Goal: Information Seeking & Learning: Learn about a topic

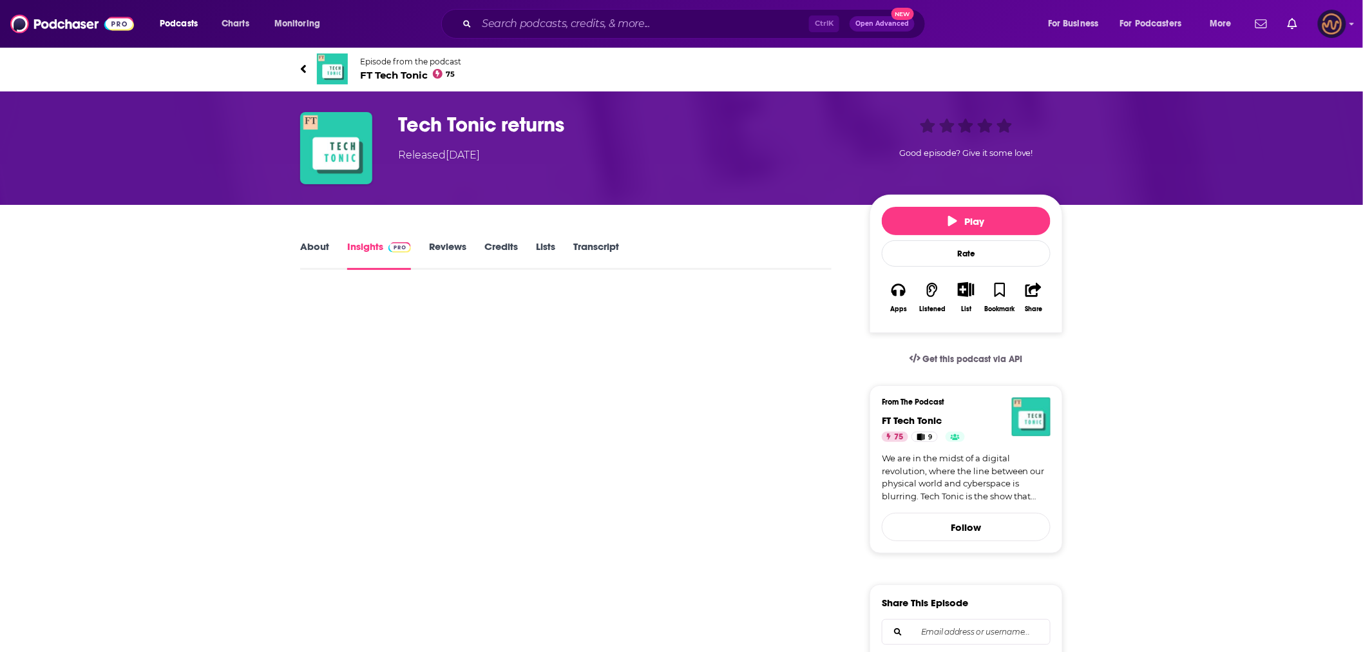
click at [1341, 21] on img "Logged in as LowerStreet" at bounding box center [1332, 24] width 28 height 28
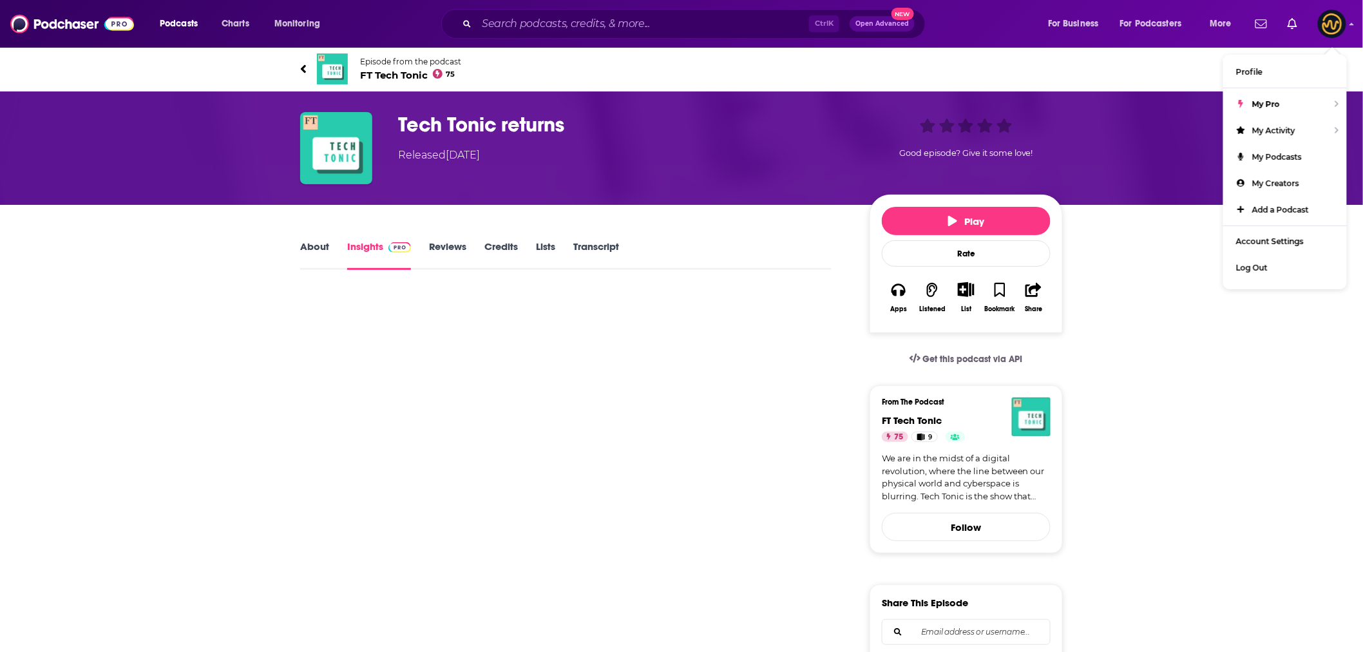
click at [990, 21] on div "Ctrl K Open Advanced New" at bounding box center [696, 24] width 677 height 30
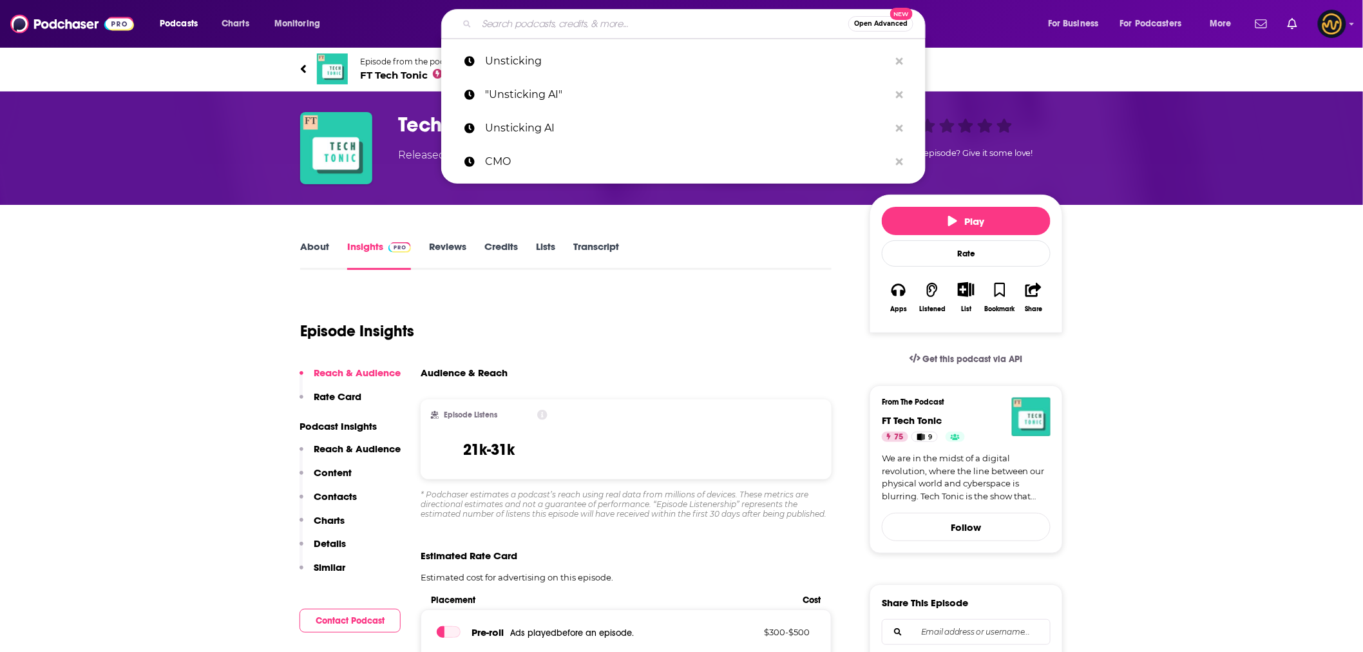
click at [532, 26] on input "Search podcasts, credits, & more..." at bounding box center [663, 24] width 372 height 21
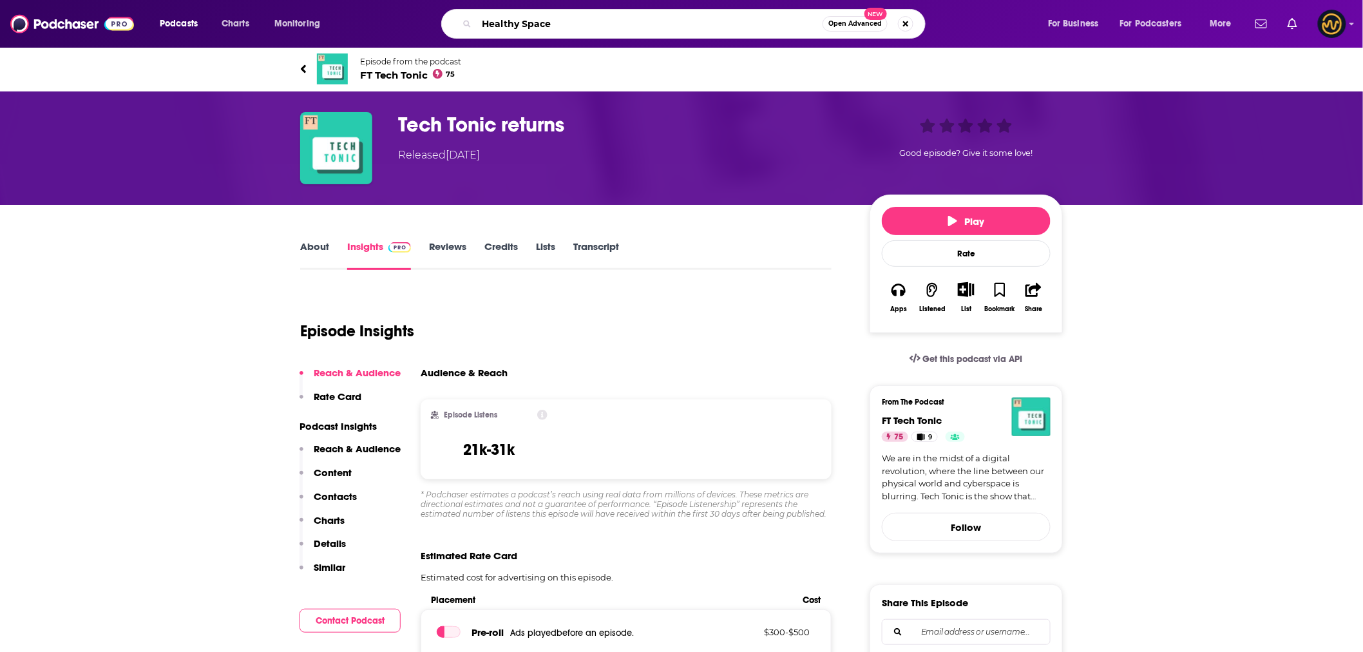
type input "Healthy Spaces"
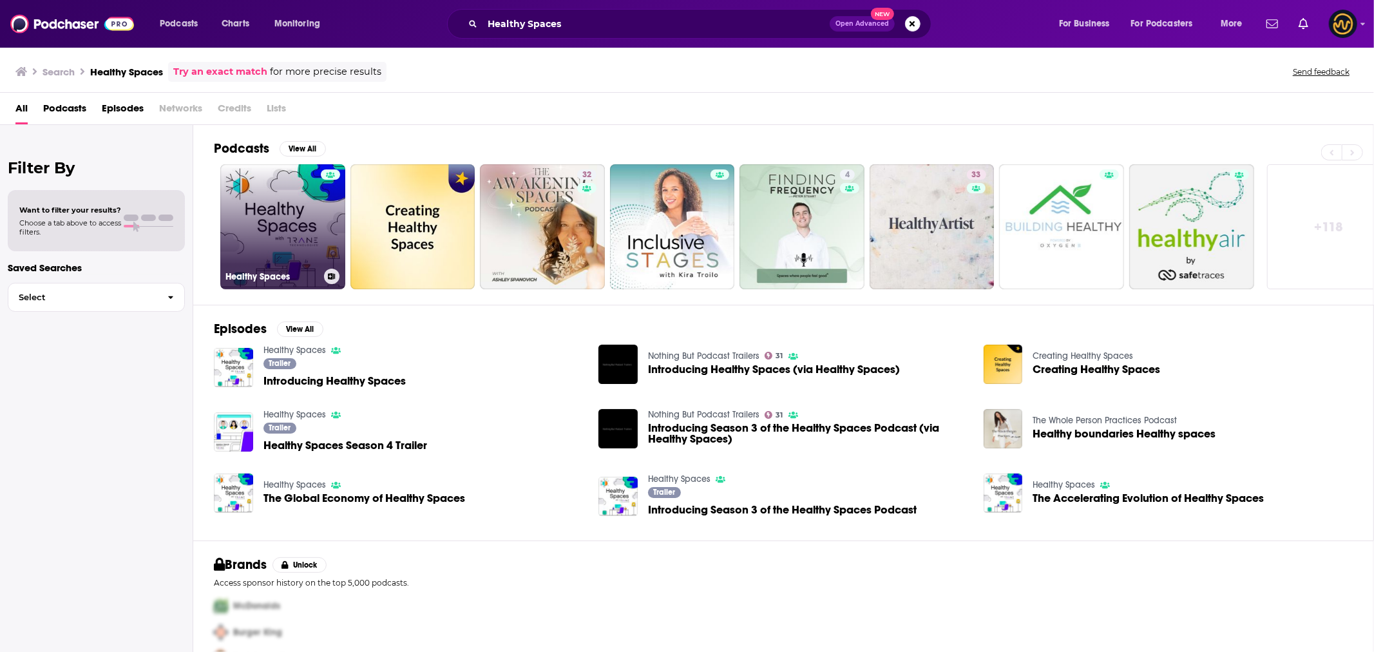
click at [292, 241] on link "Healthy Spaces" at bounding box center [282, 226] width 125 height 125
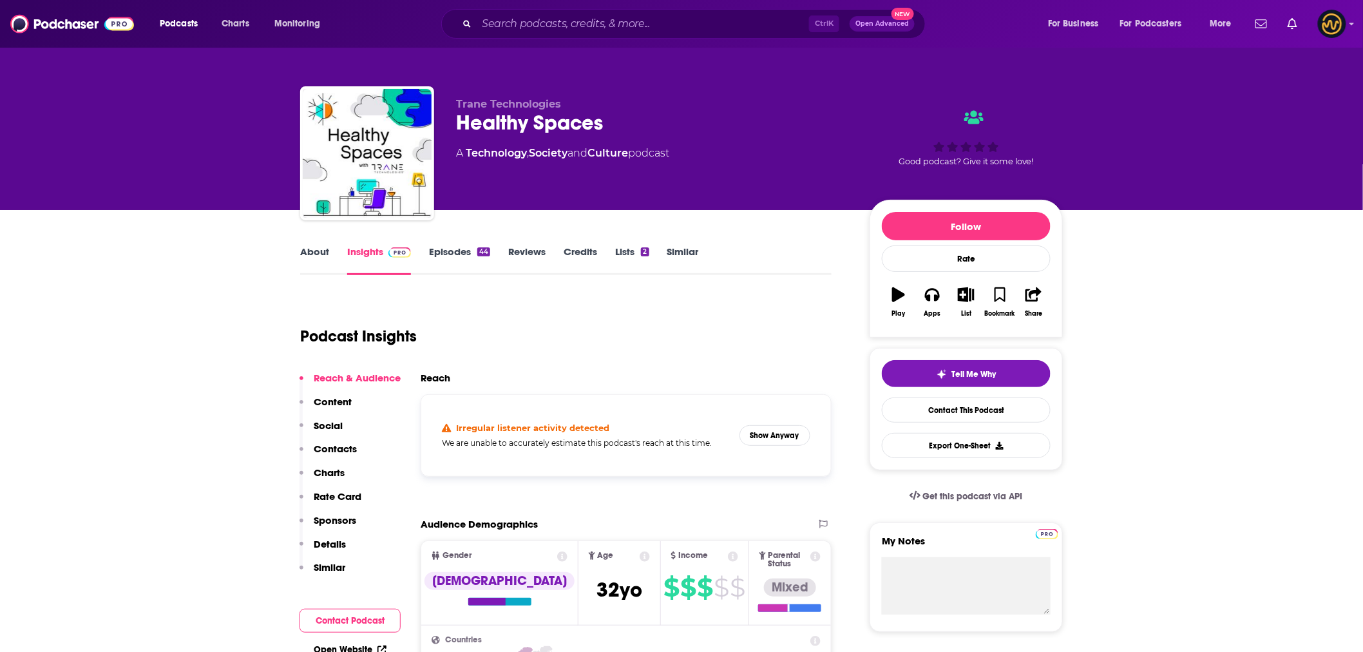
click at [369, 254] on link "Insights" at bounding box center [379, 260] width 64 height 30
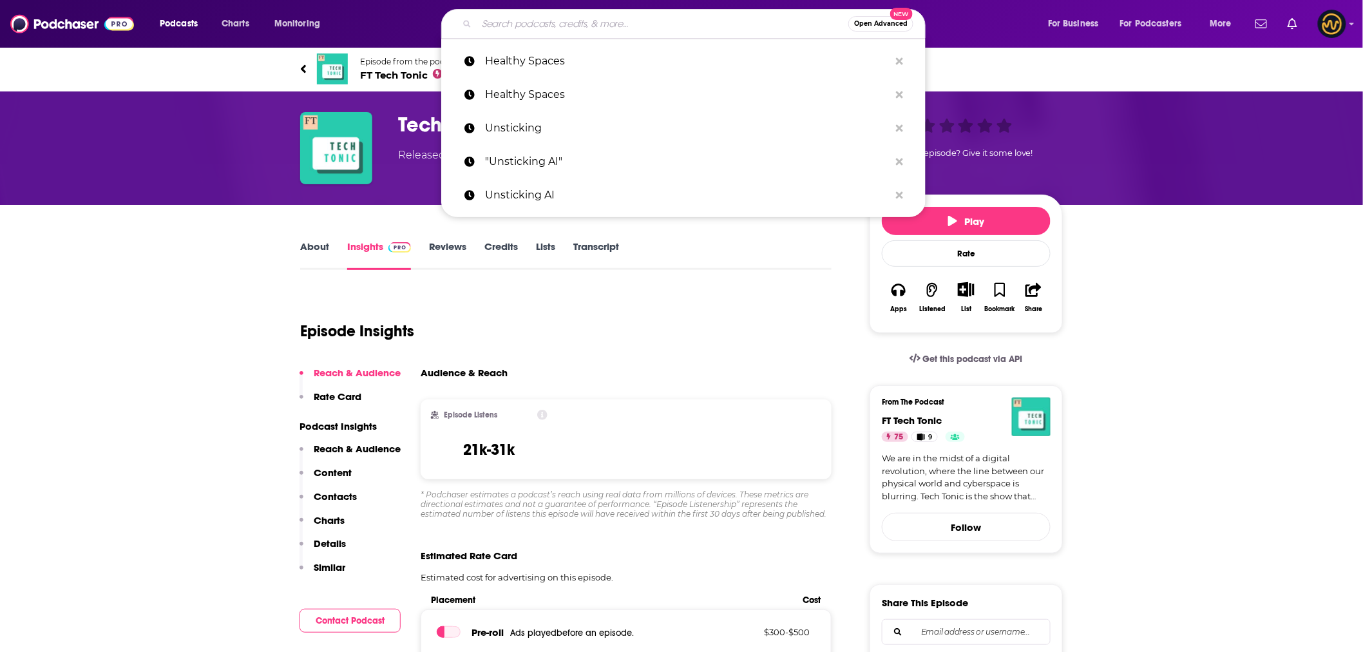
click at [590, 17] on input "Search podcasts, credits, & more..." at bounding box center [663, 24] width 372 height 21
paste input "https://open.spotify.com/show/6fsWv8mHddiR9CsKXn4Miy?si=89f65ce5369240ad&nd=1&d…"
type input "https://open.spotify.com/show/6fsWv8mHddiR9CsKXn4Miy?si=89f65ce5369240ad&nd=1&d…"
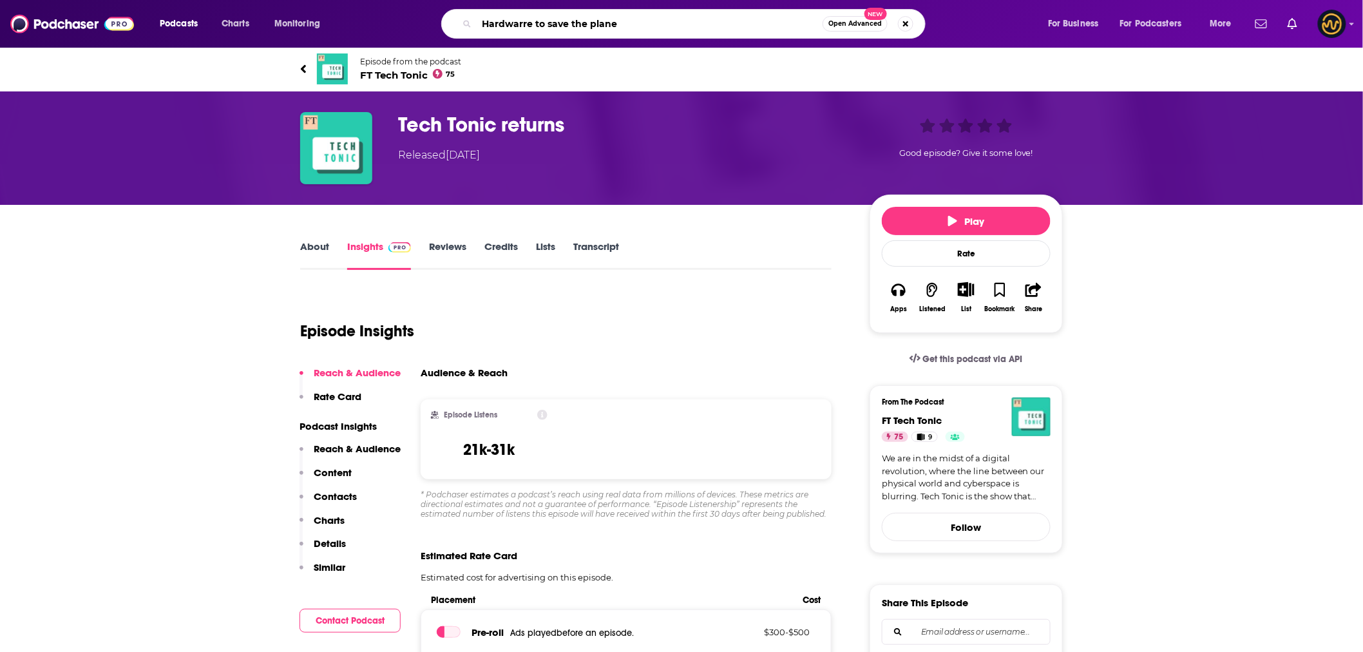
type input "Hardwarre to save the planet"
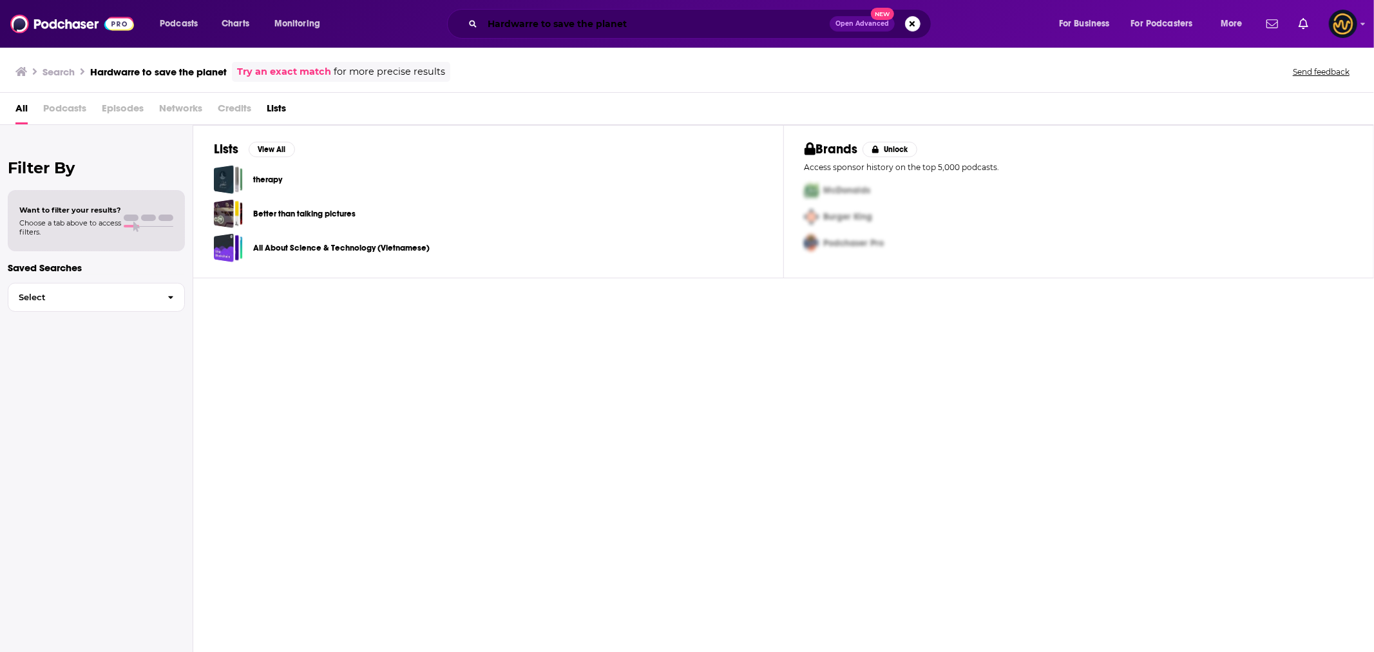
click at [525, 24] on input "Hardwarre to save the planet" at bounding box center [656, 24] width 347 height 21
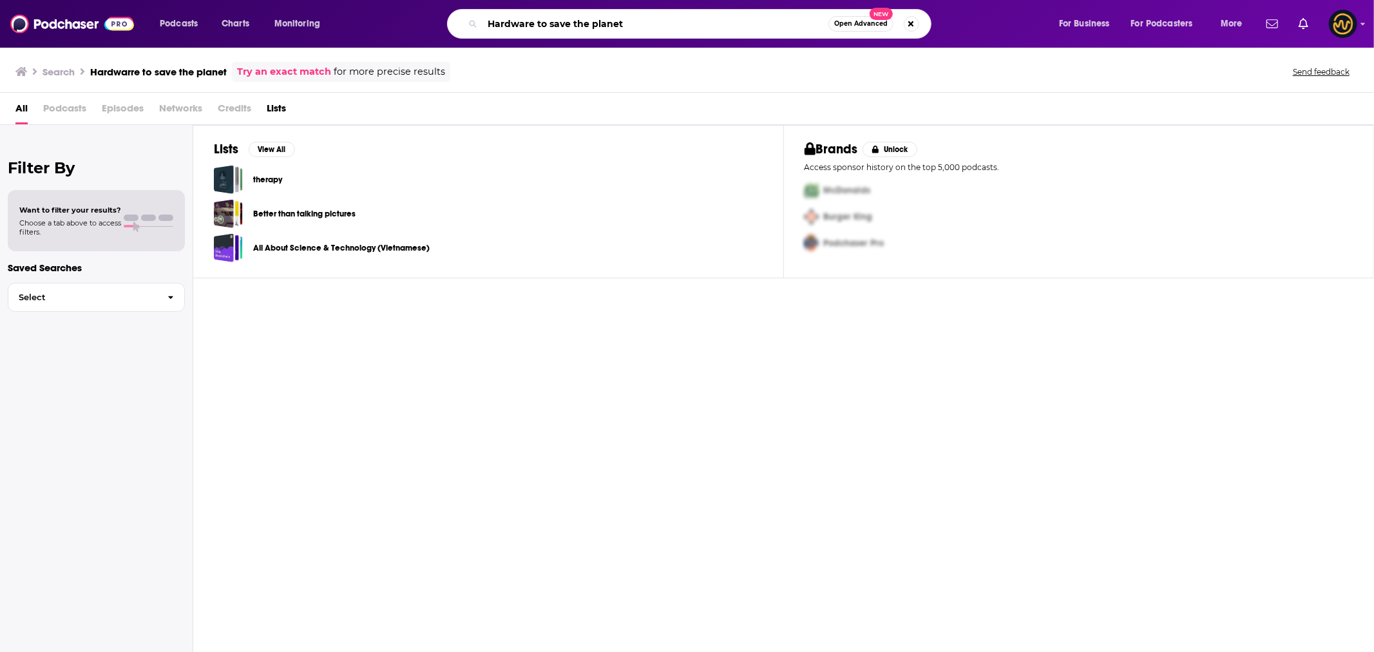
type input "Hardware to save the planet"
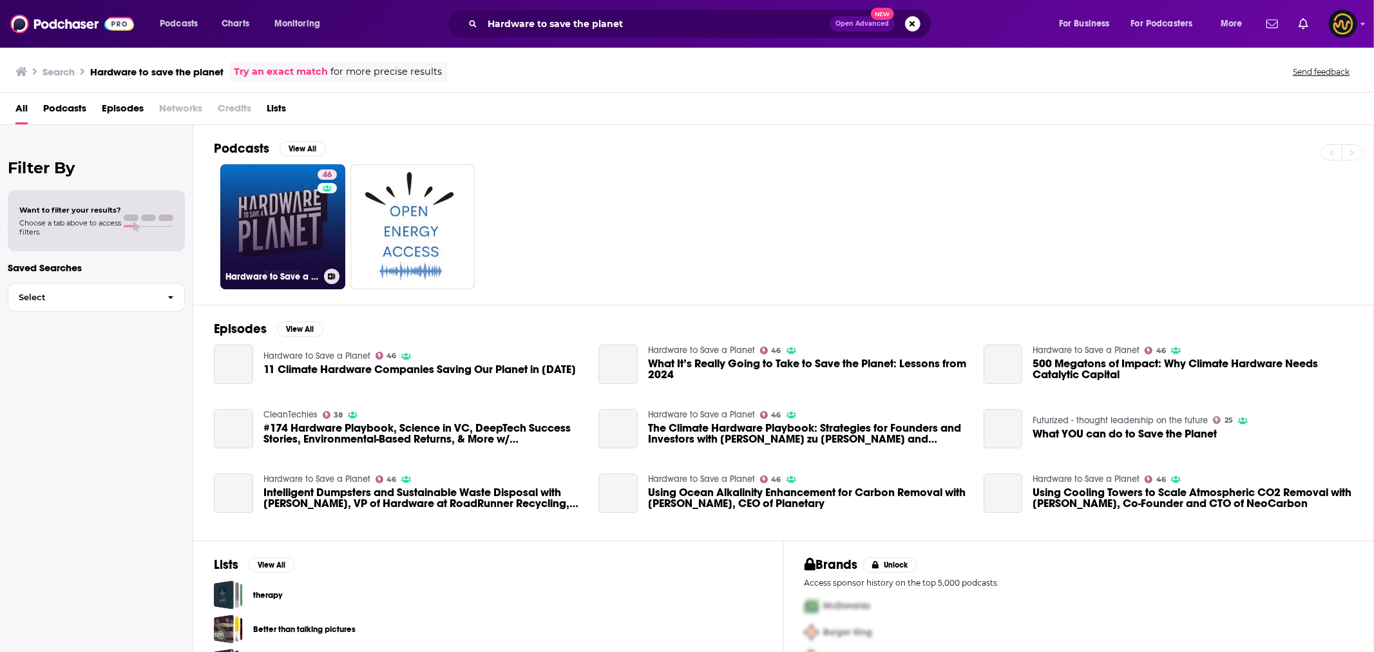
click at [273, 237] on link "46 Hardware to Save a Planet" at bounding box center [282, 226] width 125 height 125
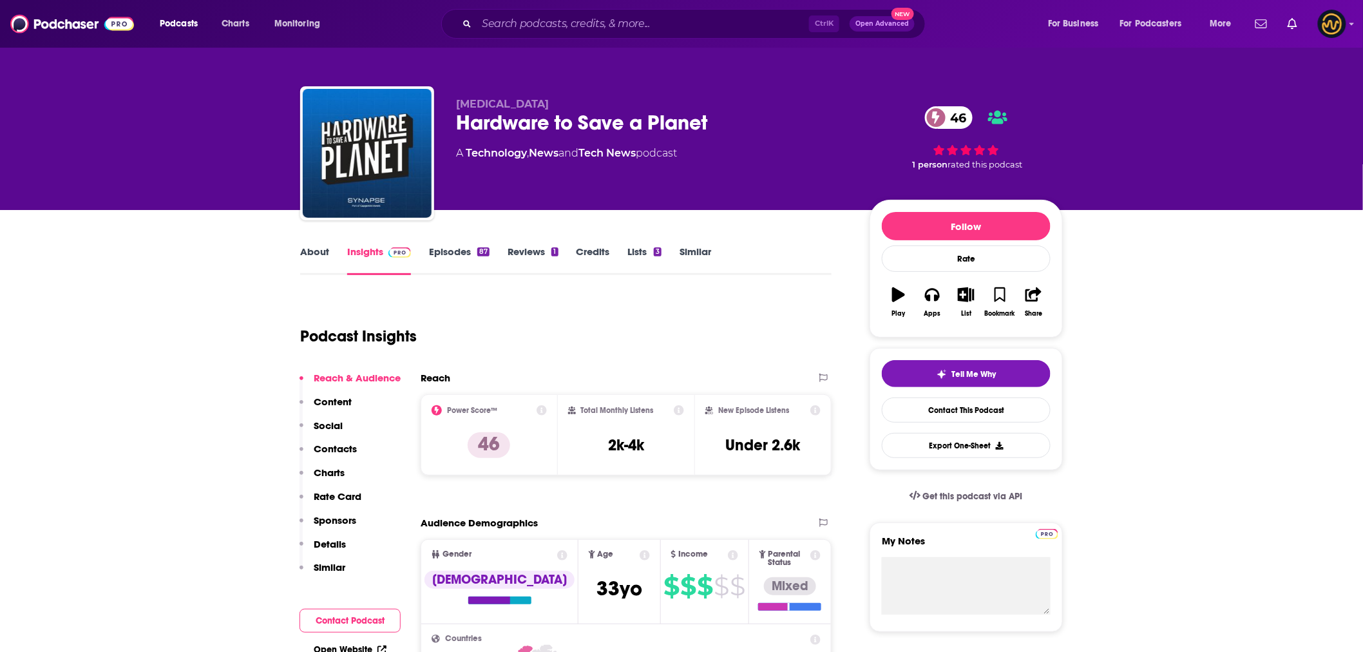
click at [398, 254] on img at bounding box center [400, 252] width 23 height 10
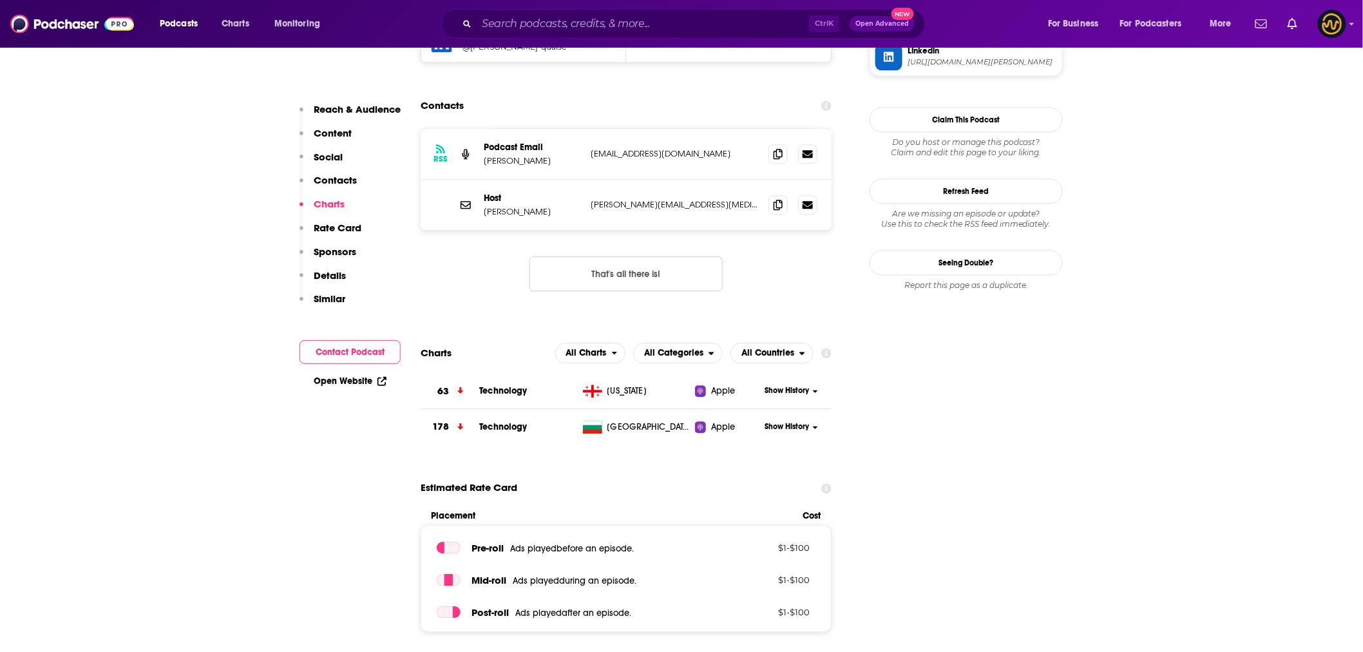
scroll to position [1216, 0]
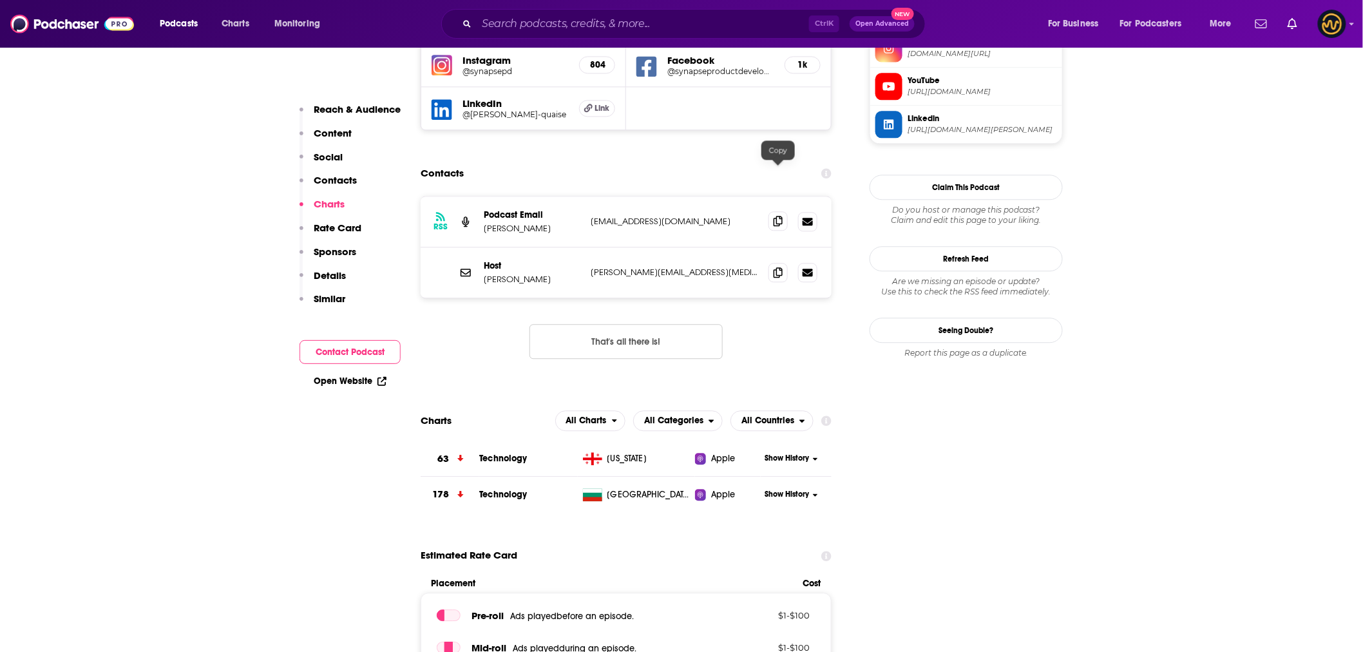
click at [782, 216] on icon at bounding box center [778, 221] width 9 height 10
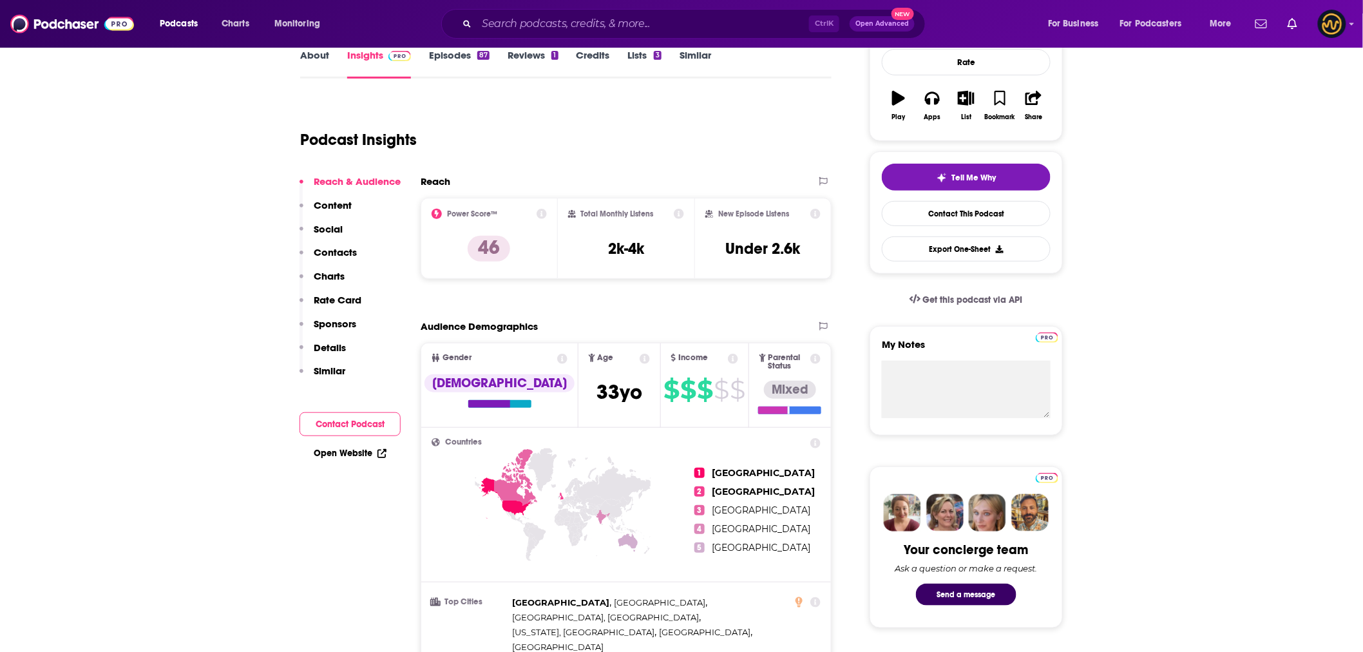
scroll to position [0, 0]
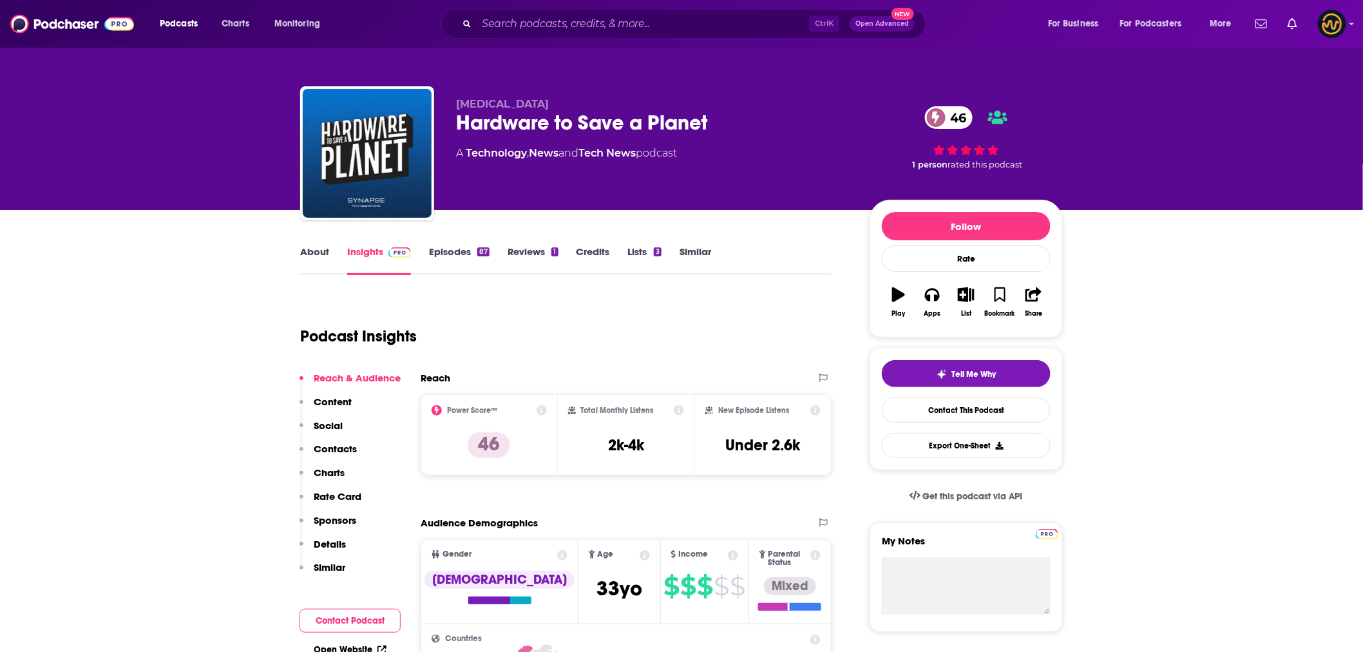
click at [322, 254] on link "About" at bounding box center [314, 260] width 29 height 30
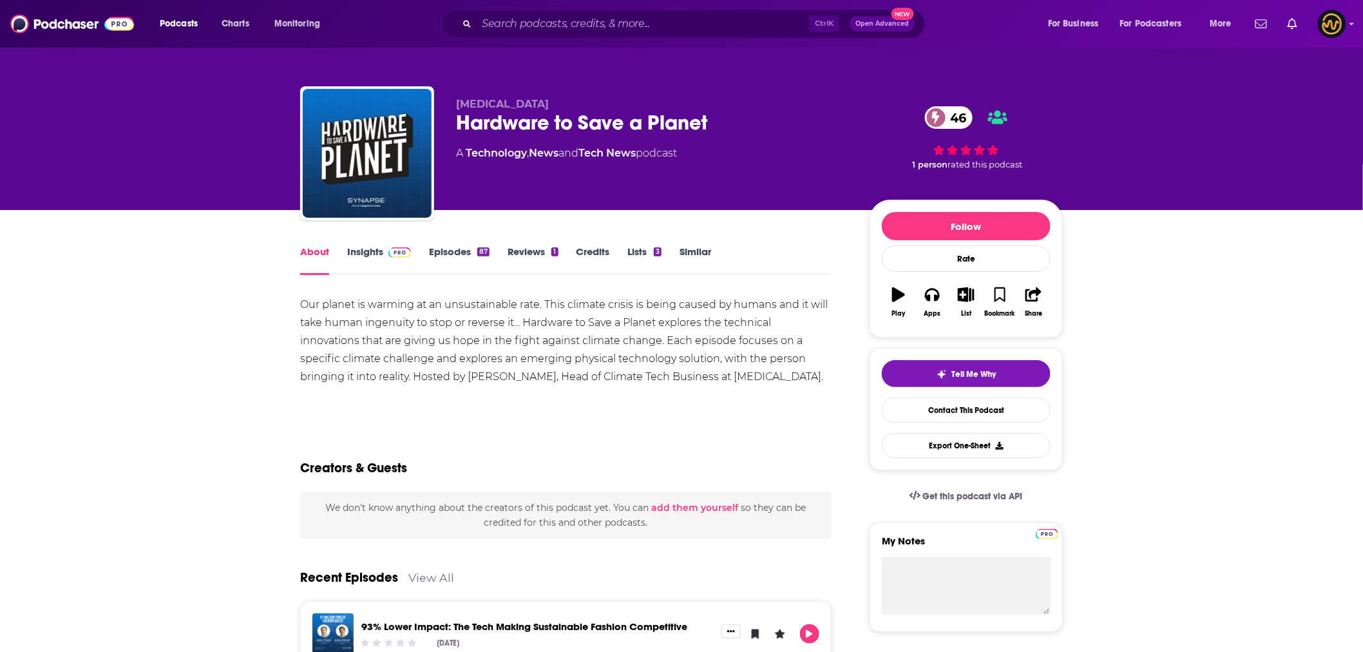
click at [475, 124] on div "Hardware to Save a Planet 46" at bounding box center [652, 122] width 393 height 25
copy div "Hardware to Save a Planet 46"
click at [385, 258] on span at bounding box center [397, 251] width 28 height 12
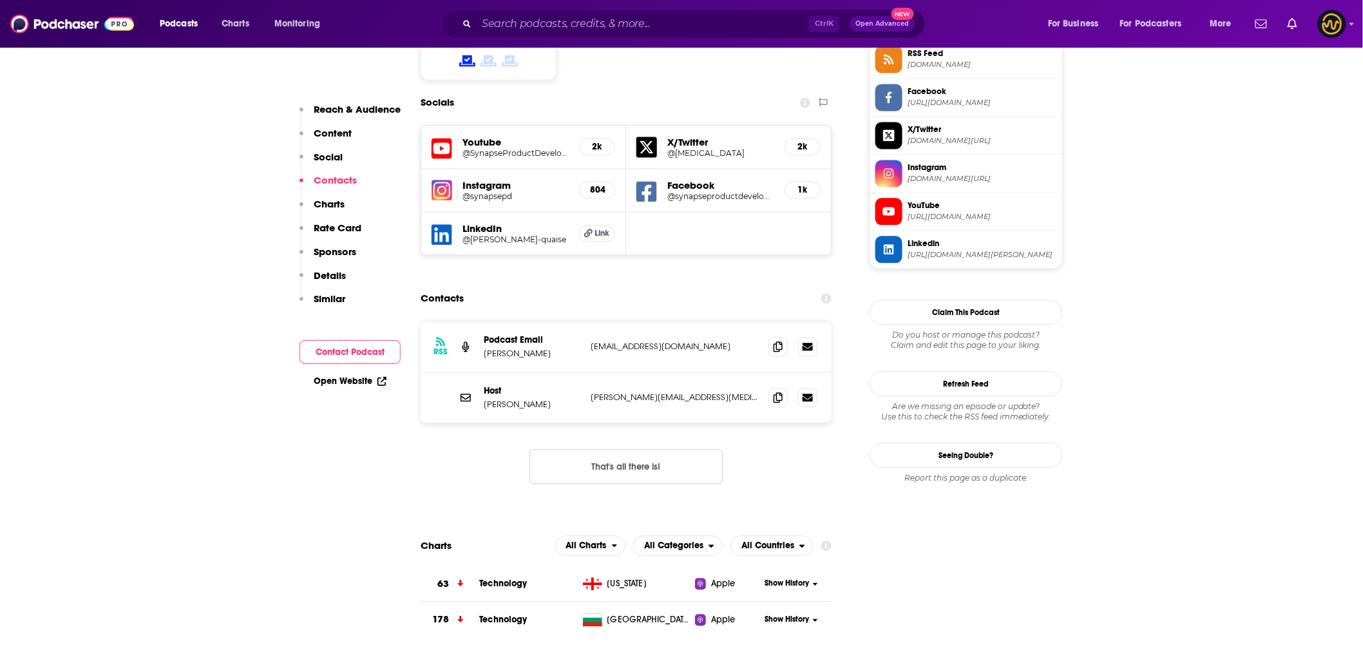
scroll to position [1073, 0]
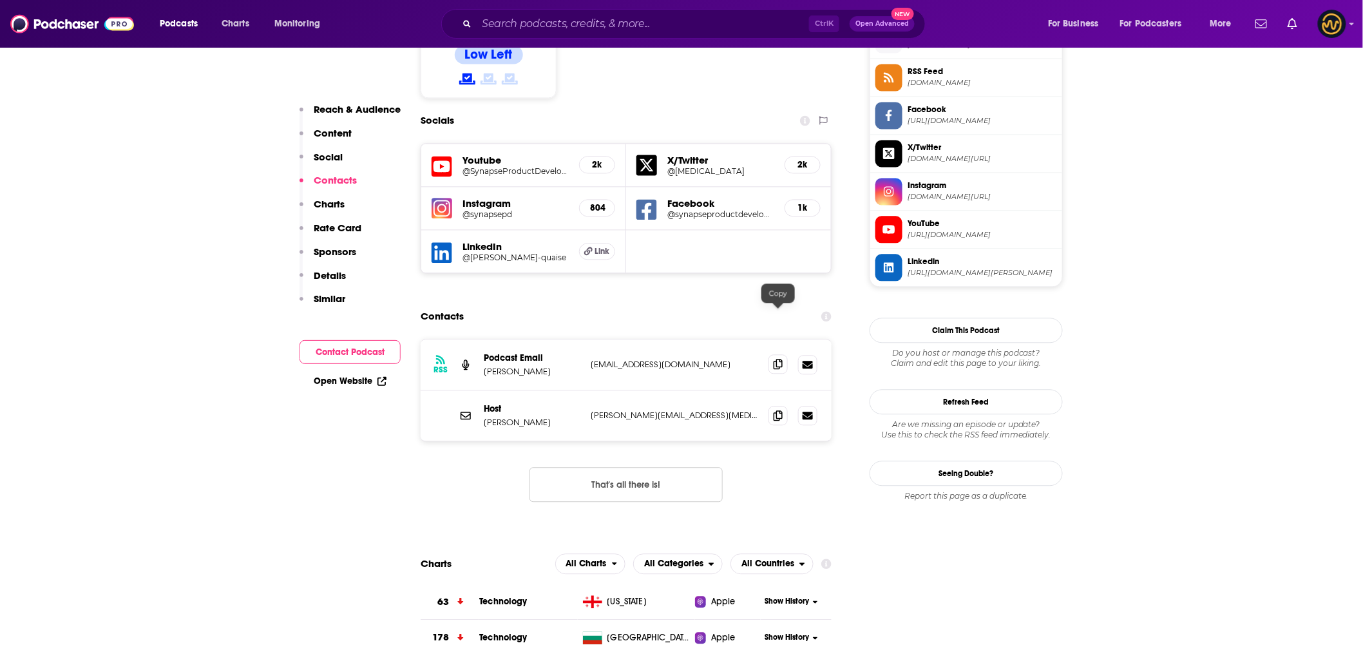
click at [778, 359] on icon at bounding box center [778, 364] width 9 height 10
click at [775, 410] on icon at bounding box center [778, 415] width 9 height 10
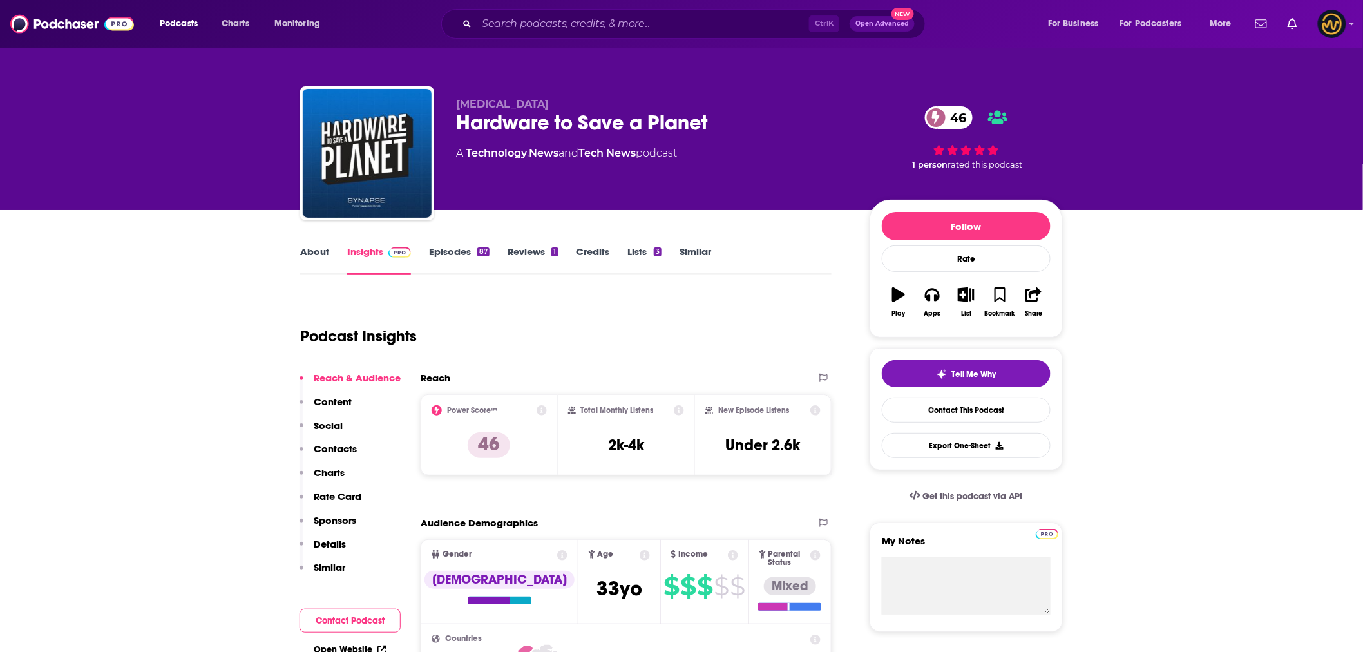
scroll to position [215, 0]
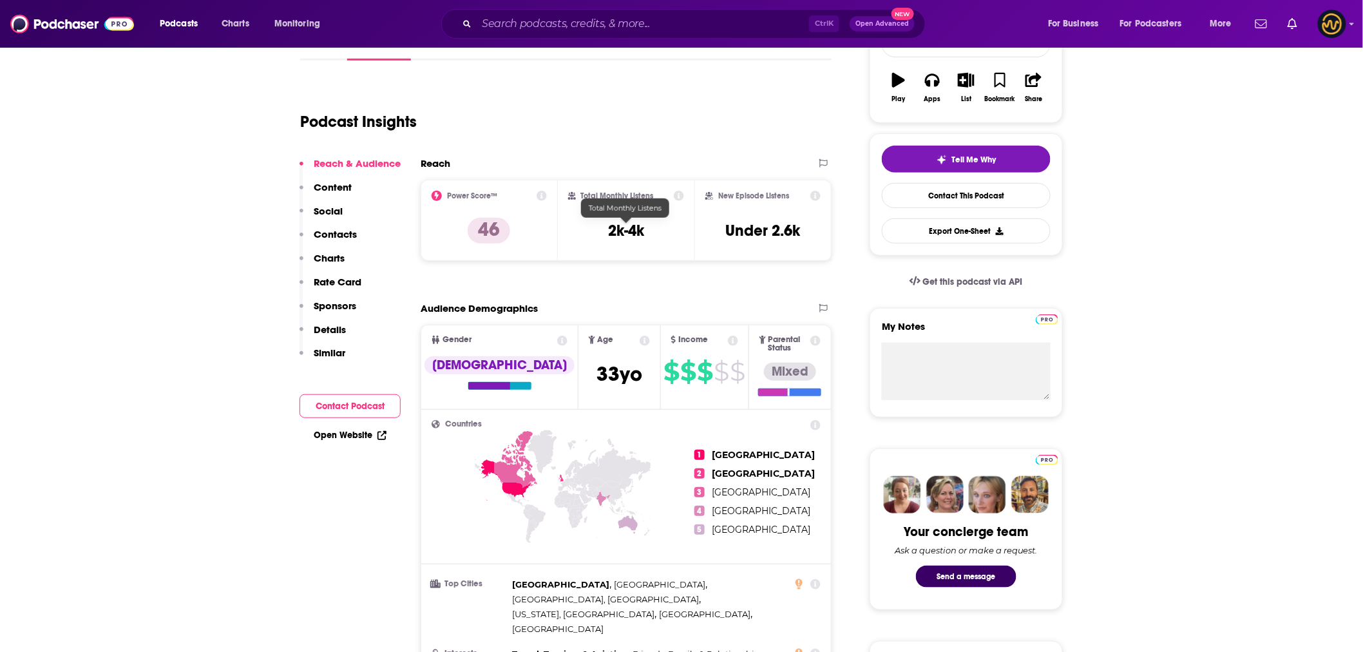
click at [626, 227] on h3 "2k-4k" at bounding box center [626, 230] width 36 height 19
copy div "2k-4k"
click at [334, 233] on p "Contacts" at bounding box center [335, 234] width 43 height 12
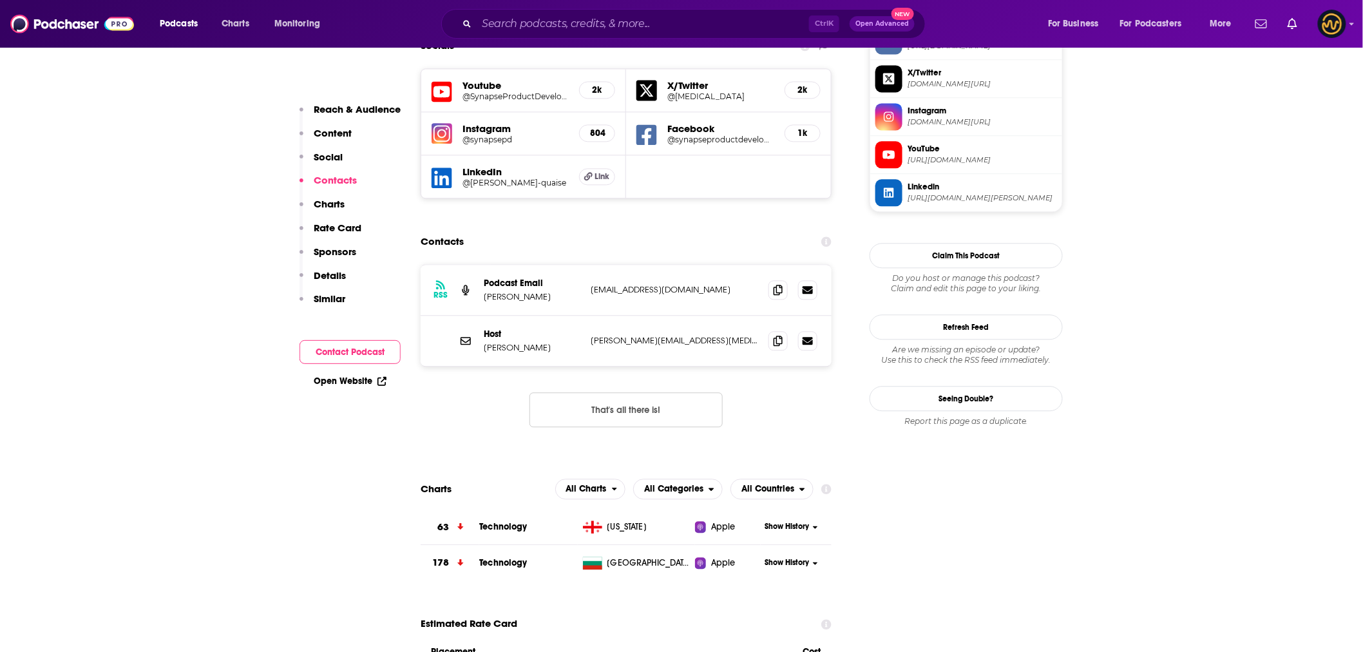
scroll to position [1149, 0]
click at [778, 334] on icon at bounding box center [778, 339] width 9 height 10
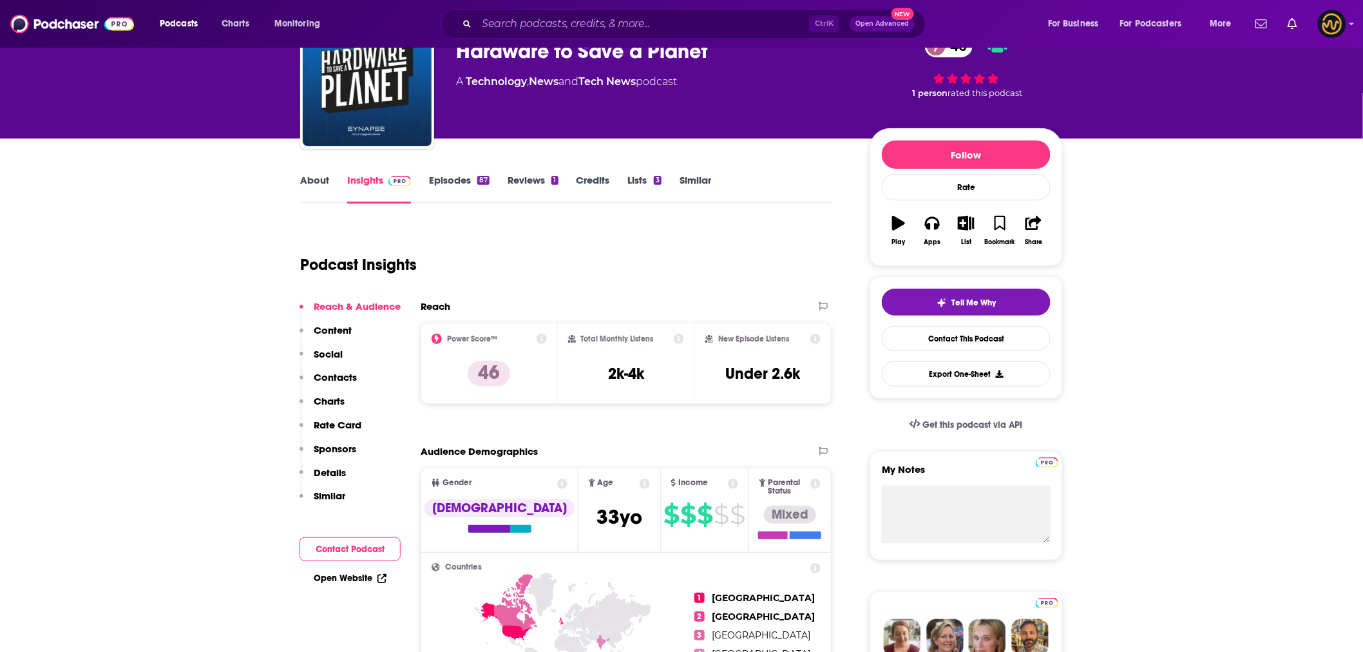
scroll to position [0, 0]
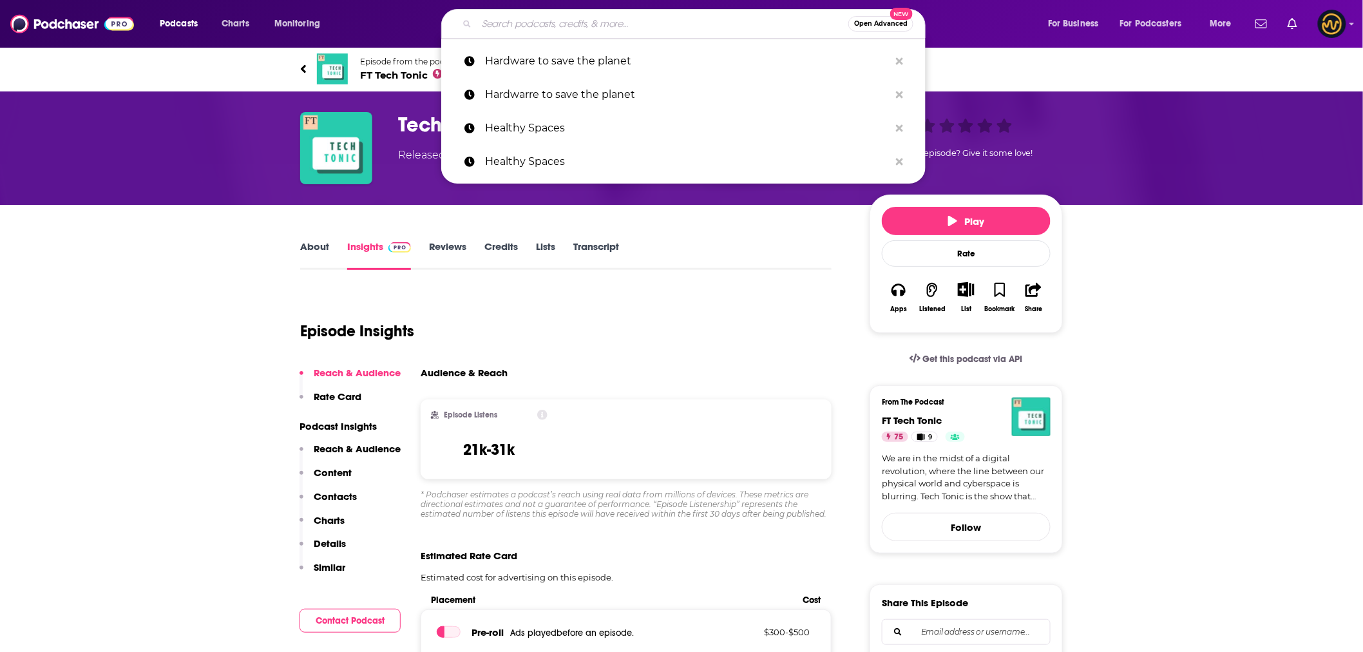
click at [508, 28] on input "Search podcasts, credits, & more..." at bounding box center [663, 24] width 372 height 21
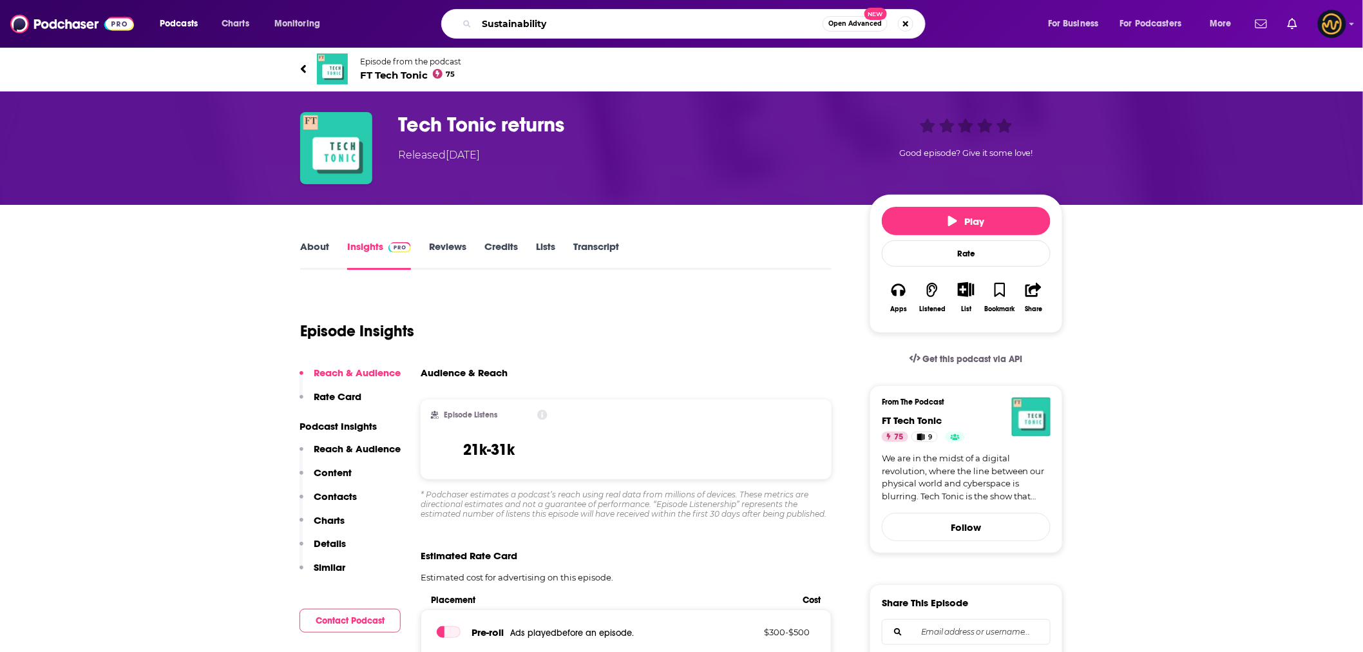
type input "Sustainability"
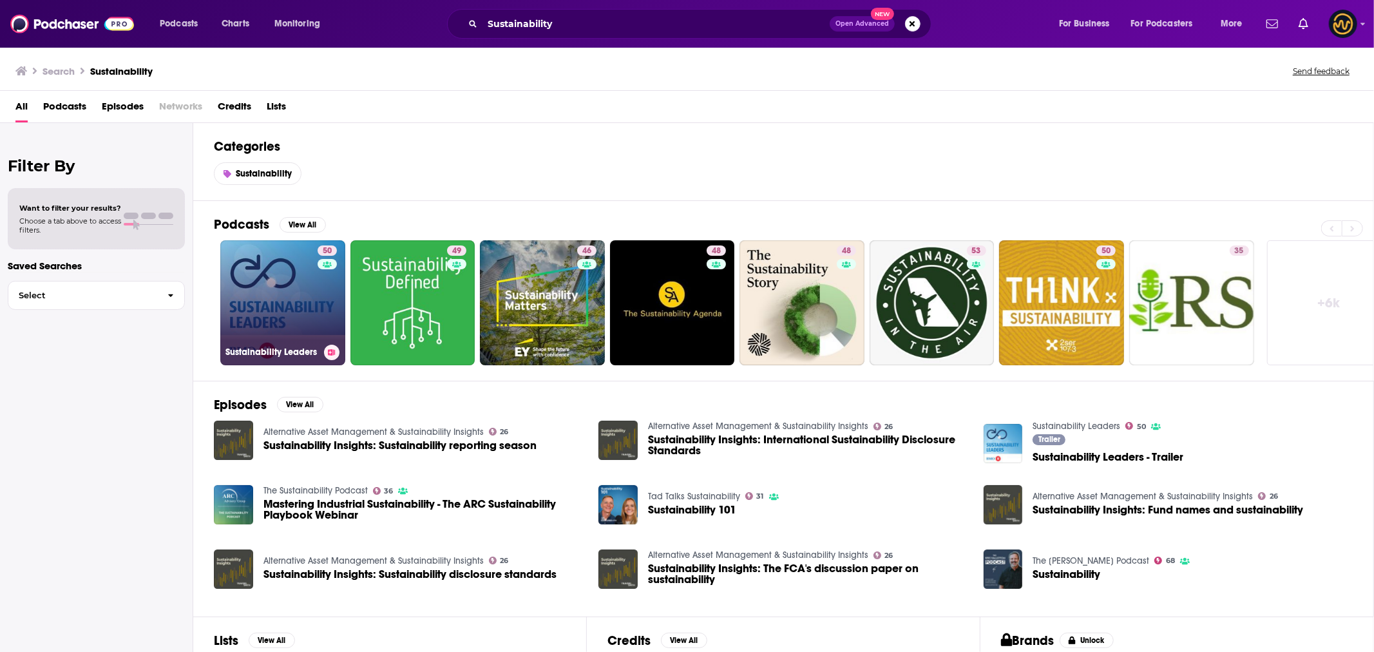
click at [293, 280] on link "50 Sustainability Leaders" at bounding box center [282, 302] width 125 height 125
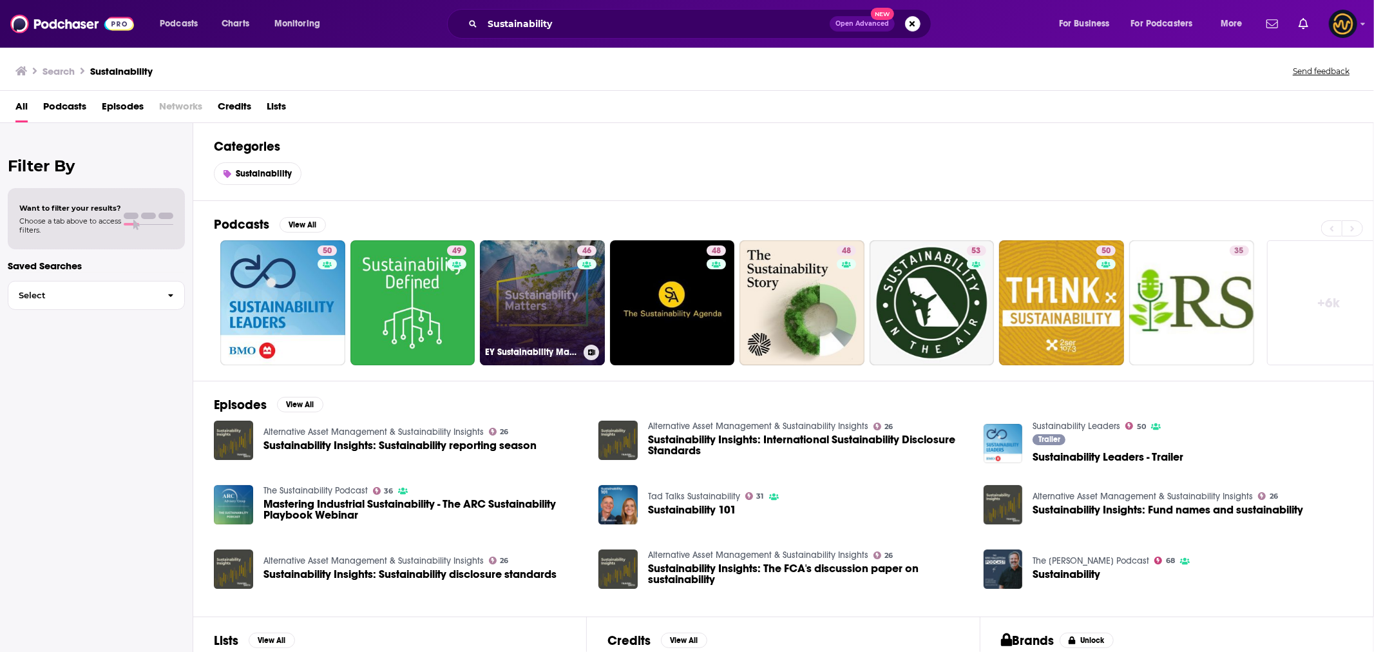
click at [546, 318] on link "46 EY Sustainability Matters" at bounding box center [542, 302] width 125 height 125
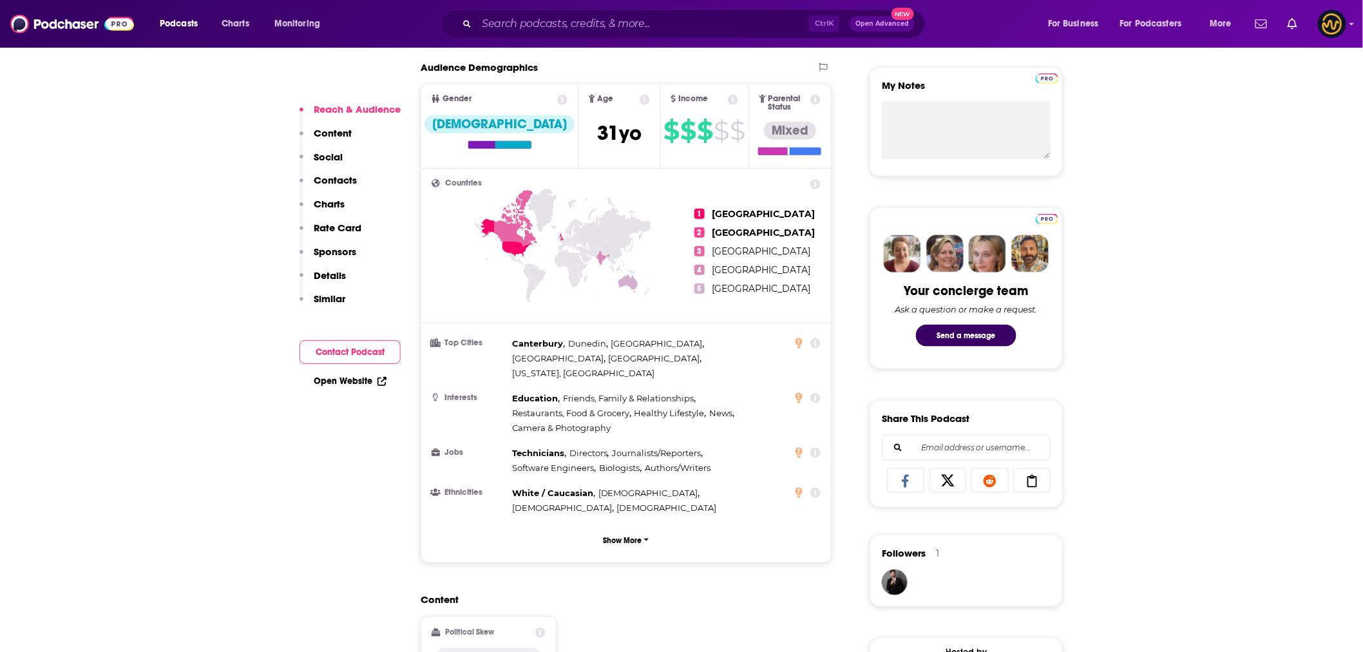
scroll to position [716, 0]
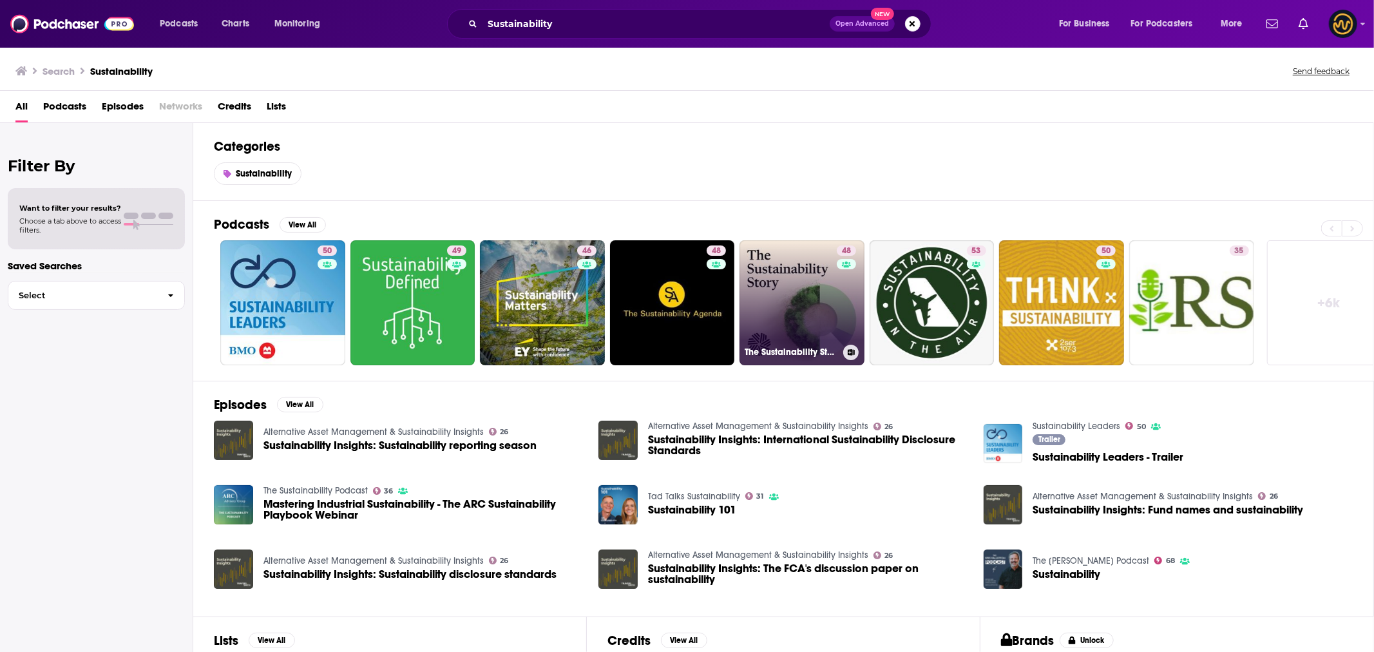
click at [771, 275] on link "48 The Sustainability Story" at bounding box center [802, 302] width 125 height 125
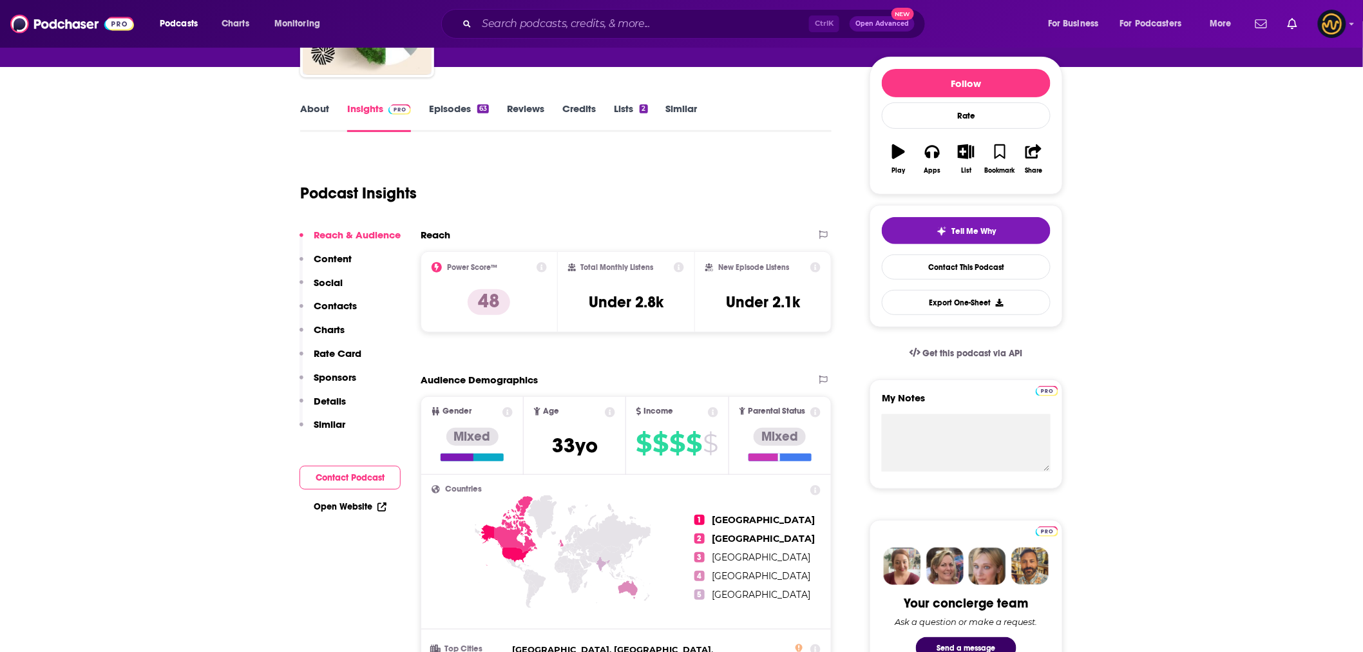
scroll to position [72, 0]
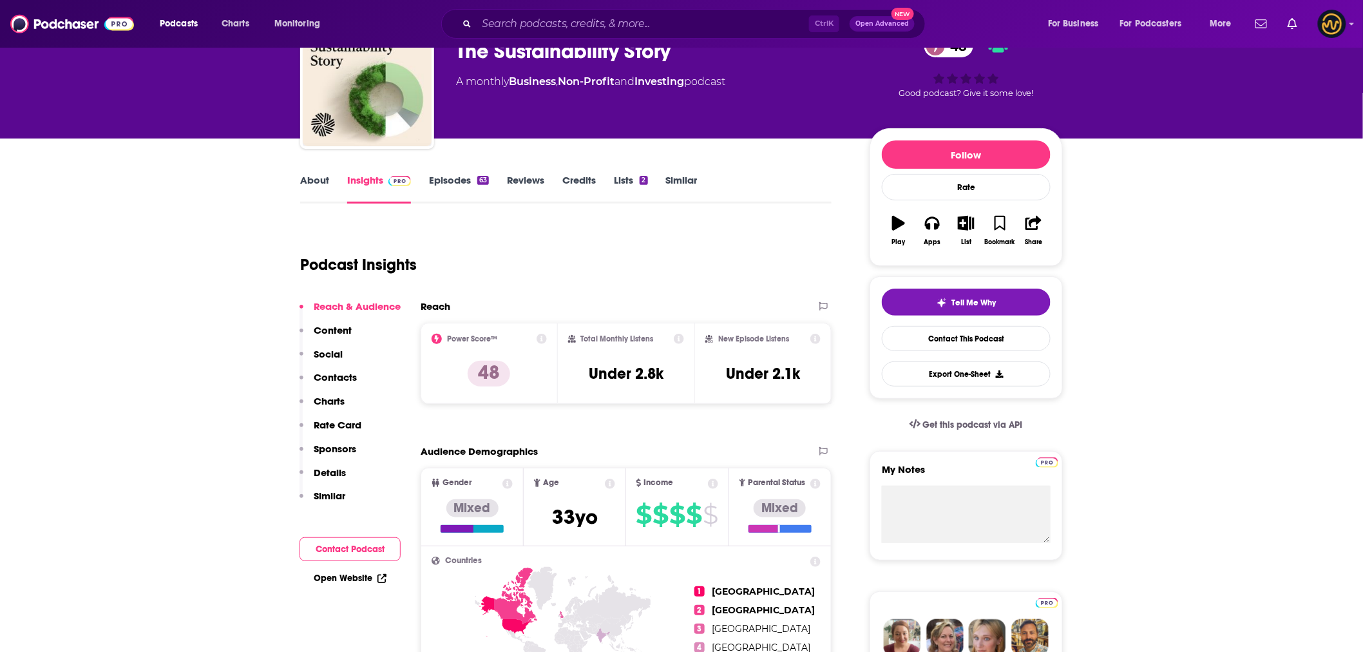
click at [304, 182] on link "About" at bounding box center [314, 189] width 29 height 30
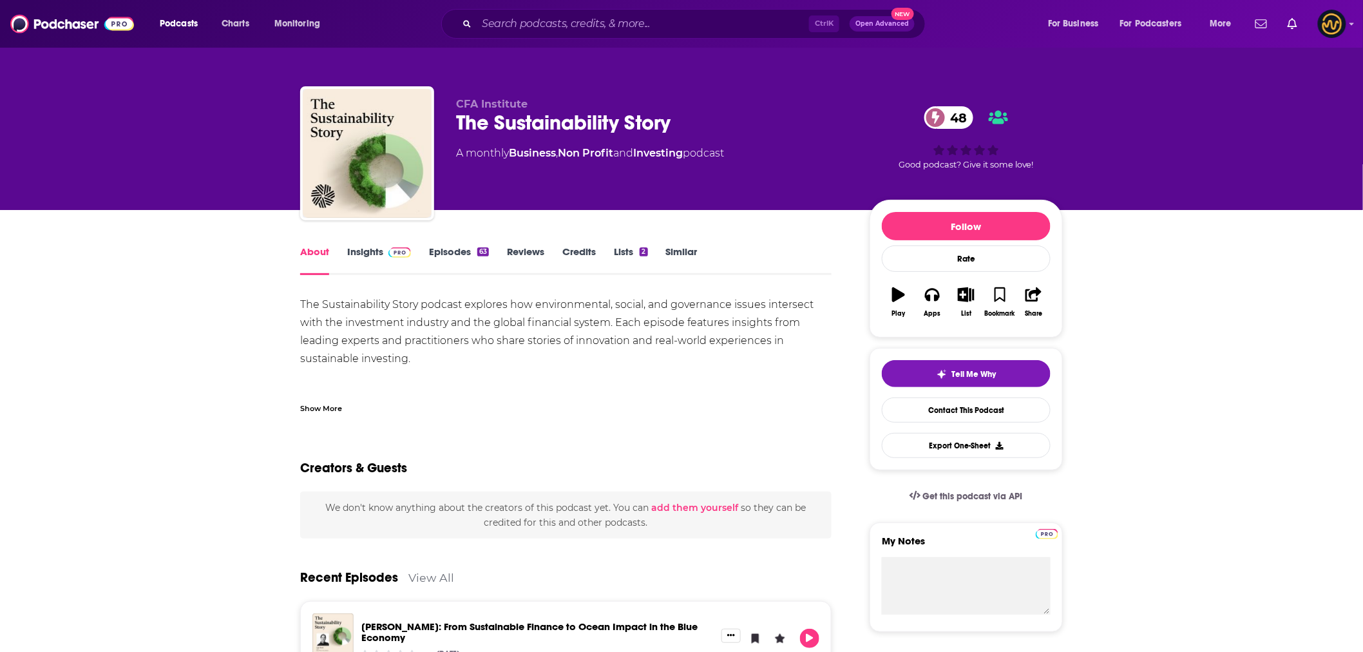
click at [321, 408] on div "Show More" at bounding box center [321, 407] width 42 height 12
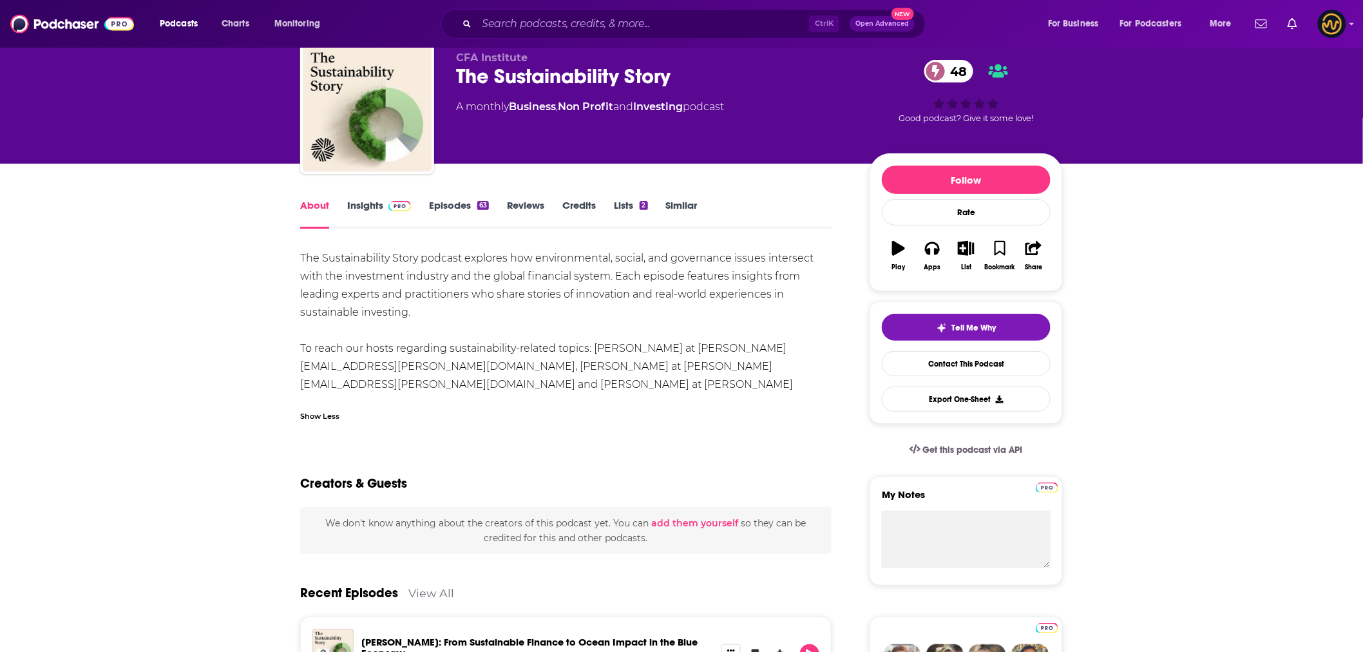
scroll to position [72, 0]
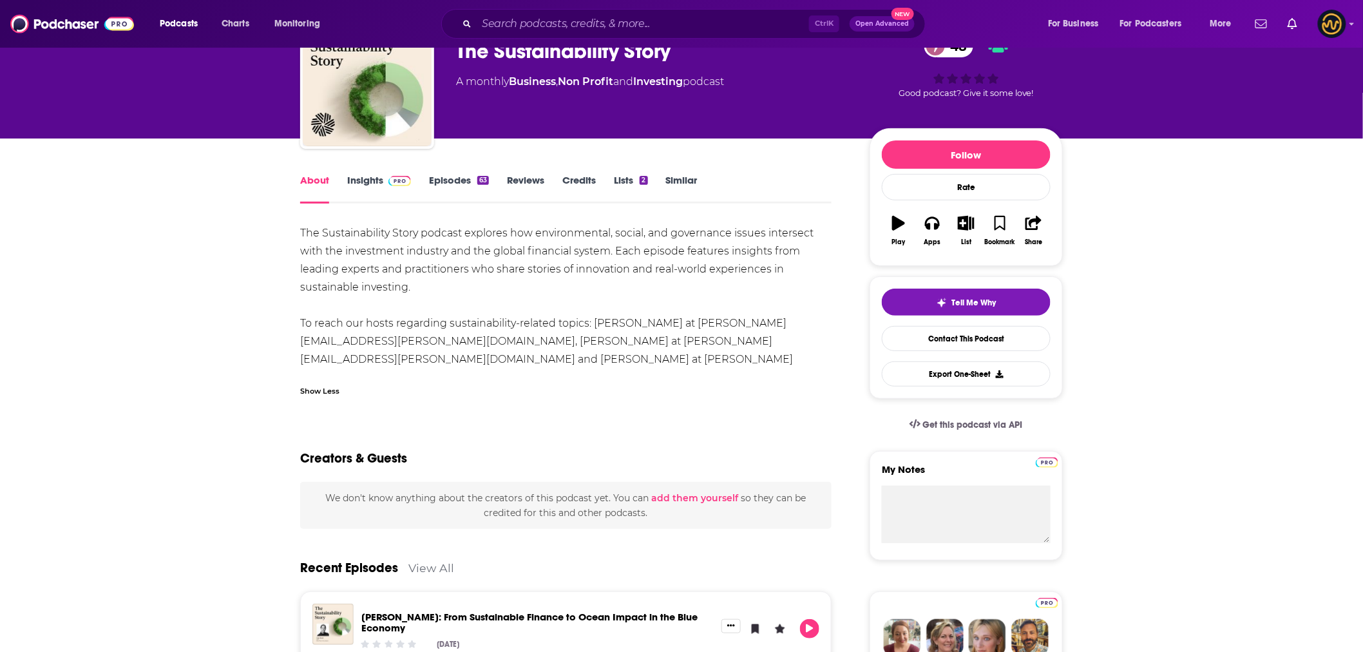
click at [475, 181] on link "Episodes 63" at bounding box center [459, 189] width 60 height 30
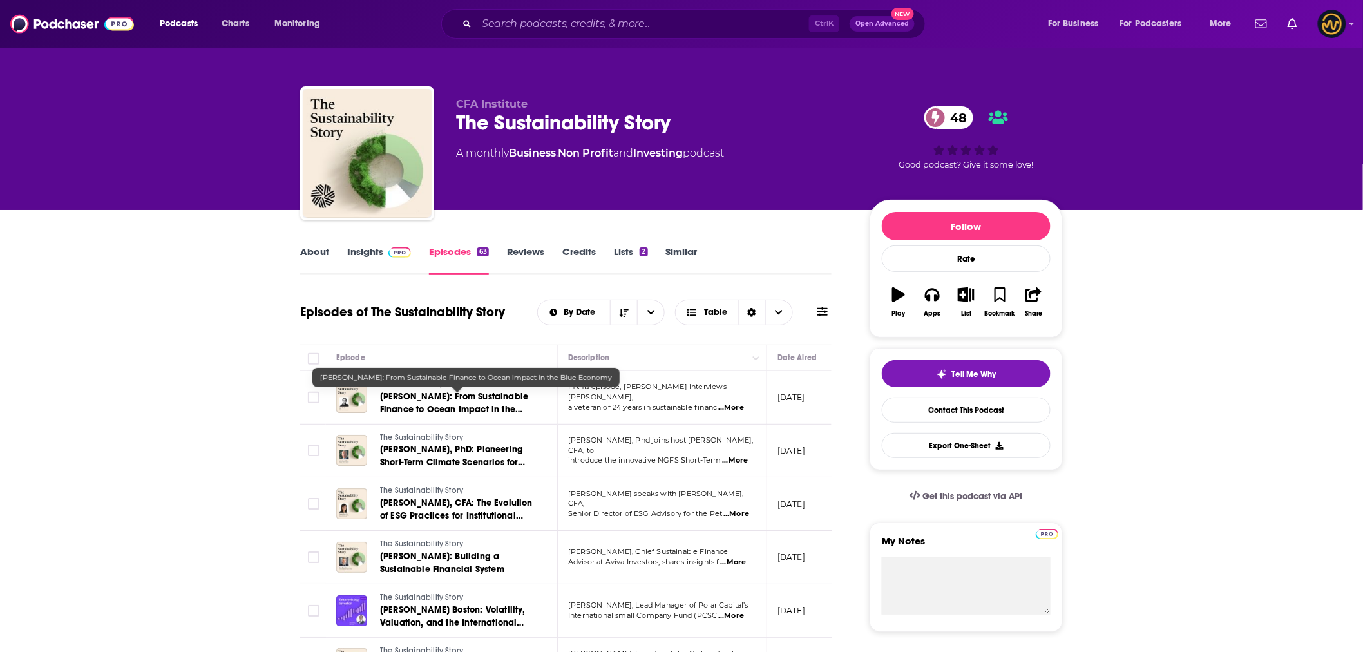
click at [454, 407] on span "Clare Brook: From Sustainable Finance to Ocean Impact in the Blue Economy" at bounding box center [454, 409] width 148 height 37
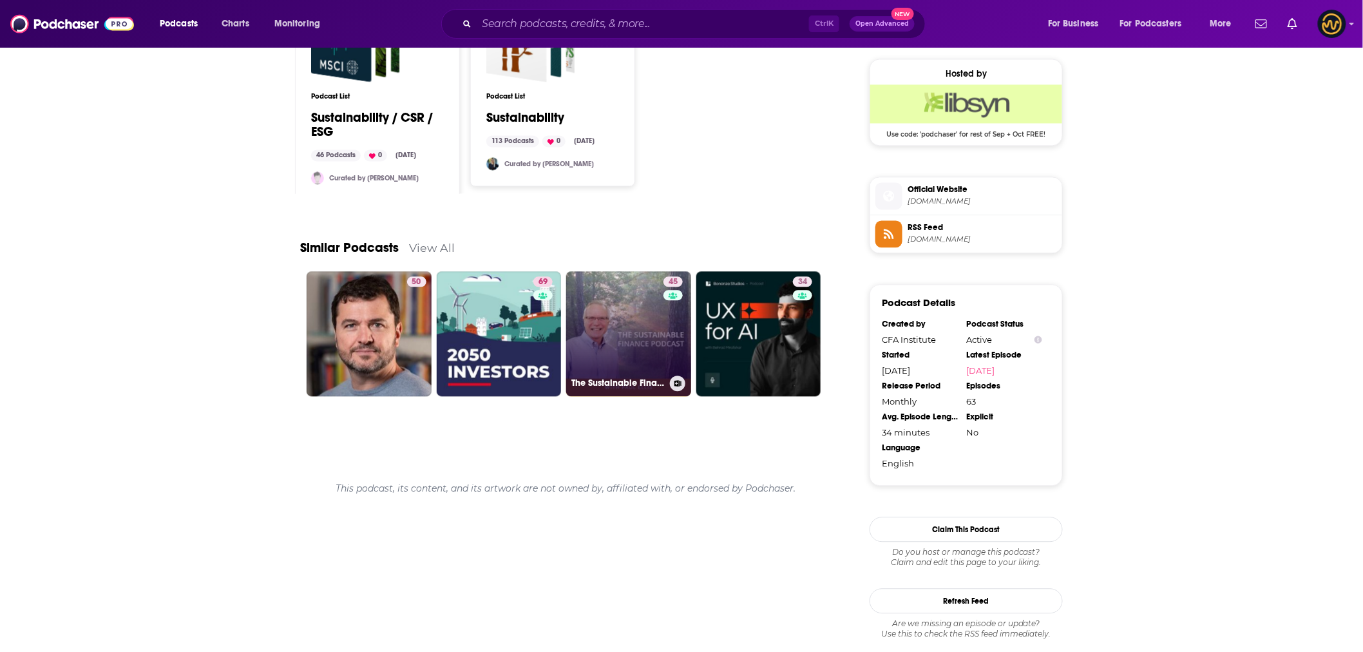
scroll to position [1073, 0]
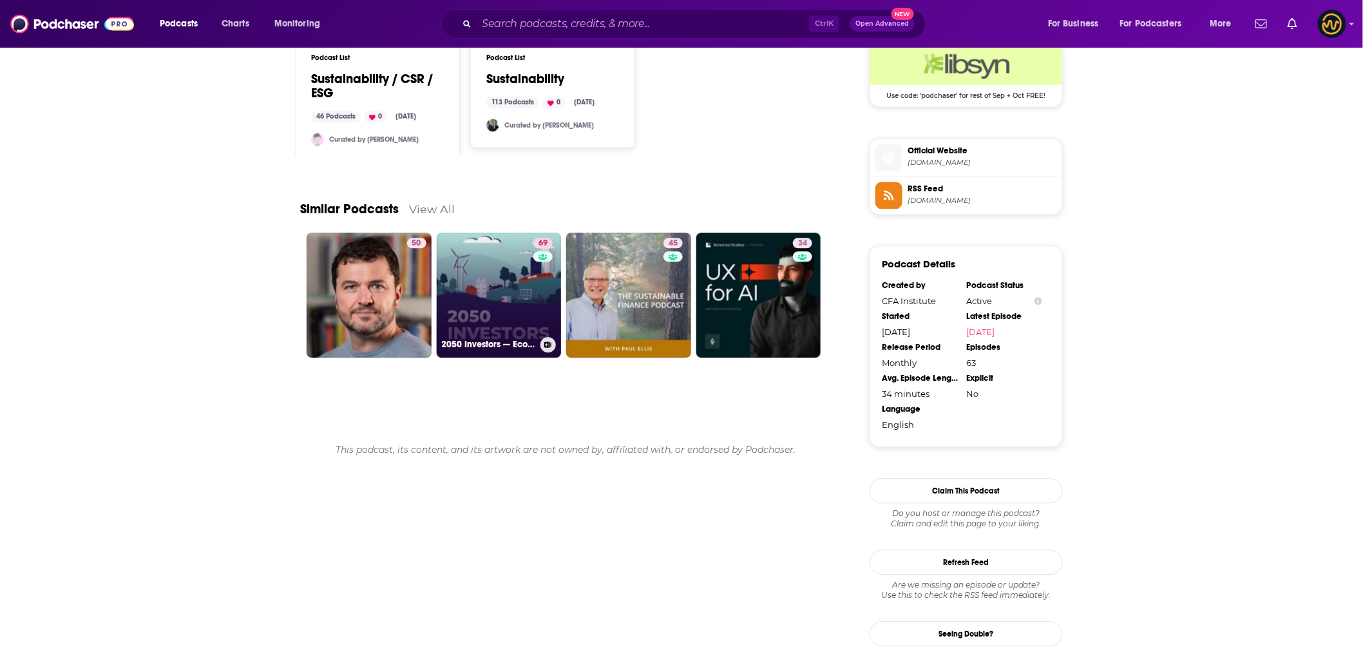
click at [490, 293] on link "69 2050 Investors — Economic and markets megatrends, ahead of 2050’s global sus…" at bounding box center [499, 295] width 125 height 125
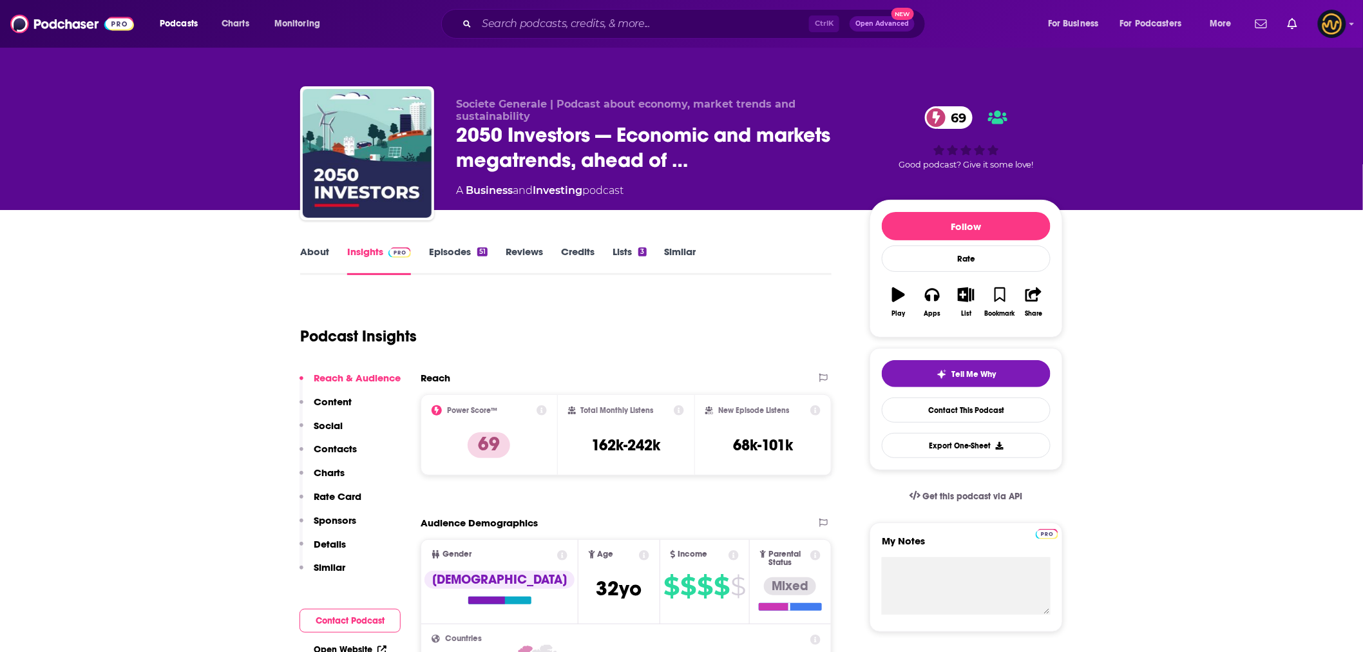
click at [322, 252] on link "About" at bounding box center [314, 260] width 29 height 30
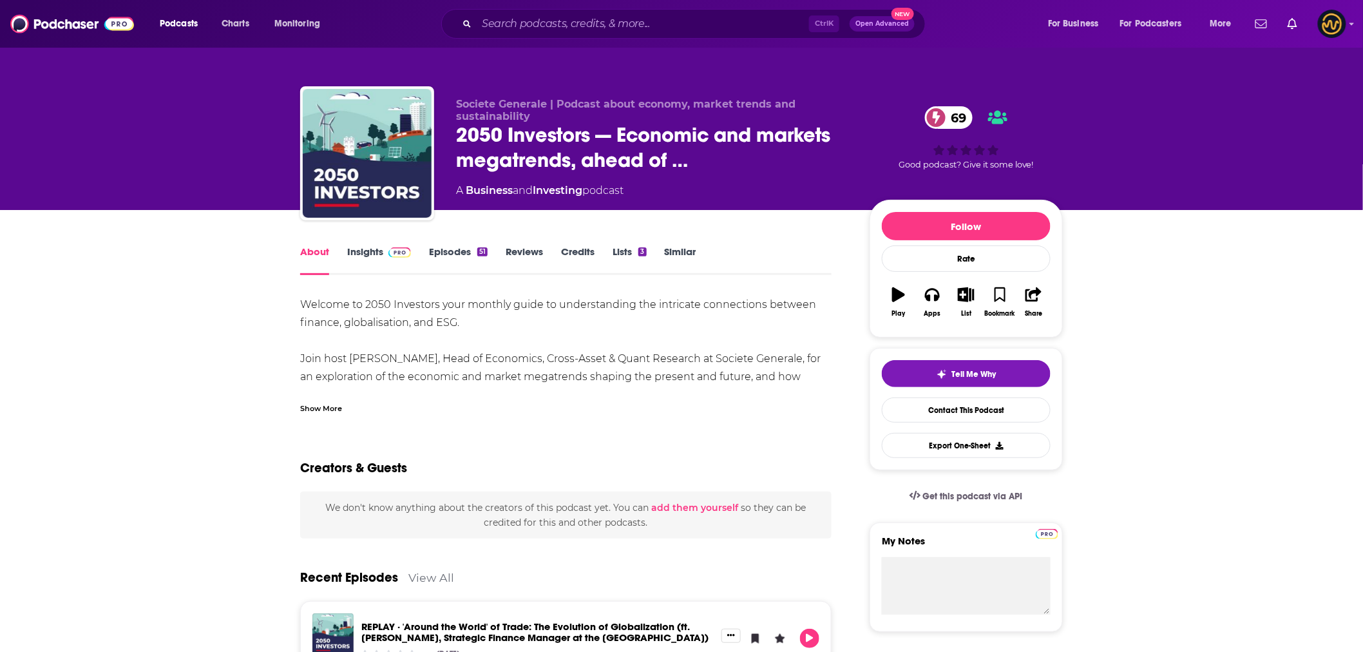
drag, startPoint x: 329, startPoint y: 251, endPoint x: 640, endPoint y: 331, distance: 321.3
click at [640, 331] on div "Welcome to 2050 Investors your monthly guide to understanding the intricate con…" at bounding box center [566, 620] width 532 height 649
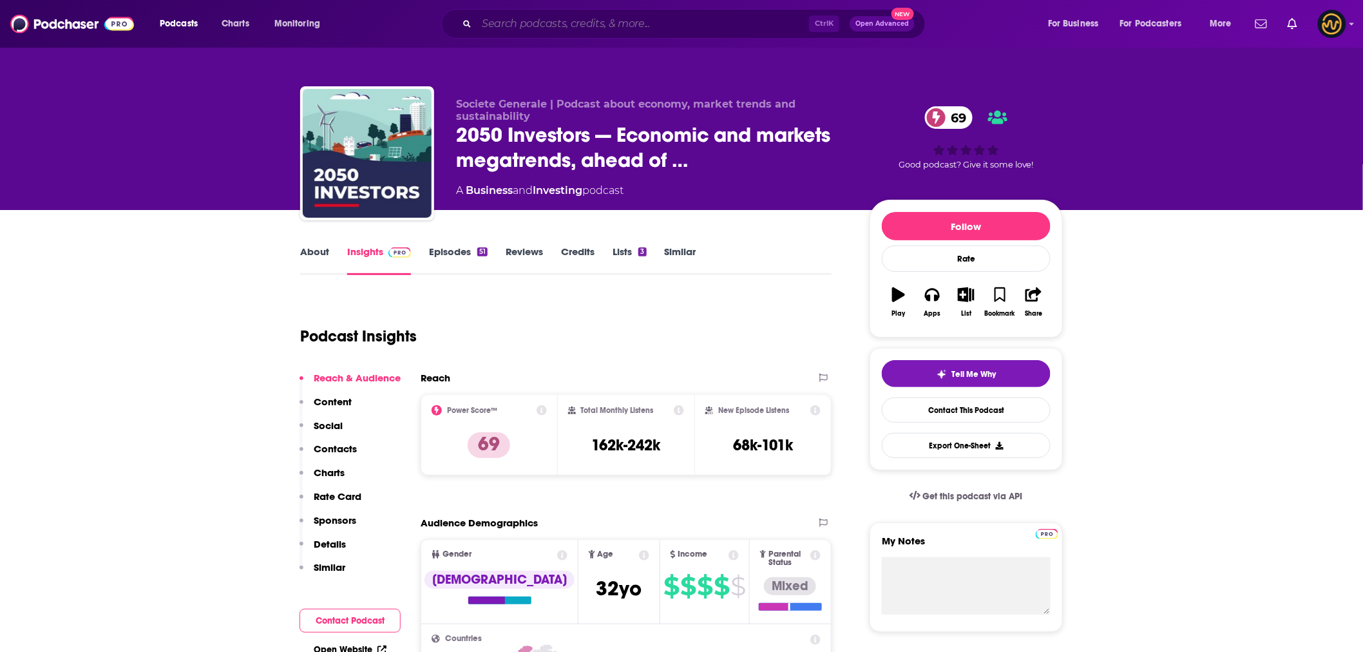
click at [591, 28] on input "Search podcasts, credits, & more..." at bounding box center [643, 24] width 332 height 21
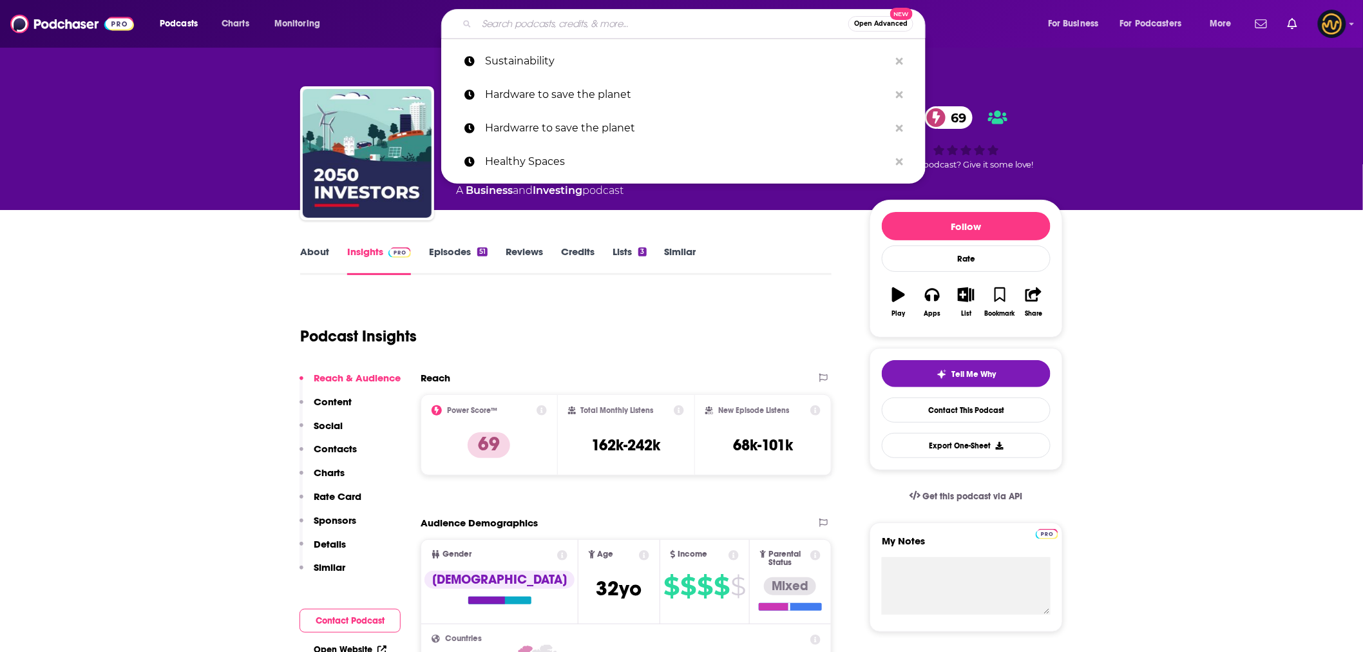
click at [1115, 149] on div "Societe Generale | Podcast about economy, market trends and sustainability 2050…" at bounding box center [681, 105] width 1363 height 210
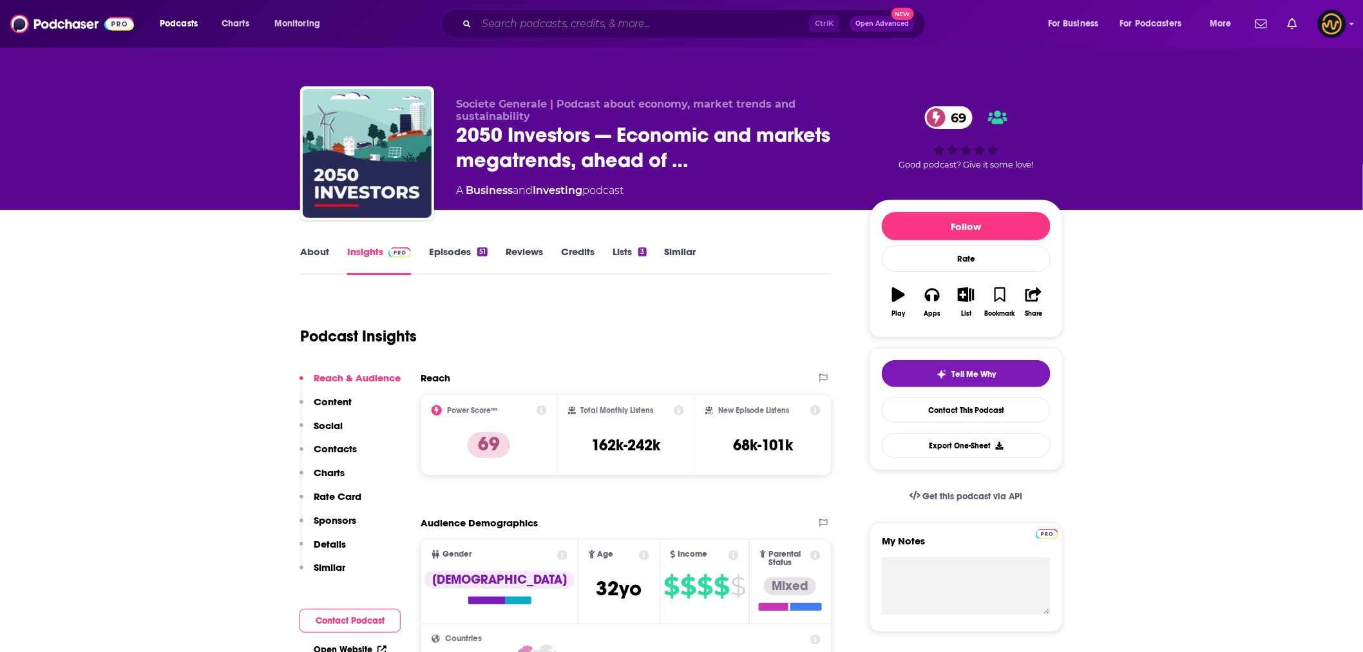
click at [613, 23] on input "Search podcasts, credits, & more..." at bounding box center [643, 24] width 332 height 21
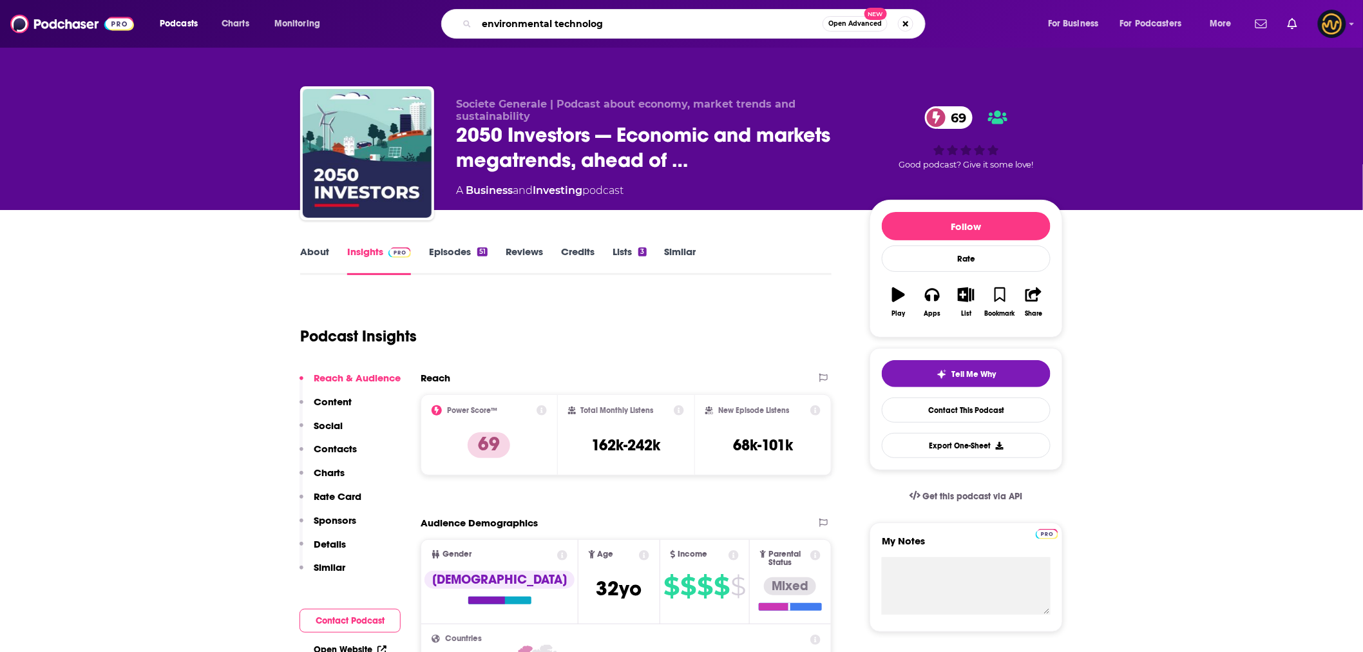
type input "environmental technology"
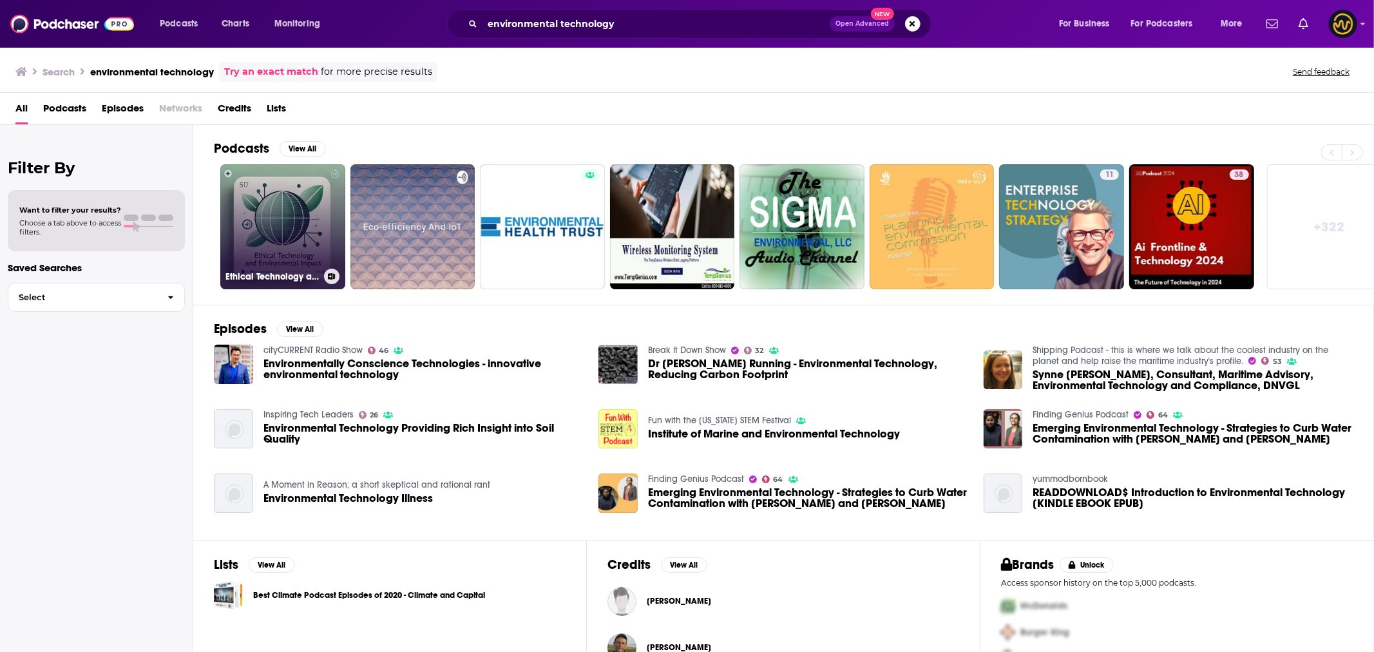
click at [304, 204] on link "Ethical Technology and Environmental Impact" at bounding box center [282, 226] width 125 height 125
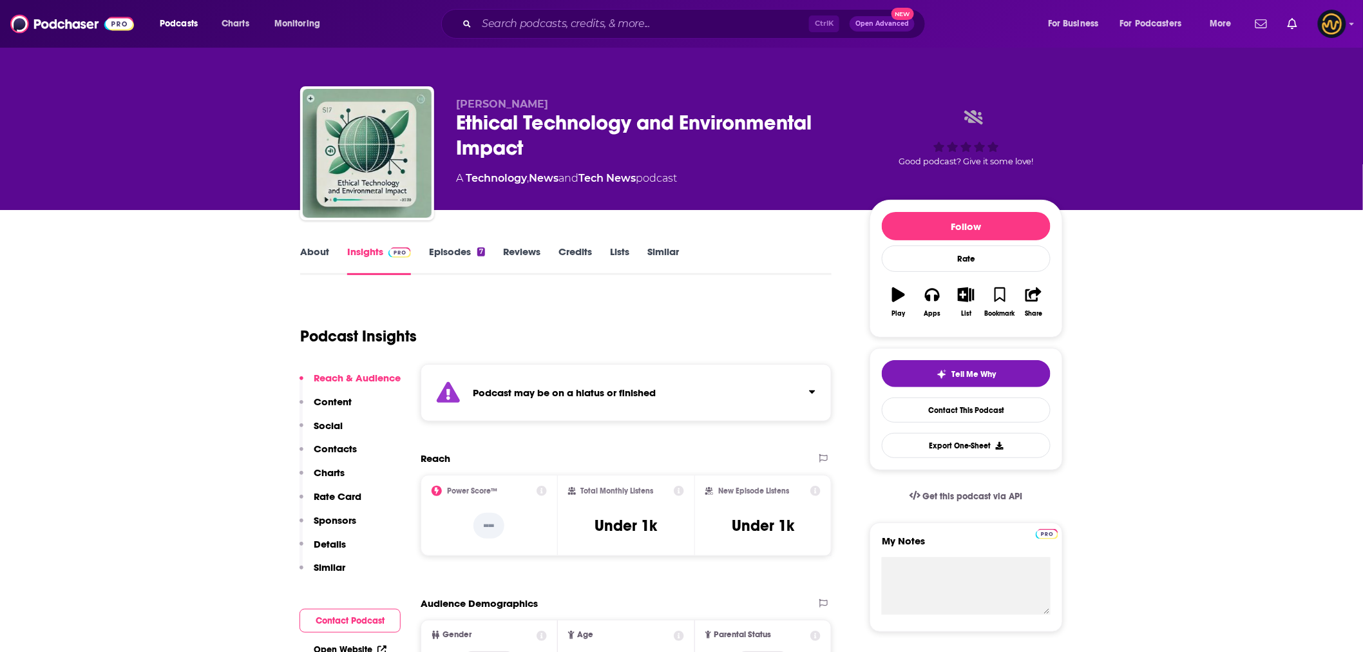
click at [446, 256] on link "Episodes 7" at bounding box center [457, 260] width 56 height 30
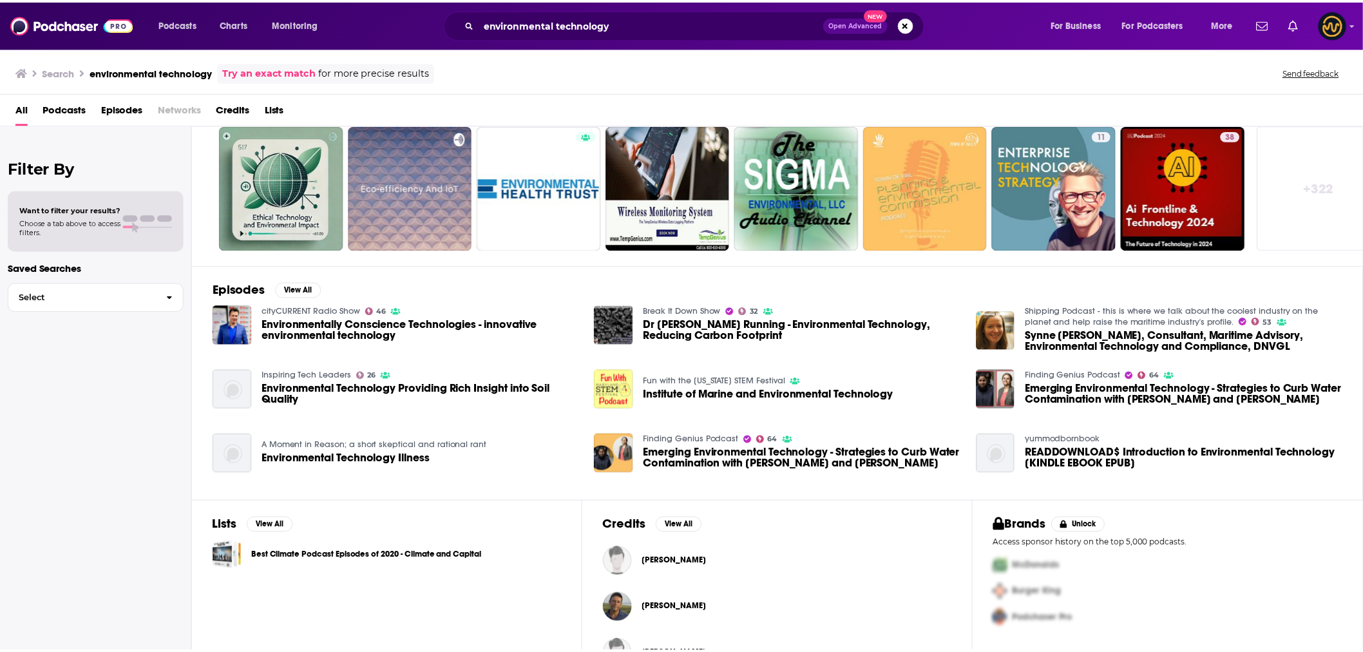
scroll to position [75, 0]
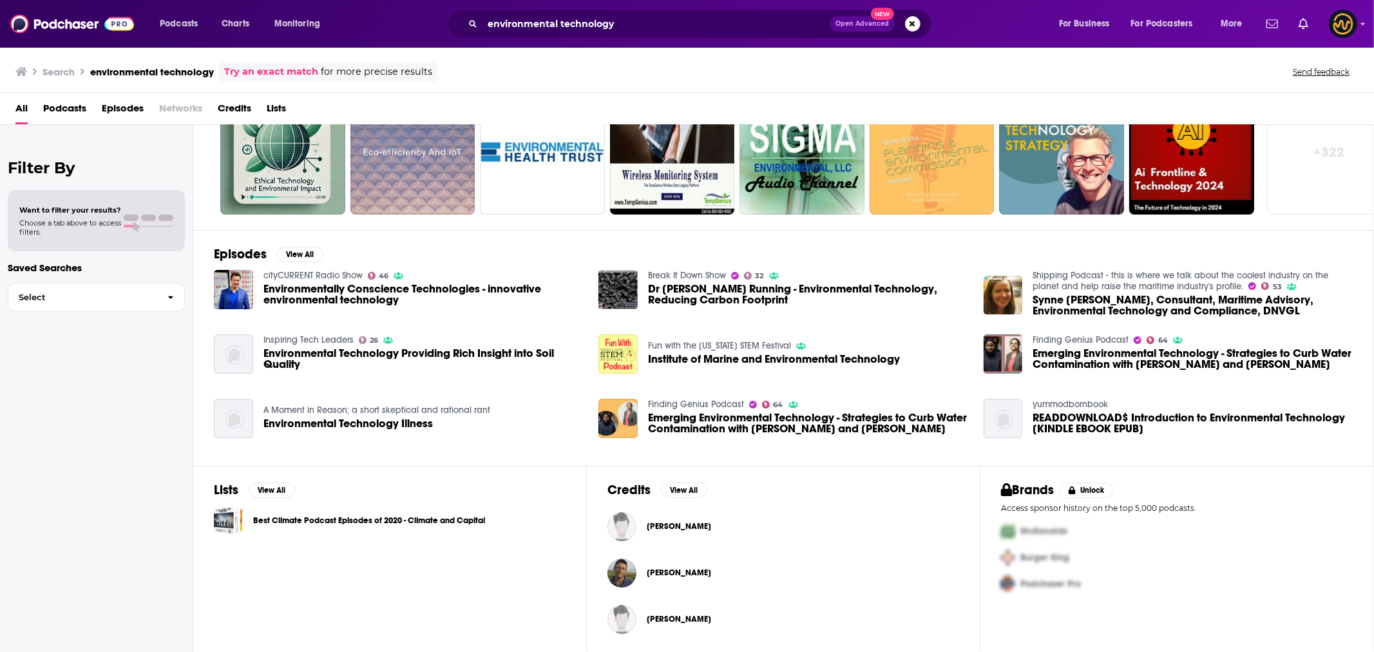
click at [475, 350] on span "Environmental Technology Providing Rich Insight into Soil Quality" at bounding box center [424, 359] width 320 height 22
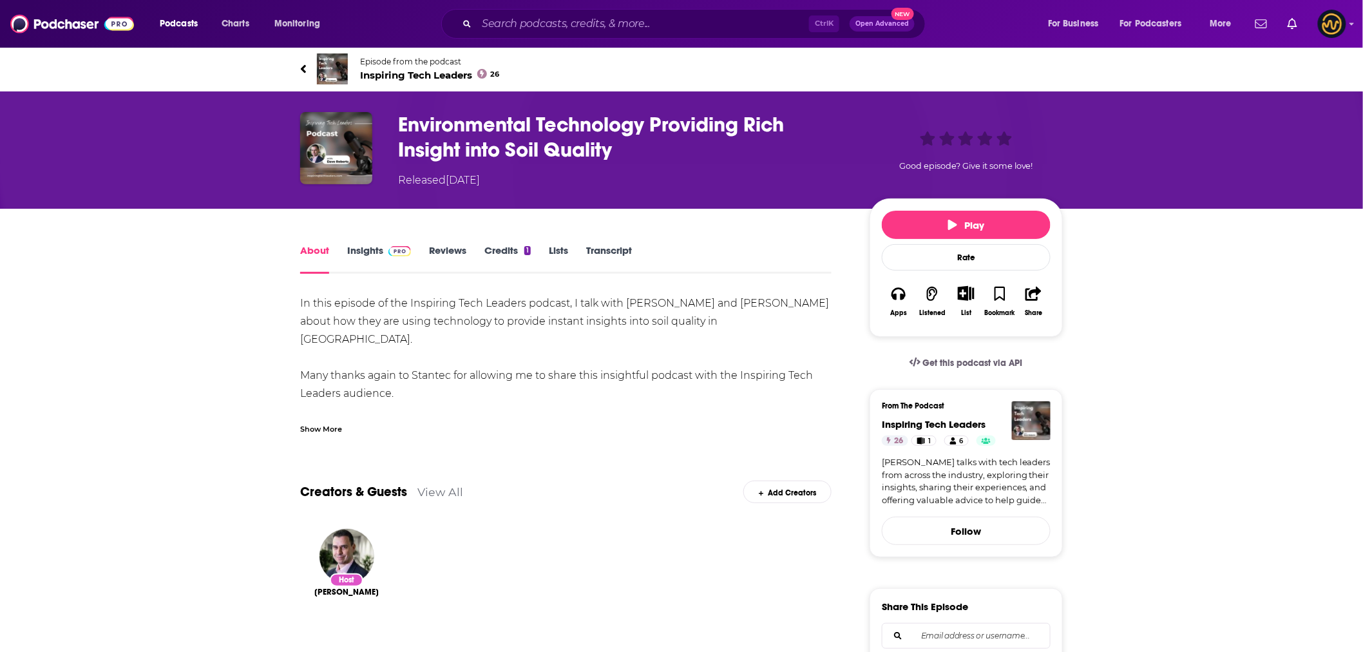
click at [383, 251] on span at bounding box center [397, 250] width 28 height 12
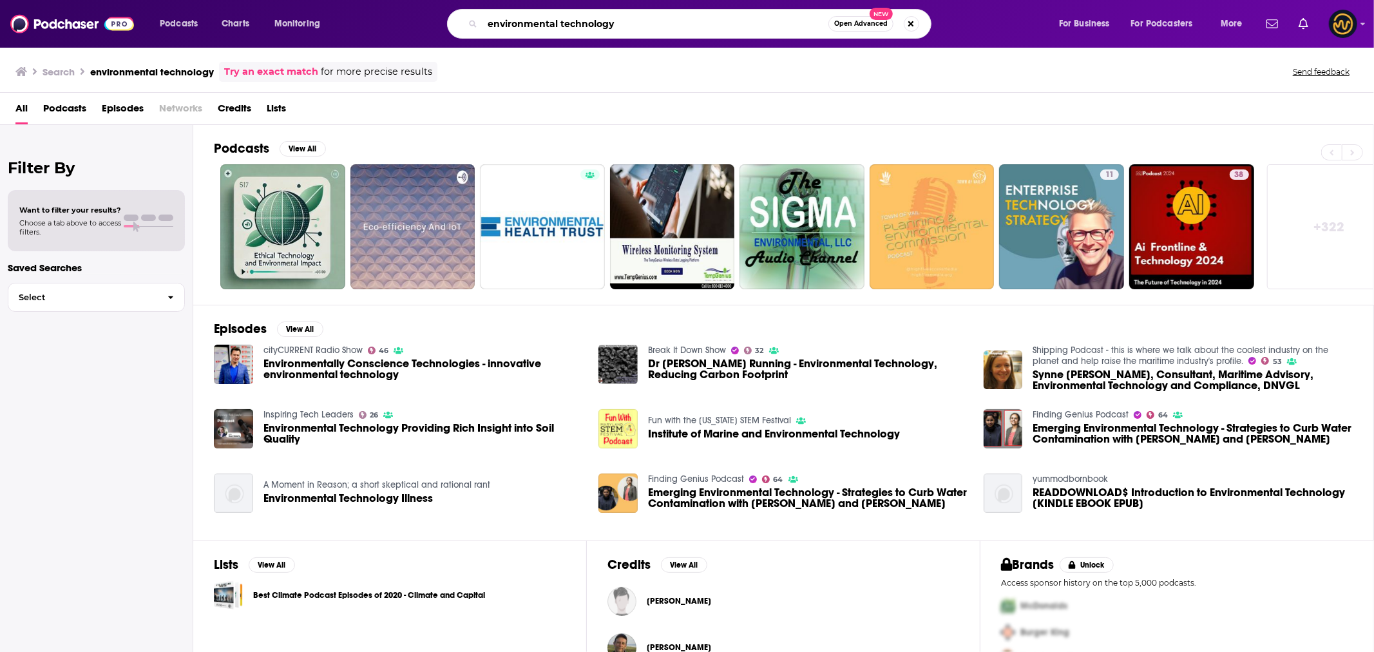
click at [523, 24] on input "environmental technology" at bounding box center [656, 24] width 346 height 21
click at [520, 24] on input "environmental technology" at bounding box center [656, 24] width 346 height 21
type input "How to save a planet"
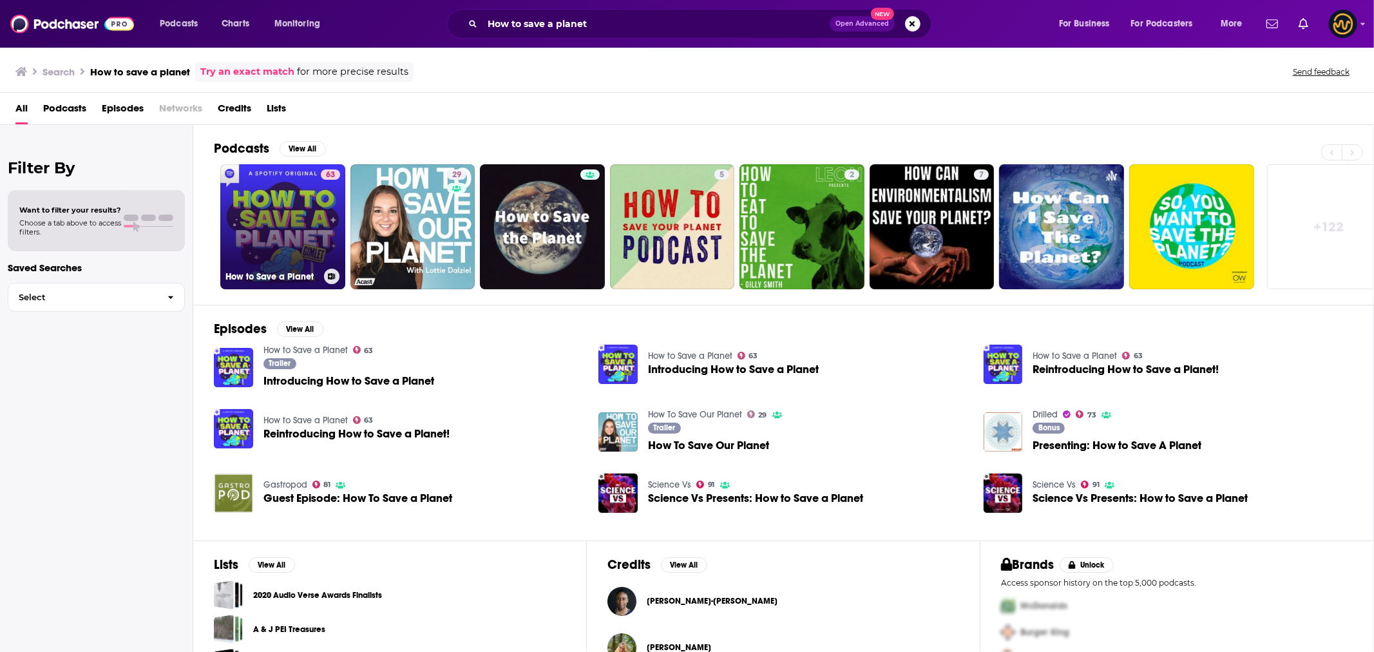
click at [274, 234] on link "63 How to Save a Planet" at bounding box center [282, 226] width 125 height 125
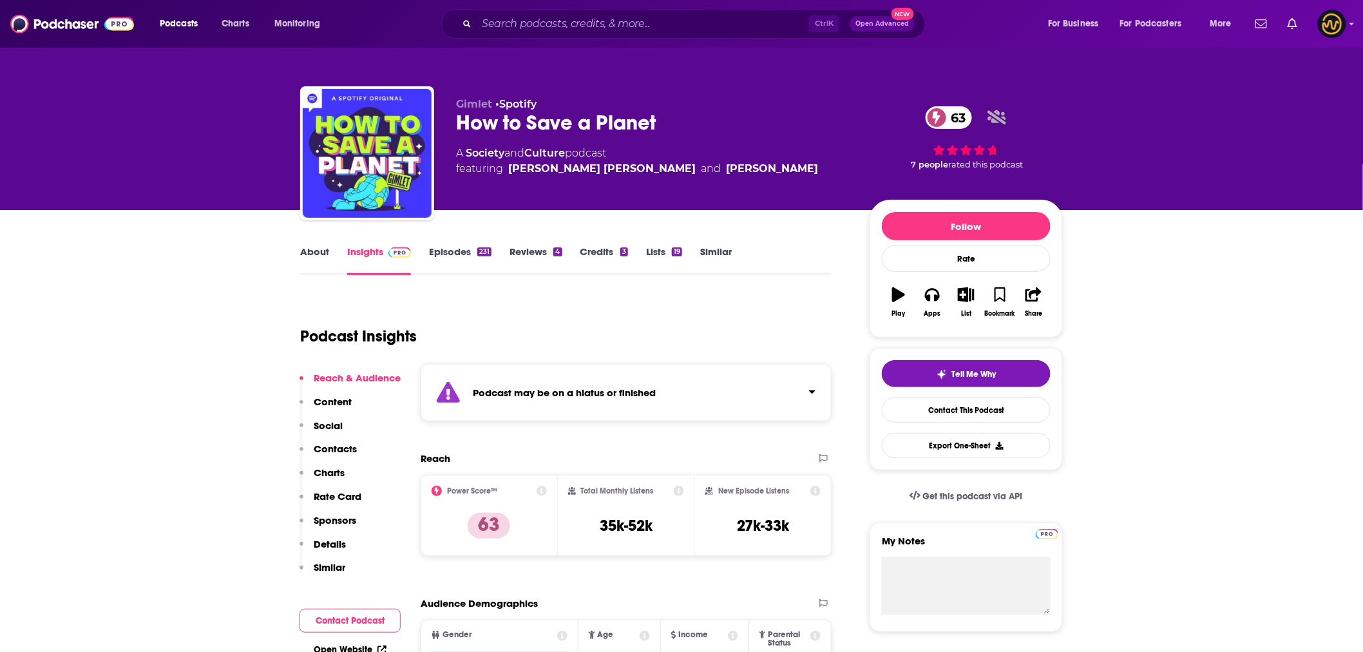
click at [454, 252] on link "Episodes 231" at bounding box center [460, 260] width 62 height 30
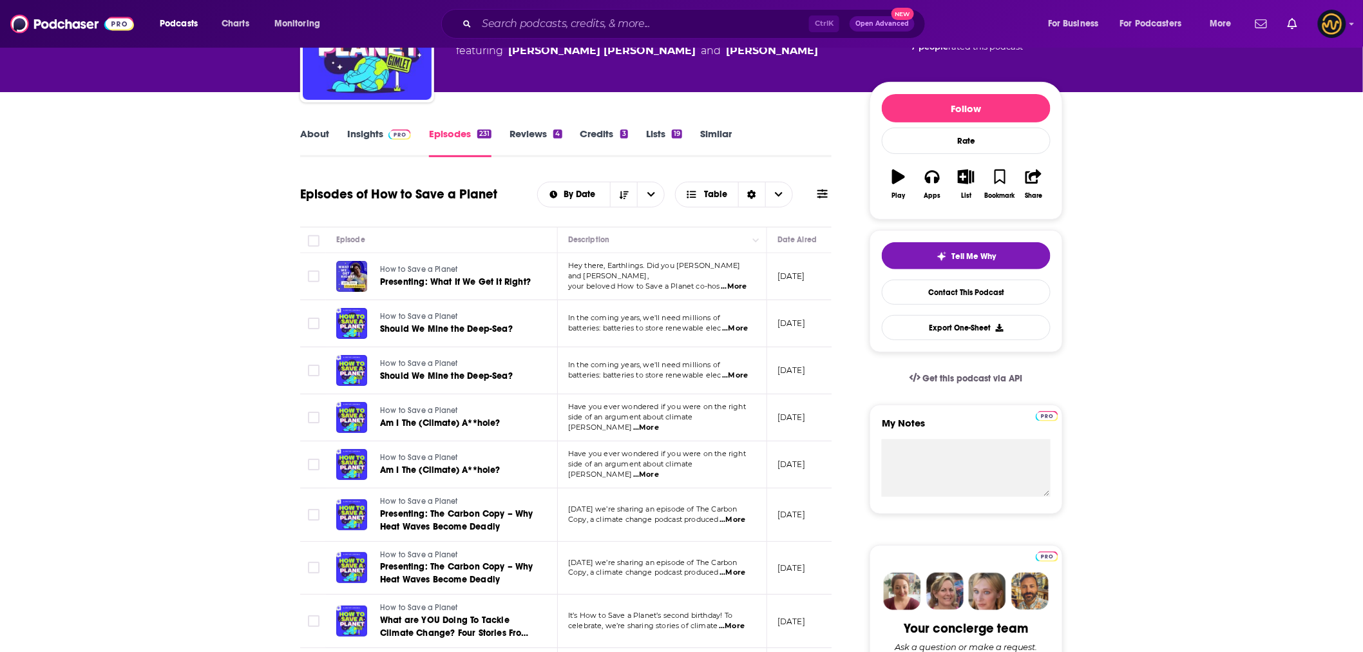
scroll to position [143, 0]
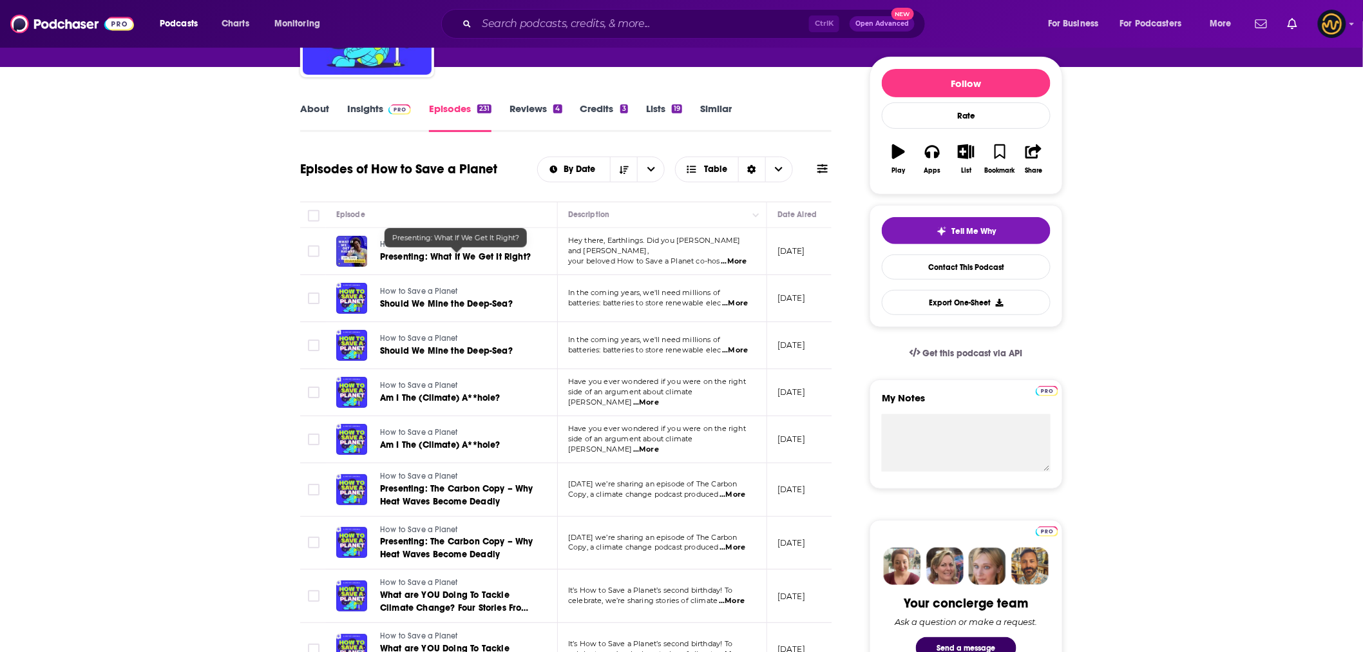
click at [485, 255] on span "Presenting: What If We Get It Right?" at bounding box center [455, 256] width 151 height 11
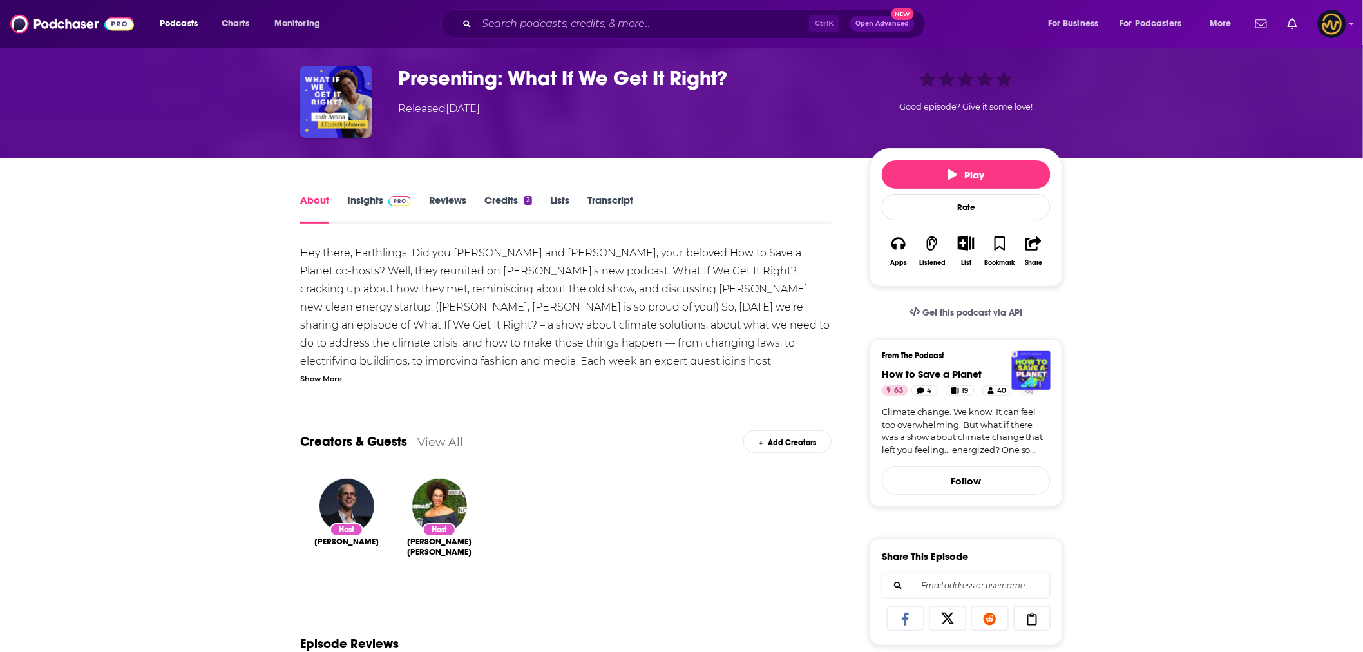
scroll to position [72, 0]
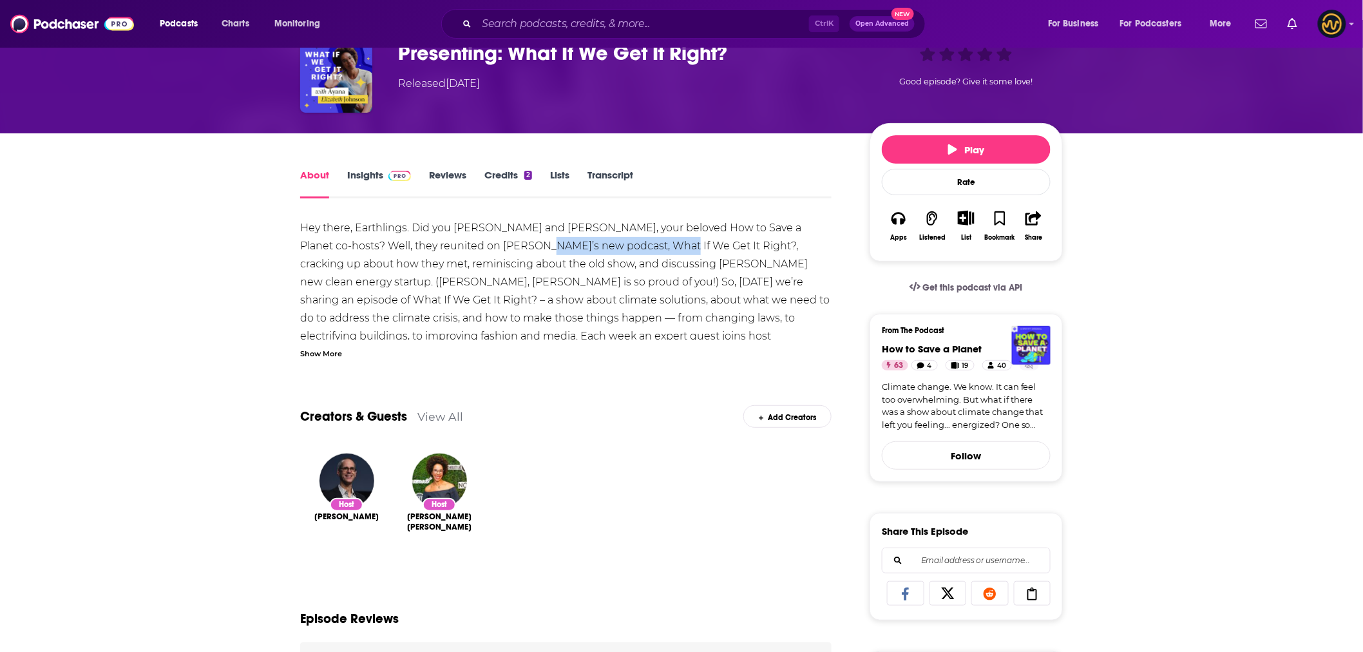
drag, startPoint x: 495, startPoint y: 245, endPoint x: 622, endPoint y: 246, distance: 126.9
click at [622, 246] on div "Hey there, Earthlings. Did you miss Ayana and Alex, your beloved How to Save a …" at bounding box center [566, 354] width 532 height 271
copy div "What If We Get It Right?"
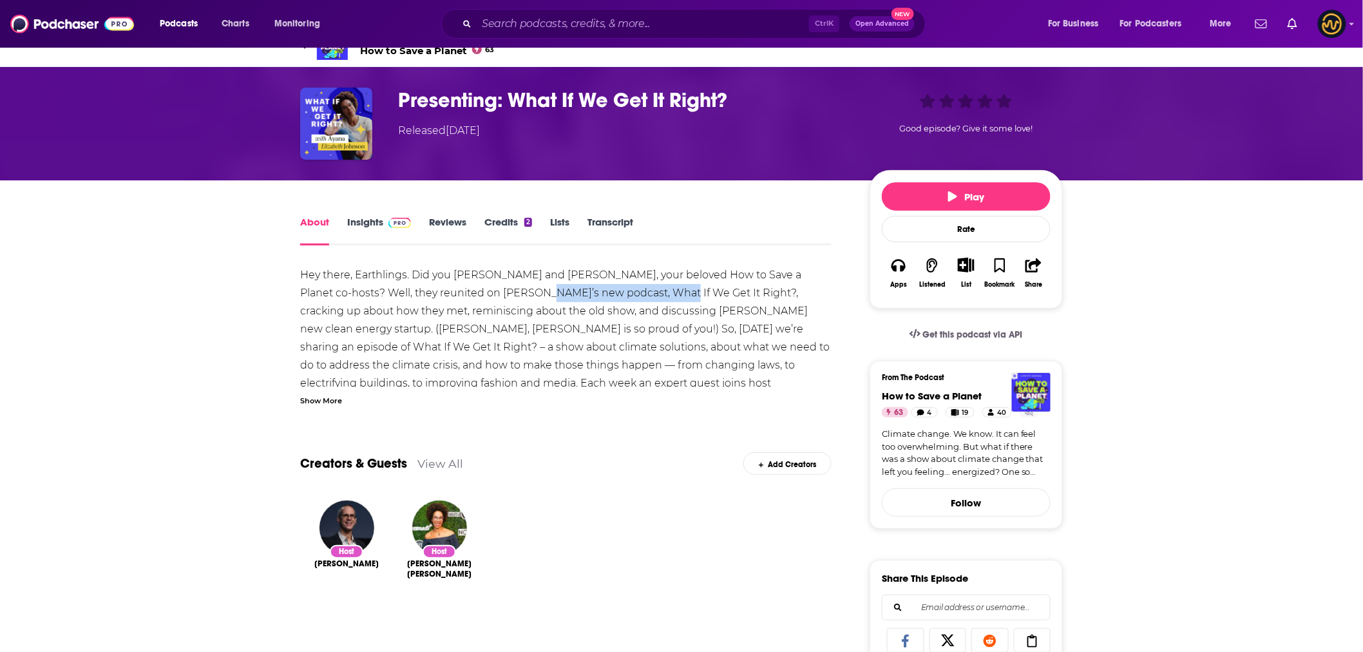
scroll to position [0, 0]
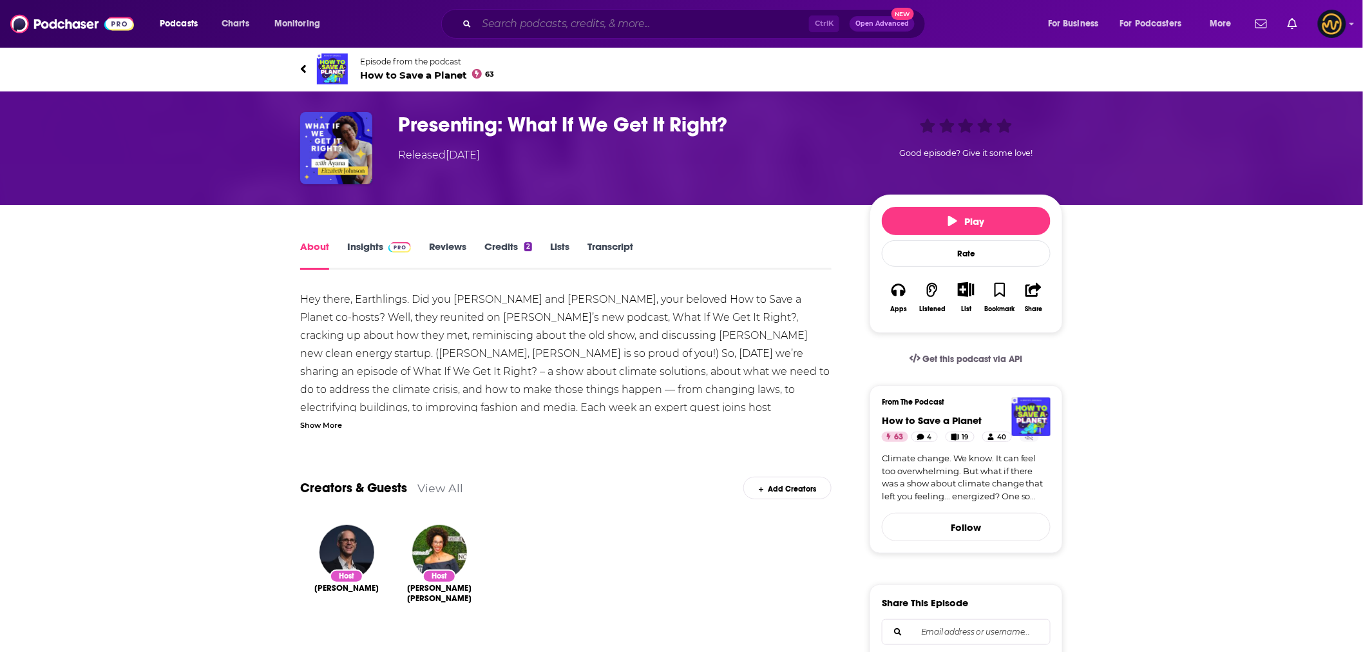
click at [583, 23] on input "Search podcasts, credits, & more..." at bounding box center [643, 24] width 332 height 21
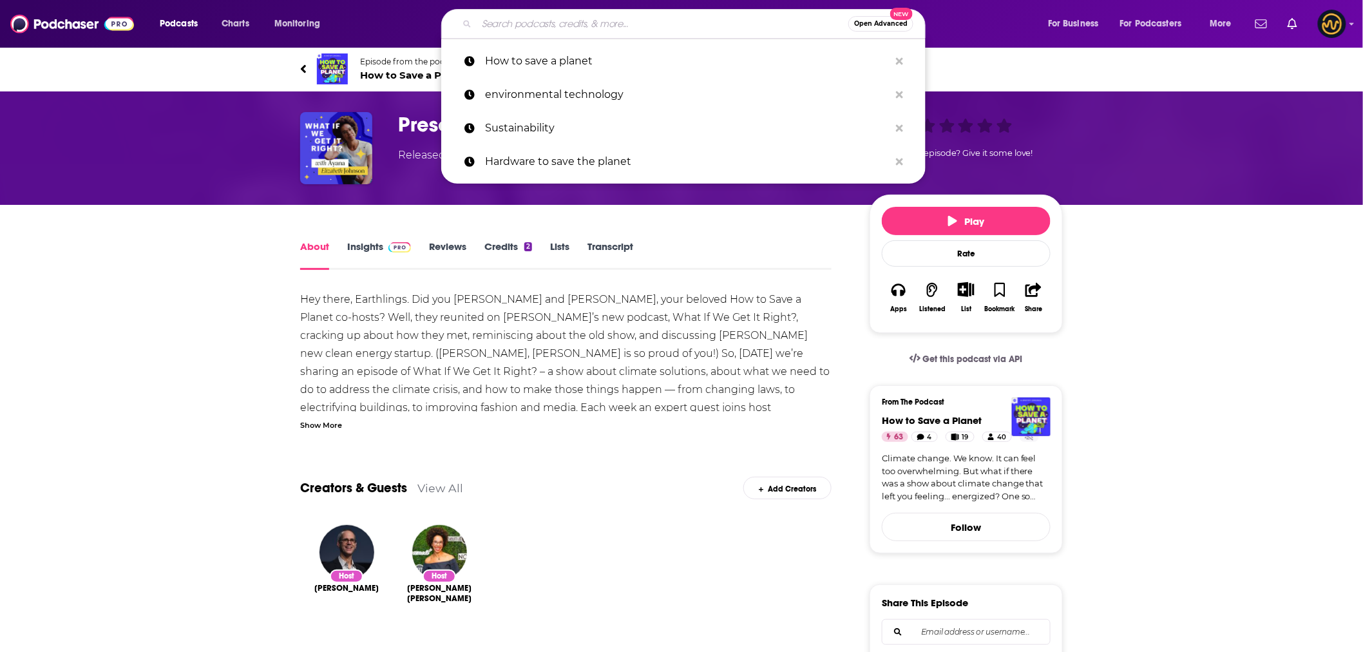
paste input "What If We Get It Right?"
type input "What If We Get It Right?"
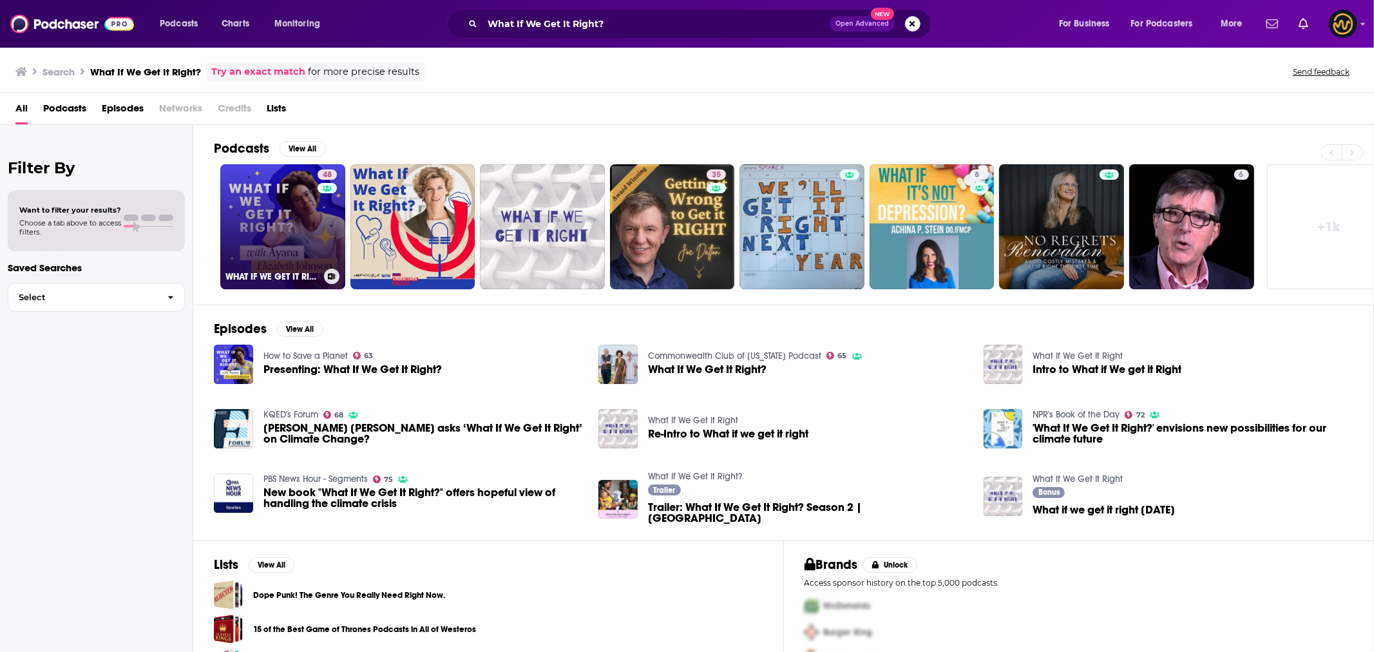
click at [275, 223] on link "48 WHAT IF WE GET IT RIGHT?" at bounding box center [282, 226] width 125 height 125
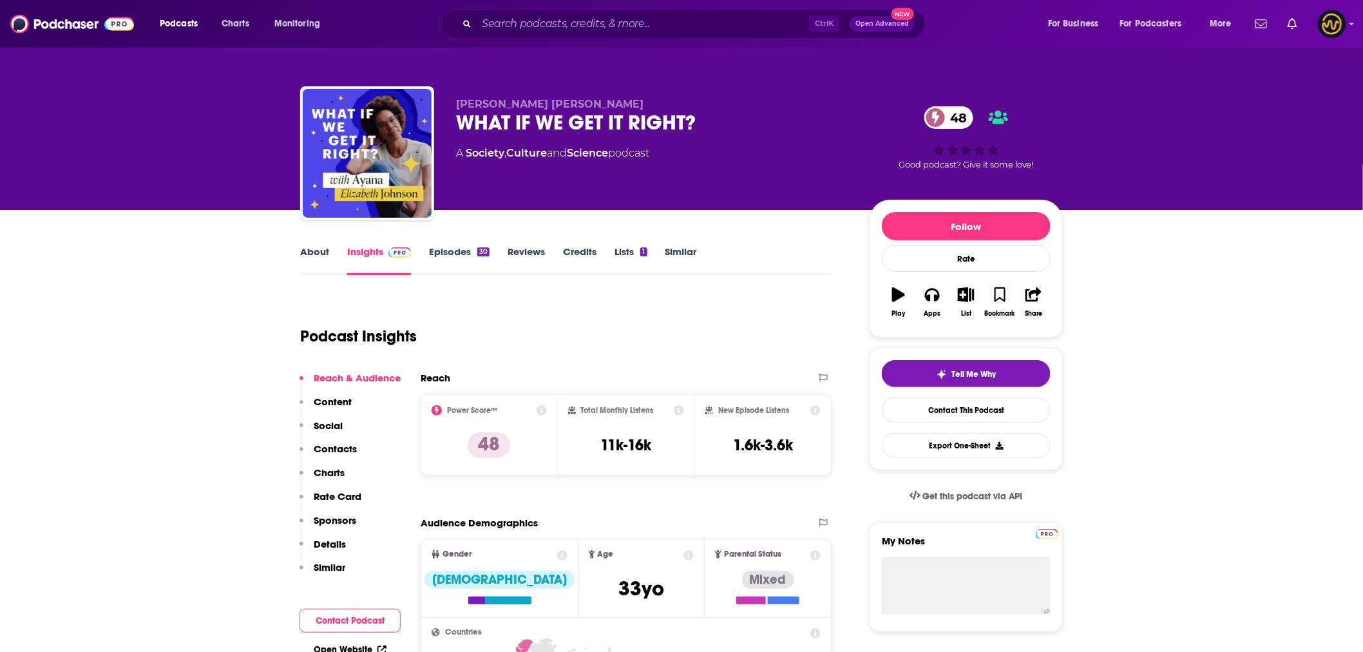
click at [456, 249] on link "Episodes 30" at bounding box center [459, 260] width 61 height 30
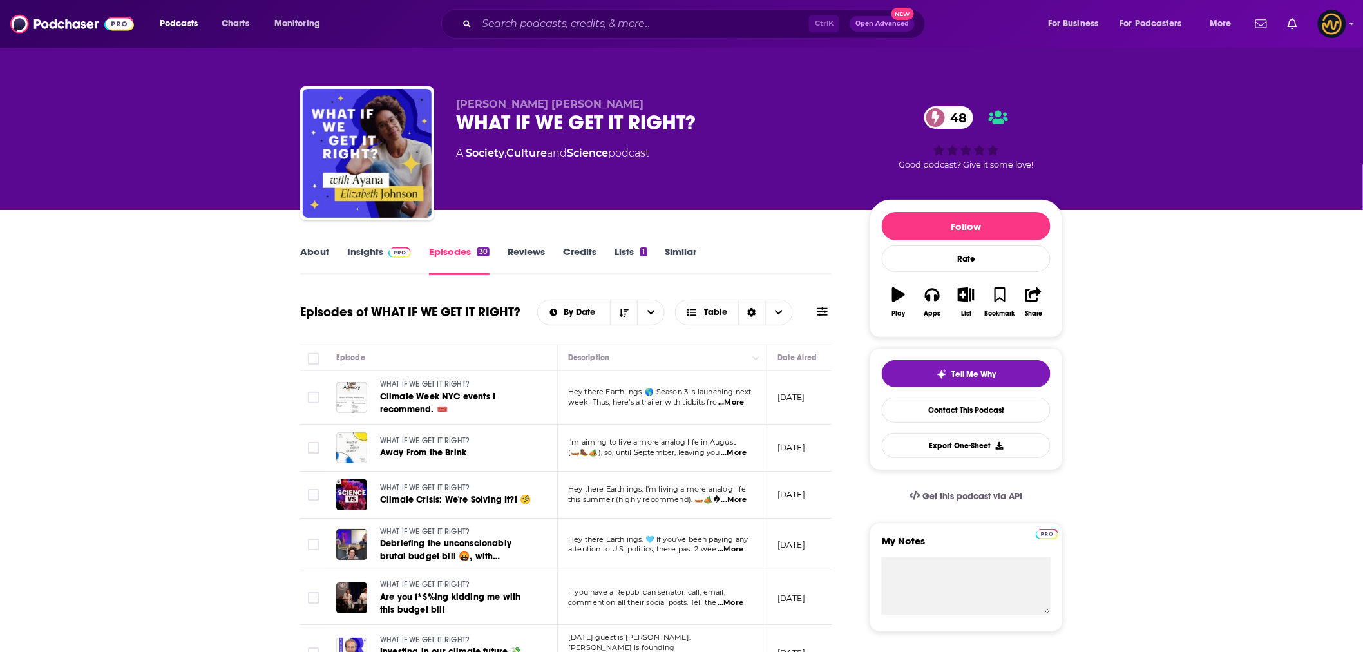
click at [389, 251] on img at bounding box center [400, 252] width 23 height 10
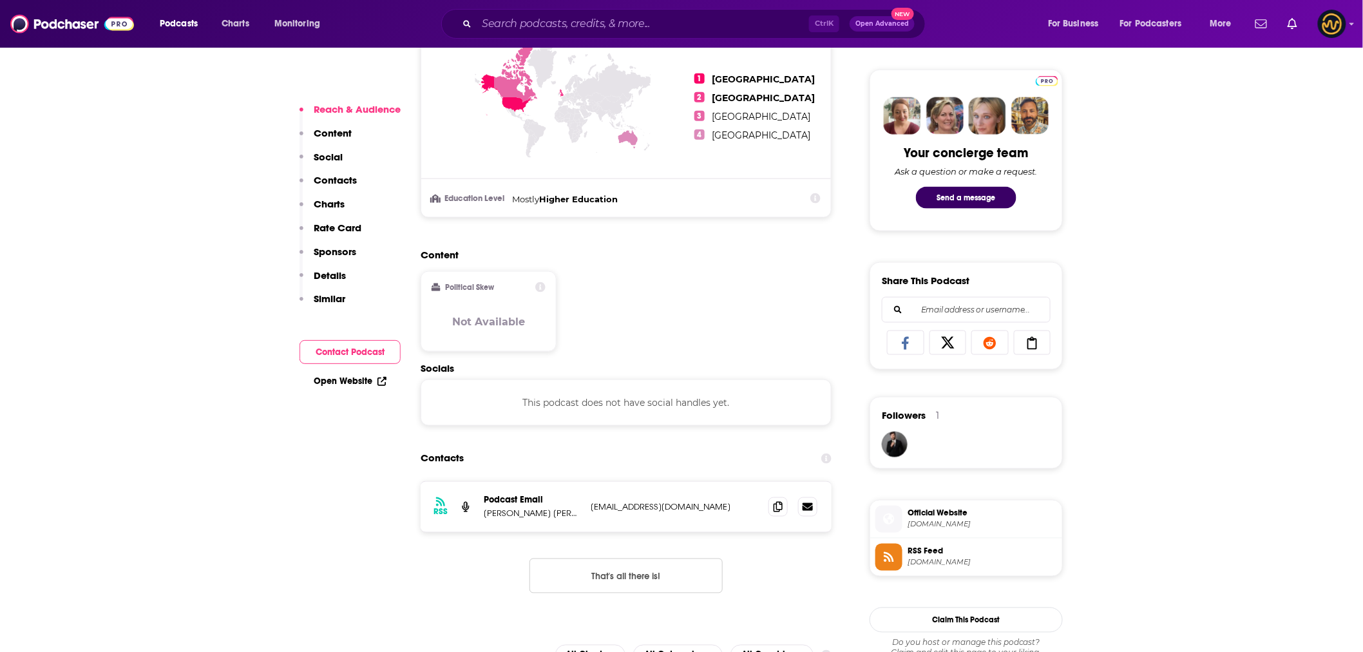
scroll to position [787, 0]
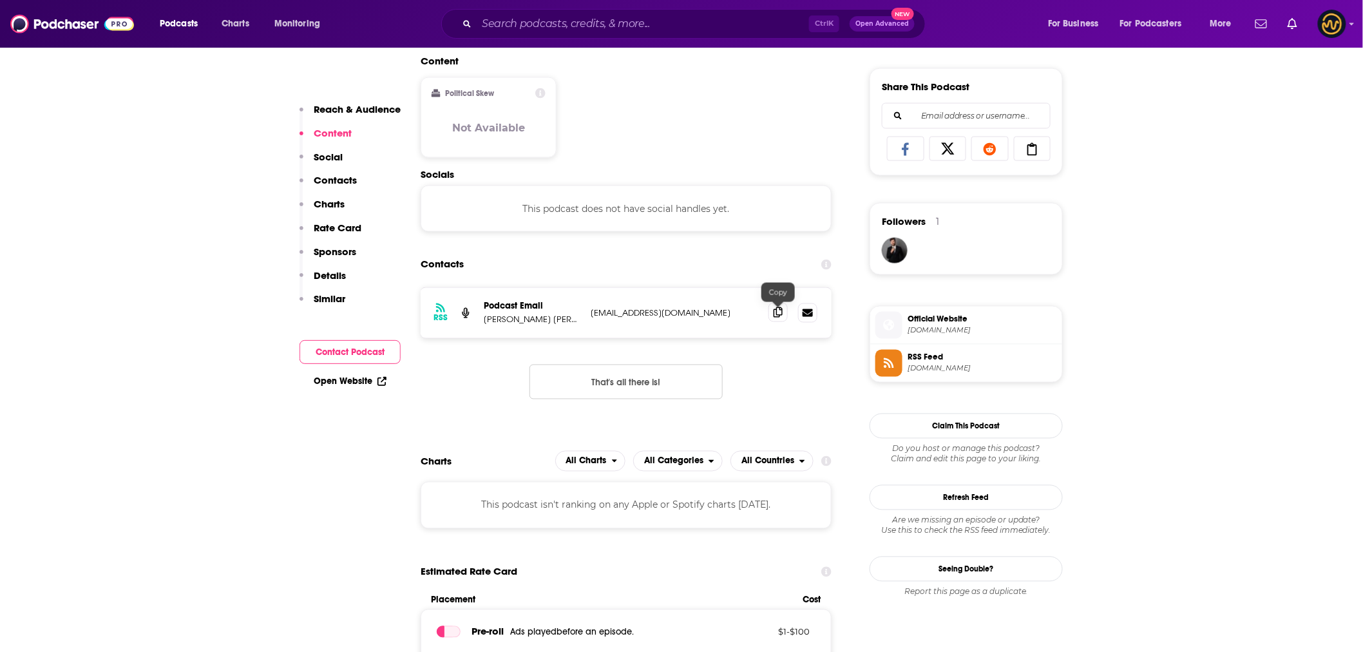
click at [776, 314] on icon at bounding box center [778, 312] width 9 height 10
click at [486, 400] on div "RSS Podcast Email Ayana Elizabeth Johnson ayanaelizabeth@substack.com ayanaeliz…" at bounding box center [626, 353] width 411 height 133
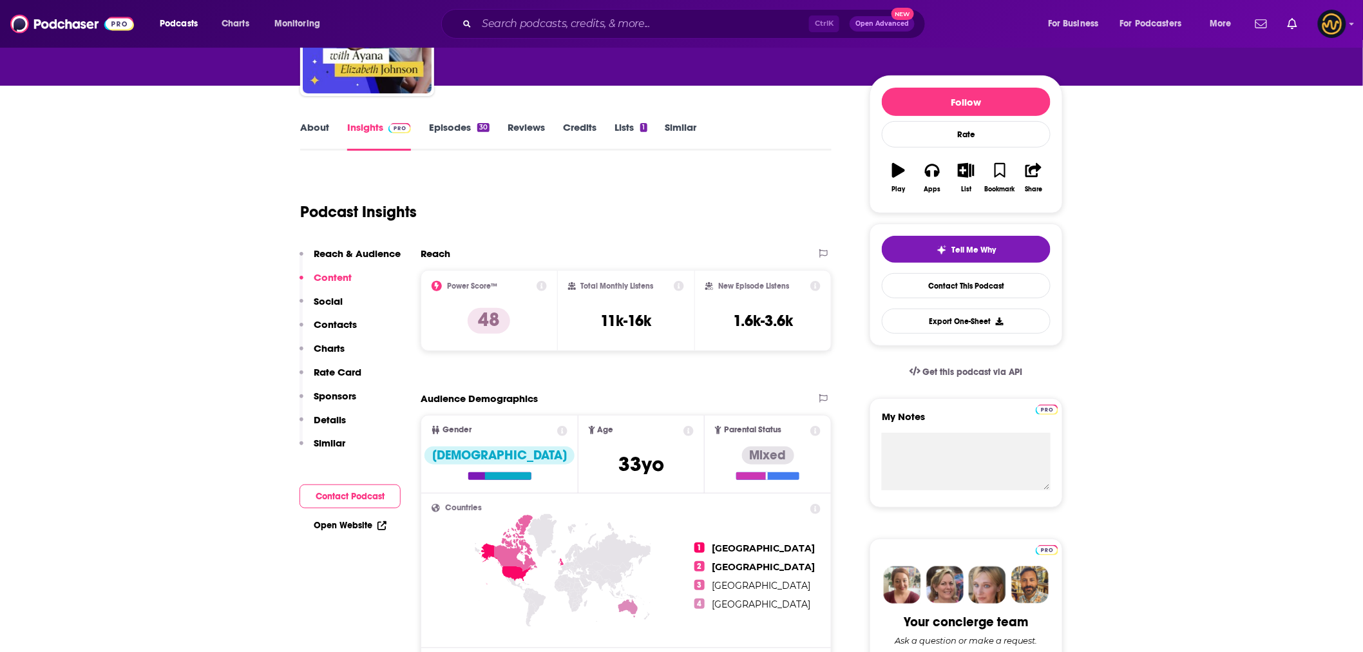
scroll to position [0, 0]
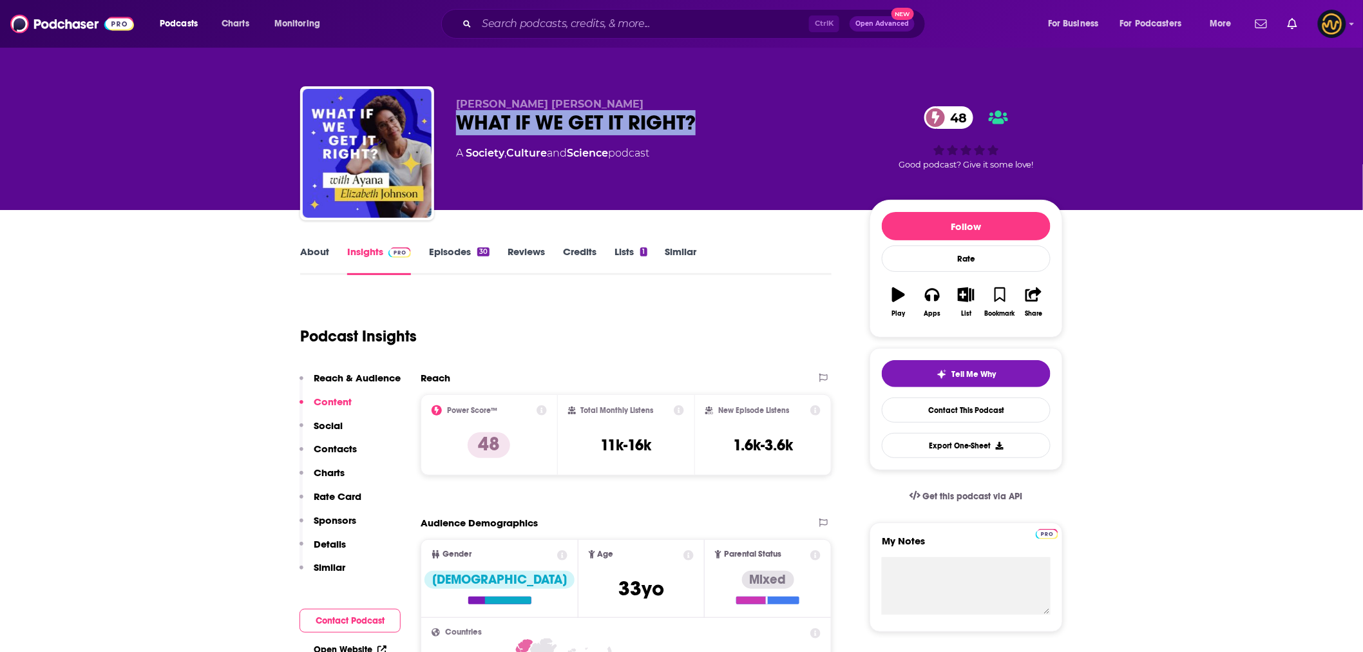
drag, startPoint x: 452, startPoint y: 123, endPoint x: 752, endPoint y: 124, distance: 299.6
click at [752, 124] on div "Ayana Elizabeth Johnson WHAT IF WE GET IT RIGHT? 48 A Society , Culture and Sci…" at bounding box center [681, 155] width 763 height 139
copy h2 "WHAT IF WE GET IT RIGHT?"
click at [312, 254] on link "About" at bounding box center [314, 260] width 29 height 30
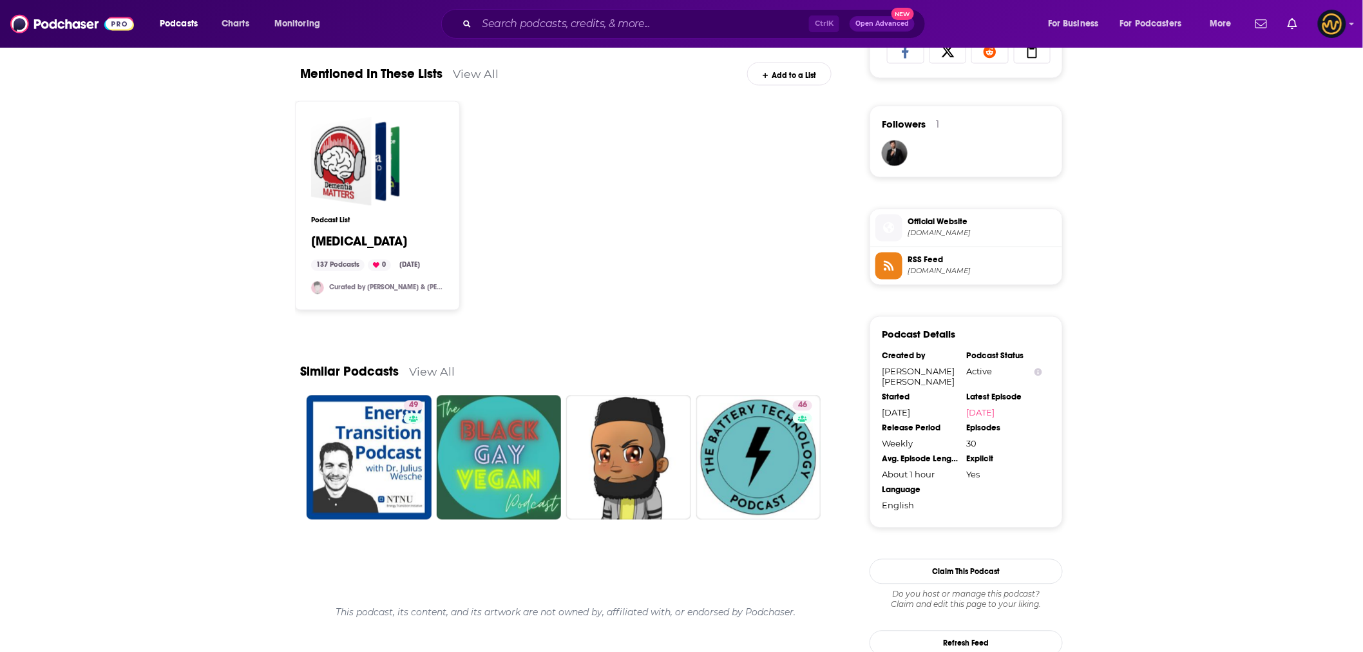
scroll to position [930, 0]
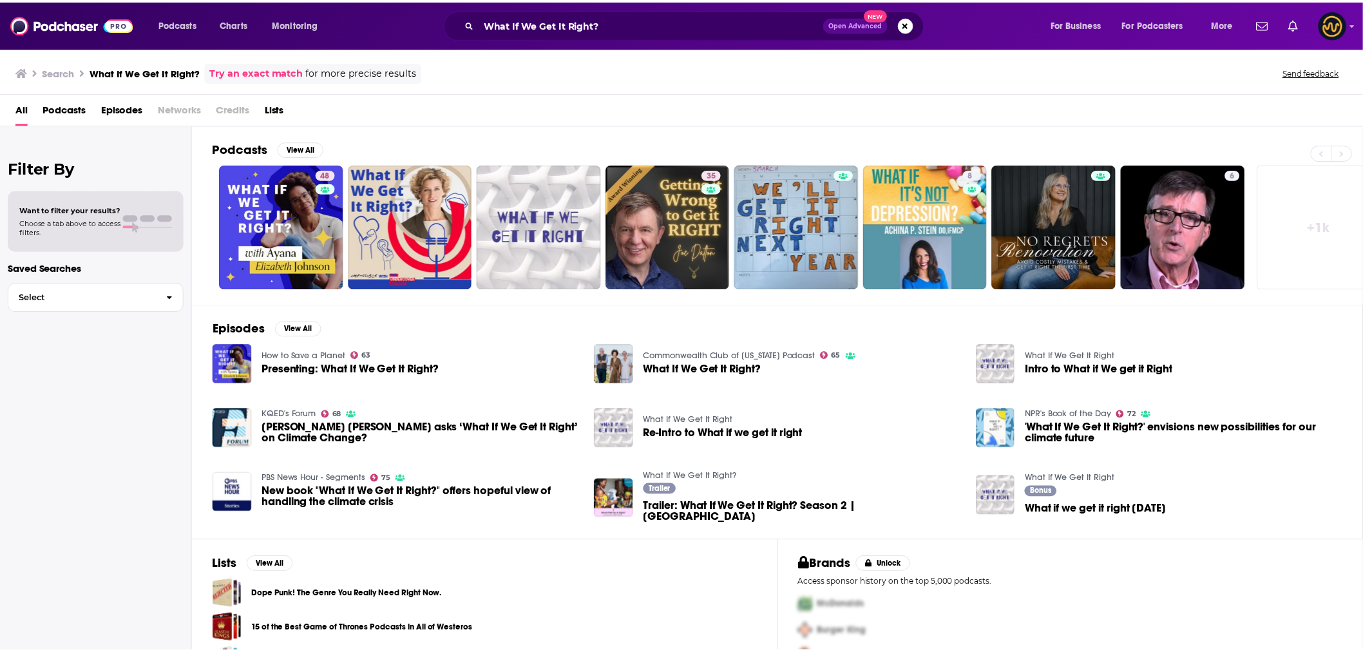
scroll to position [39, 0]
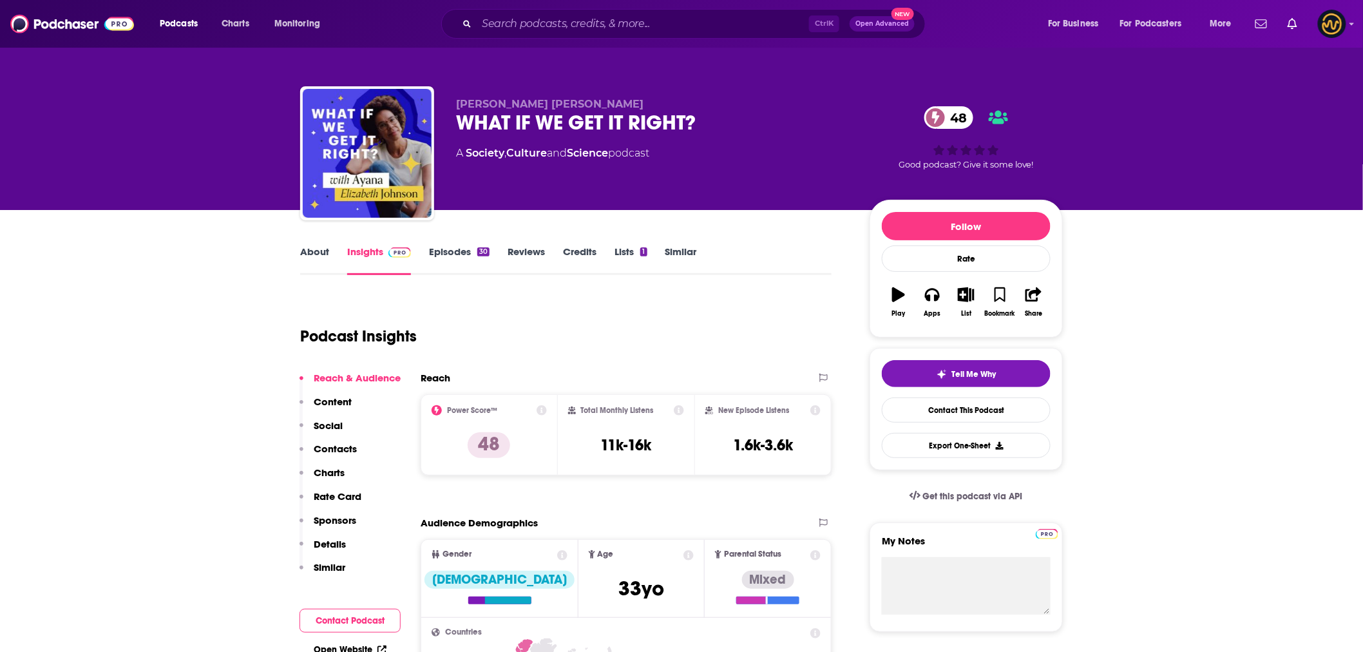
click at [575, 123] on div "WHAT IF WE GET IT RIGHT? 48" at bounding box center [652, 122] width 393 height 25
copy div "WHAT IF WE GET IT RIGHT? 48"
click at [446, 258] on link "Episodes 30" at bounding box center [459, 260] width 61 height 30
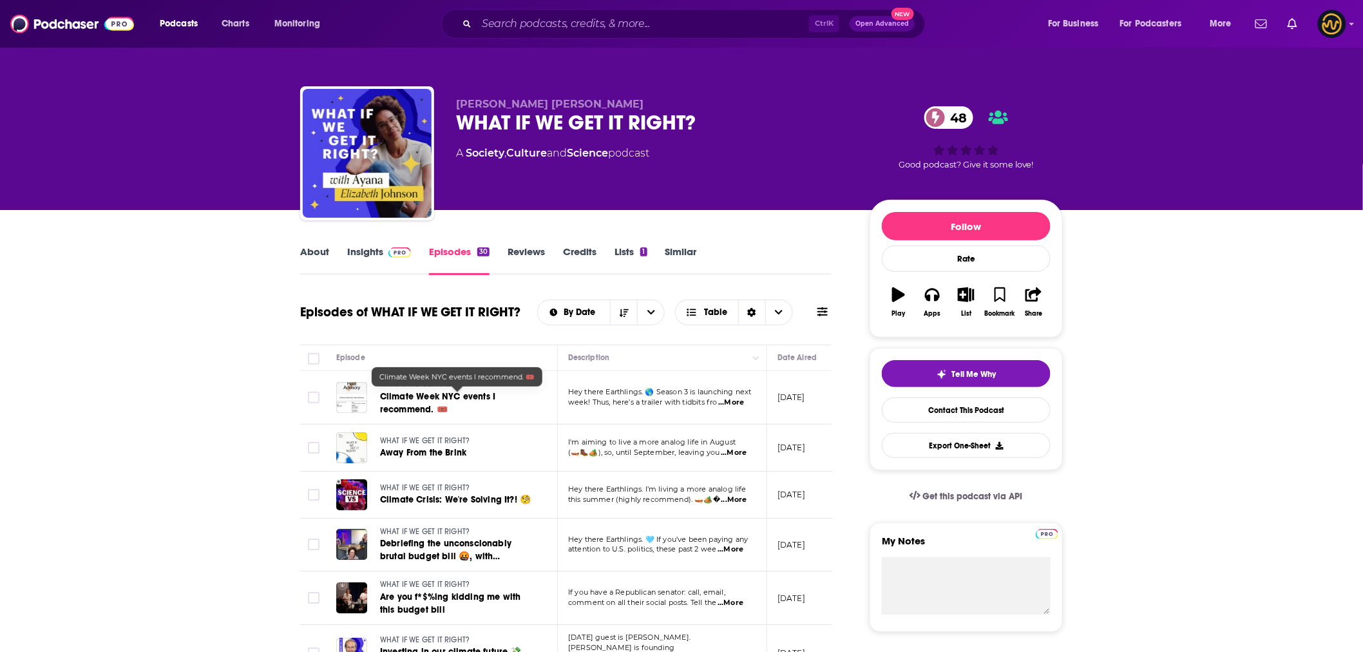
click at [429, 405] on span "Climate Week NYC events I recommend. 🎟️" at bounding box center [437, 403] width 115 height 24
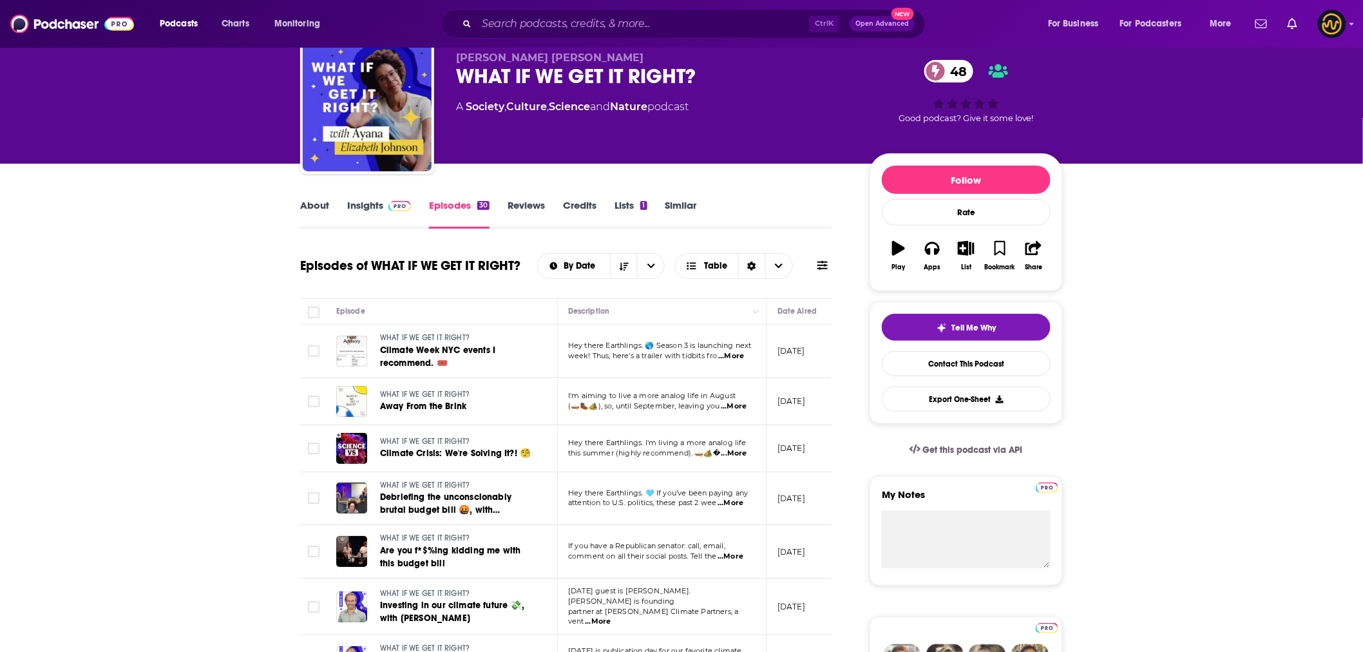
scroll to position [143, 0]
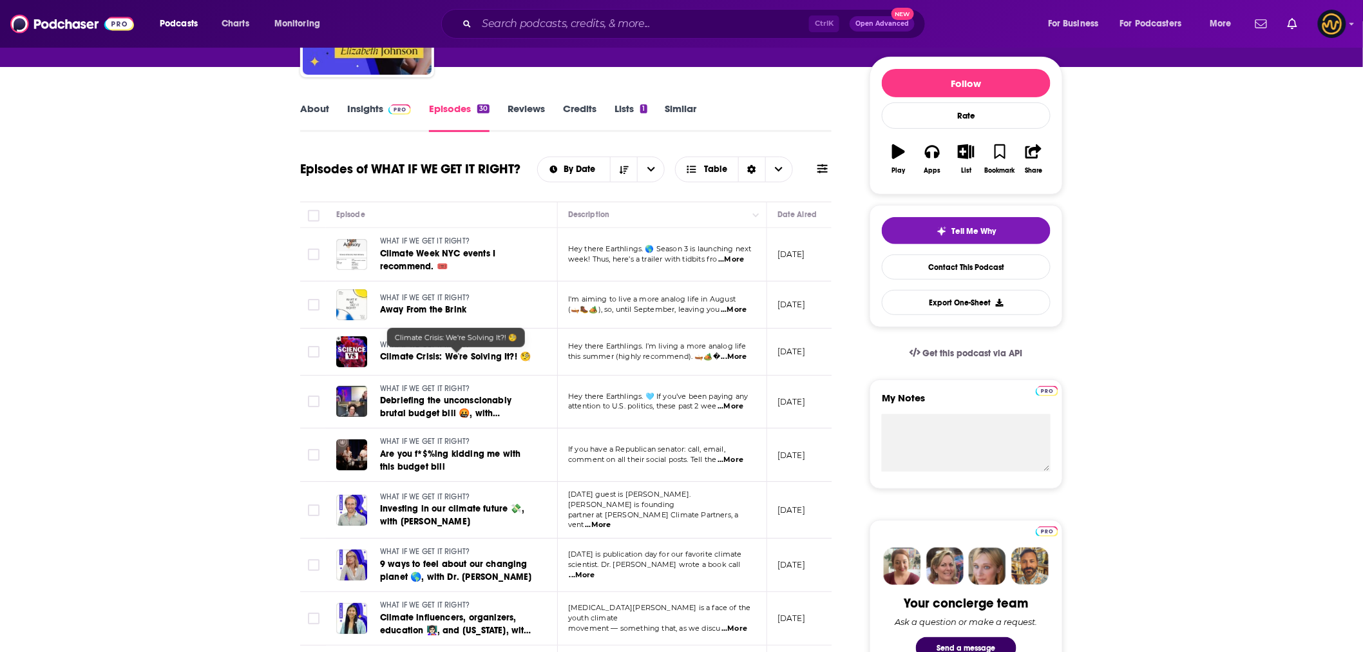
click at [428, 351] on span "Climate Crisis: We're Solving It?! 🧐" at bounding box center [455, 356] width 151 height 11
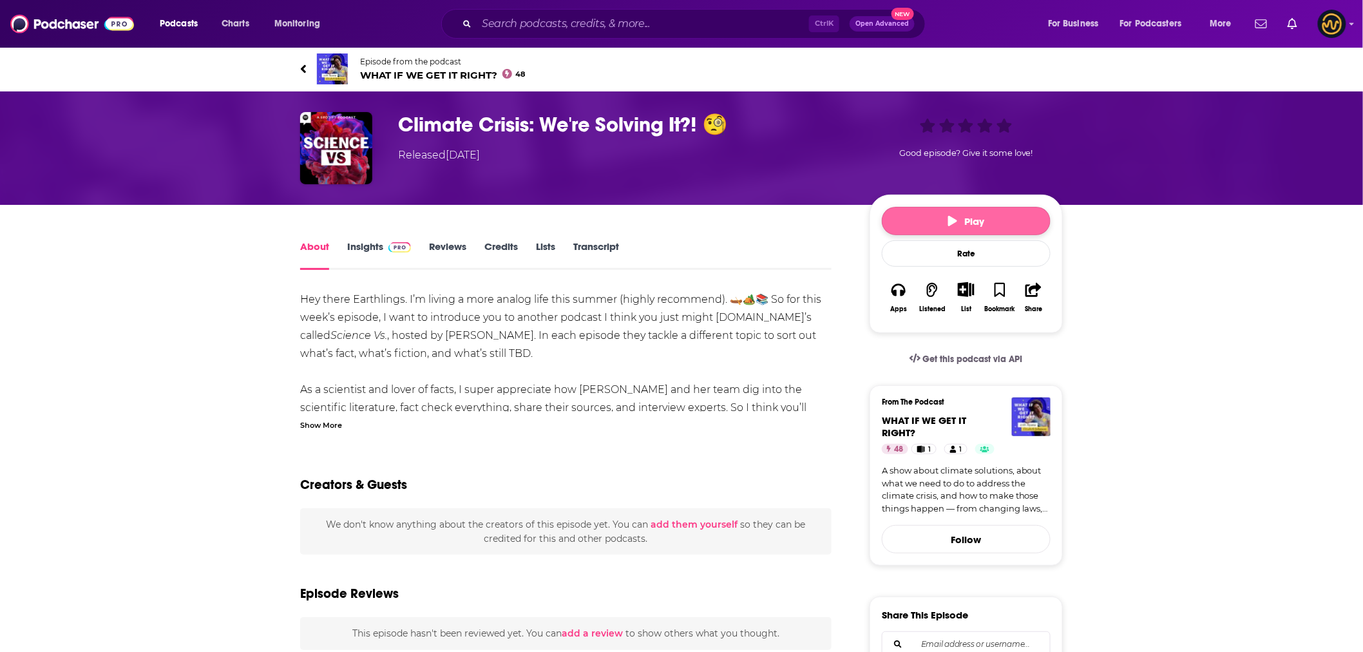
click at [950, 224] on icon "button" at bounding box center [952, 221] width 9 height 10
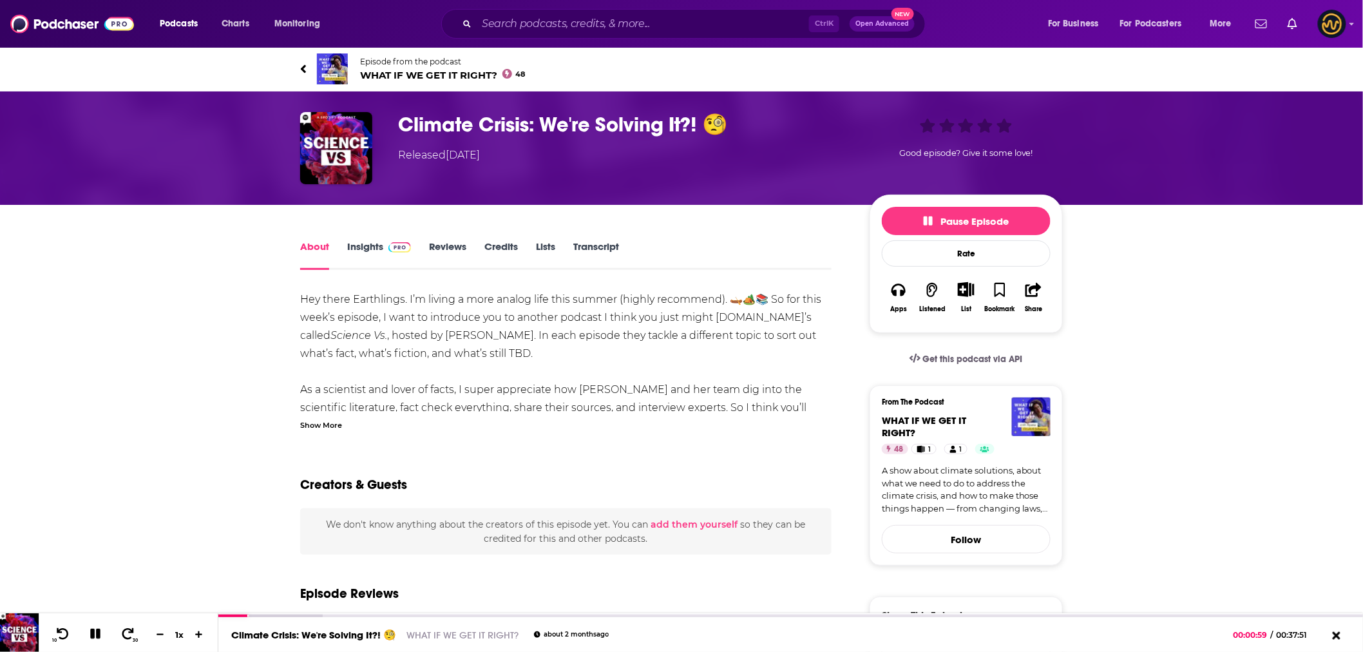
click at [304, 66] on icon at bounding box center [303, 68] width 5 height 8
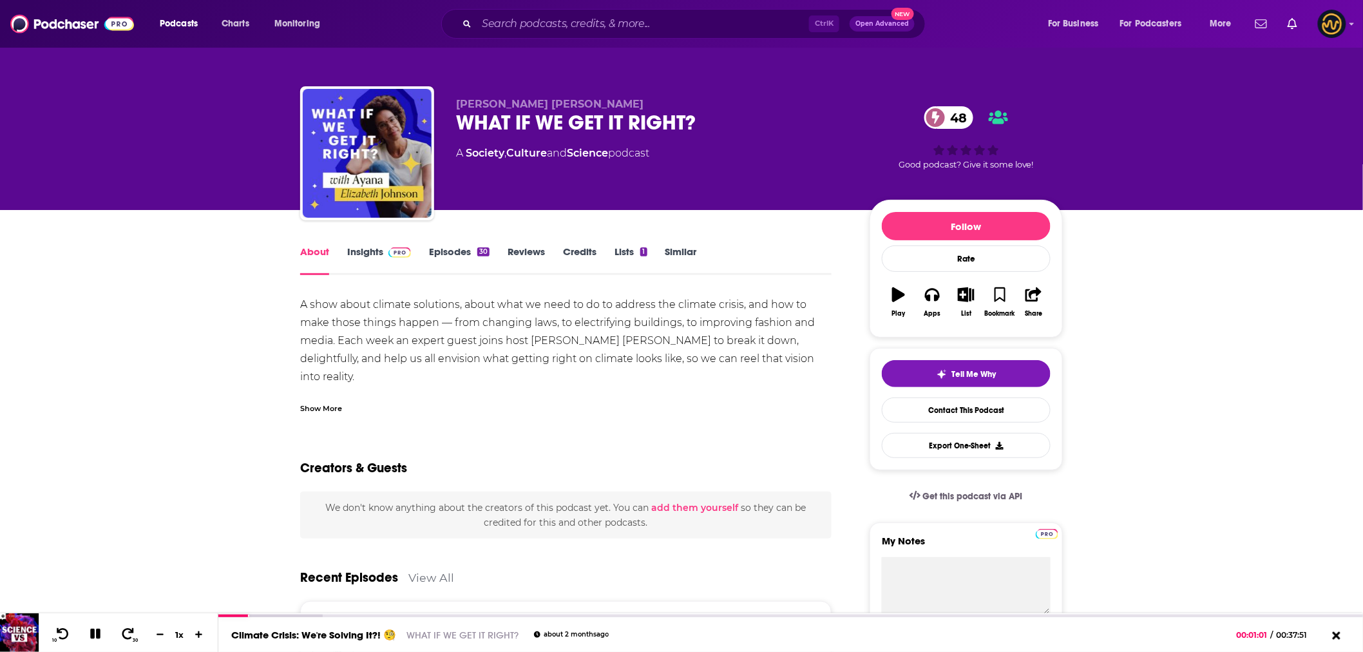
click at [456, 247] on link "Episodes 30" at bounding box center [459, 260] width 61 height 30
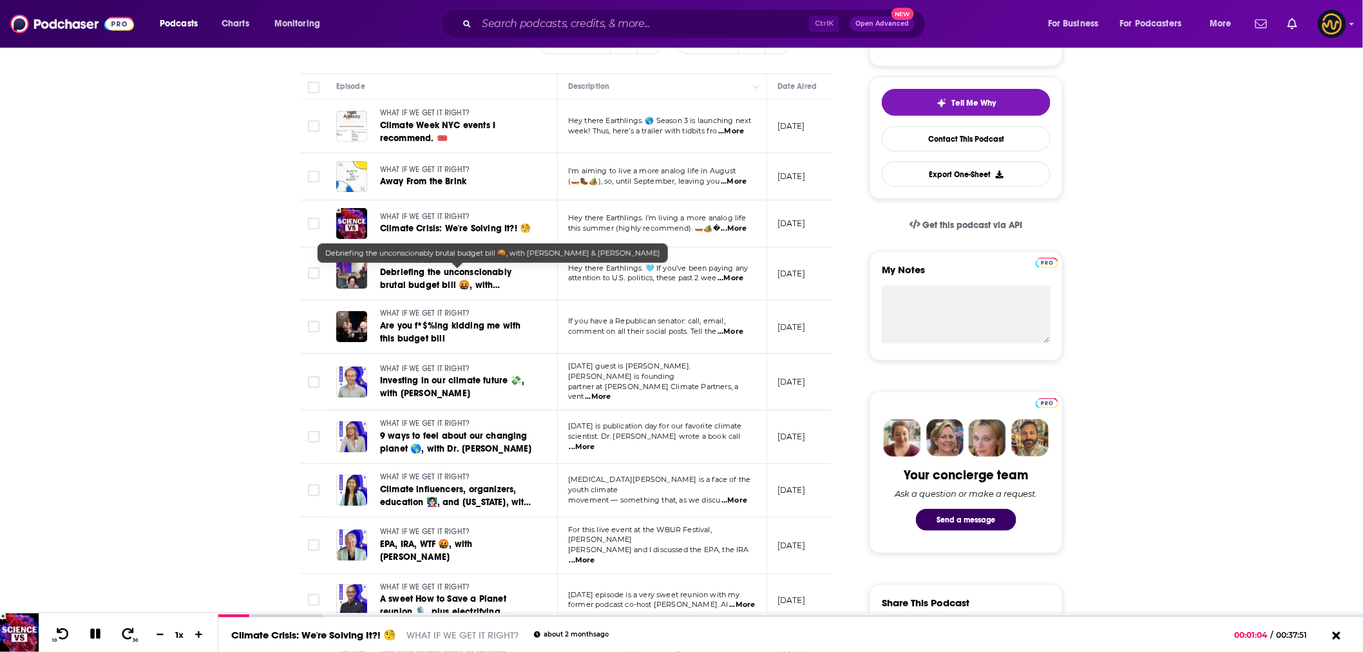
scroll to position [286, 0]
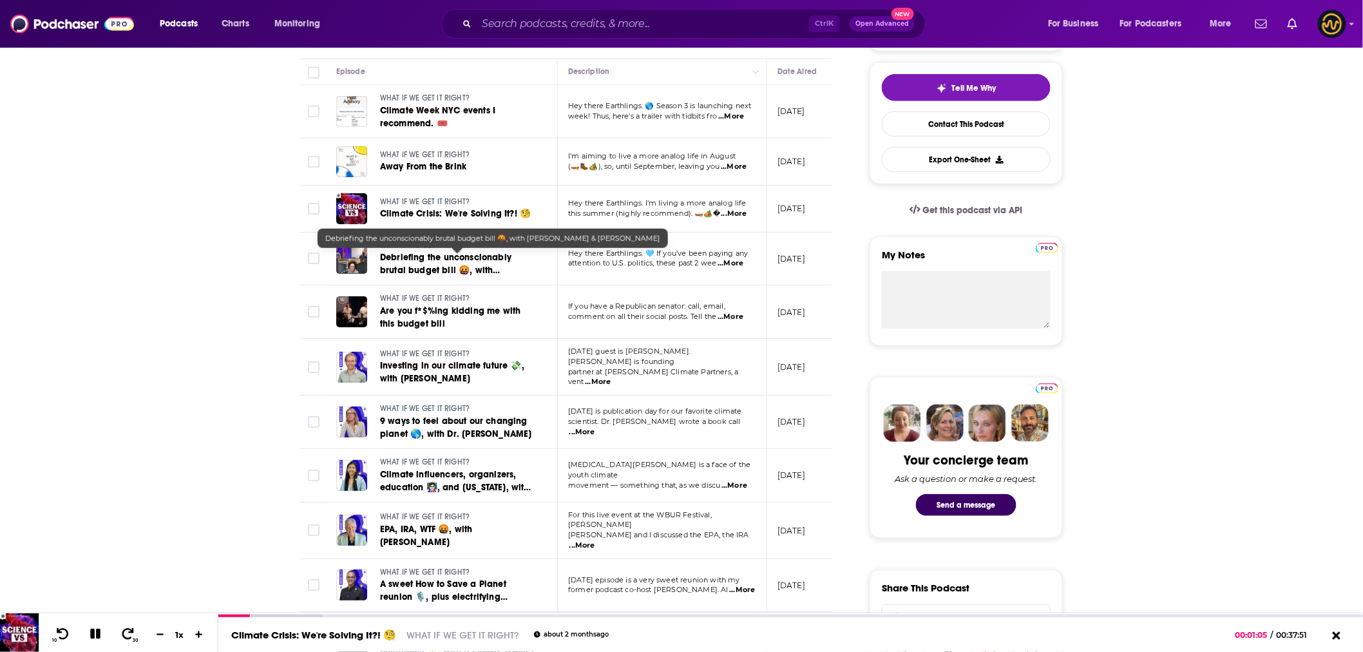
click at [479, 267] on span "Debriefing the unconscionably brutal budget bill 🤬, with Twigg & Jenkins" at bounding box center [455, 270] width 151 height 37
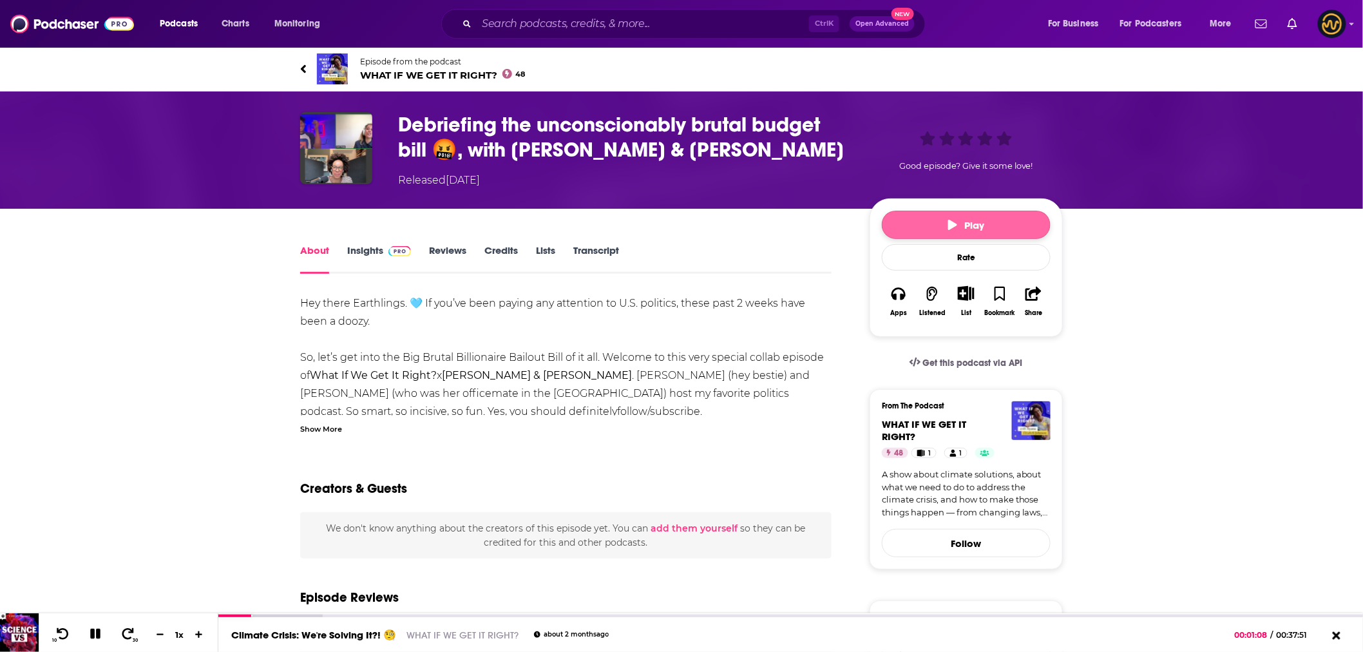
click at [964, 230] on span "Play" at bounding box center [966, 225] width 37 height 12
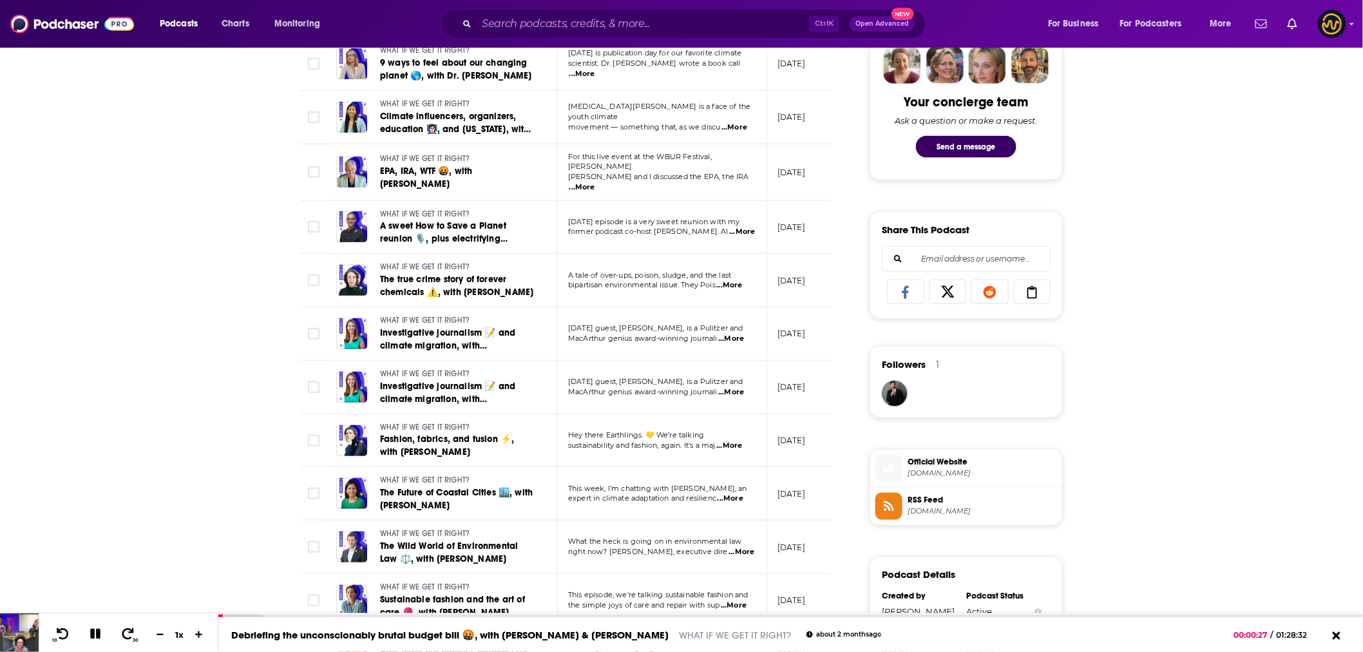
scroll to position [716, 0]
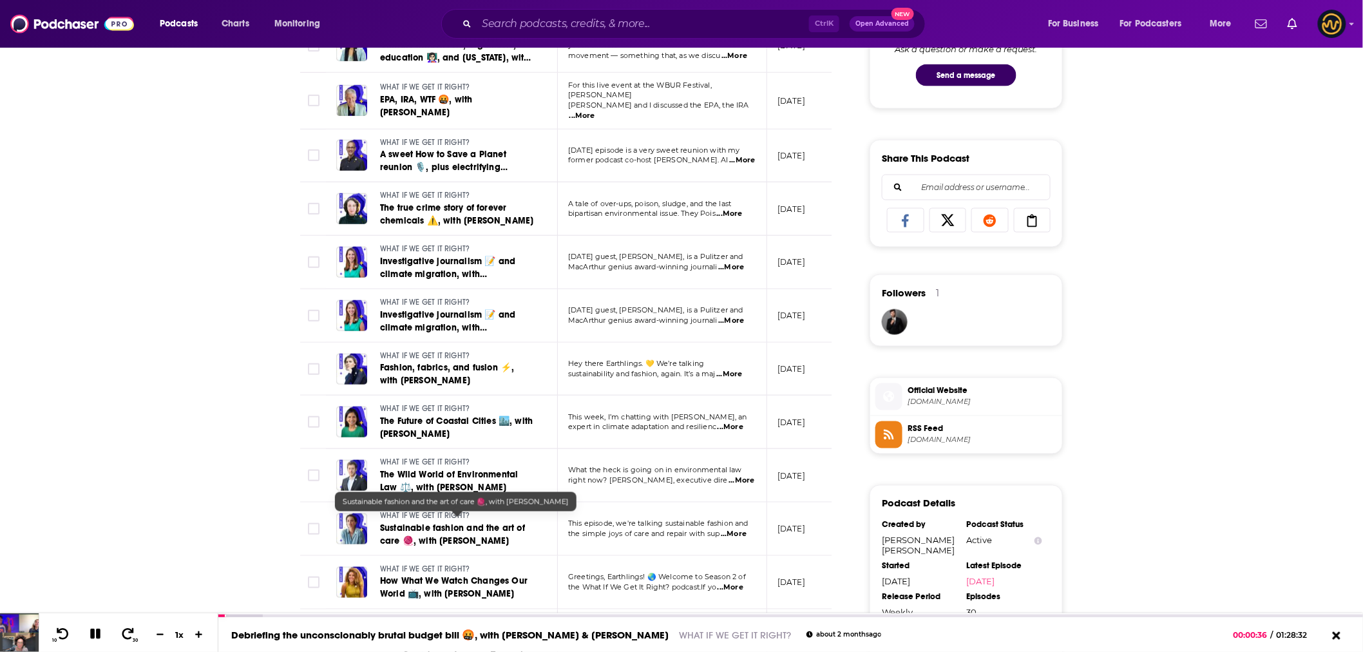
click at [467, 526] on span "Sustainable fashion and the art of care 🧶, with Cameron Russell" at bounding box center [452, 535] width 145 height 24
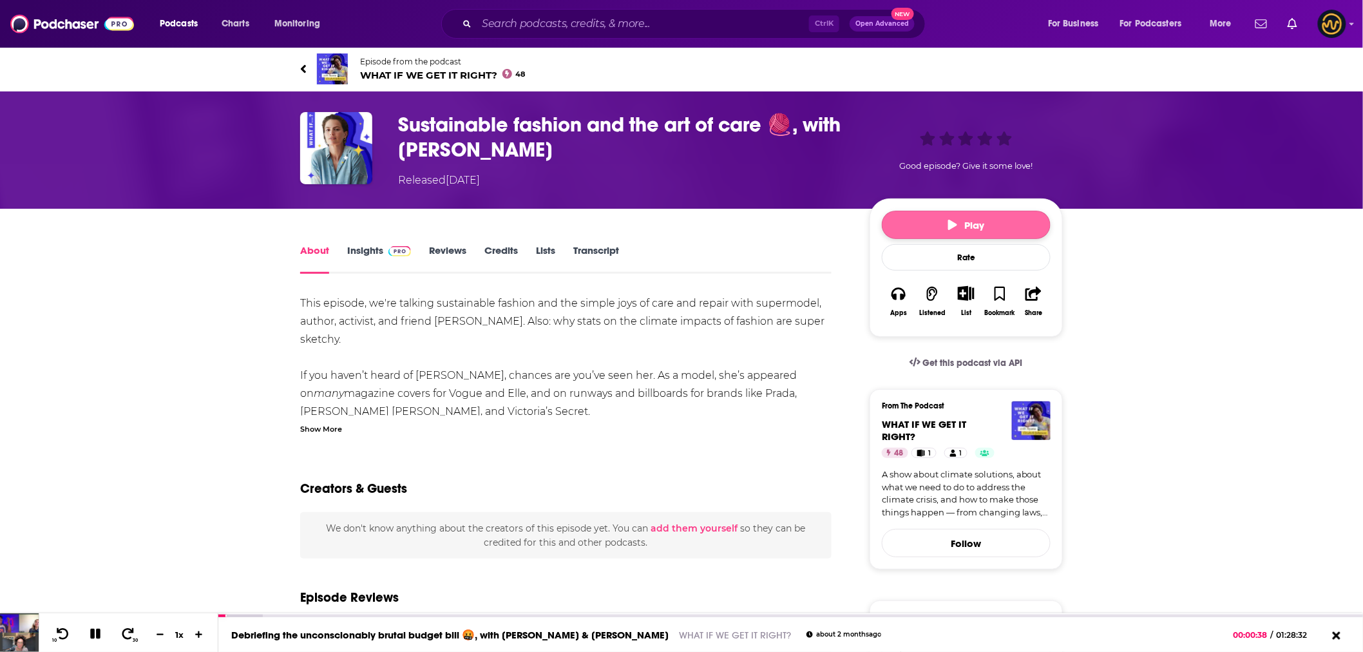
click at [983, 224] on span "Play" at bounding box center [966, 225] width 37 height 12
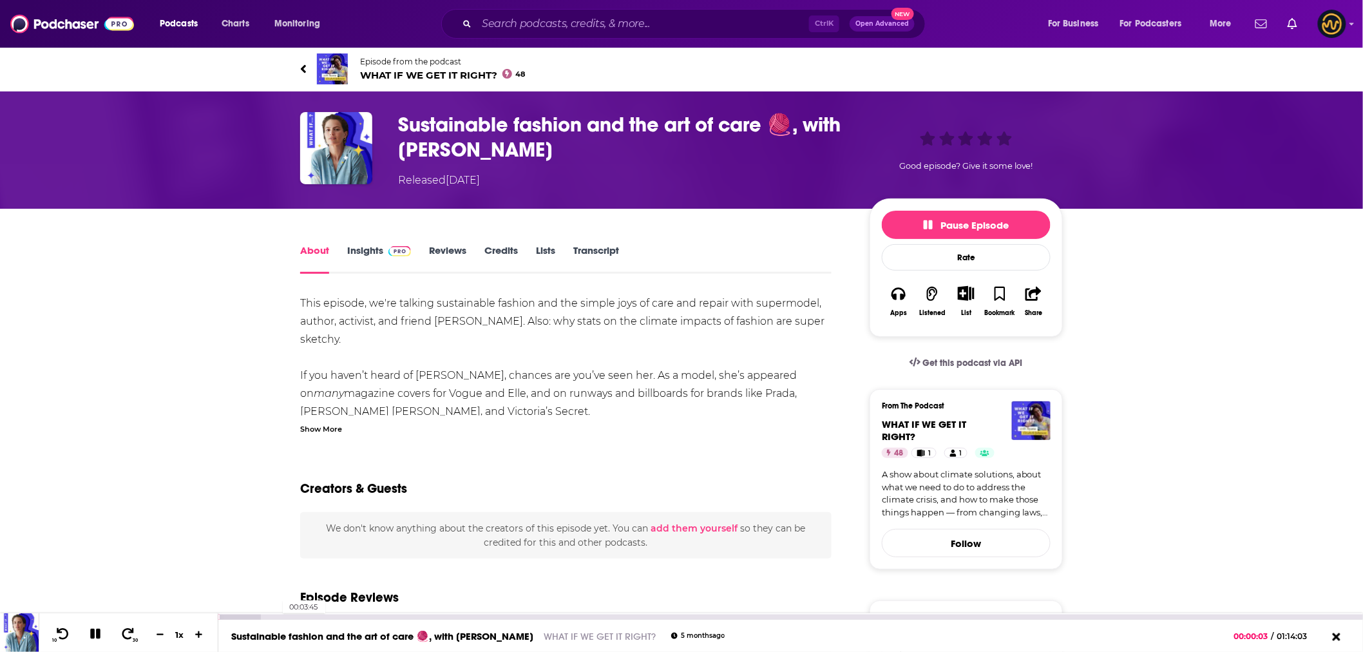
click at [277, 616] on div "00:03:45" at bounding box center [790, 617] width 1145 height 5
click at [948, 228] on span "Pause Episode" at bounding box center [966, 225] width 85 height 12
click at [303, 70] on icon at bounding box center [303, 68] width 5 height 8
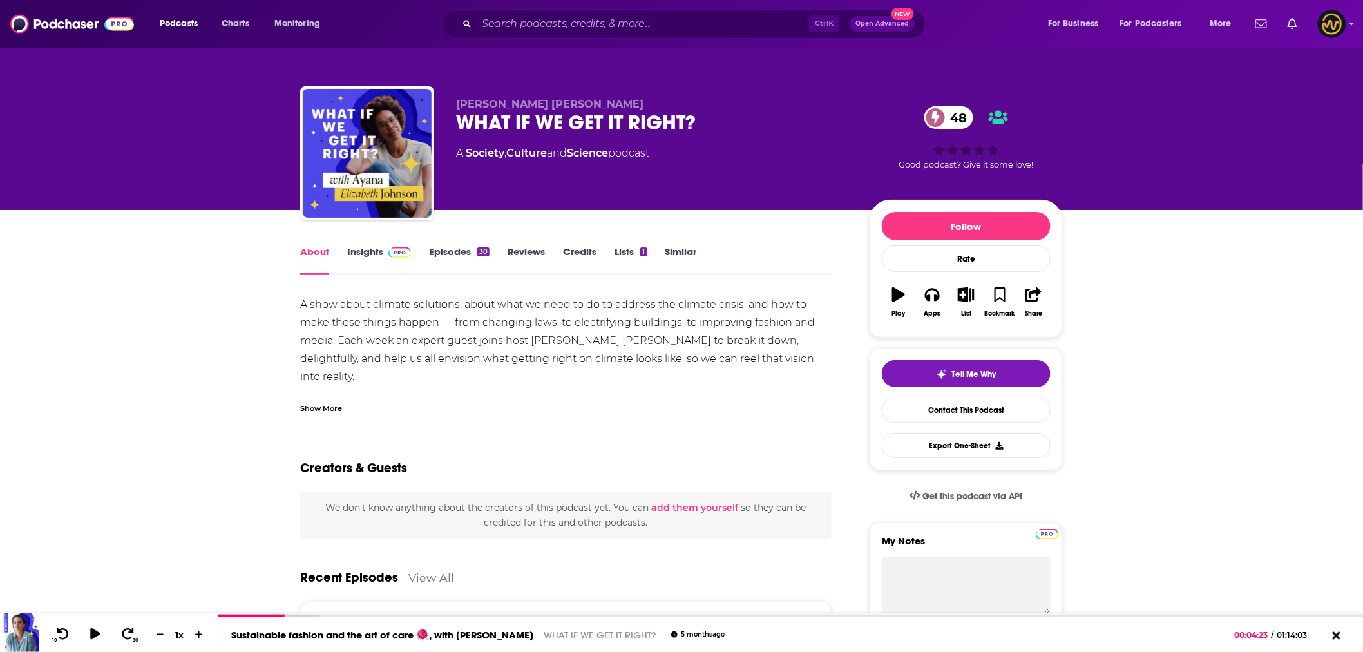
click at [455, 249] on link "Episodes 30" at bounding box center [459, 260] width 61 height 30
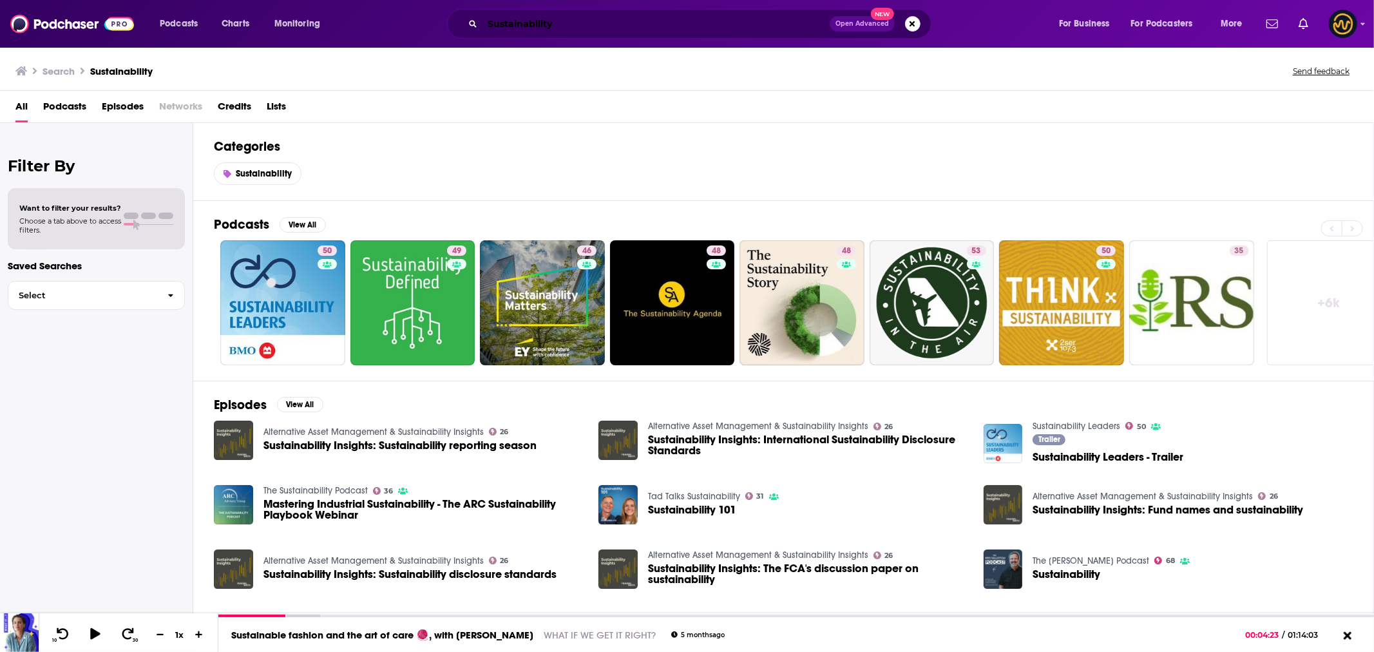
click at [524, 30] on input "Sustainability" at bounding box center [656, 24] width 347 height 21
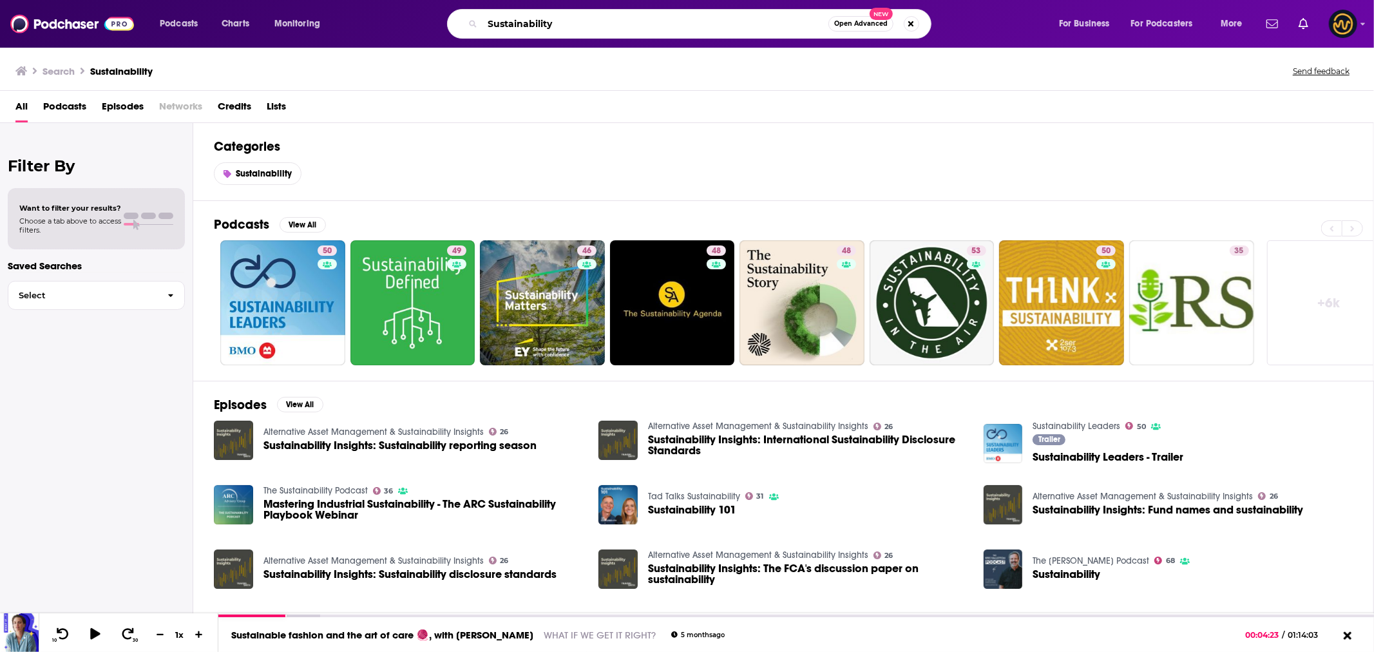
click at [526, 30] on input "Sustainability" at bounding box center [656, 24] width 346 height 21
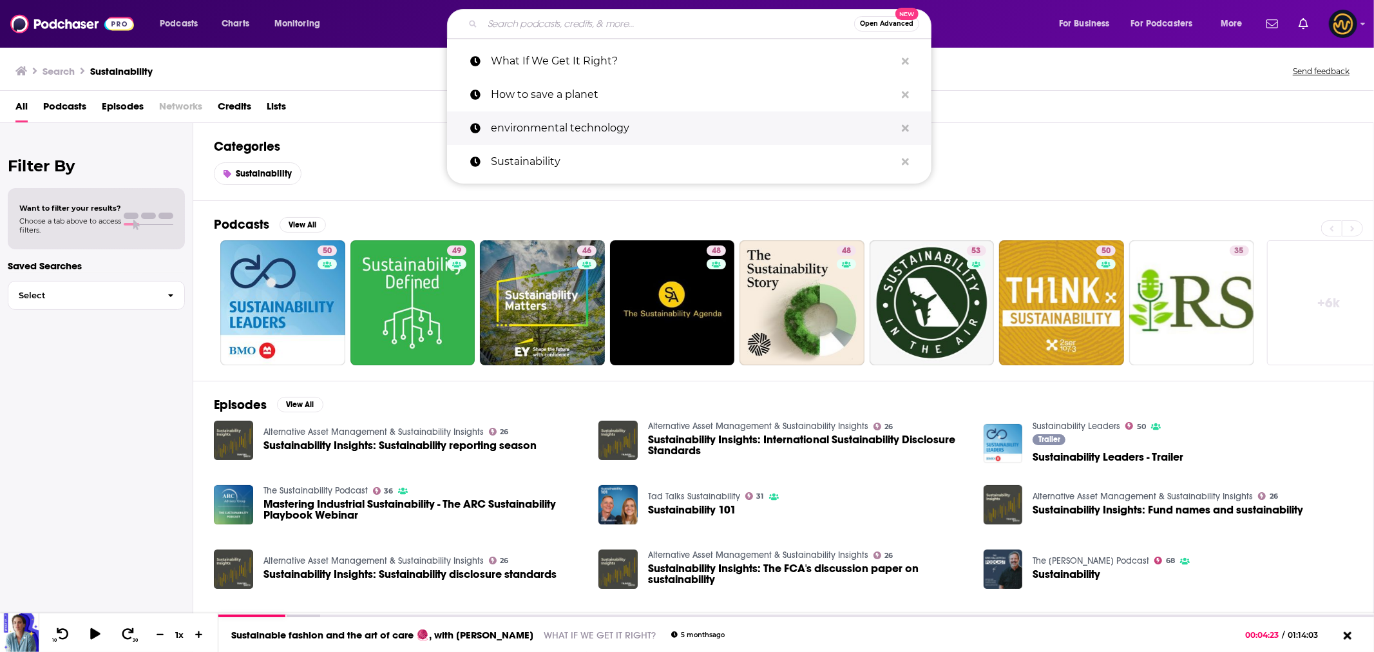
click at [567, 127] on p "environmental technology" at bounding box center [693, 128] width 405 height 34
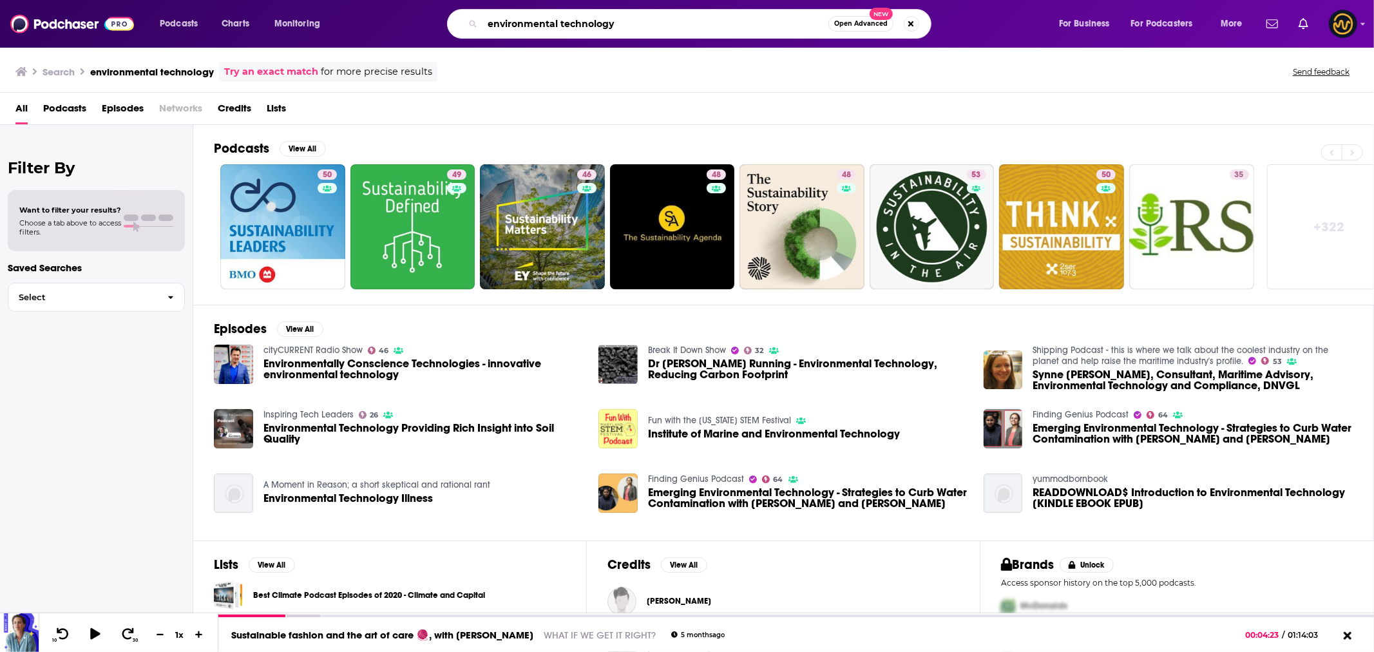
click at [678, 24] on input "environmental technology" at bounding box center [656, 24] width 346 height 21
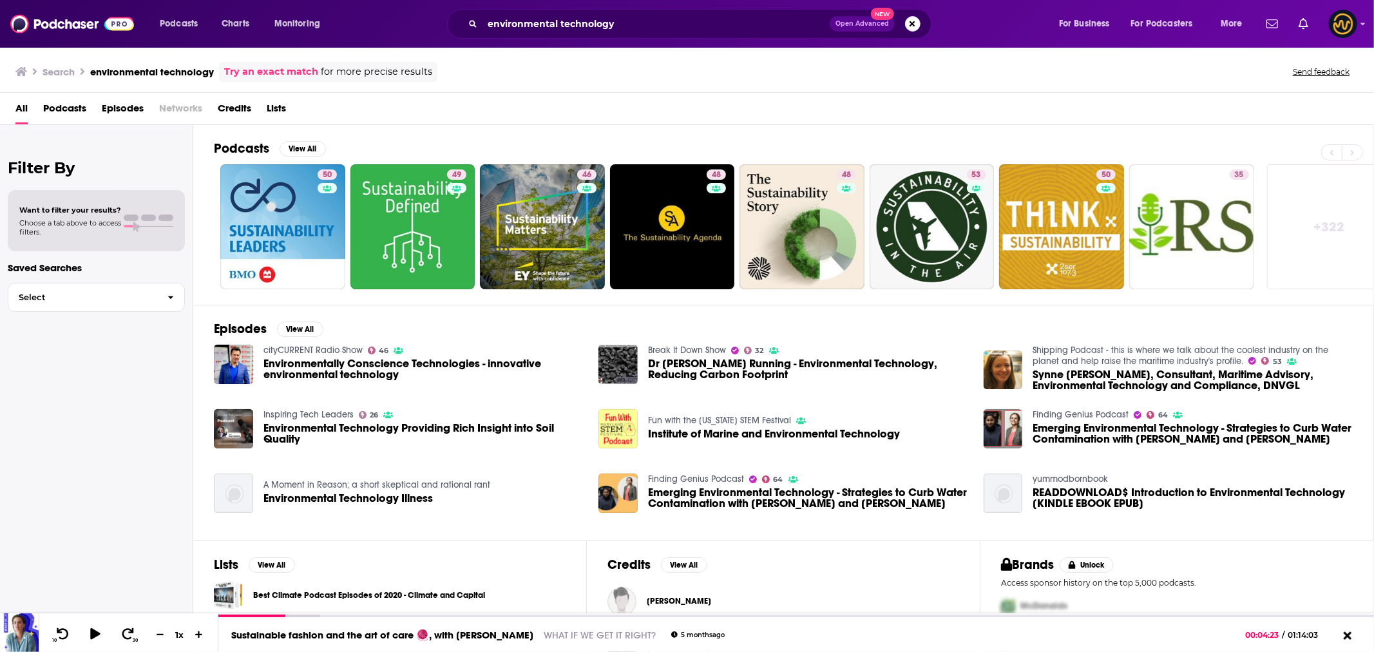
click at [50, 111] on span "Podcasts" at bounding box center [64, 111] width 43 height 26
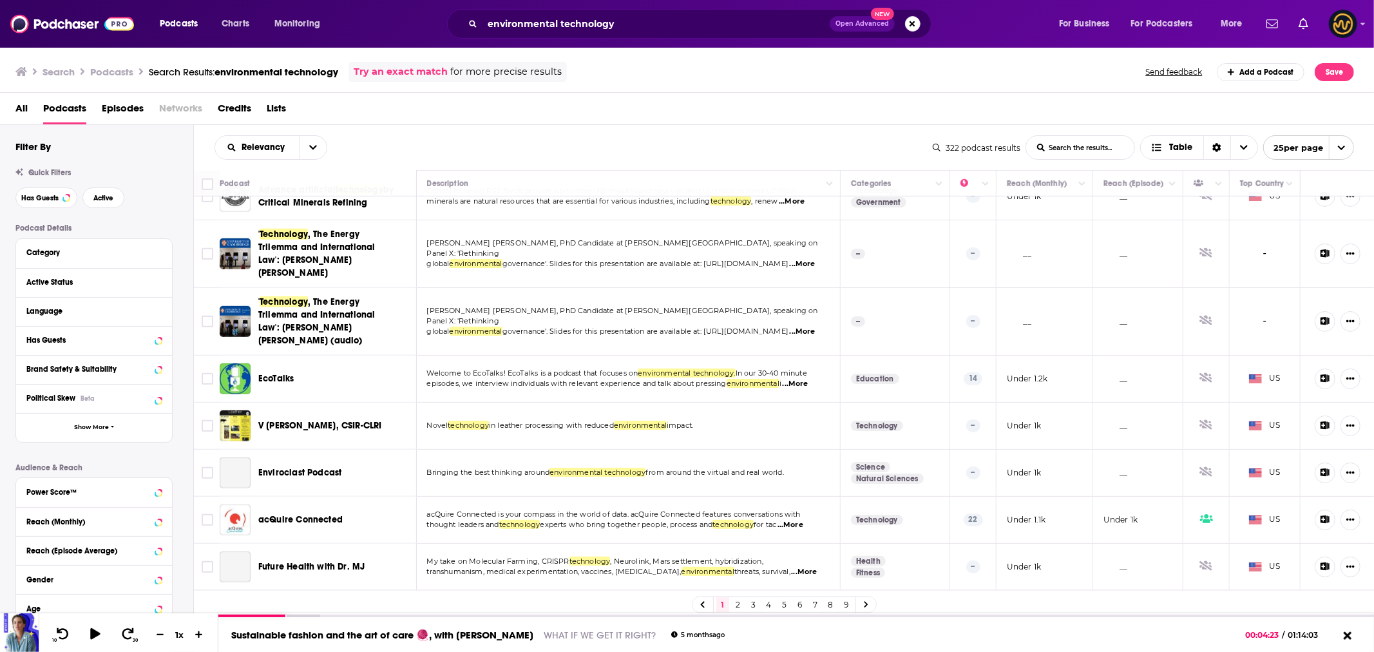
scroll to position [796, 0]
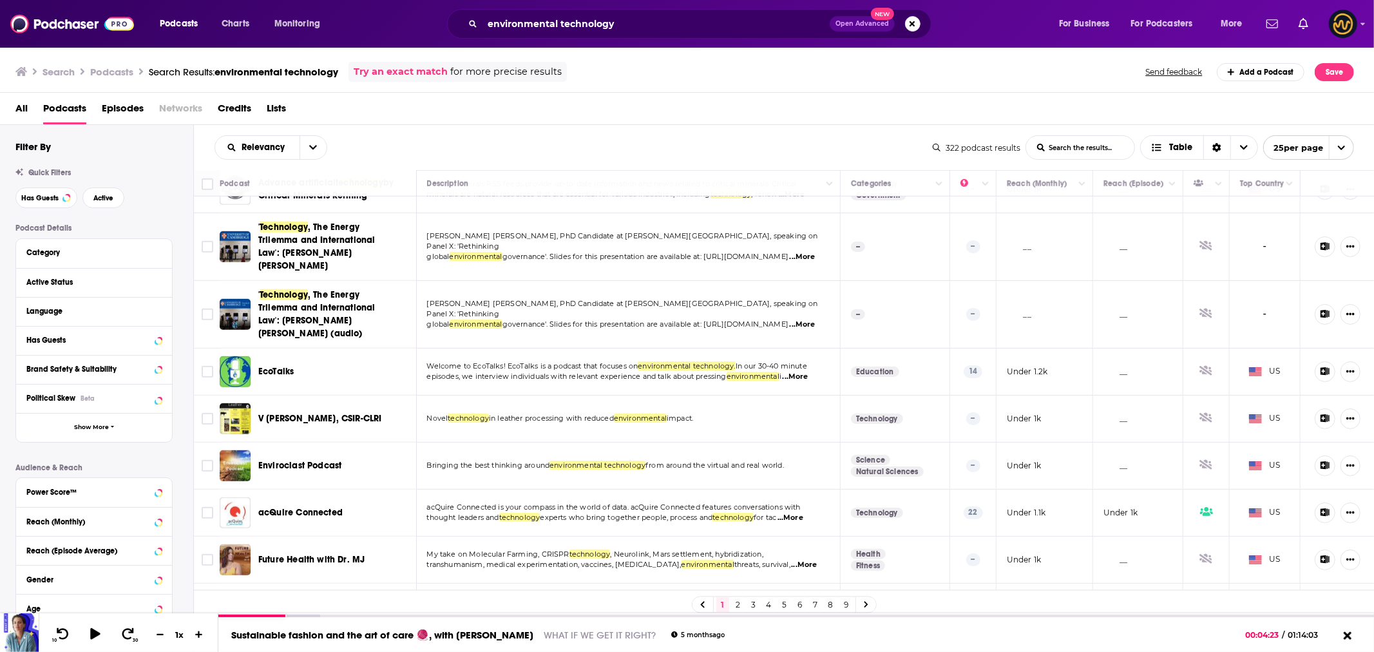
click at [739, 609] on link "2" at bounding box center [738, 604] width 13 height 15
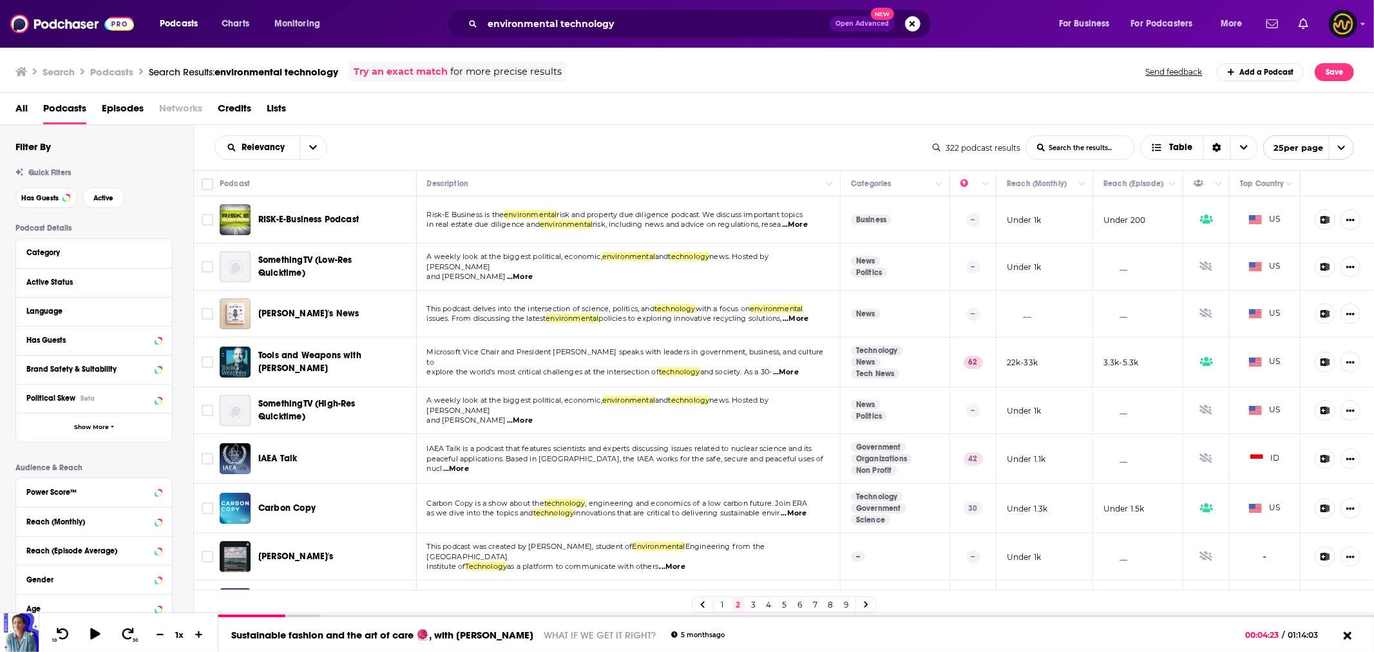
click at [789, 367] on span "...More" at bounding box center [786, 372] width 26 height 10
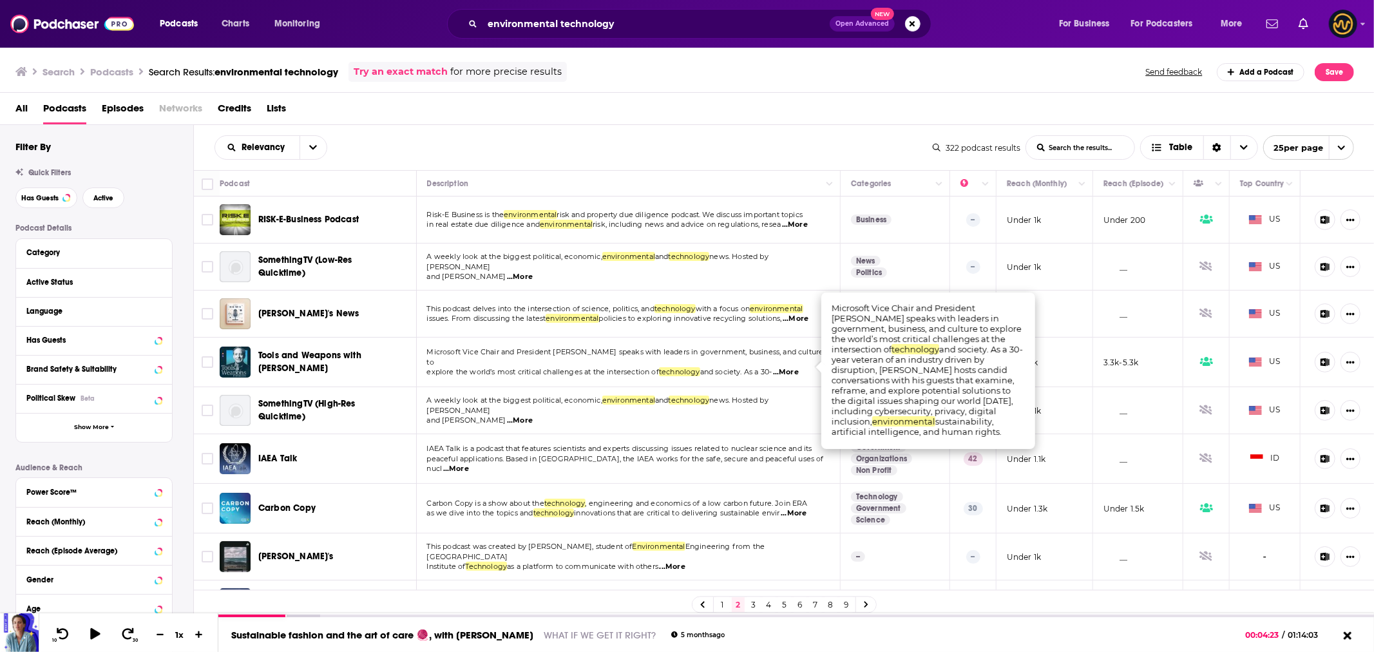
click at [660, 399] on td "A weekly look at the biggest political, economic, environmental and technology …" at bounding box center [629, 410] width 425 height 47
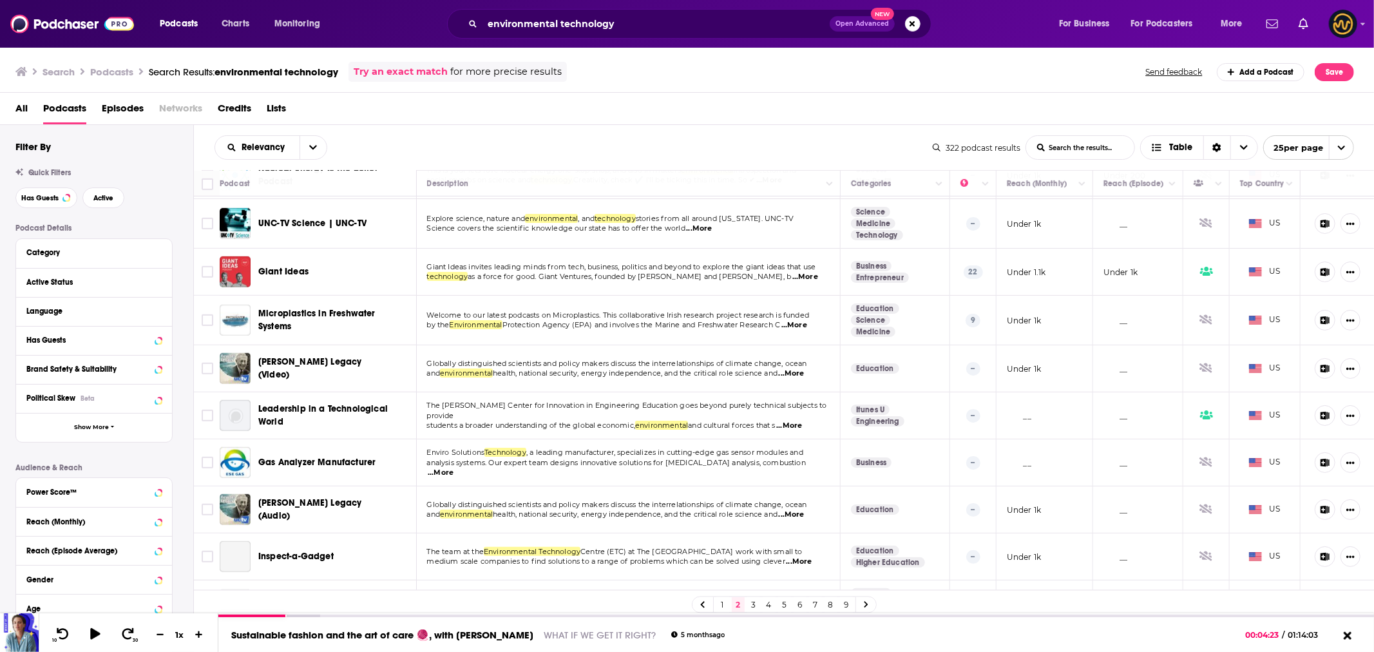
scroll to position [768, 0]
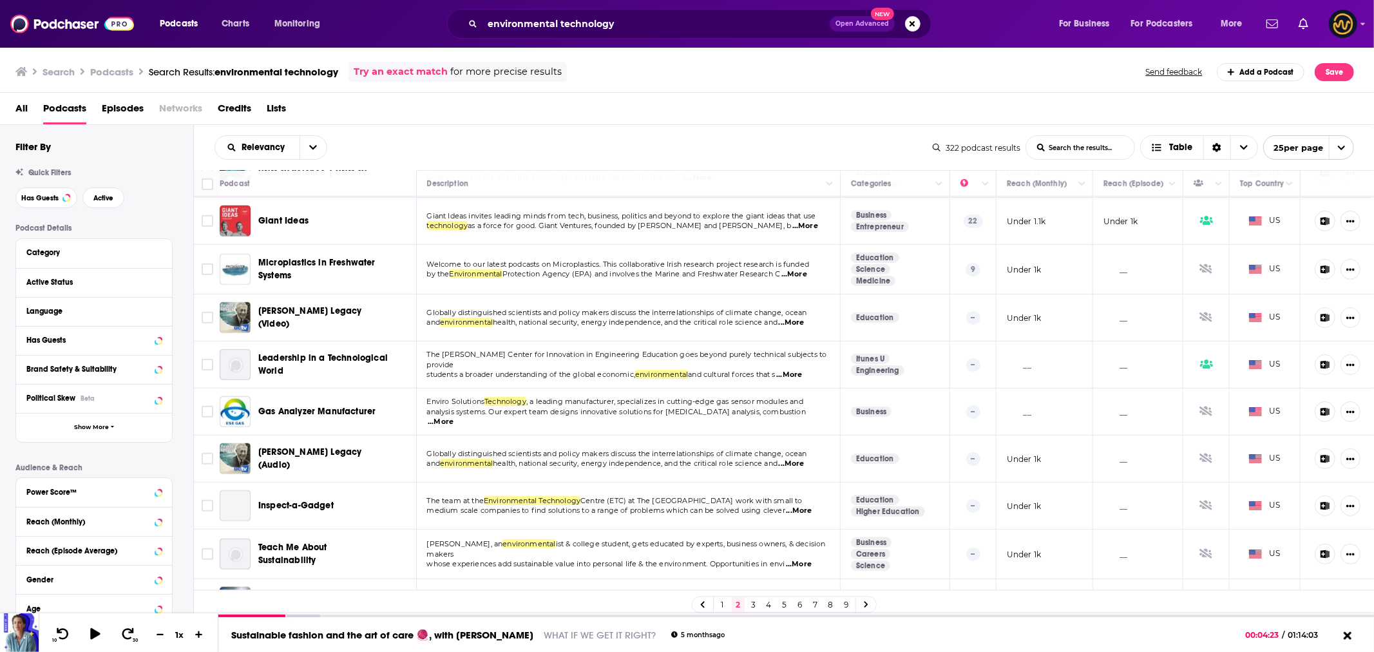
click at [751, 606] on link "3" at bounding box center [753, 604] width 13 height 15
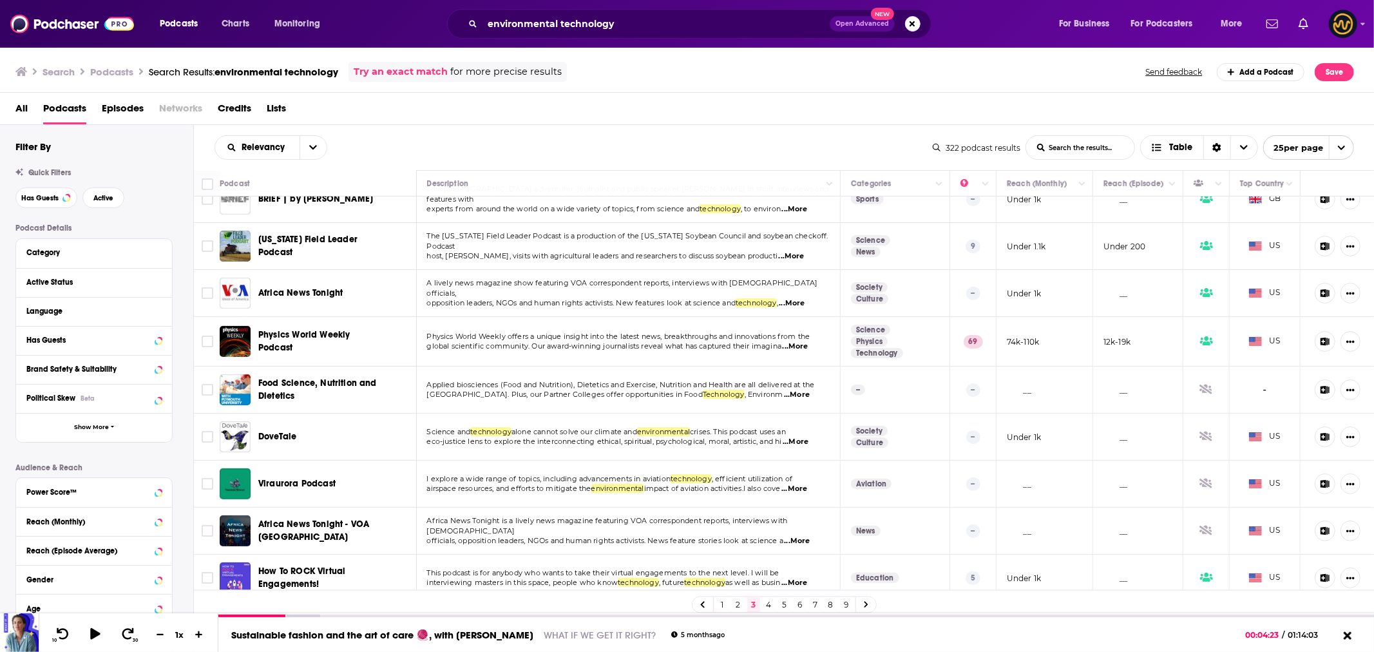
scroll to position [286, 0]
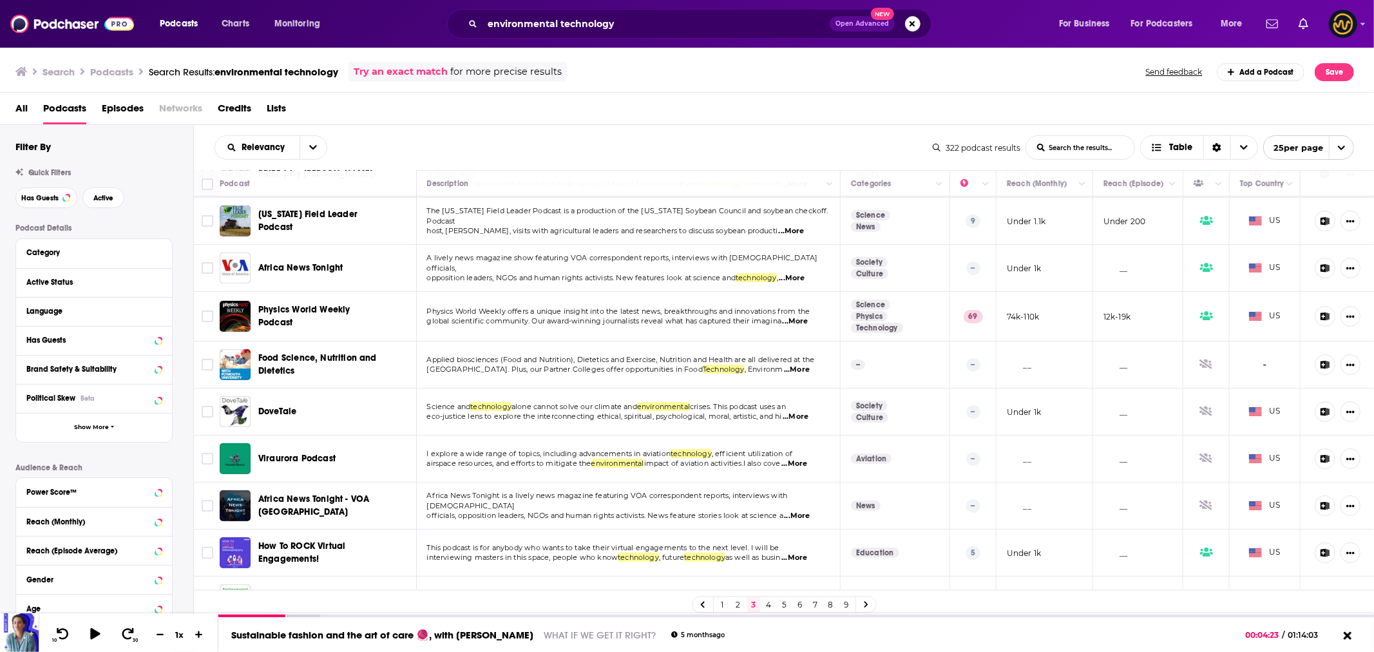
click at [797, 323] on span "...More" at bounding box center [796, 321] width 26 height 10
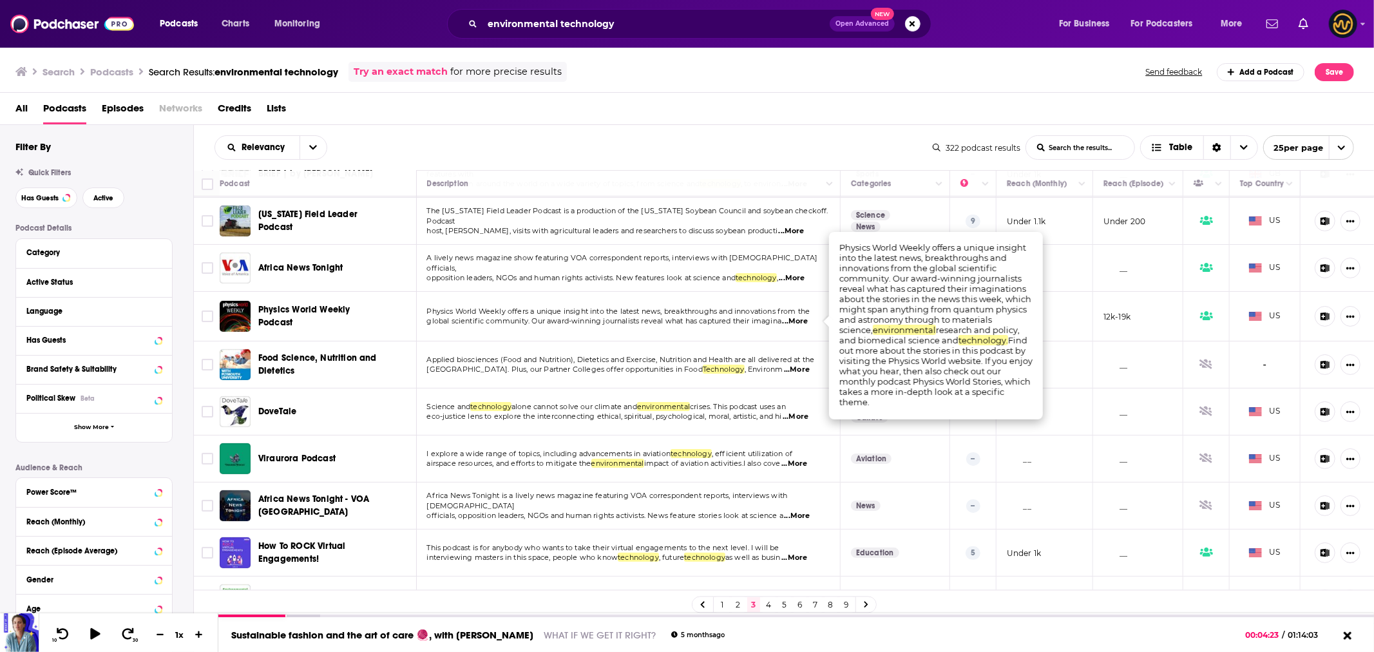
click at [747, 336] on td "Physics World Weekly offers a unique insight into the latest news, breakthrough…" at bounding box center [629, 317] width 425 height 50
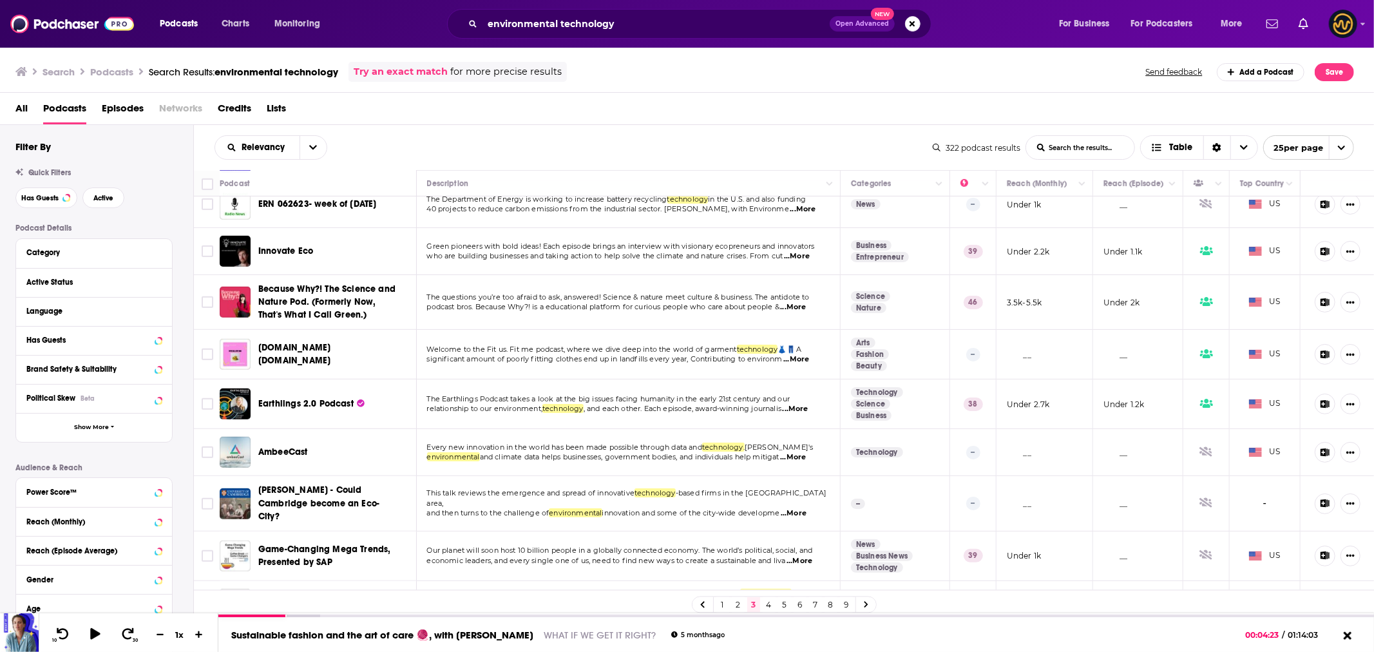
scroll to position [783, 0]
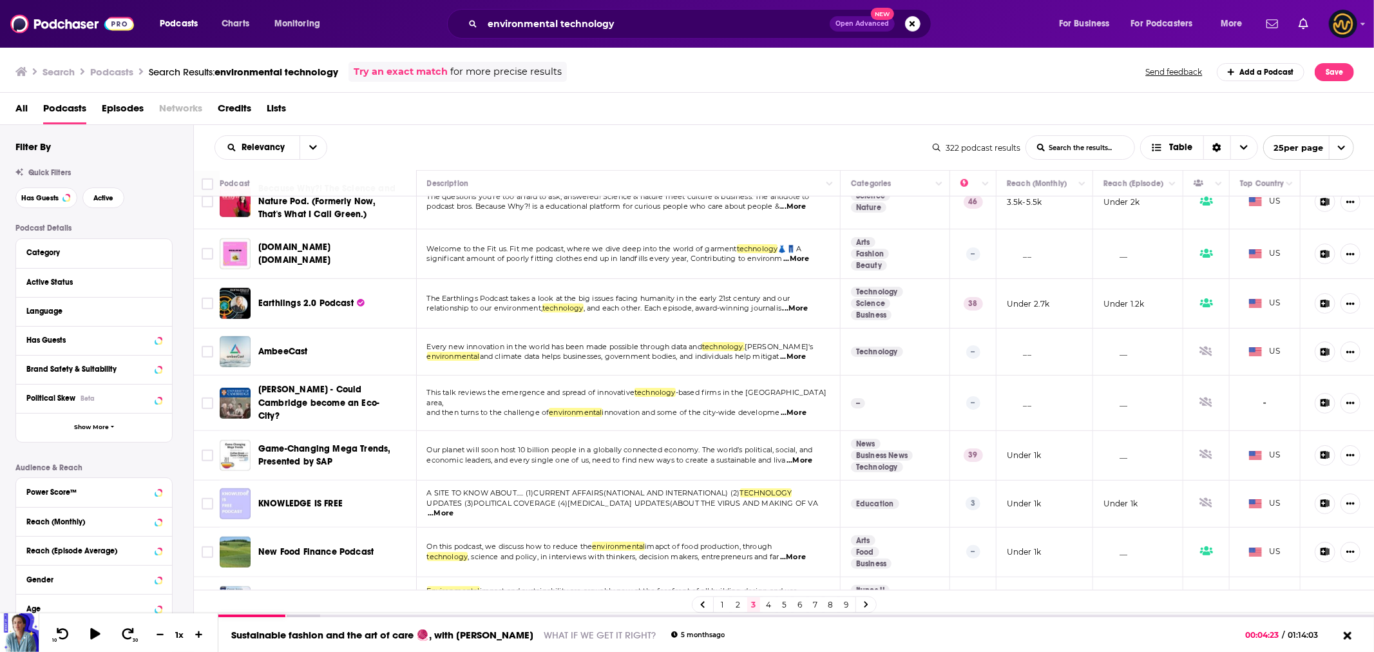
click at [767, 603] on link "4" at bounding box center [769, 604] width 13 height 15
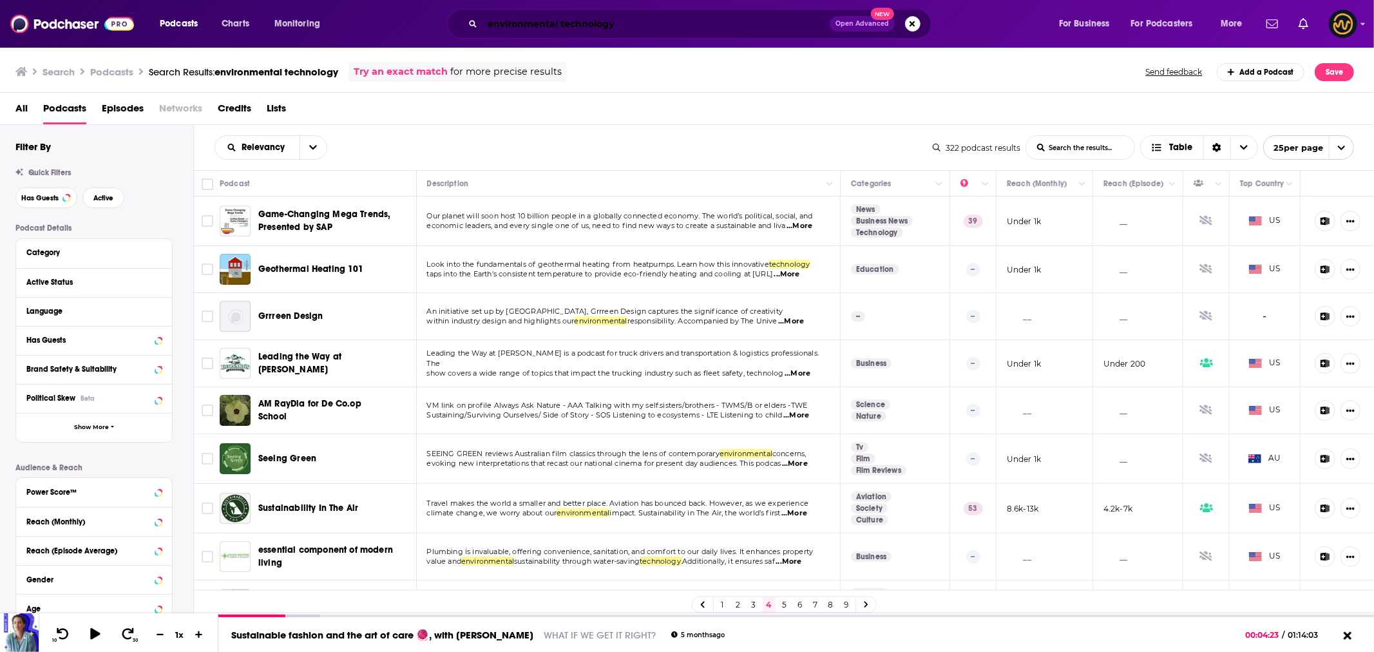
click at [542, 17] on input "environmental technology" at bounding box center [656, 24] width 347 height 21
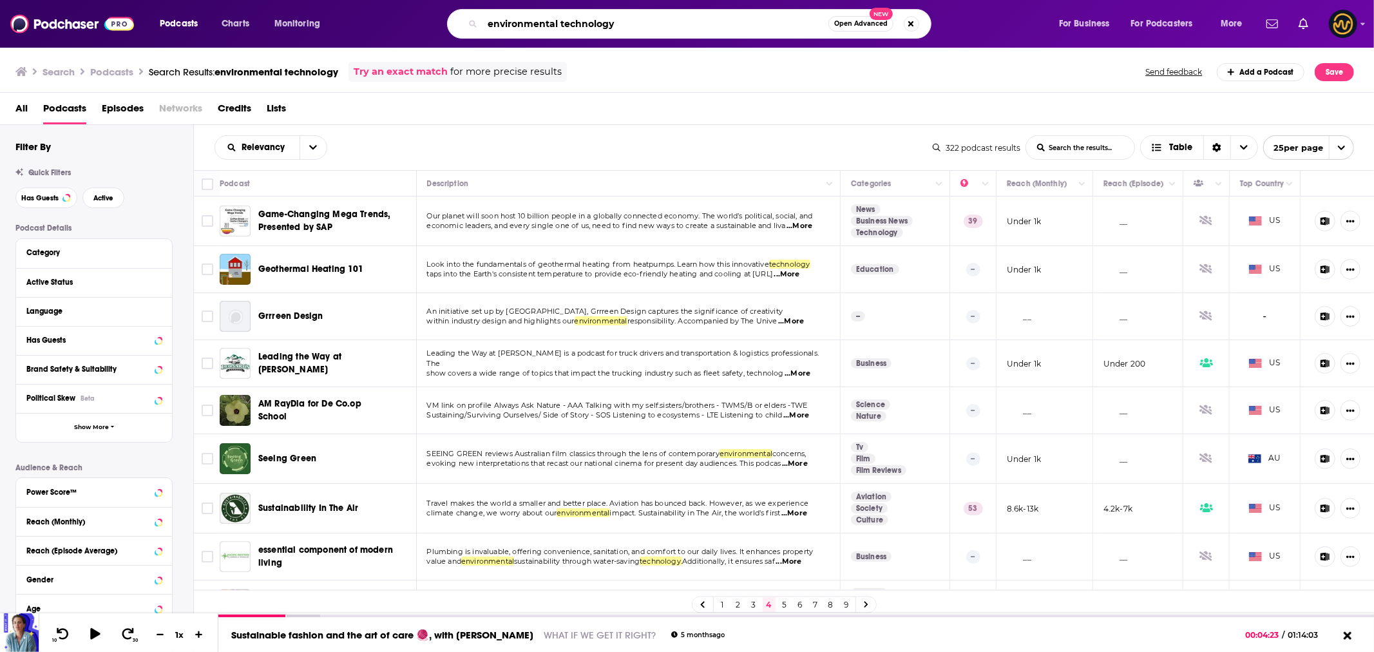
click at [543, 19] on input "environmental technology" at bounding box center [656, 24] width 346 height 21
click at [543, 20] on input "environmental technology" at bounding box center [656, 24] width 346 height 21
click at [544, 22] on input "environmental technology" at bounding box center [656, 24] width 346 height 21
click at [545, 23] on input "environmental technology" at bounding box center [656, 24] width 346 height 21
click at [546, 23] on input "environmental technology" at bounding box center [656, 24] width 346 height 21
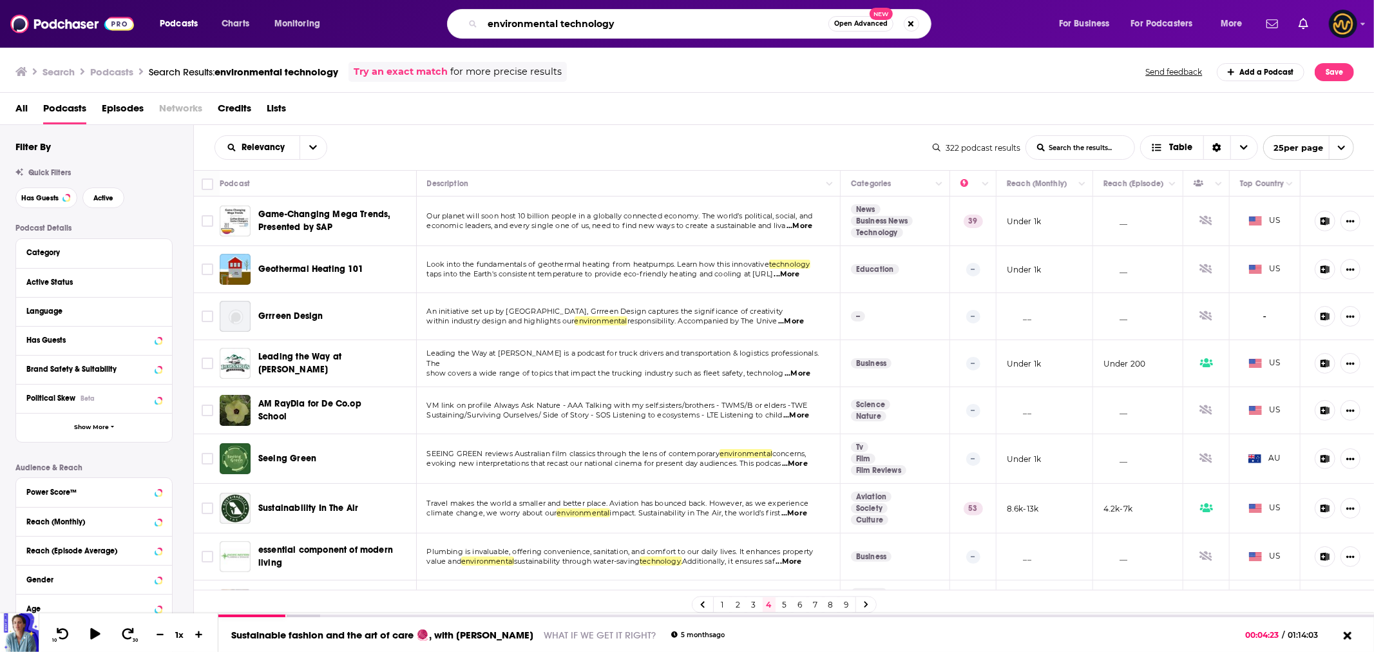
click at [594, 24] on input "environmental technology" at bounding box center [656, 24] width 346 height 21
paste input "Solutions with Henry Blodget"
type input "Solutions with Henry Blodget"
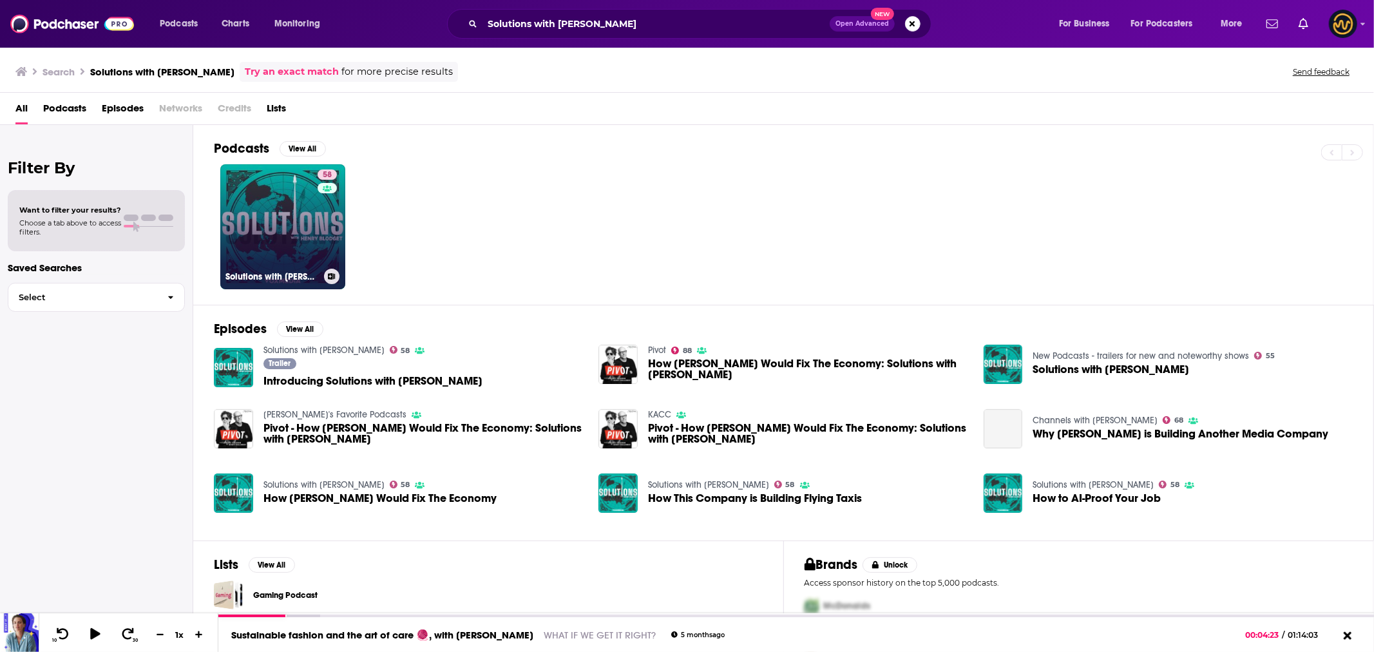
click at [274, 207] on link "58 Solutions with Henry Blodget" at bounding box center [282, 226] width 125 height 125
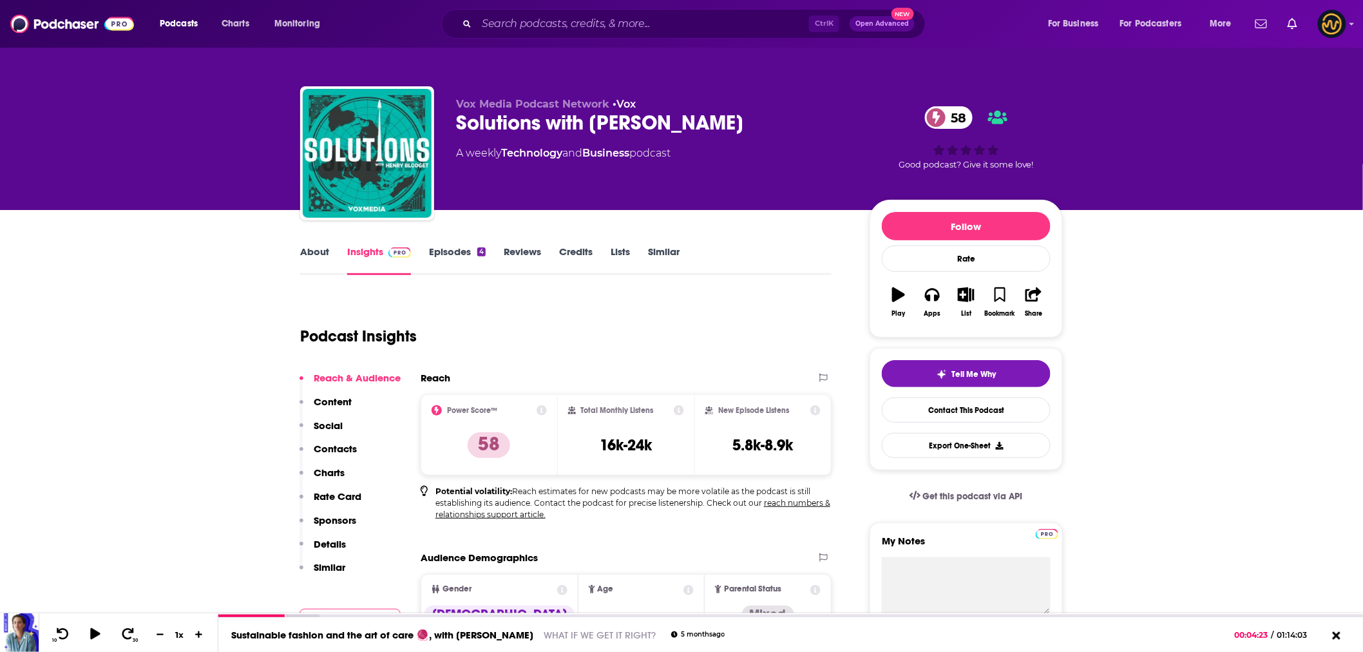
click at [471, 253] on link "Episodes 4" at bounding box center [457, 260] width 57 height 30
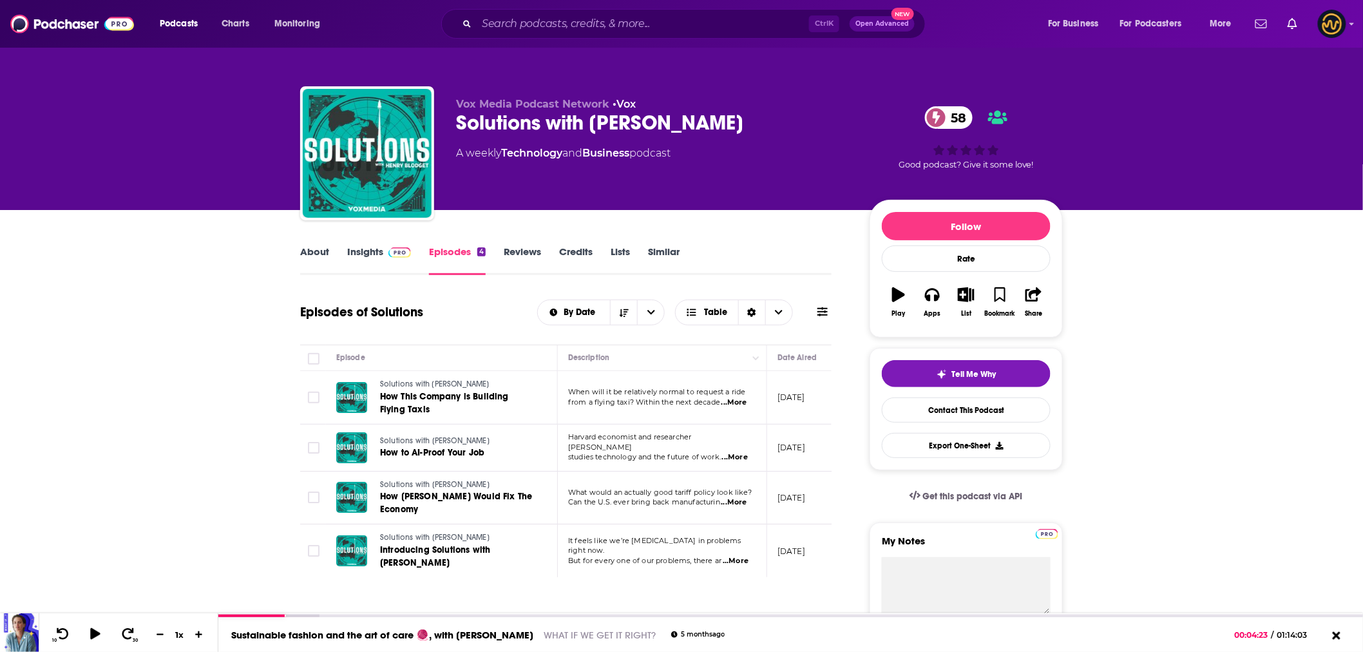
scroll to position [143, 0]
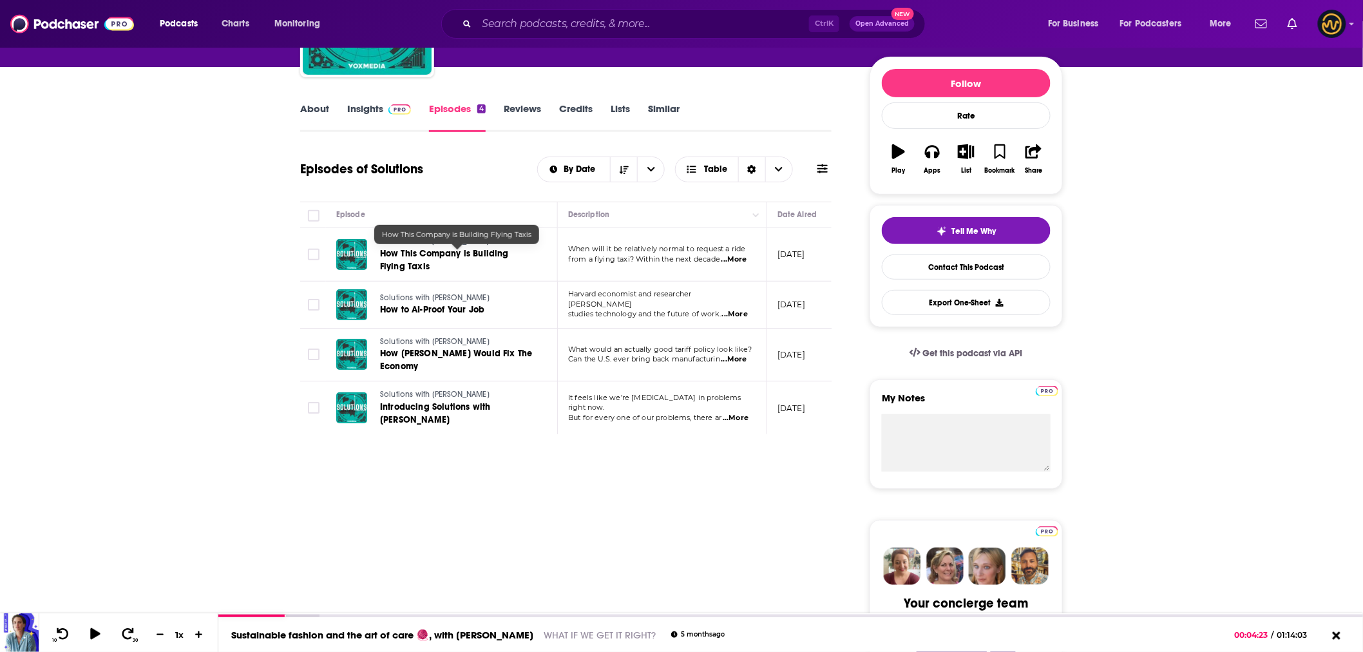
click at [485, 254] on span "How This Company is Building Flying Taxis" at bounding box center [444, 260] width 129 height 24
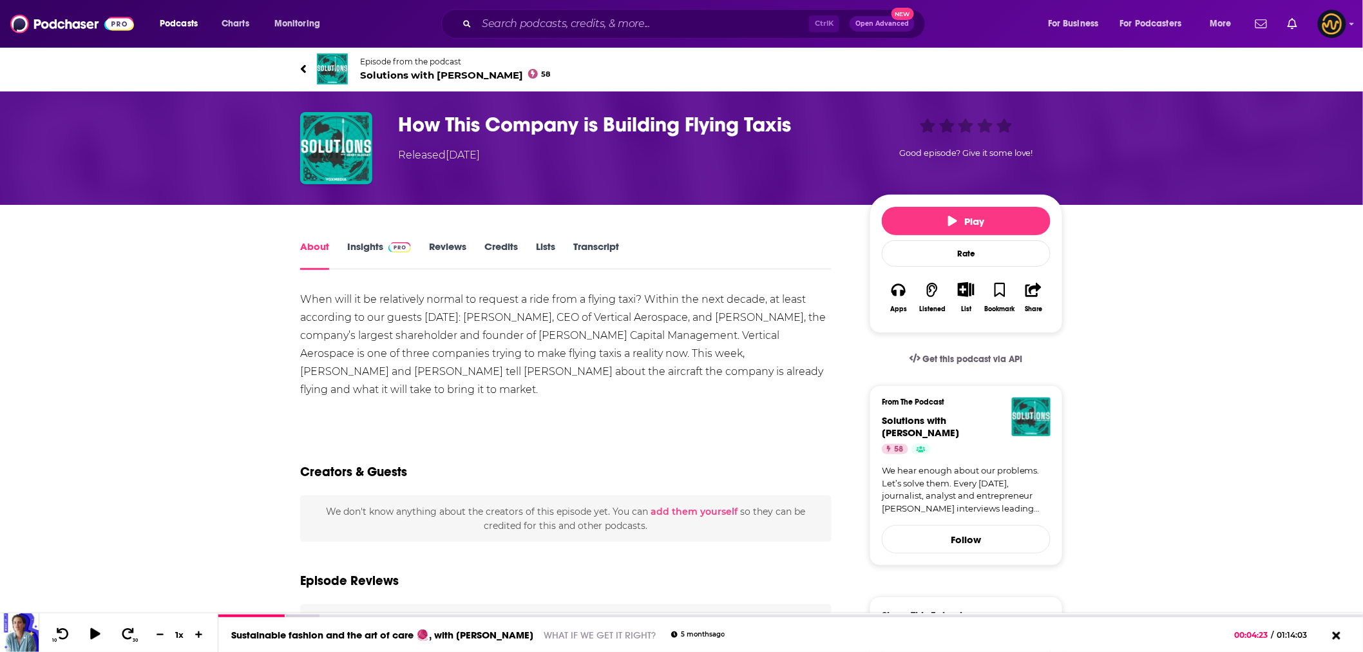
click at [389, 247] on img at bounding box center [400, 247] width 23 height 10
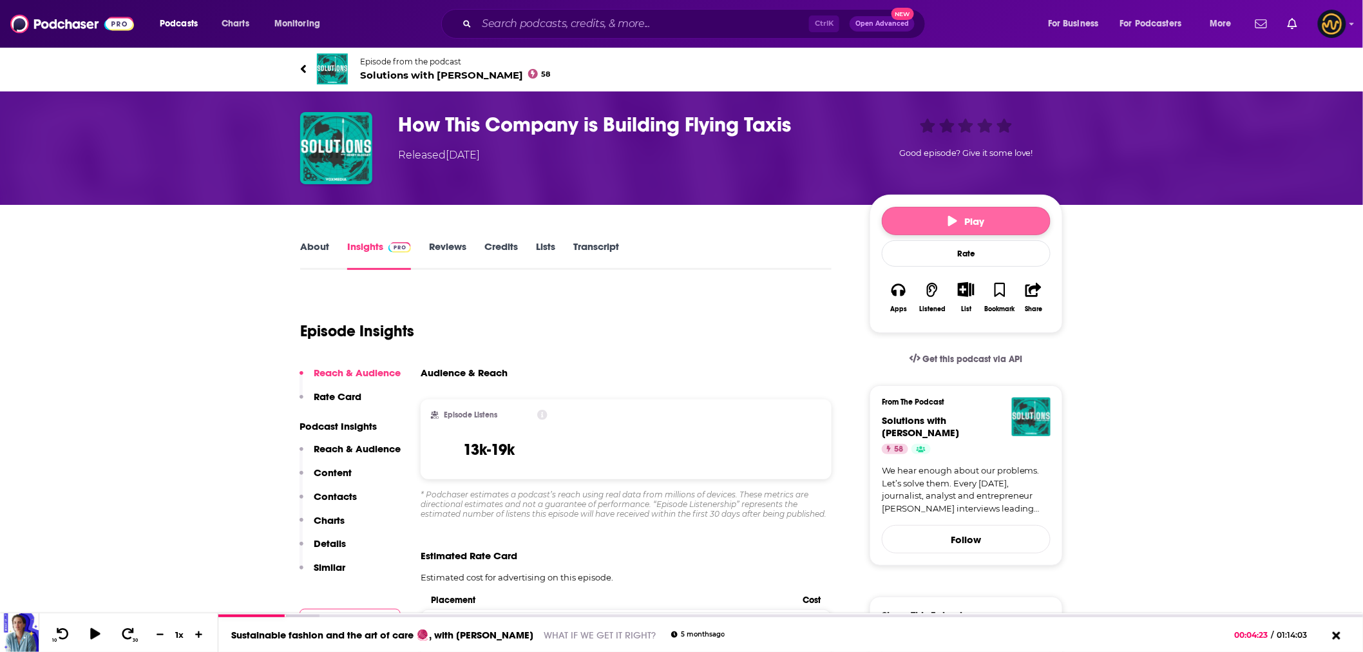
click at [955, 216] on icon "button" at bounding box center [952, 221] width 9 height 10
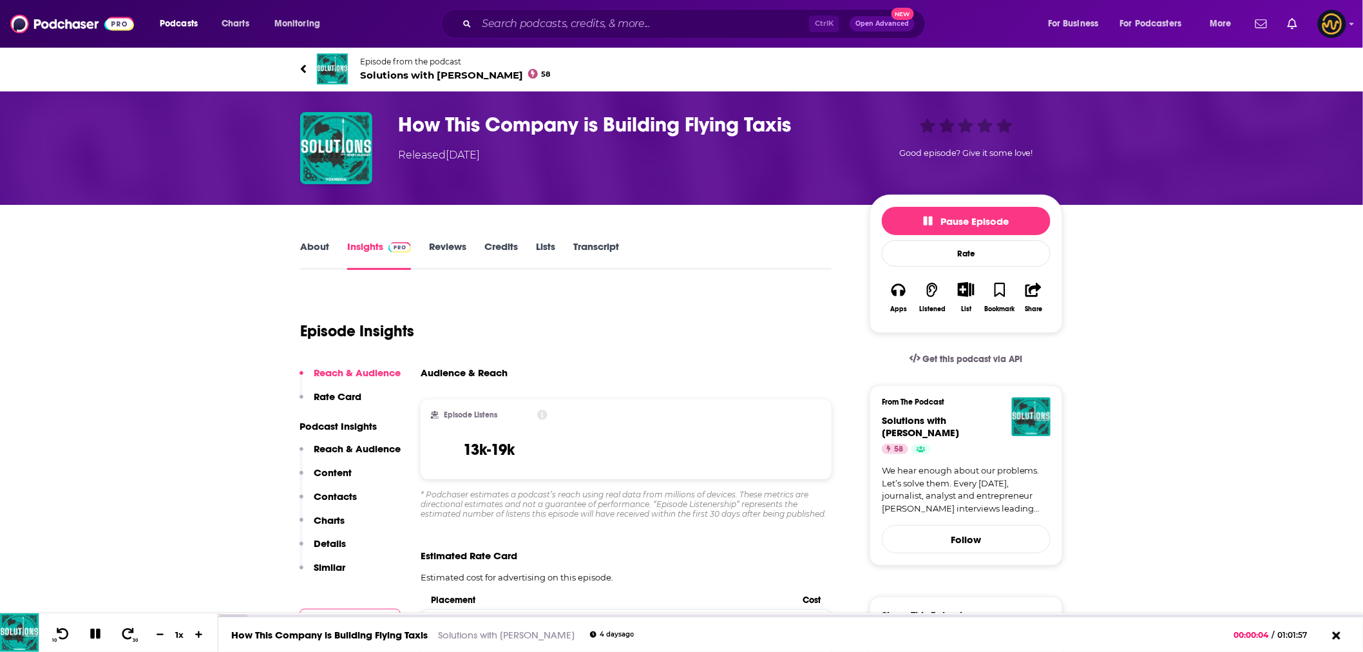
click at [304, 68] on icon at bounding box center [303, 68] width 6 height 13
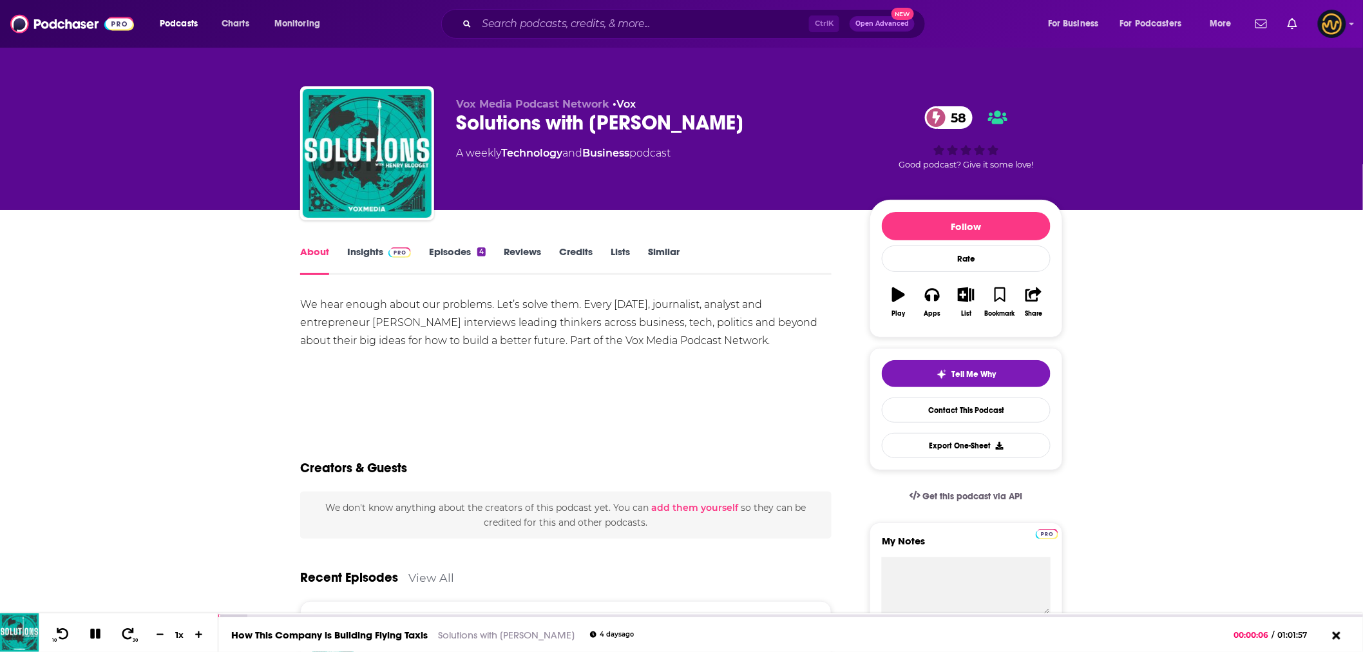
click at [320, 252] on link "About" at bounding box center [314, 260] width 29 height 30
click at [370, 254] on link "Insights" at bounding box center [379, 260] width 64 height 30
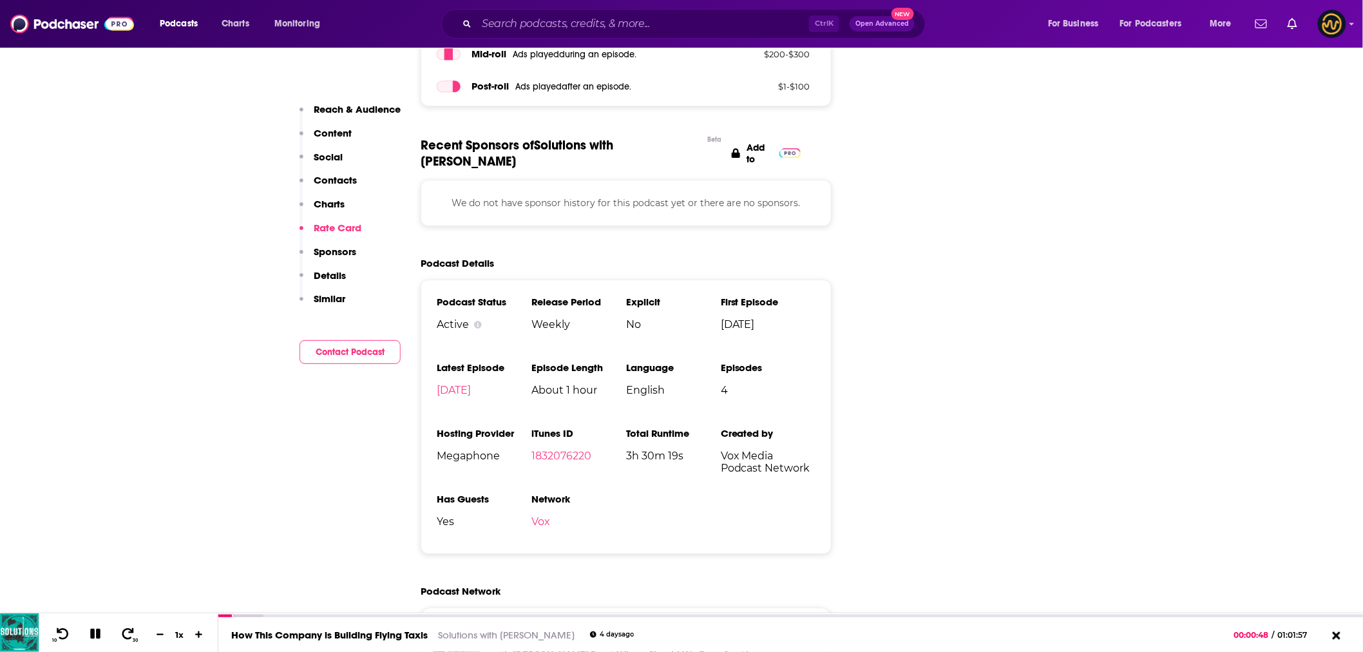
scroll to position [1216, 0]
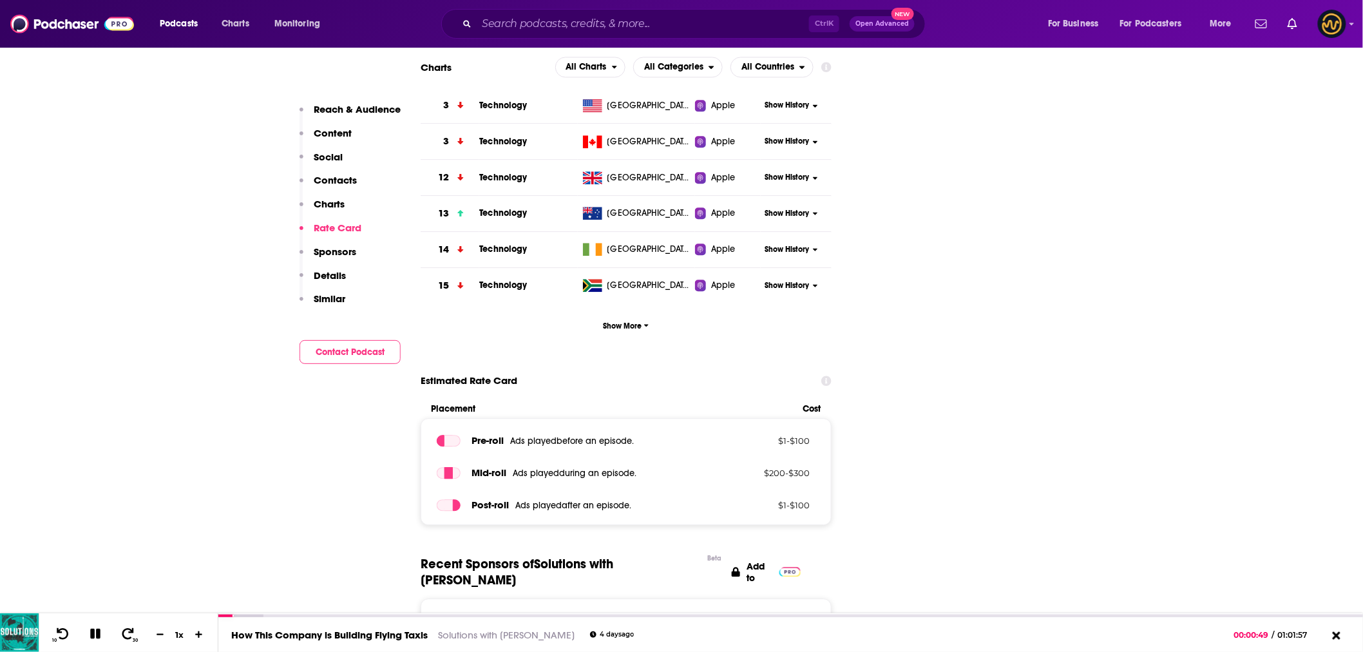
click at [337, 175] on p "Contacts" at bounding box center [335, 180] width 43 height 12
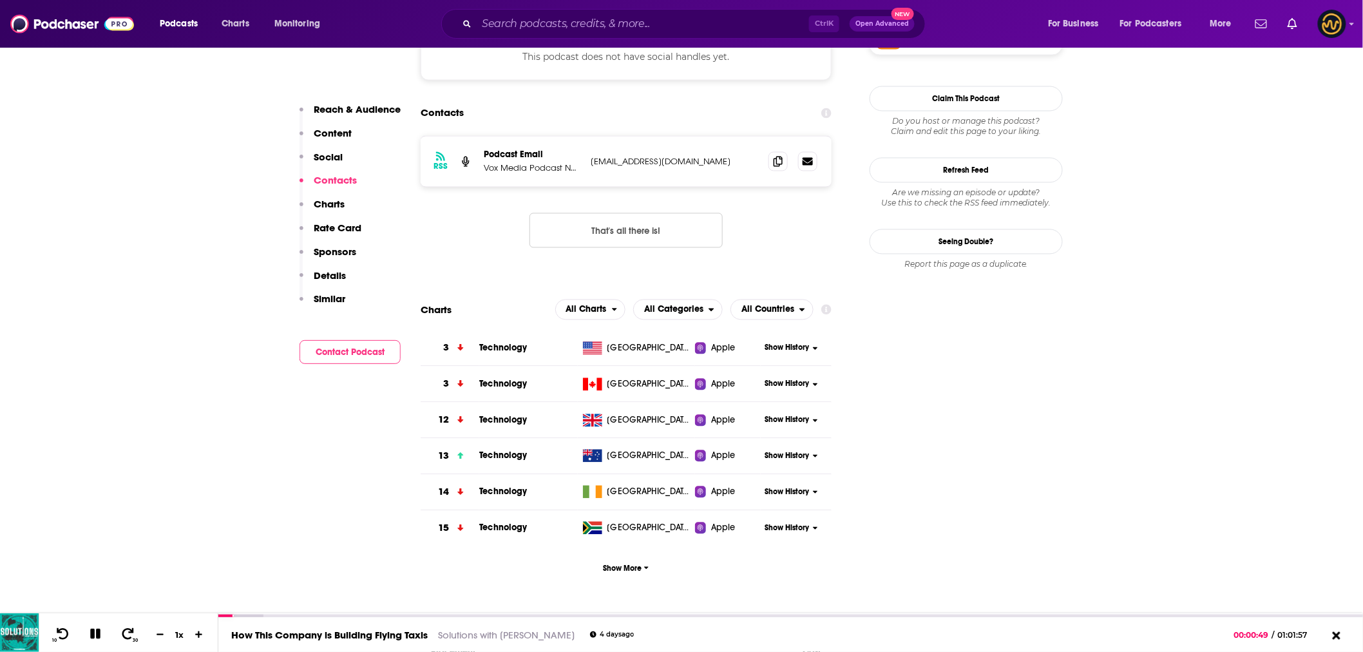
scroll to position [897, 0]
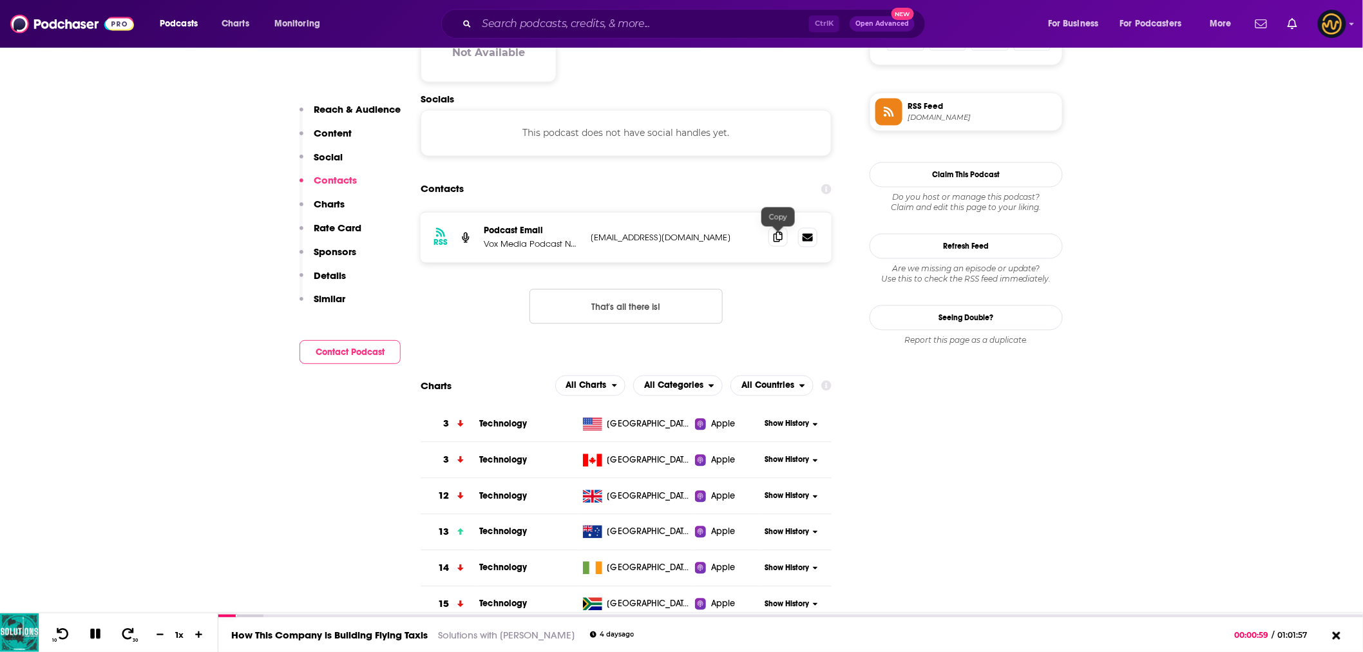
click at [776, 239] on icon at bounding box center [778, 237] width 9 height 10
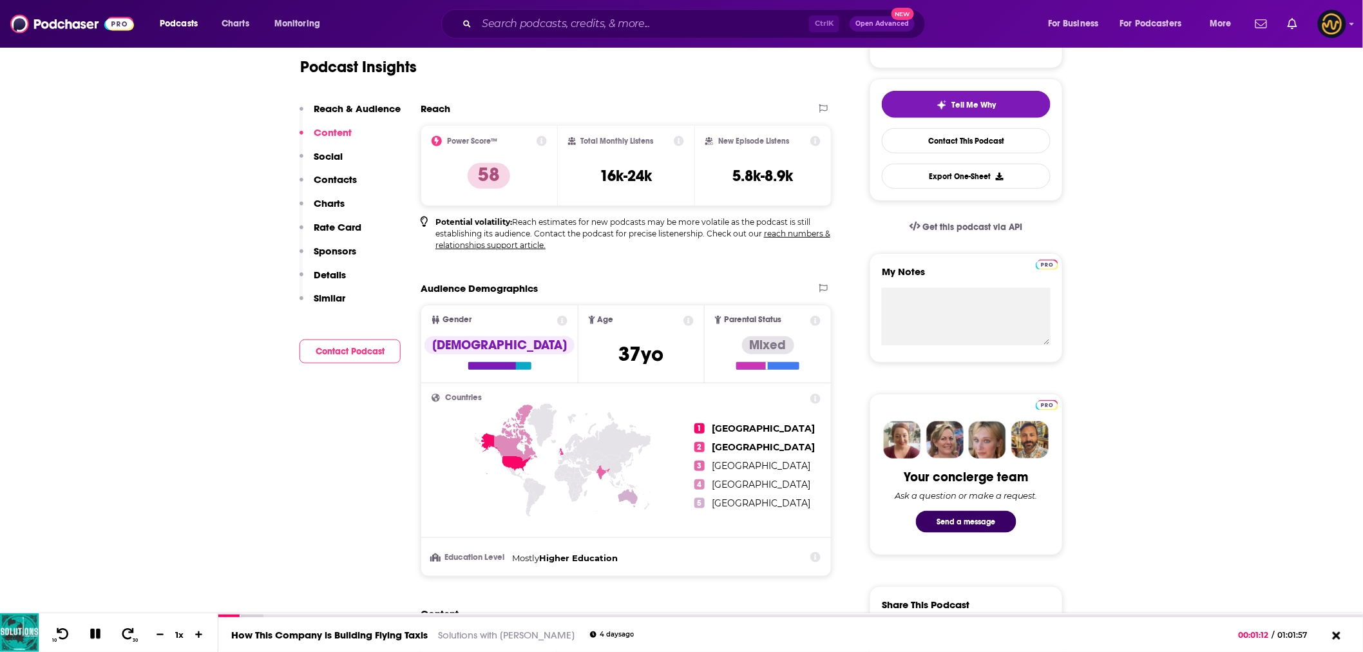
scroll to position [0, 0]
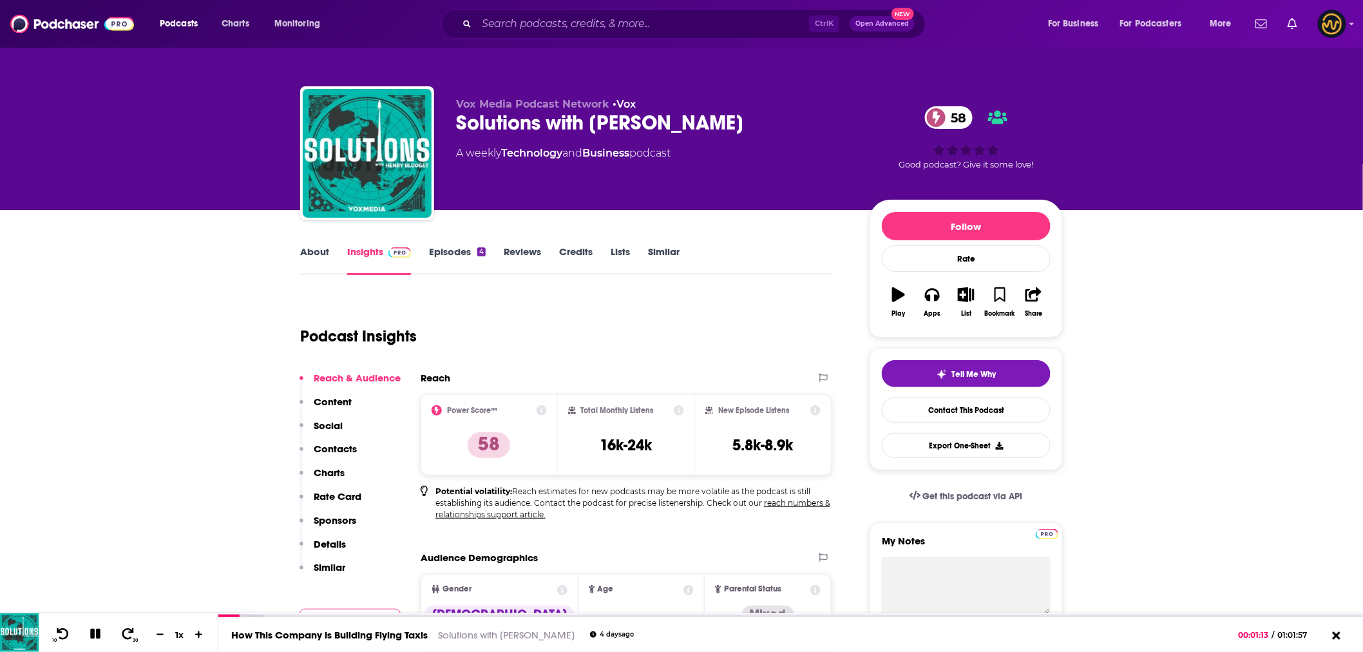
click at [597, 126] on div "Solutions with Henry Blodget 58" at bounding box center [652, 122] width 393 height 25
click at [595, 126] on div "Solutions with Henry Blodget 58" at bounding box center [652, 122] width 393 height 25
copy div "Solutions with Henry Blodget 58"
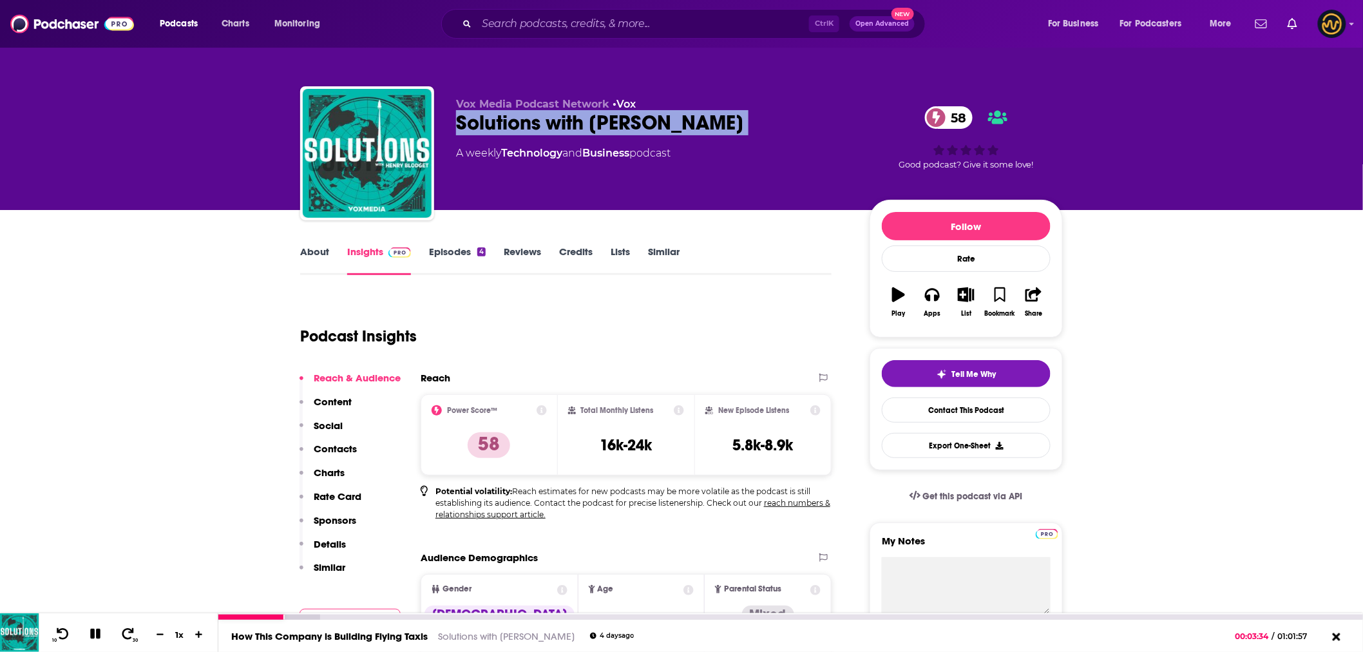
click at [92, 629] on icon at bounding box center [95, 634] width 10 height 10
click at [791, 114] on div "Solutions with Henry Blodget 58" at bounding box center [652, 122] width 393 height 25
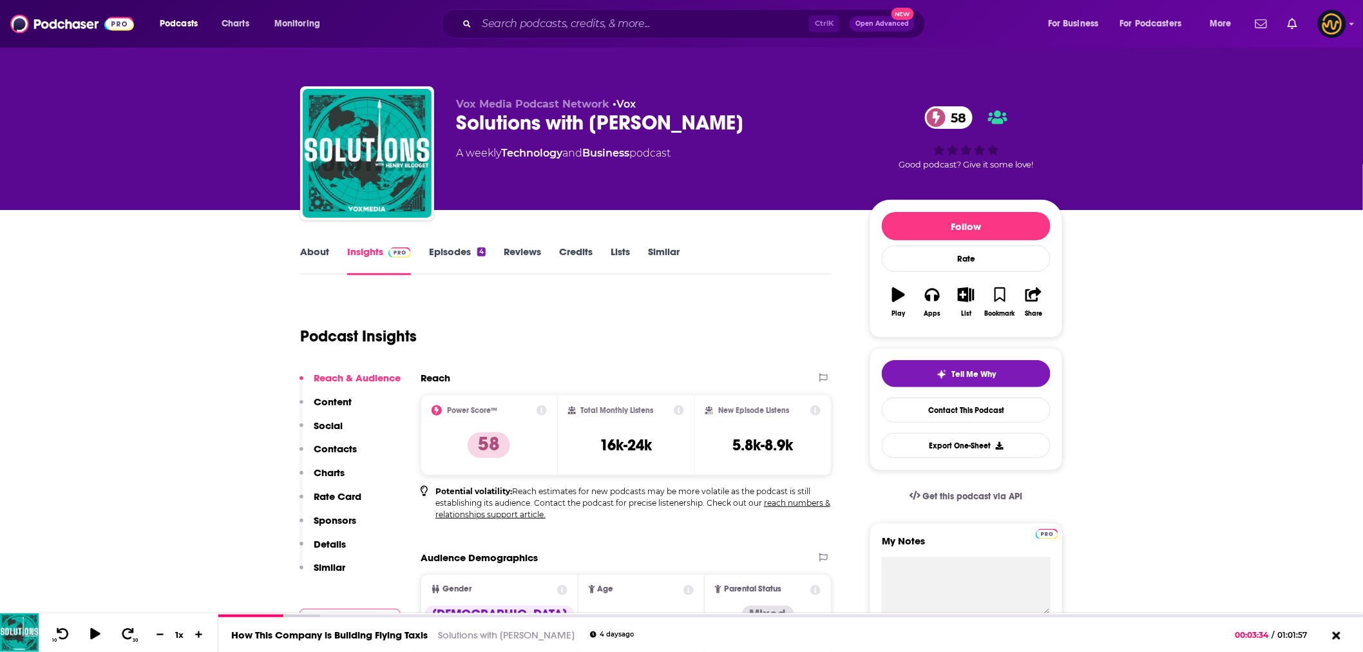
click at [682, 122] on div "Solutions with Henry Blodget 58" at bounding box center [652, 122] width 393 height 25
click at [751, 99] on p "Vox Media Podcast Network • Vox" at bounding box center [652, 104] width 393 height 12
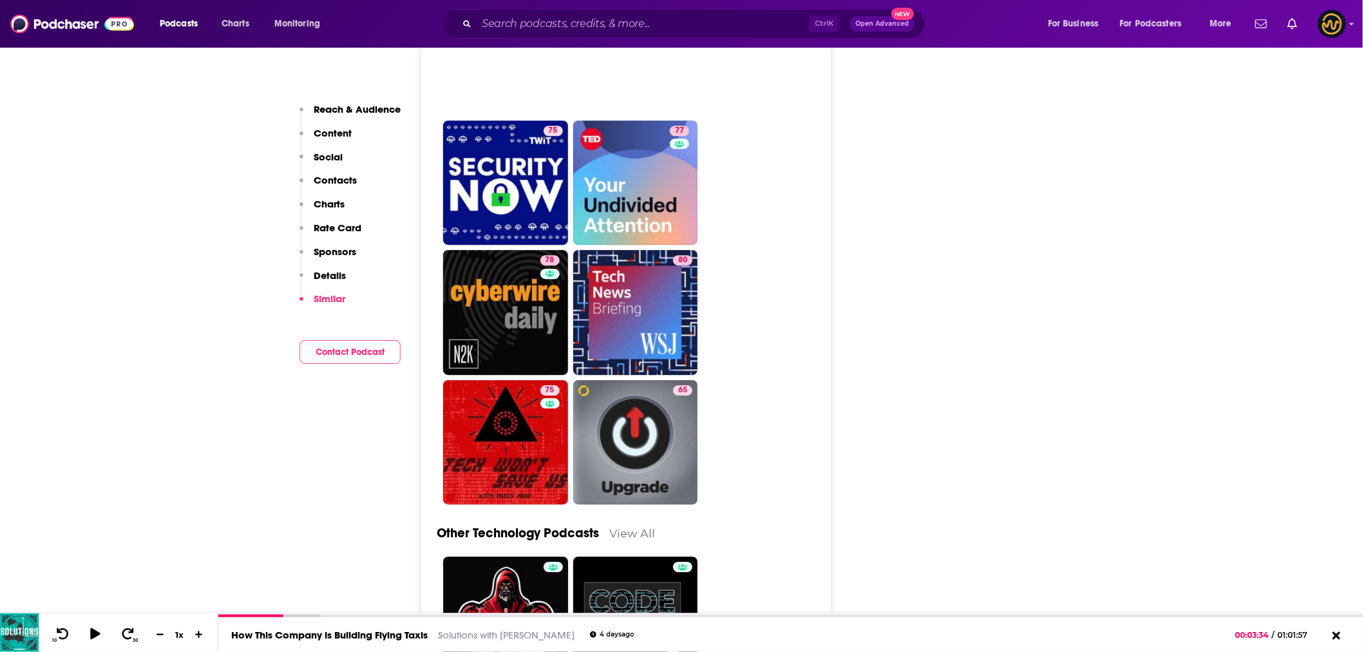
scroll to position [3508, 0]
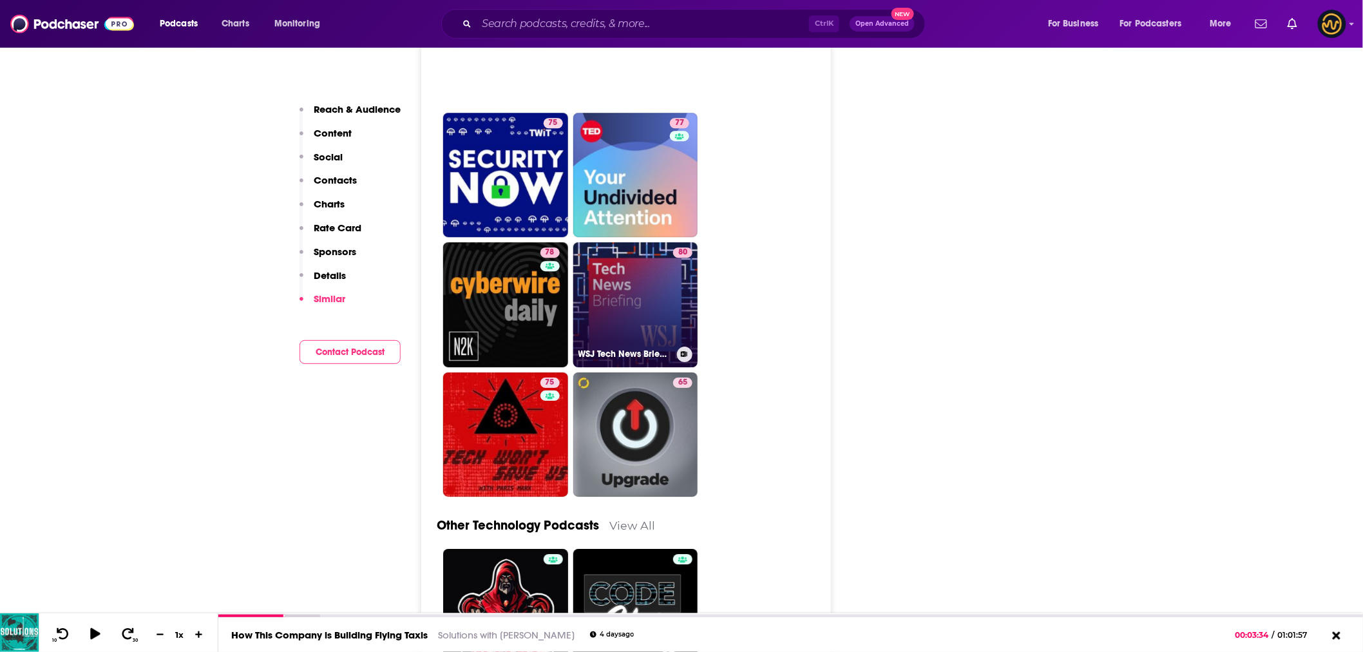
click at [616, 318] on link "80 WSJ Tech News Briefing" at bounding box center [635, 304] width 125 height 125
type input "https://www.podchaser.com/podcasts/wsj-tech-news-briefing-35015"
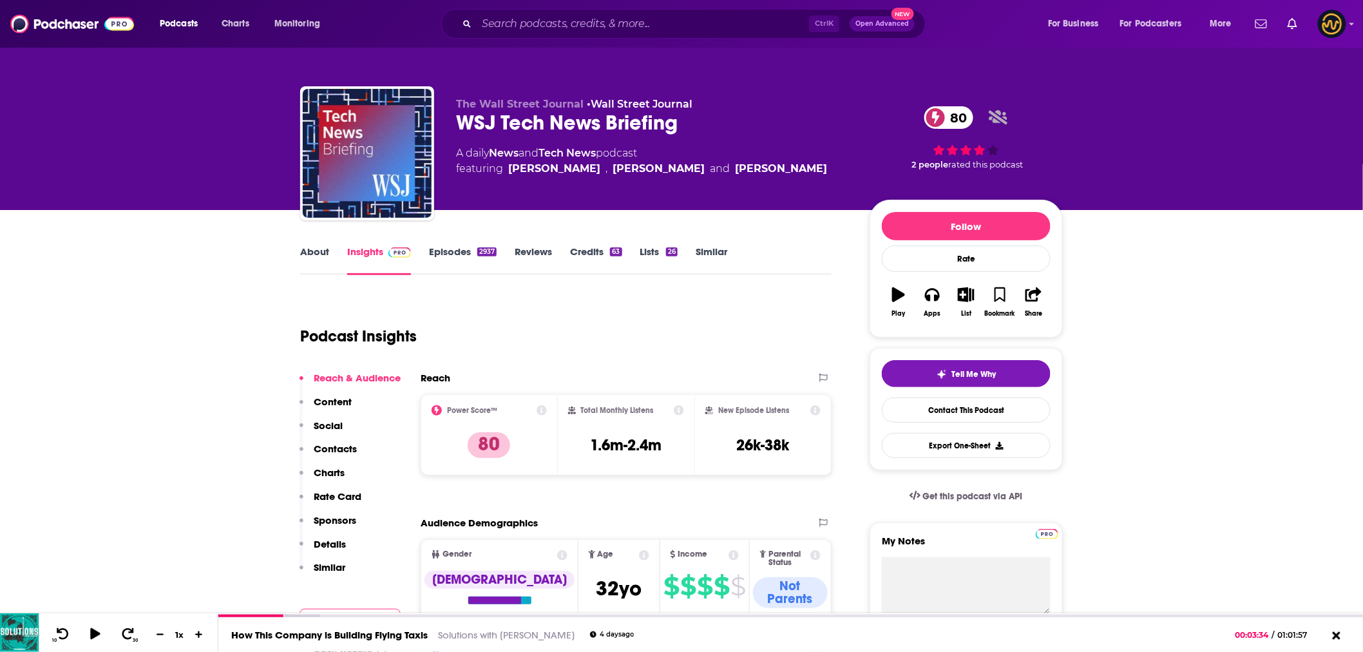
click at [307, 249] on link "About" at bounding box center [314, 260] width 29 height 30
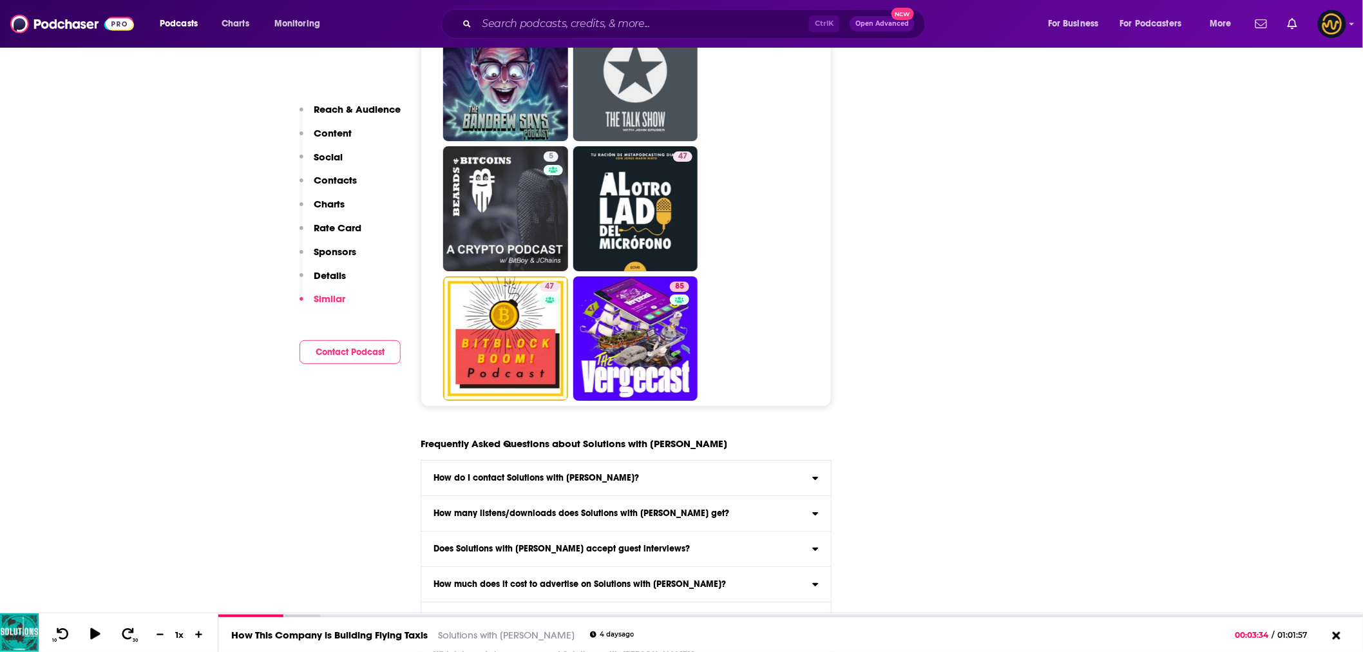
scroll to position [5870, 0]
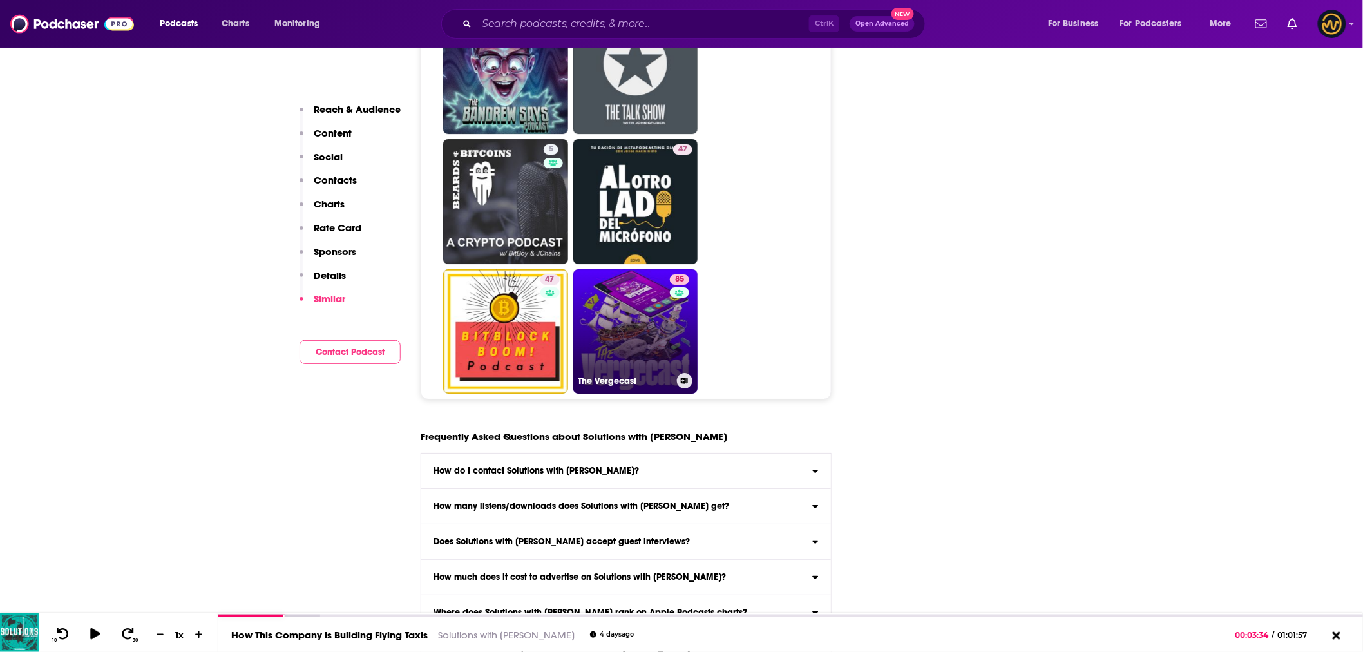
click at [638, 330] on link "85 The Vergecast" at bounding box center [635, 331] width 125 height 125
type input "https://www.podchaser.com/podcasts/the-vergecast-215071"
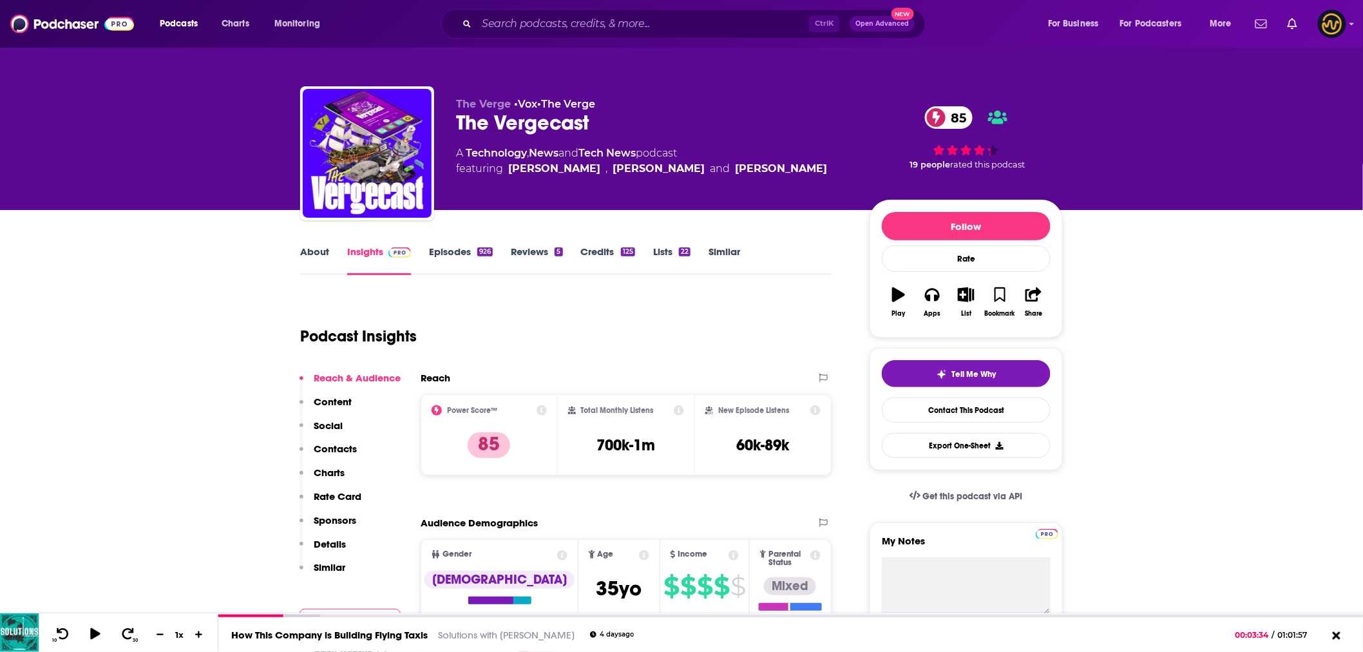
click at [316, 253] on link "About" at bounding box center [314, 260] width 29 height 30
type input "https://www.podchaser.com/podcasts/solutions-with-henry-blodget-6178869"
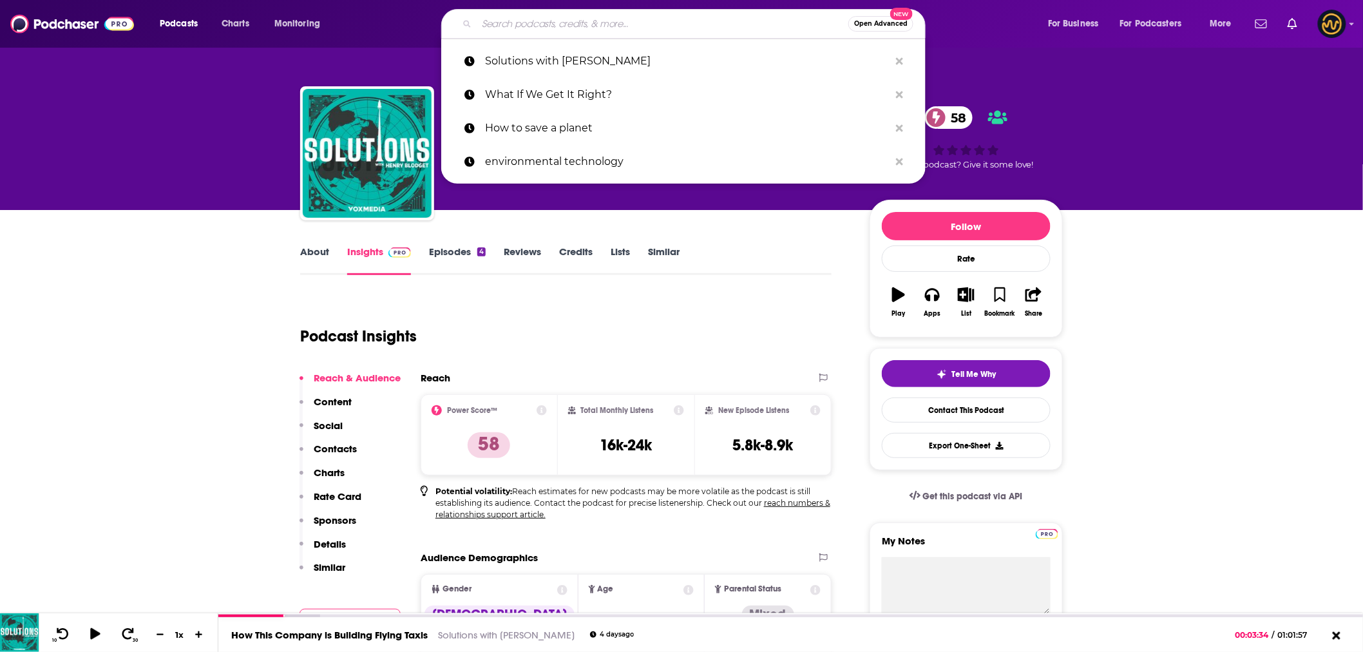
click at [521, 23] on input "Search podcasts, credits, & more..." at bounding box center [663, 24] width 372 height 21
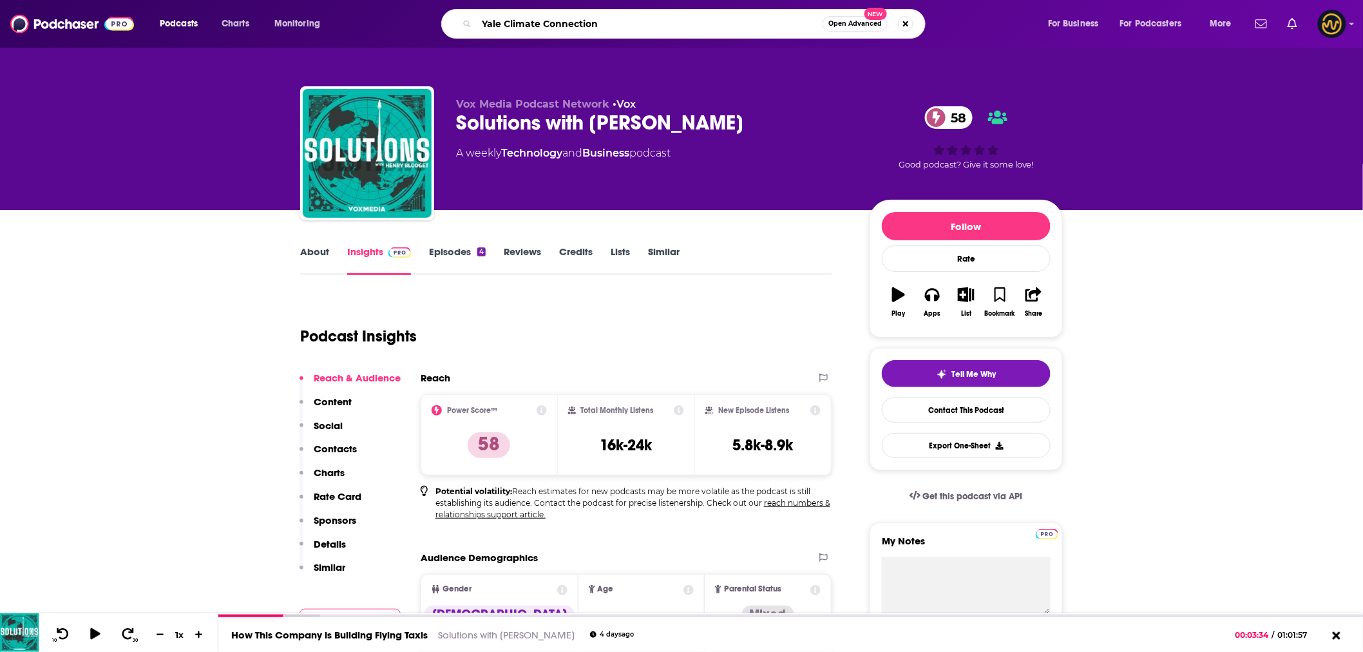
type input "Yale Climate Connections"
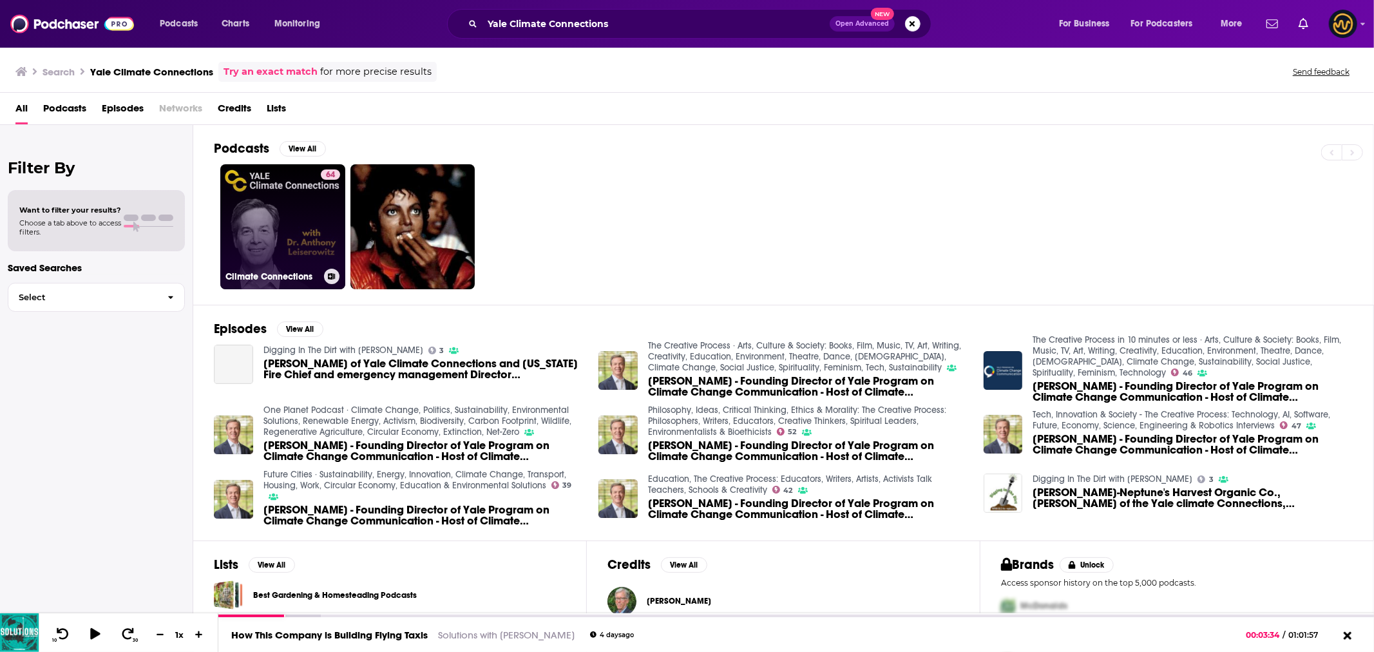
click at [318, 196] on link "64 Climate Connections" at bounding box center [282, 226] width 125 height 125
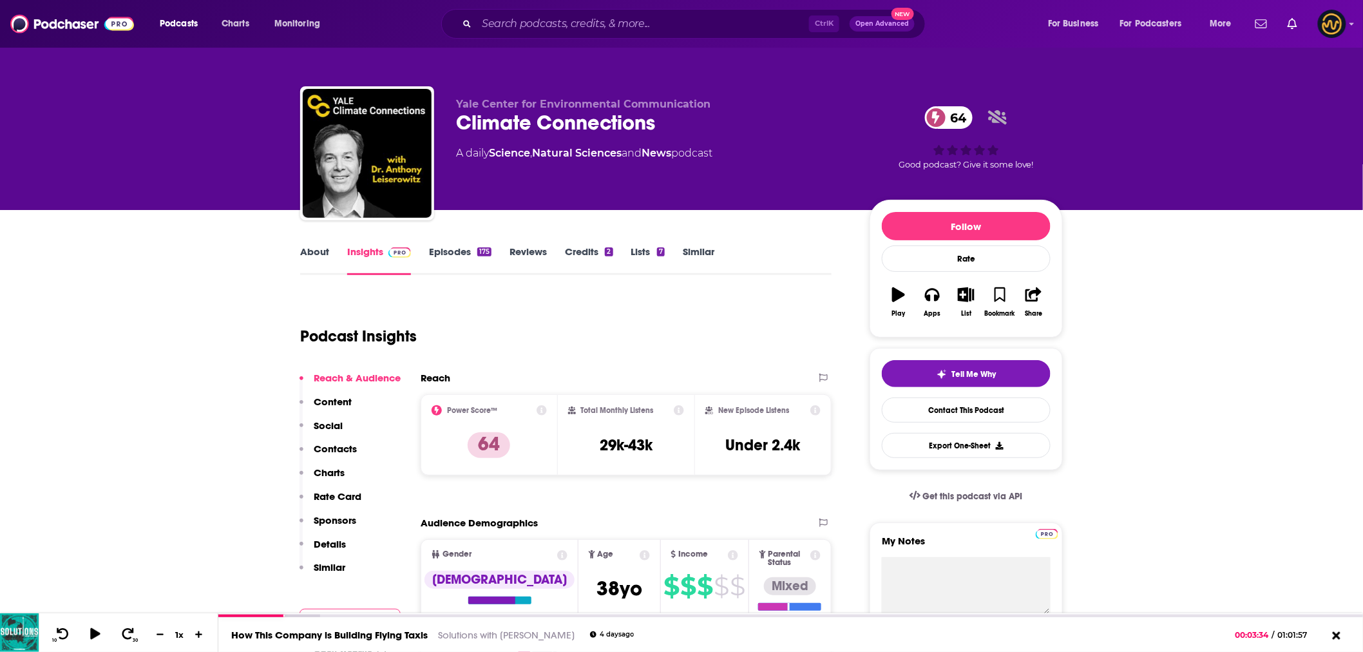
click at [445, 251] on link "Episodes 175" at bounding box center [460, 260] width 62 height 30
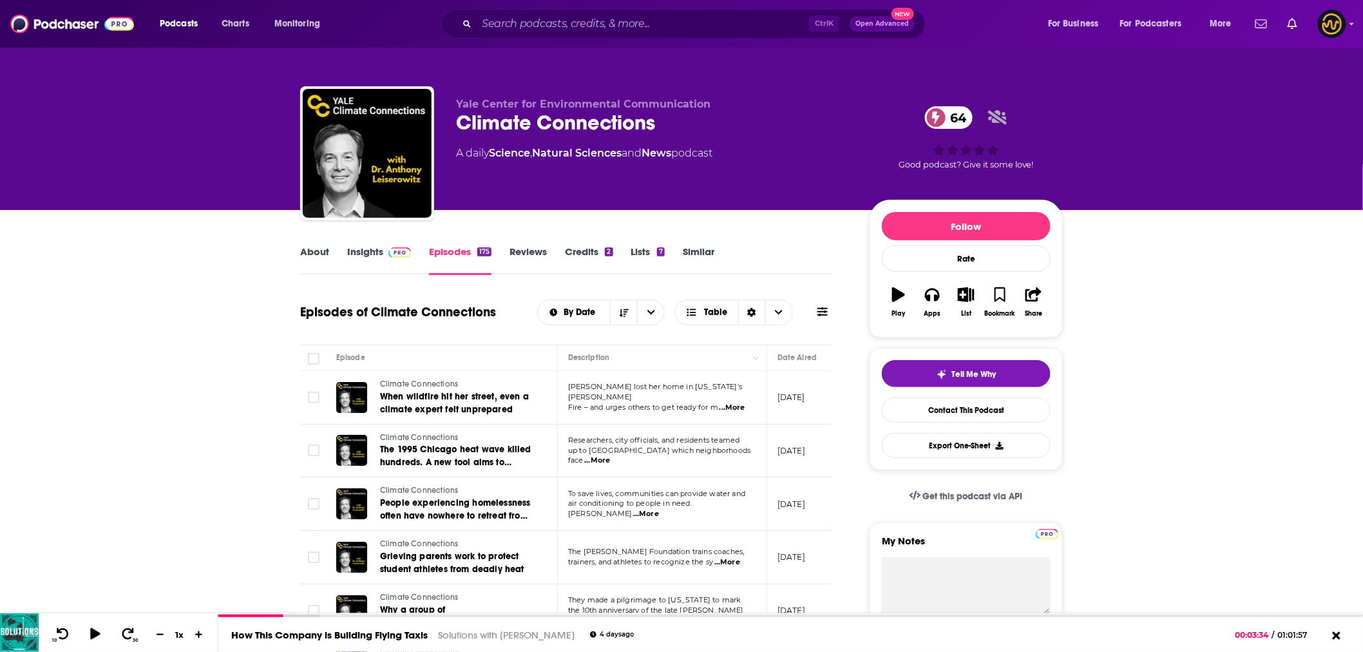
click at [311, 254] on link "About" at bounding box center [314, 260] width 29 height 30
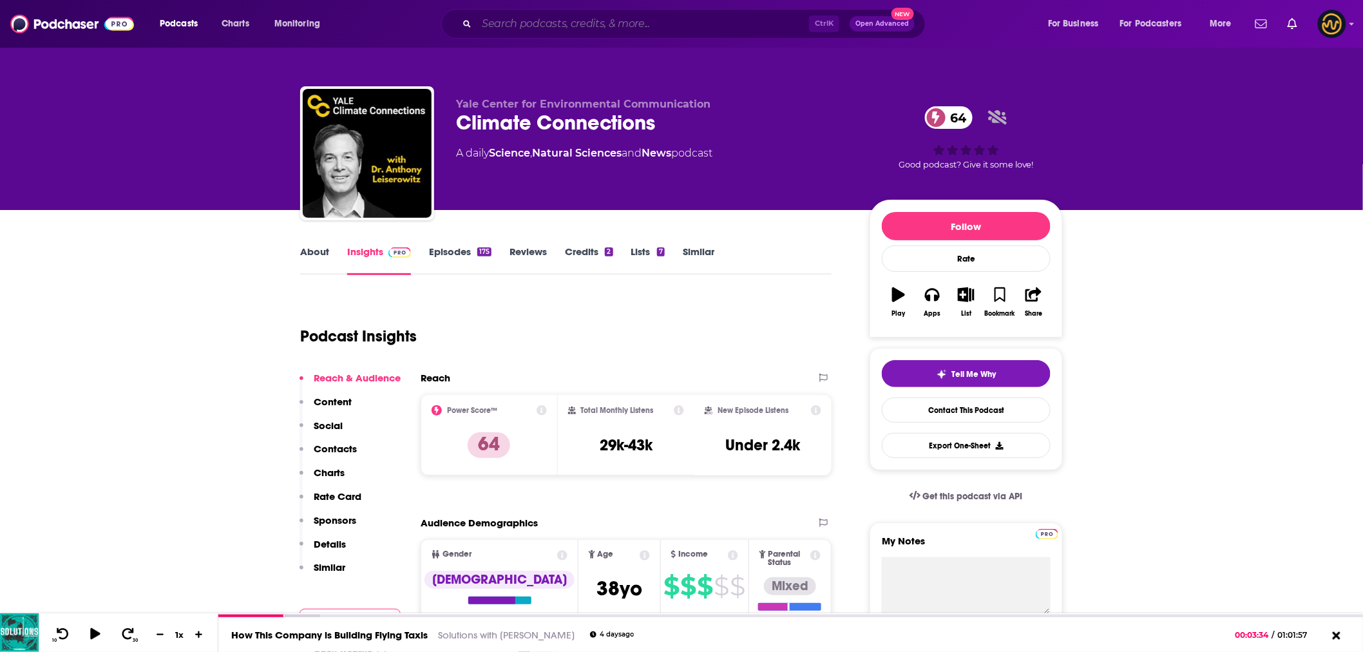
click at [644, 22] on input "Search podcasts, credits, & more..." at bounding box center [643, 24] width 332 height 21
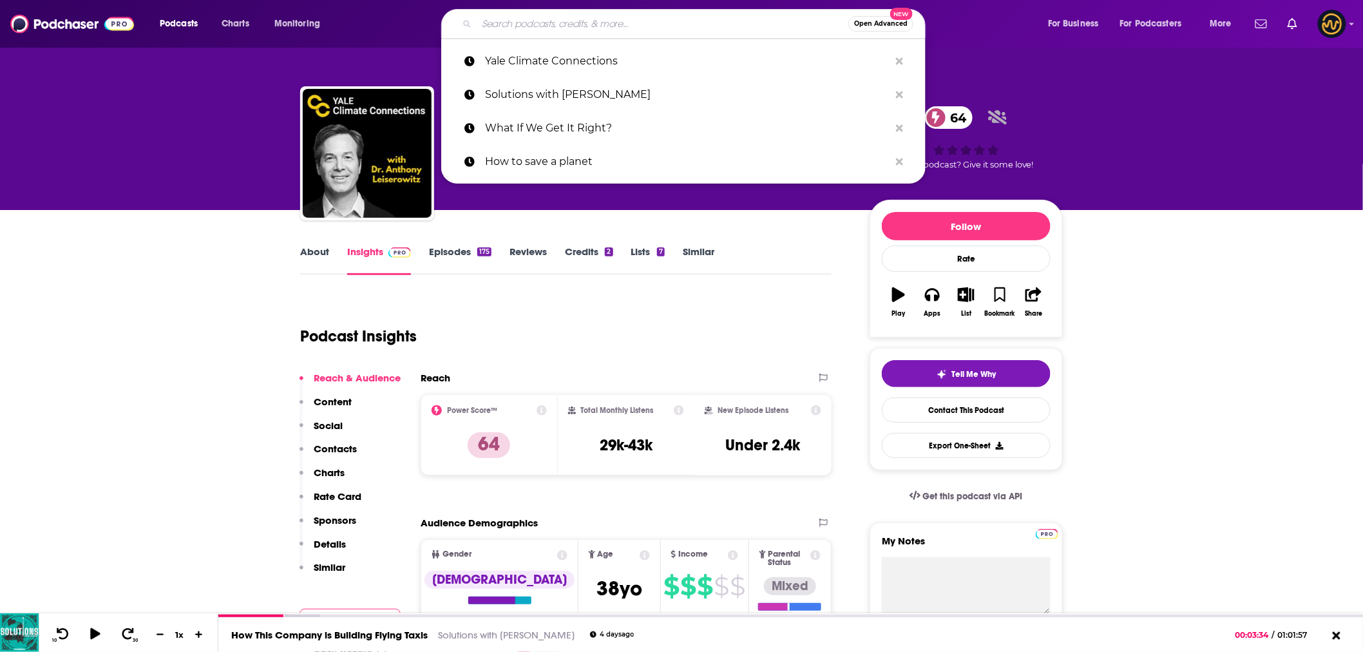
paste input "3. Net Hero - The Carbon Impact Podcast"
type input "3. Net Hero - The Carbon Impact Podcast"
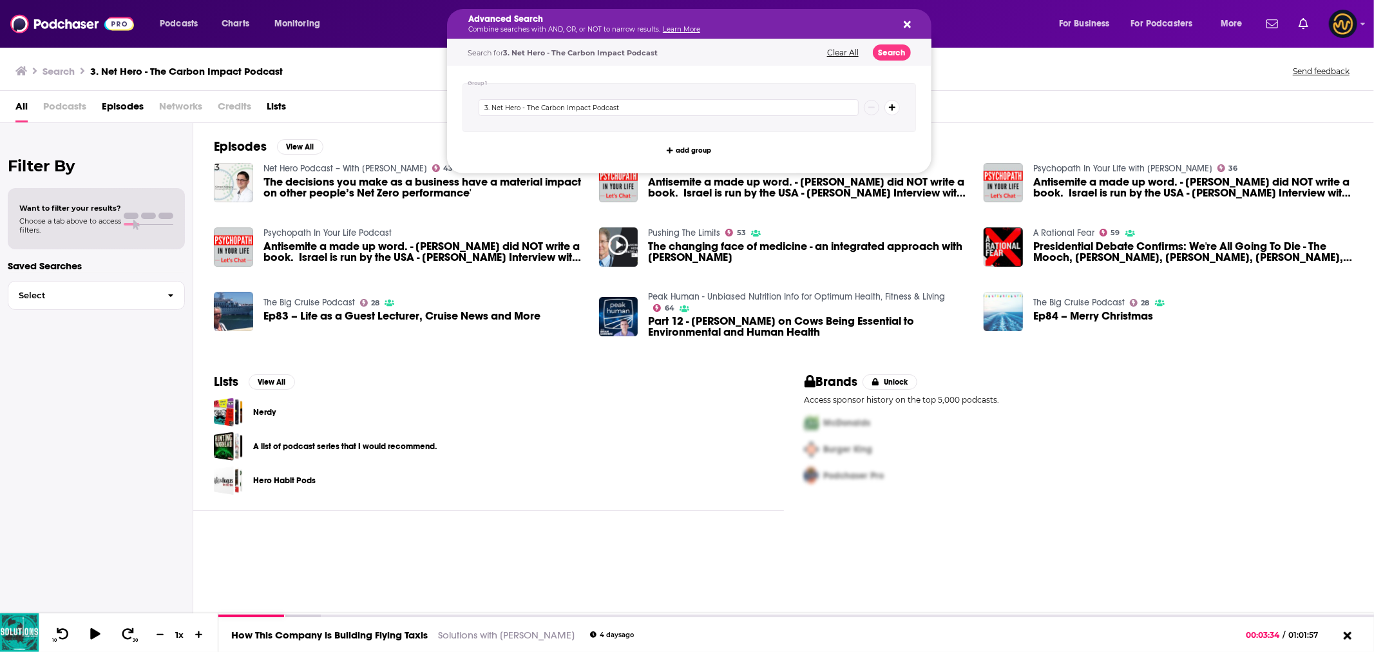
click at [910, 21] on icon "Search podcasts, credits, & more..." at bounding box center [907, 24] width 7 height 7
click at [557, 113] on input "3. Net Hero - The Carbon Impact Podcast" at bounding box center [669, 107] width 380 height 17
drag, startPoint x: 526, startPoint y: 112, endPoint x: 389, endPoint y: 116, distance: 137.9
click at [389, 116] on div "Podcasts Charts Monitoring Advanced Search Combine searches with AND, OR, or NO…" at bounding box center [687, 326] width 1374 height 652
type input "The Carbon Impact Podcast"
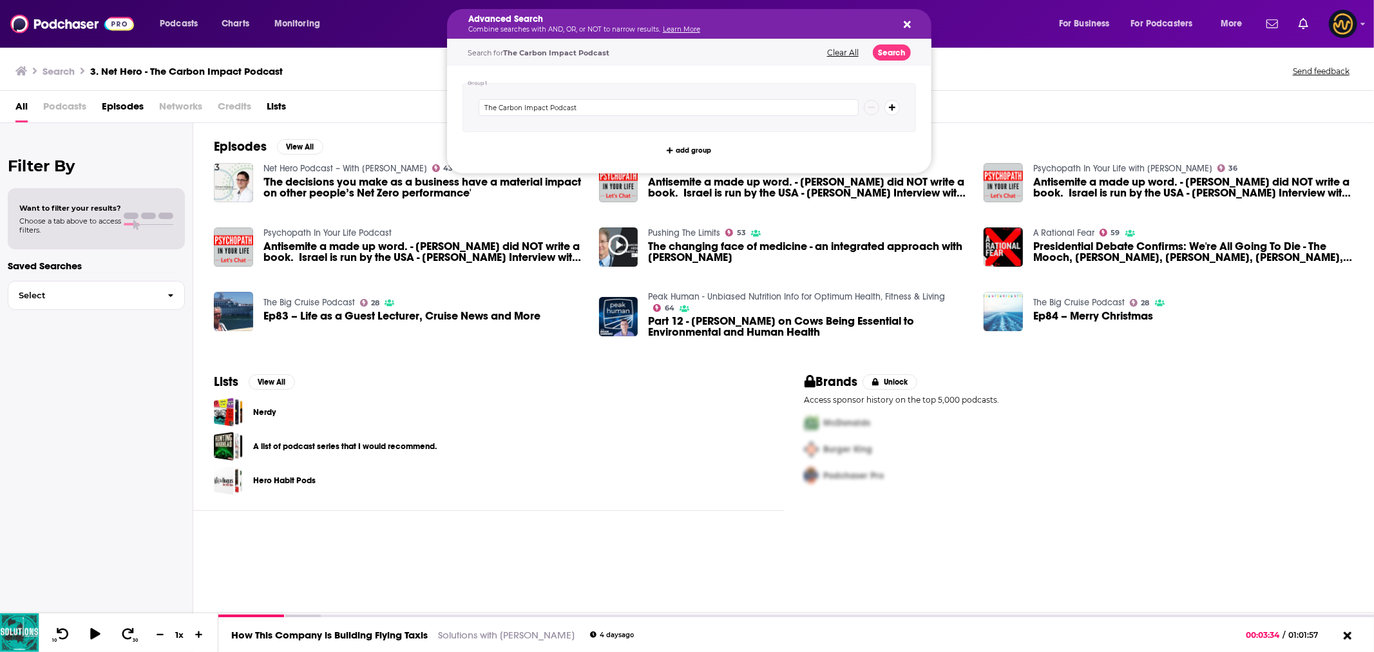
click at [893, 111] on icon "Search podcasts, credits, & more..." at bounding box center [892, 108] width 7 height 8
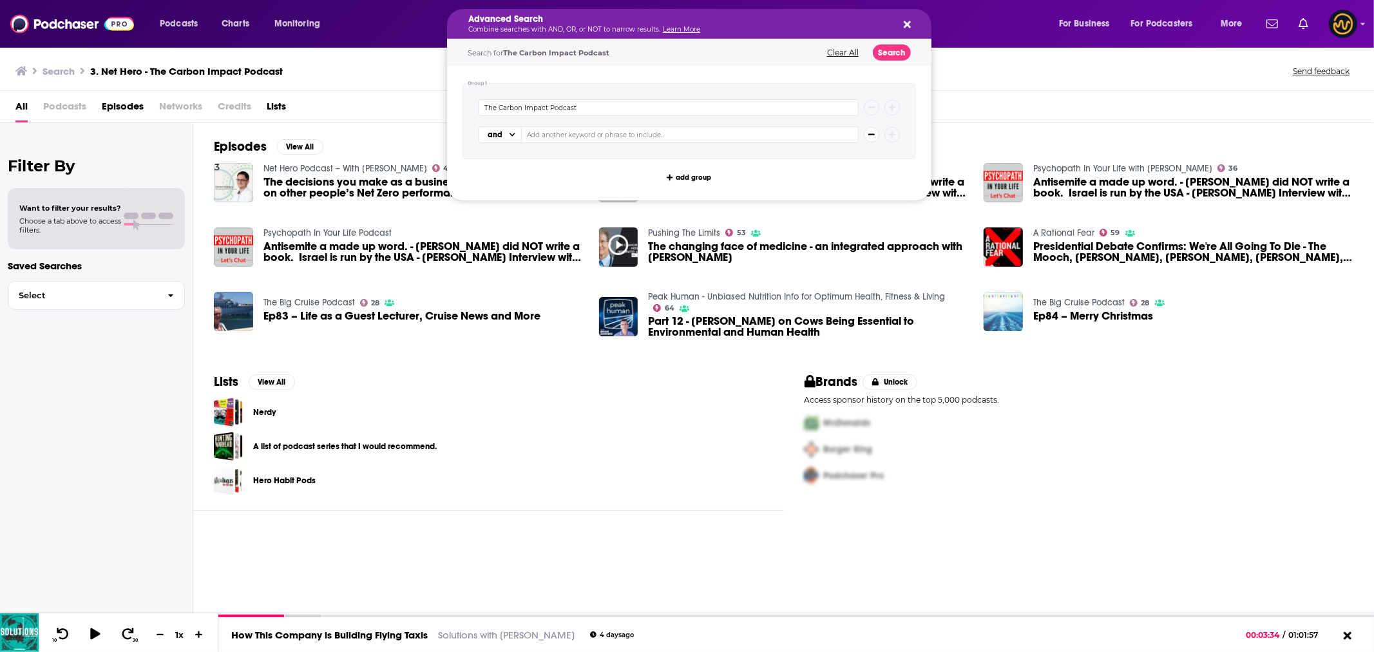
click at [844, 50] on button "Clear All" at bounding box center [842, 52] width 39 height 9
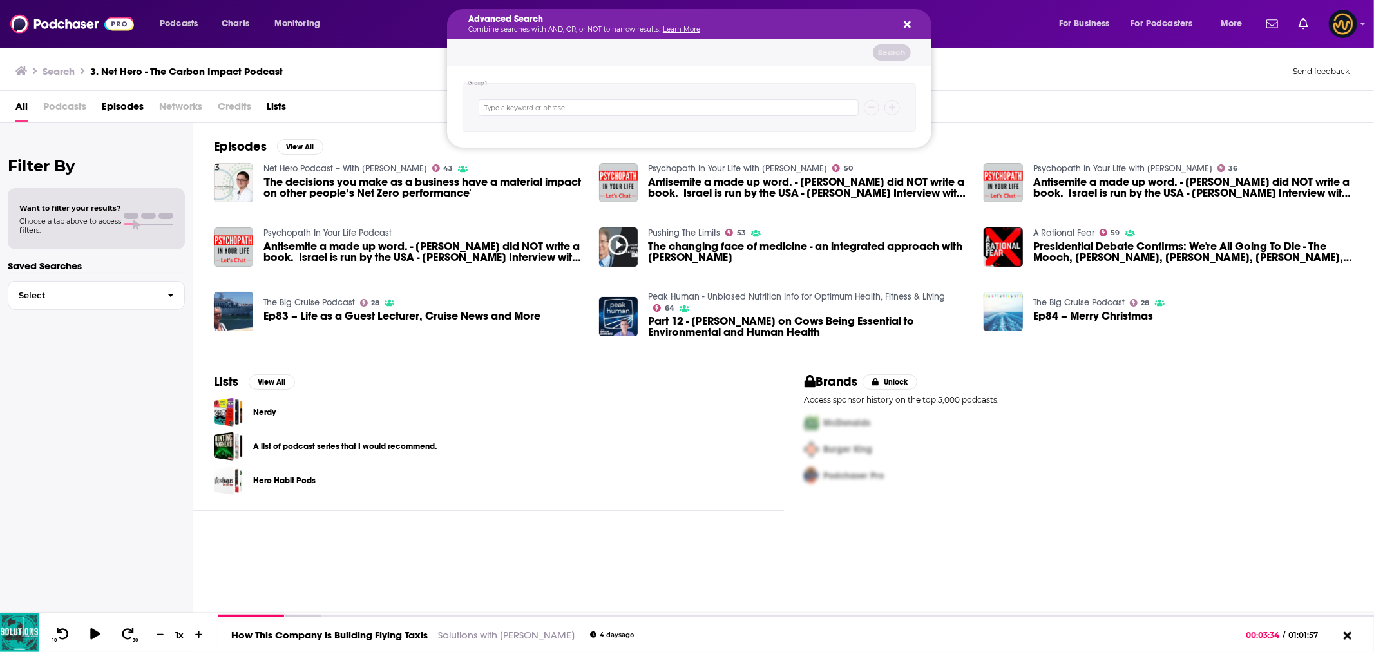
click at [911, 23] on div "Advanced Search Combine searches with AND, OR, or NOT to narrow results. Learn …" at bounding box center [689, 24] width 485 height 30
click at [910, 23] on icon "Search podcasts, credits, & more..." at bounding box center [907, 24] width 7 height 10
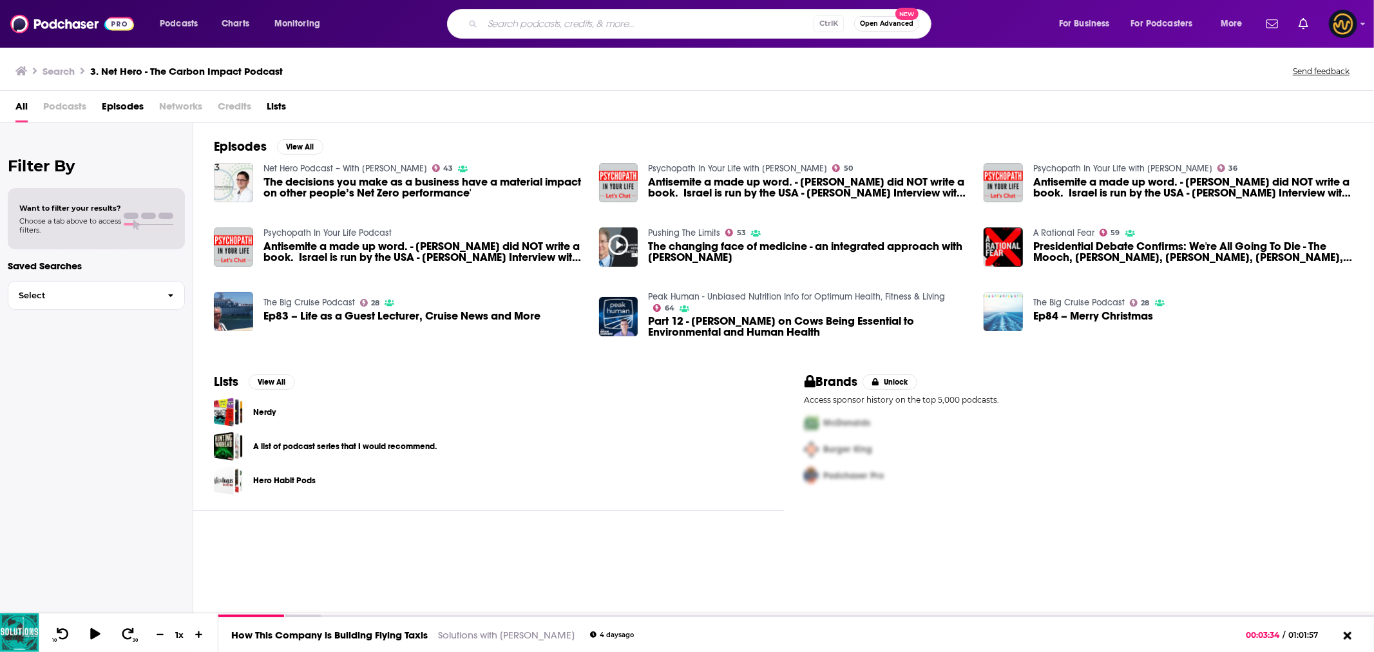
click at [907, 23] on span "Open Advanced" at bounding box center [886, 24] width 53 height 6
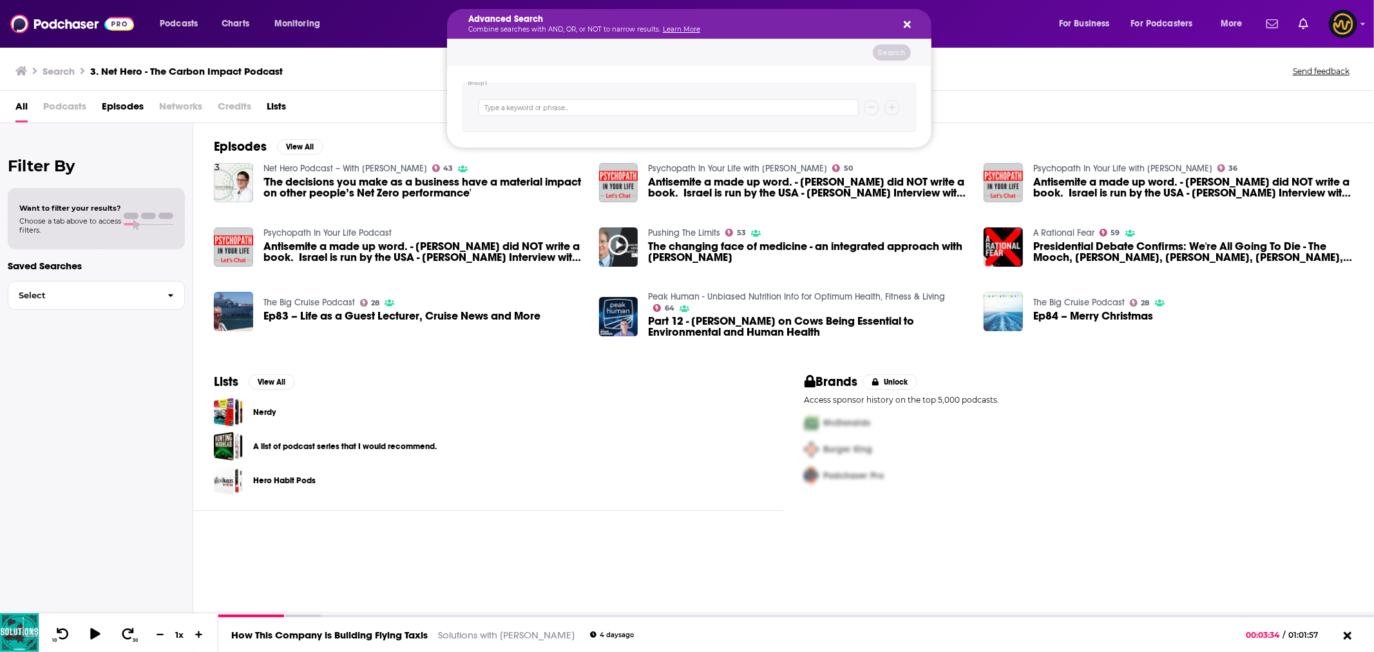
click at [907, 24] on icon "Search podcasts, credits, & more..." at bounding box center [907, 24] width 7 height 7
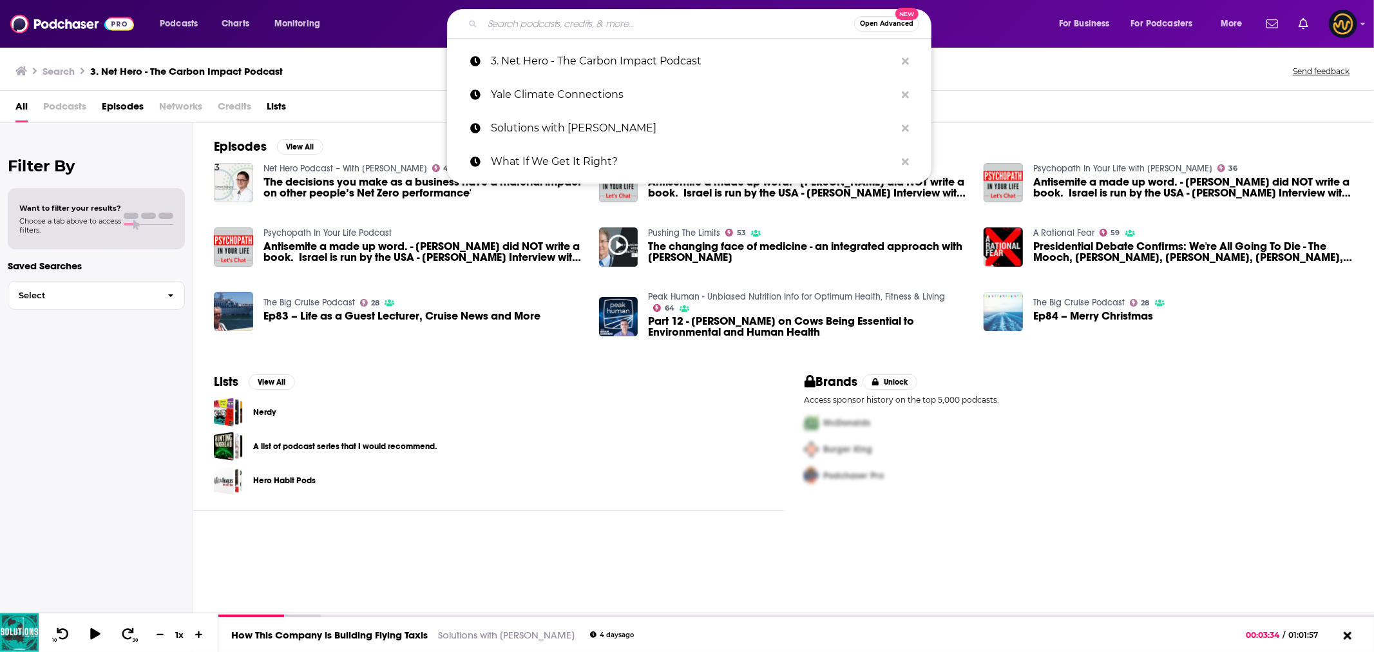
click at [608, 34] on input "Search podcasts, credits, & more..." at bounding box center [669, 24] width 372 height 21
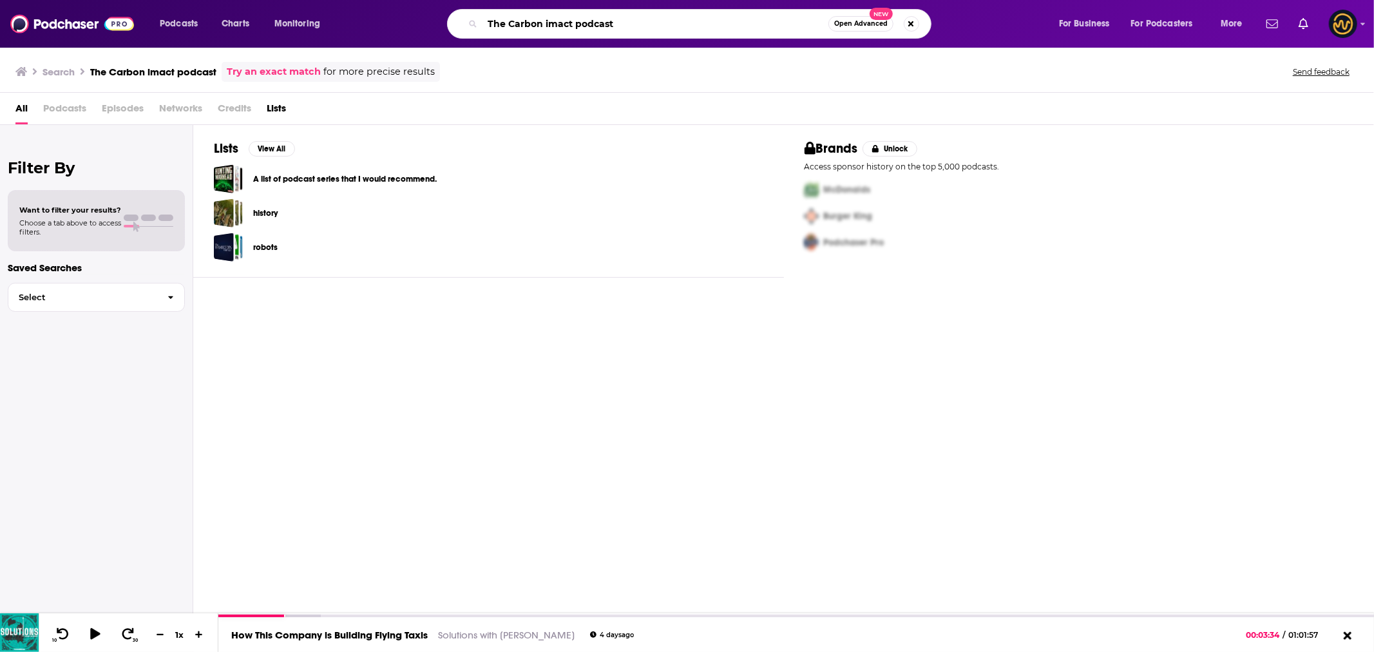
click at [555, 23] on input "The Carbon imact podcast" at bounding box center [656, 24] width 346 height 21
type input "The Carbon impact podcast"
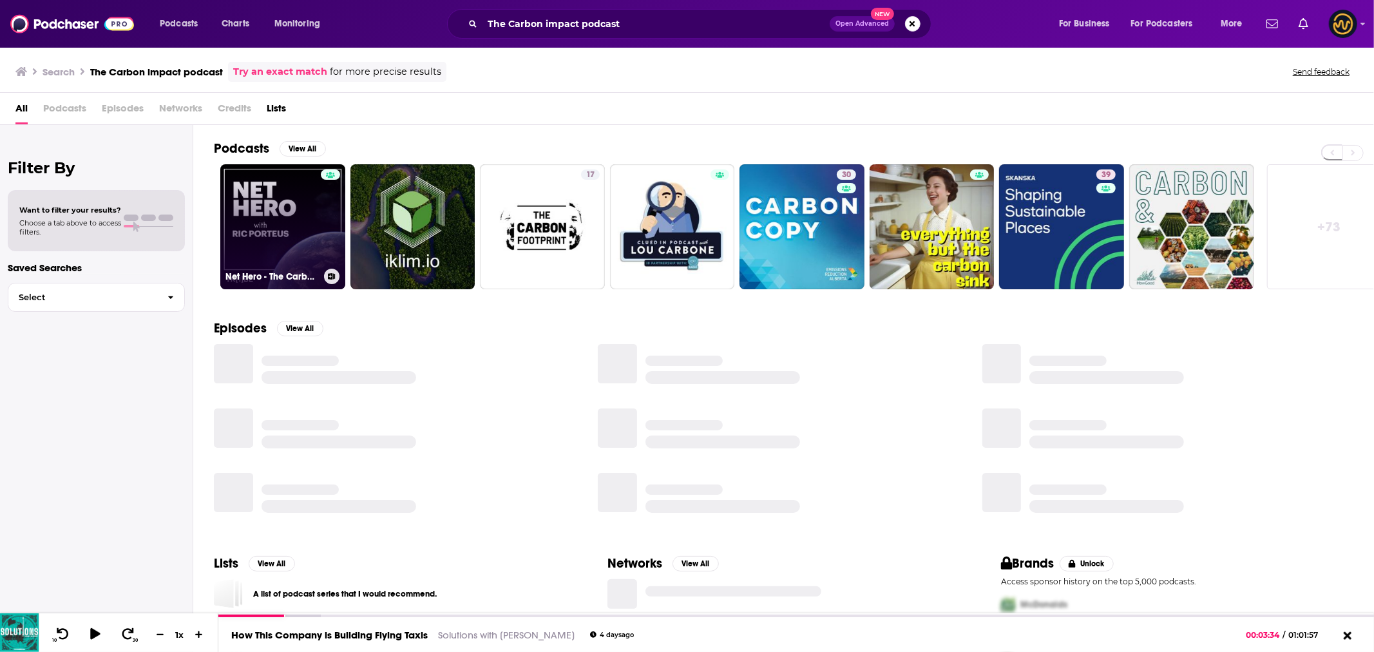
click at [303, 227] on link "Net Hero - The Carbon Impact Podcast" at bounding box center [282, 226] width 125 height 125
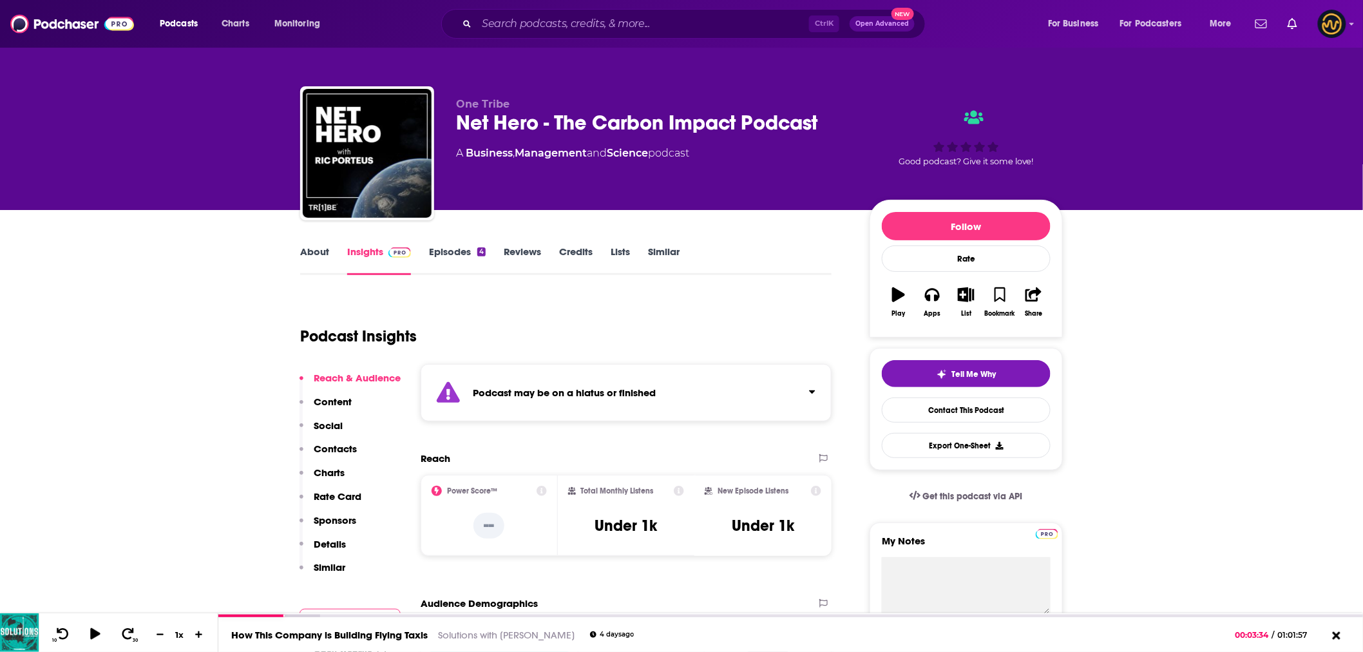
click at [447, 253] on link "Episodes 4" at bounding box center [457, 260] width 57 height 30
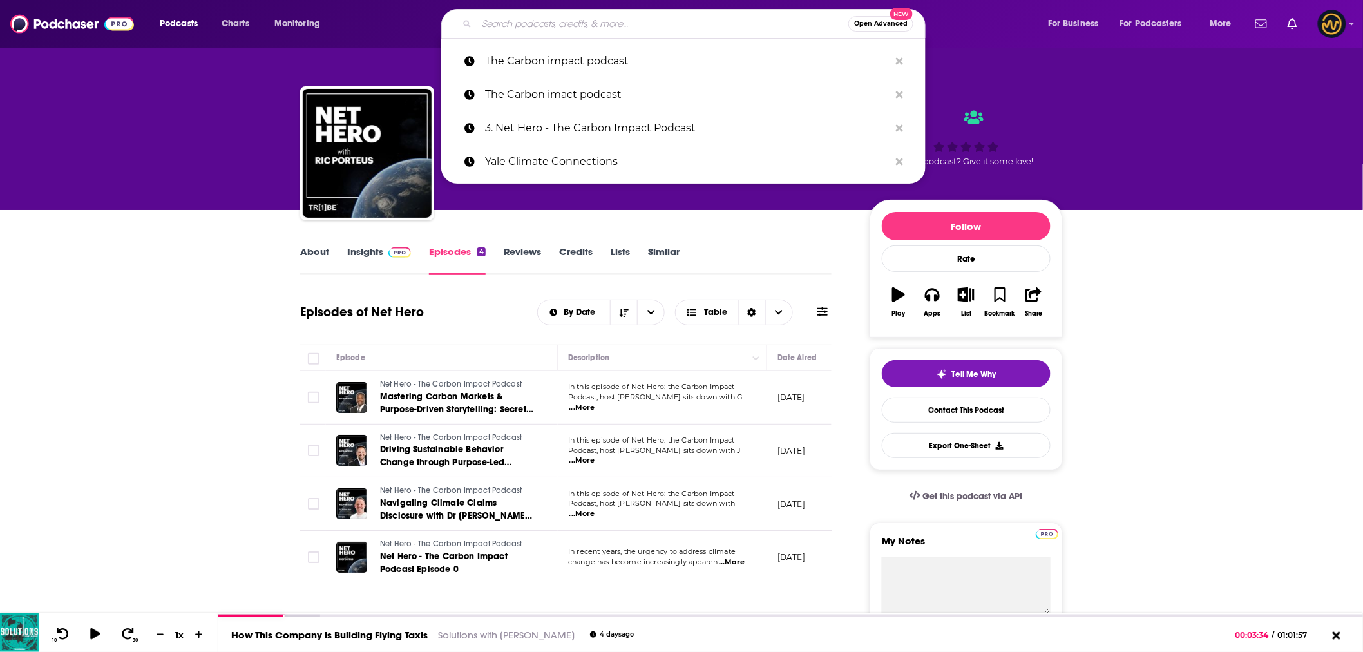
click at [580, 16] on input "Search podcasts, credits, & more..." at bounding box center [663, 24] width 372 height 21
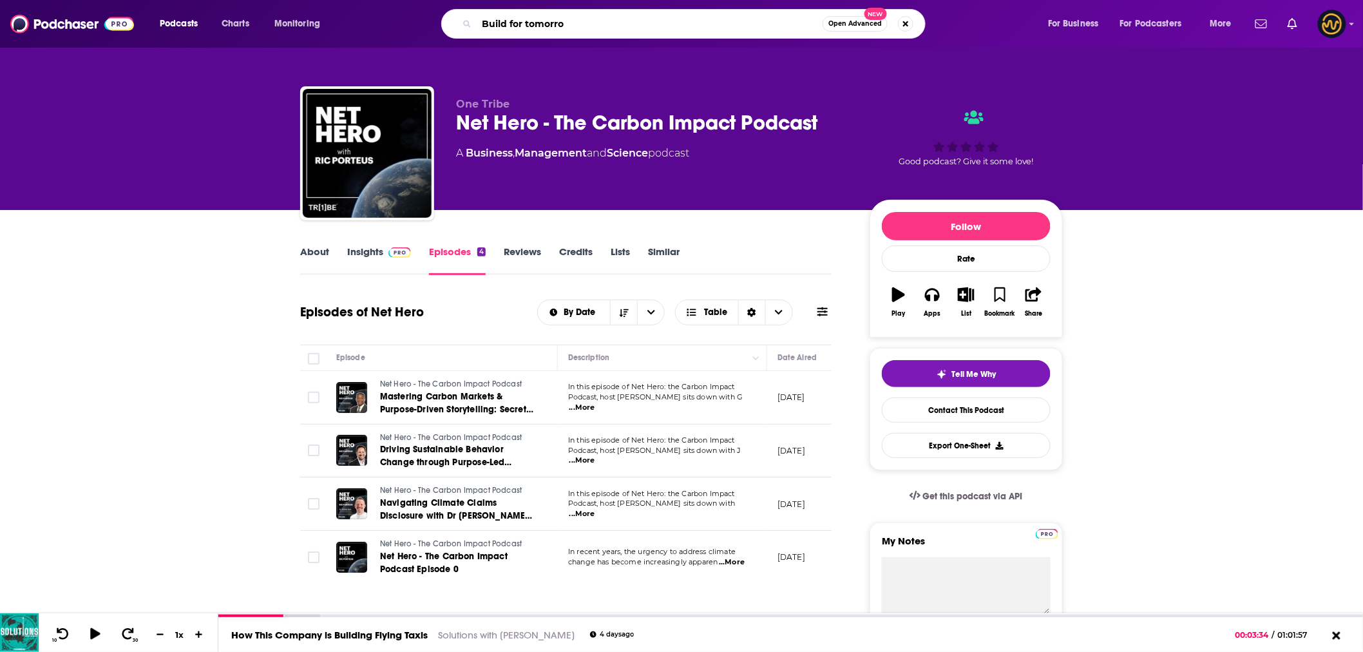
type input "Build for tomorrow"
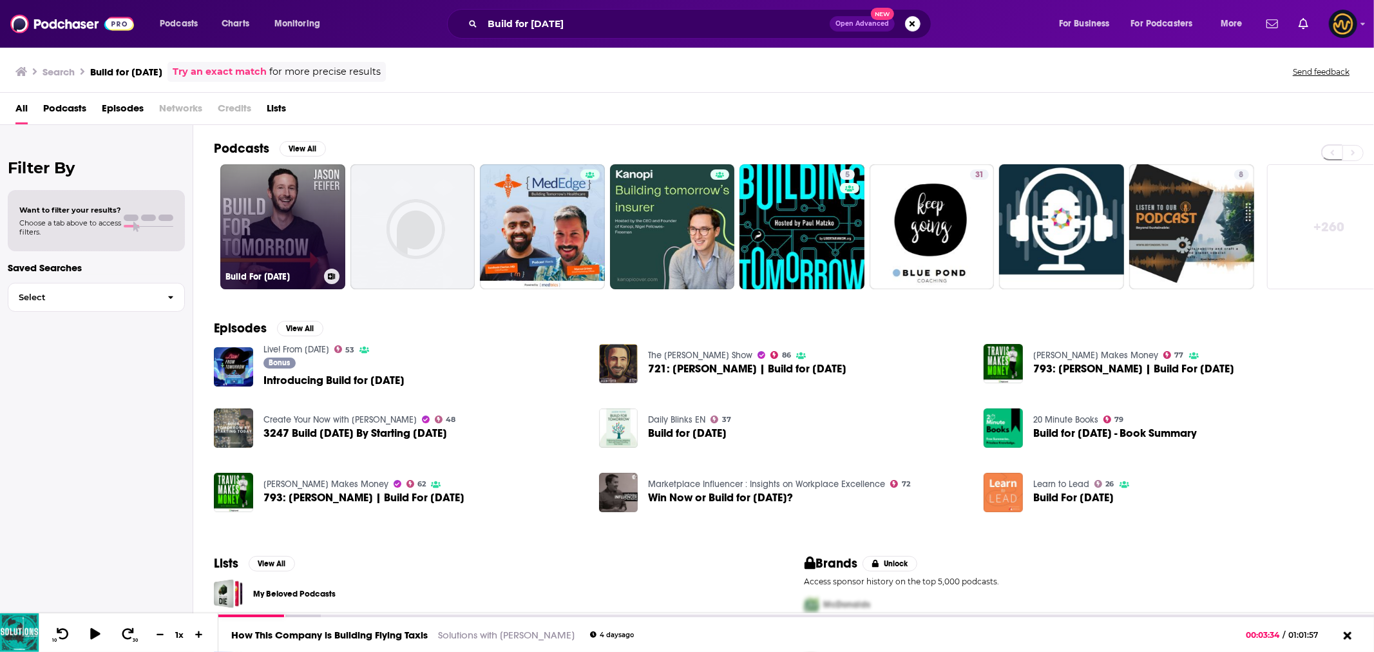
click at [262, 215] on link "Build For Tomorrow" at bounding box center [282, 226] width 125 height 125
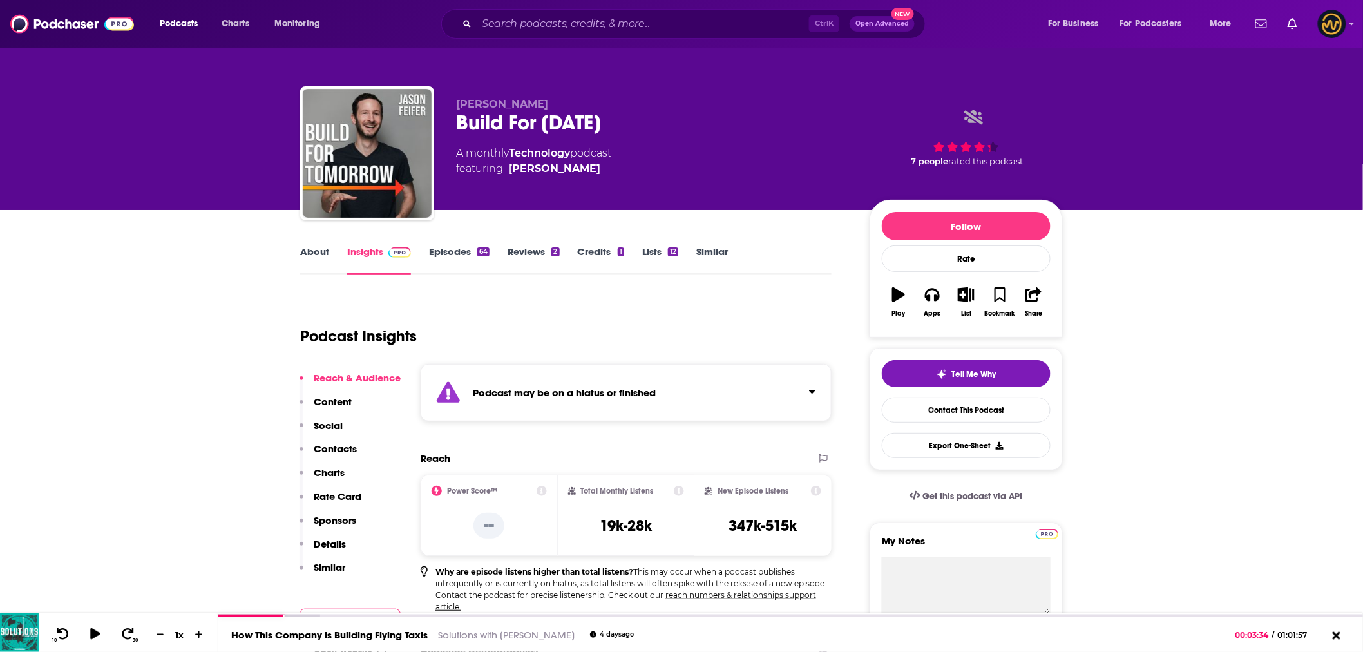
click at [449, 256] on link "Episodes 64" at bounding box center [459, 260] width 61 height 30
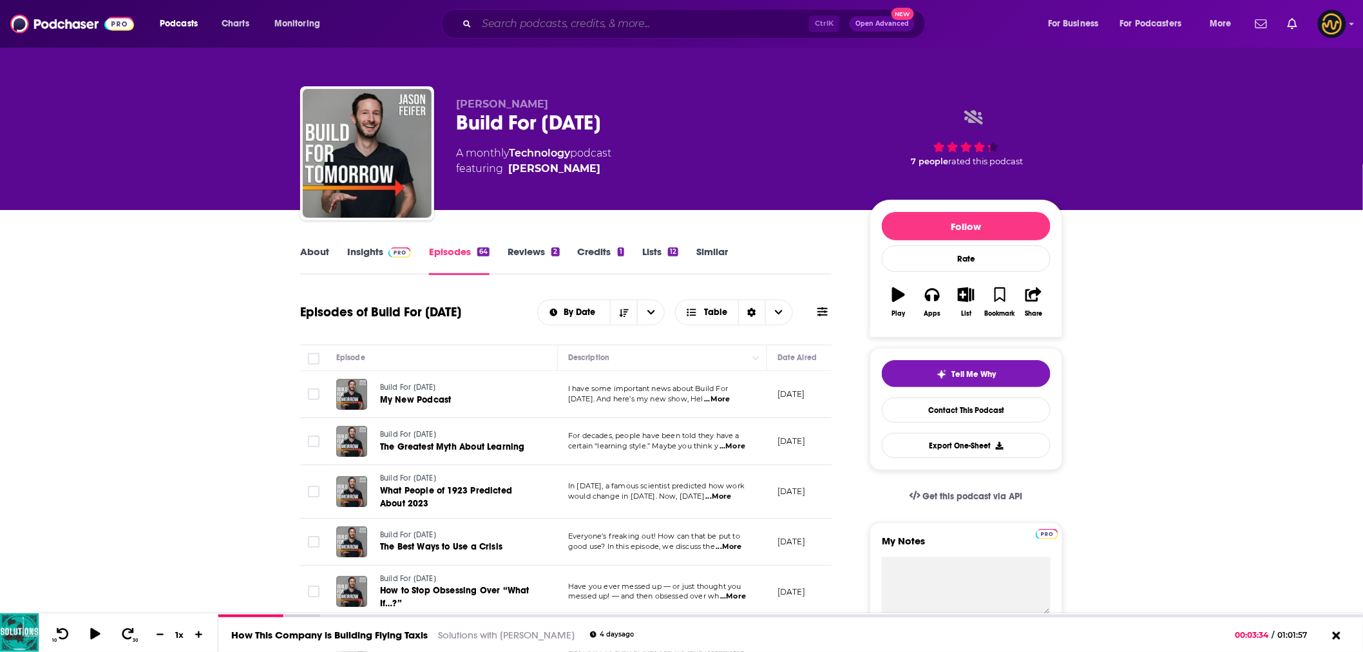
click at [542, 23] on input "Search podcasts, credits, & more..." at bounding box center [643, 24] width 332 height 21
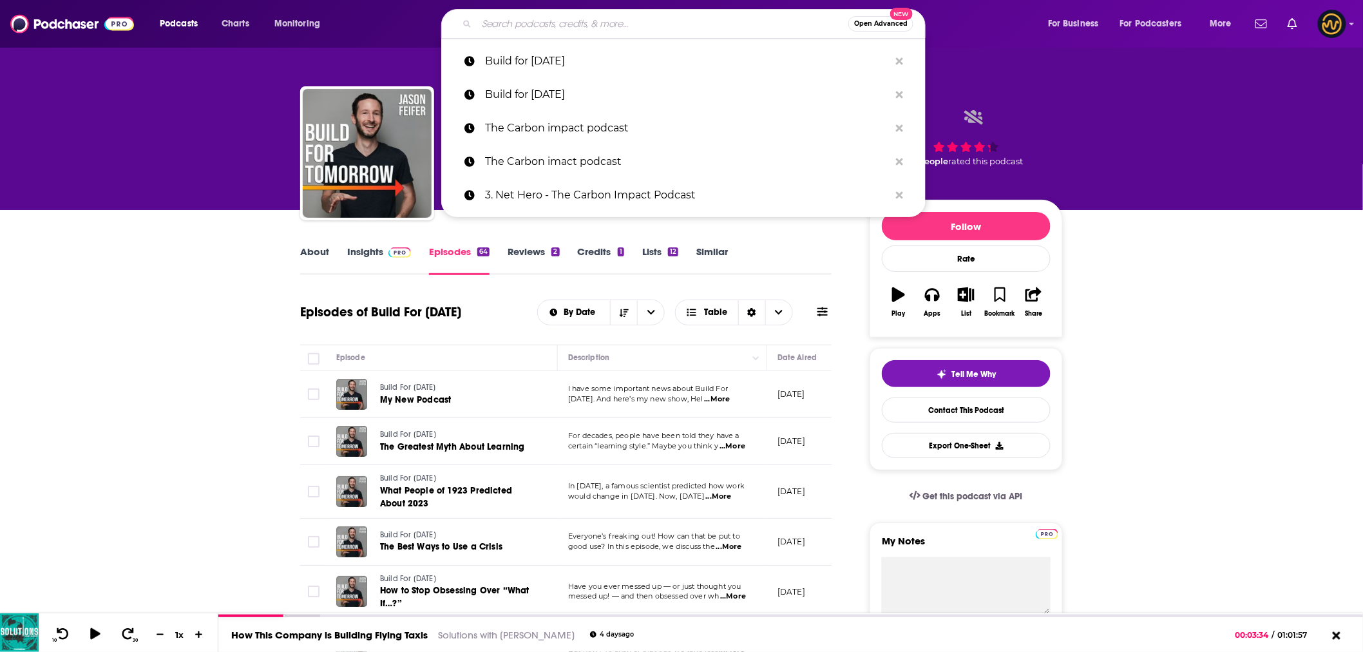
paste input "Work That’s Worth It"
type input "Work That’s Worth It"
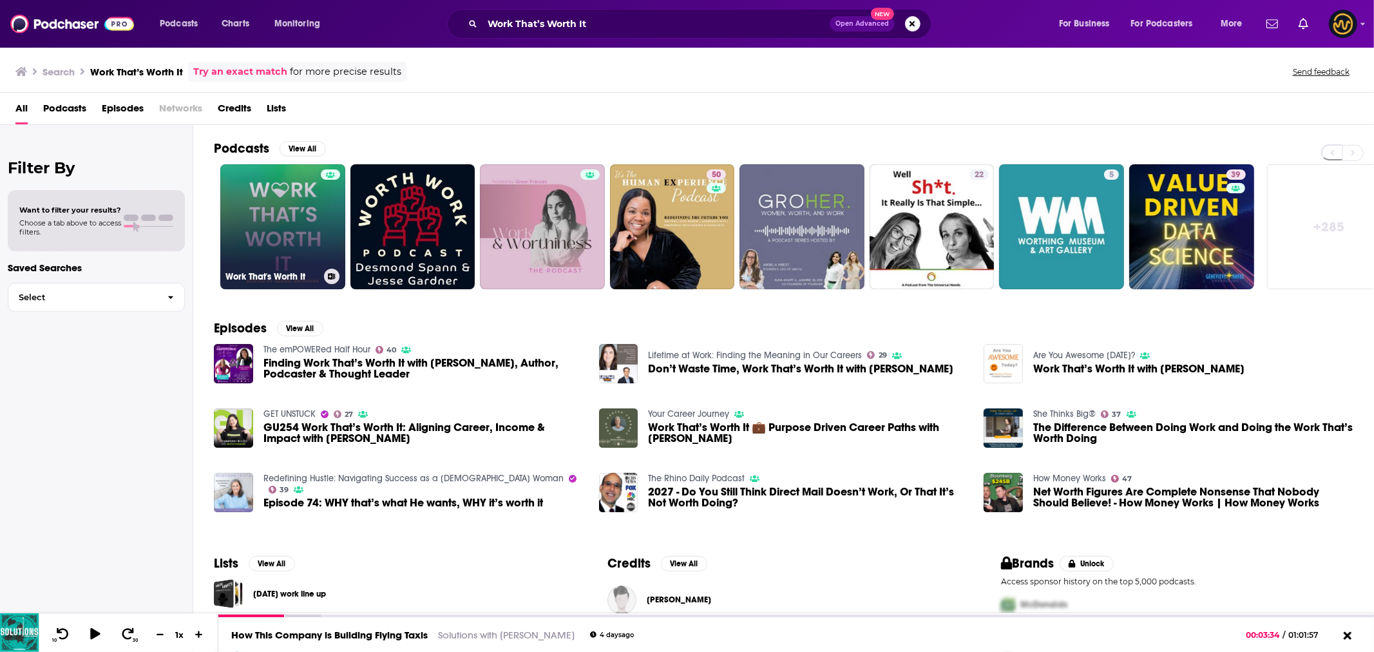
click at [255, 224] on link "Work That's Worth It" at bounding box center [282, 226] width 125 height 125
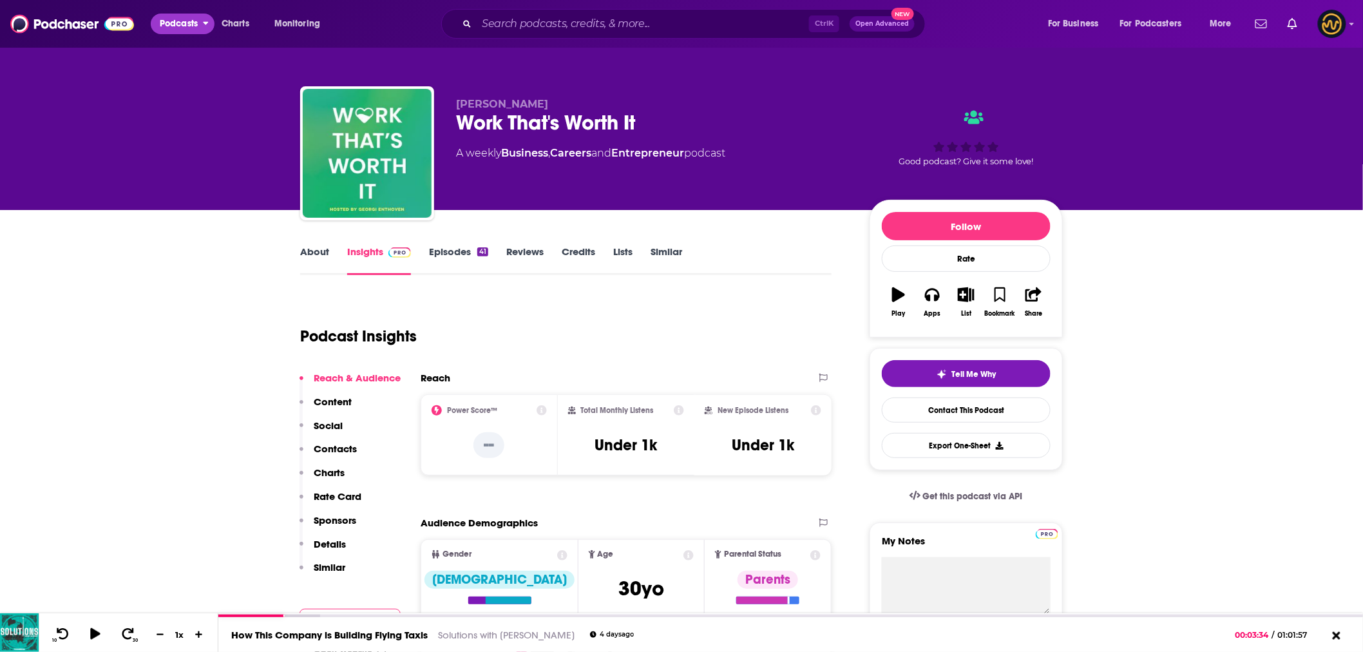
click at [170, 24] on span "Podcasts" at bounding box center [179, 24] width 38 height 18
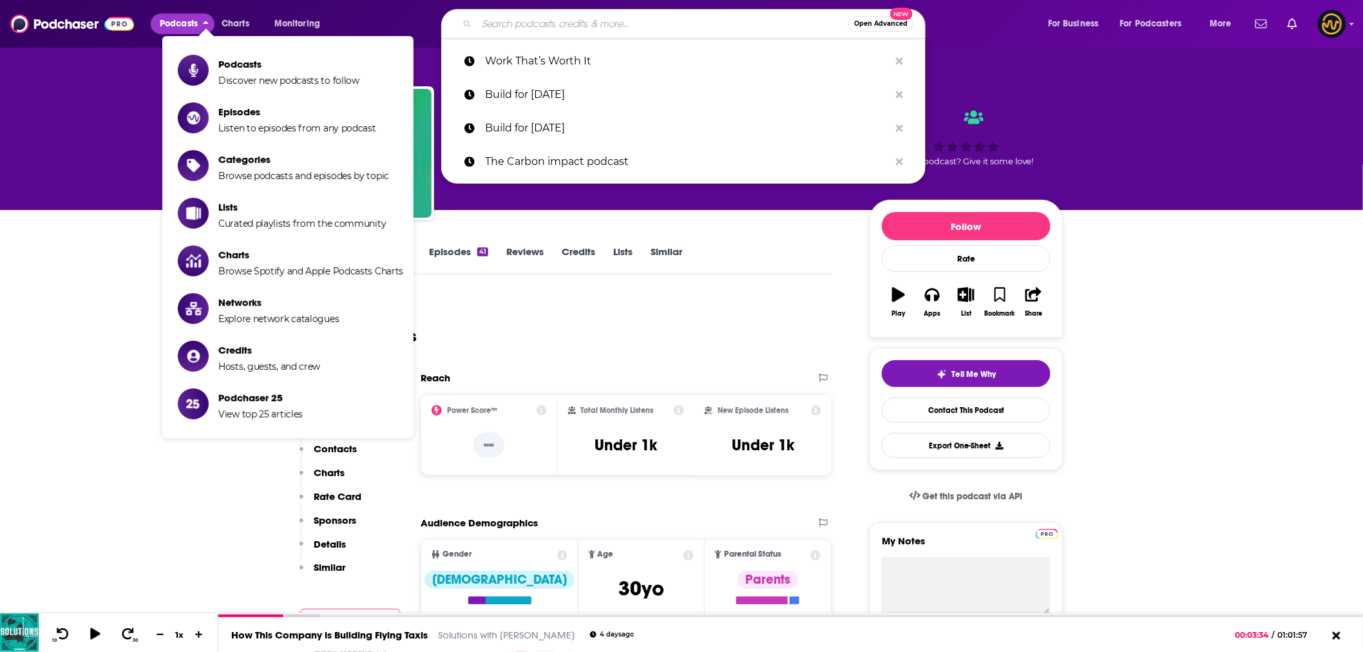
click at [550, 32] on input "Search podcasts, credits, & more..." at bounding box center [663, 24] width 372 height 21
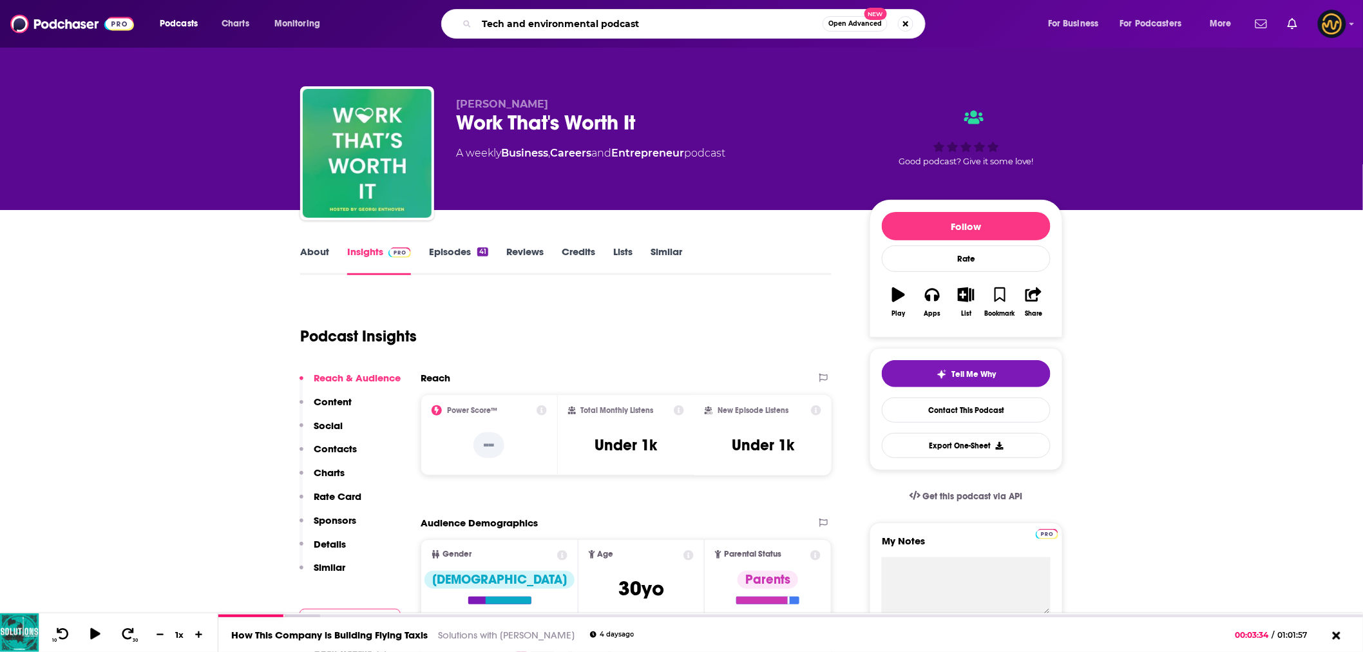
type input "Tech and environmental podcasts"
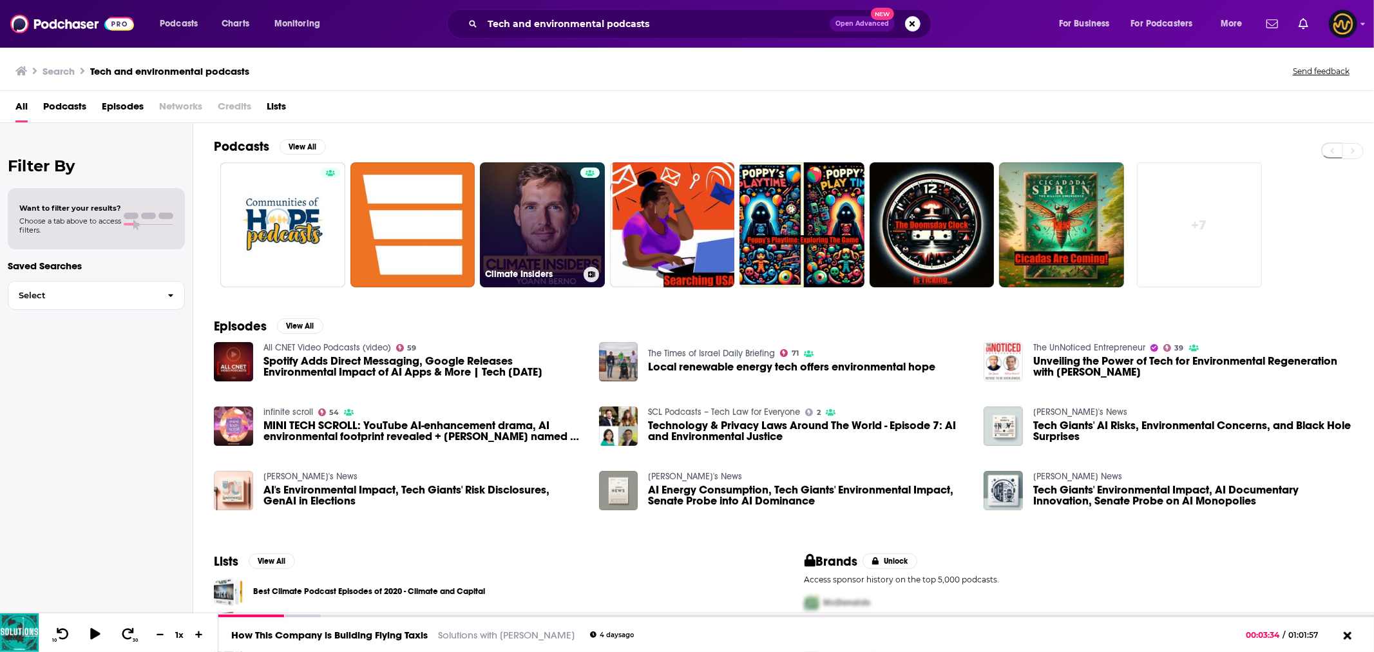
click at [555, 222] on link "Climate Insiders" at bounding box center [542, 224] width 125 height 125
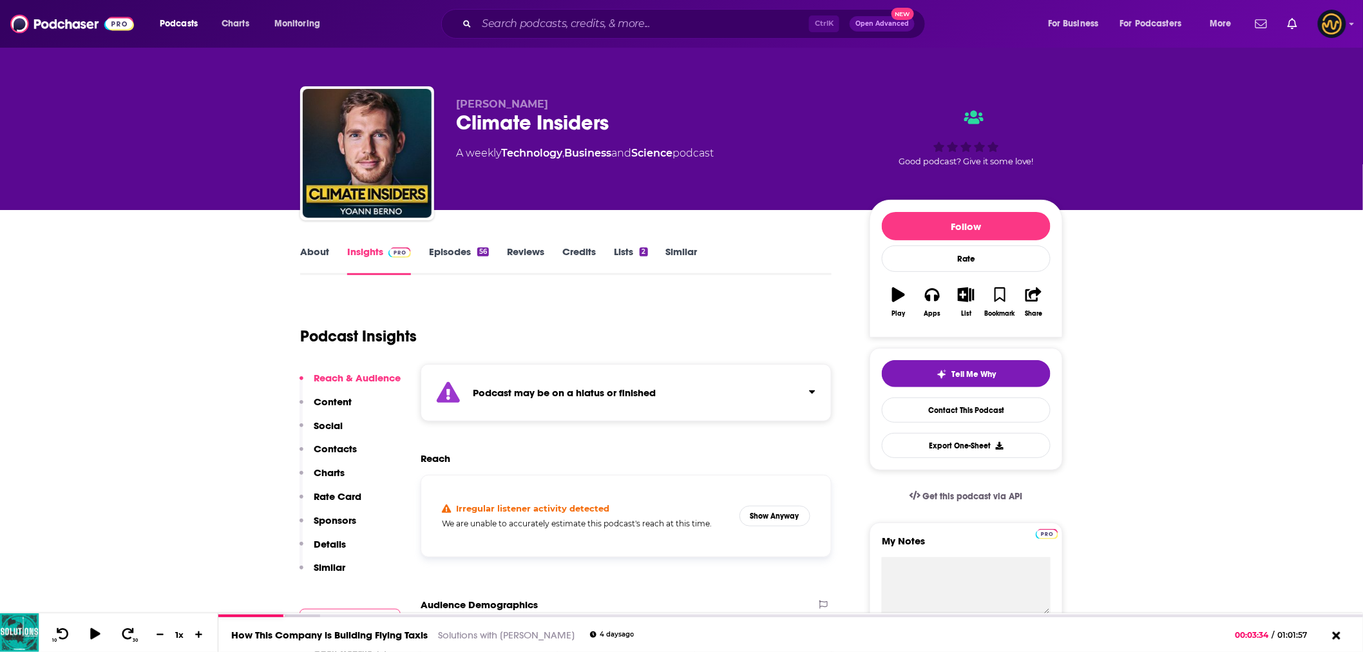
click at [454, 256] on link "Episodes 56" at bounding box center [459, 260] width 60 height 30
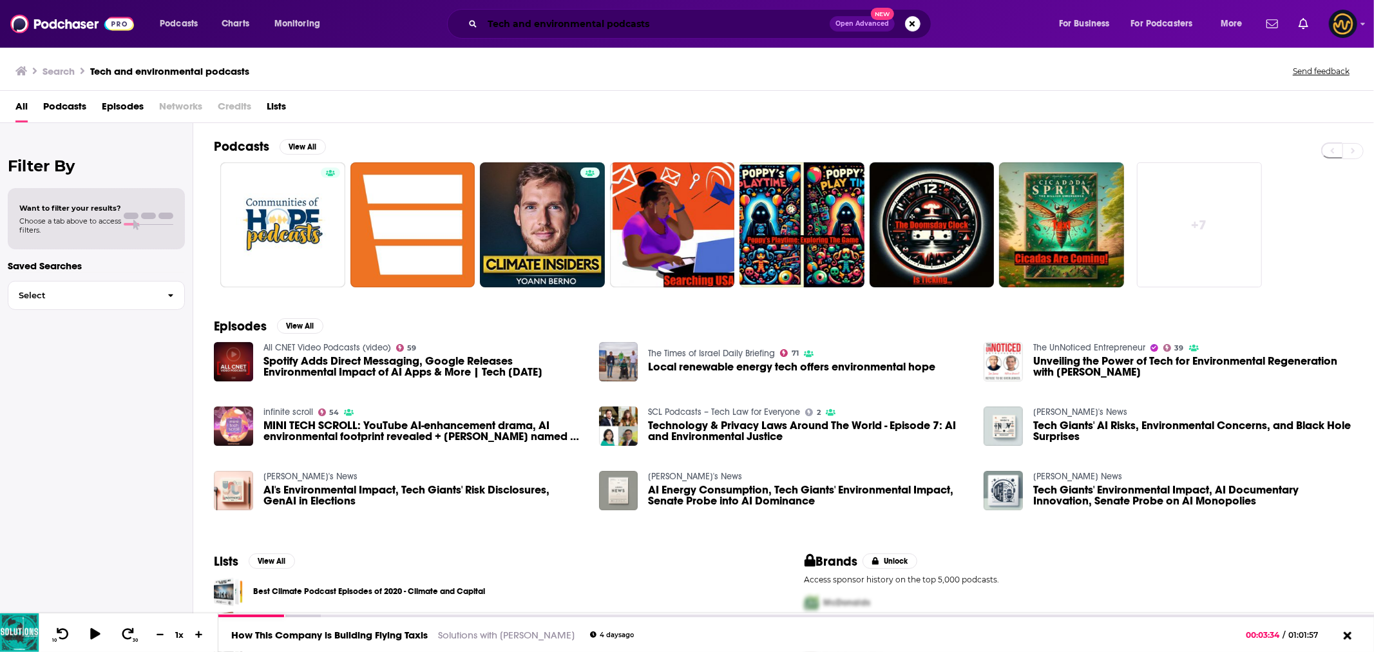
click at [689, 21] on input "Tech and environmental podcasts" at bounding box center [656, 24] width 347 height 21
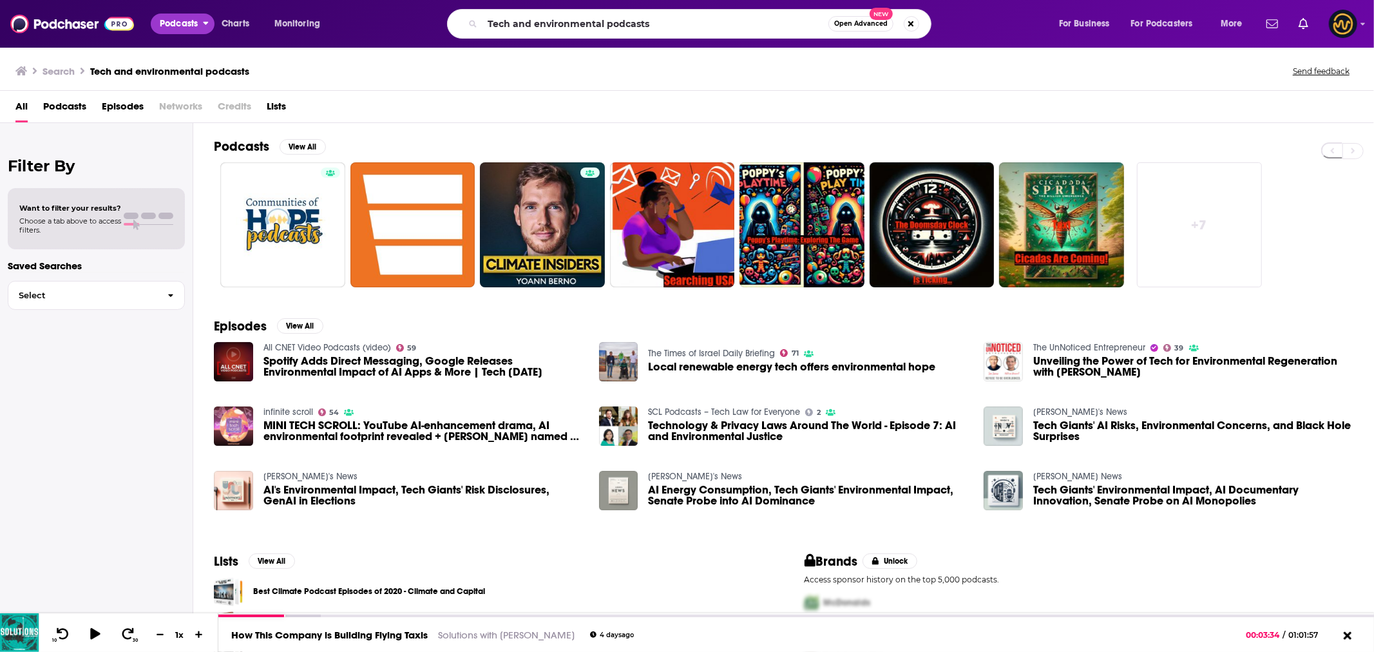
click at [191, 26] on span "Podcasts" at bounding box center [179, 24] width 38 height 18
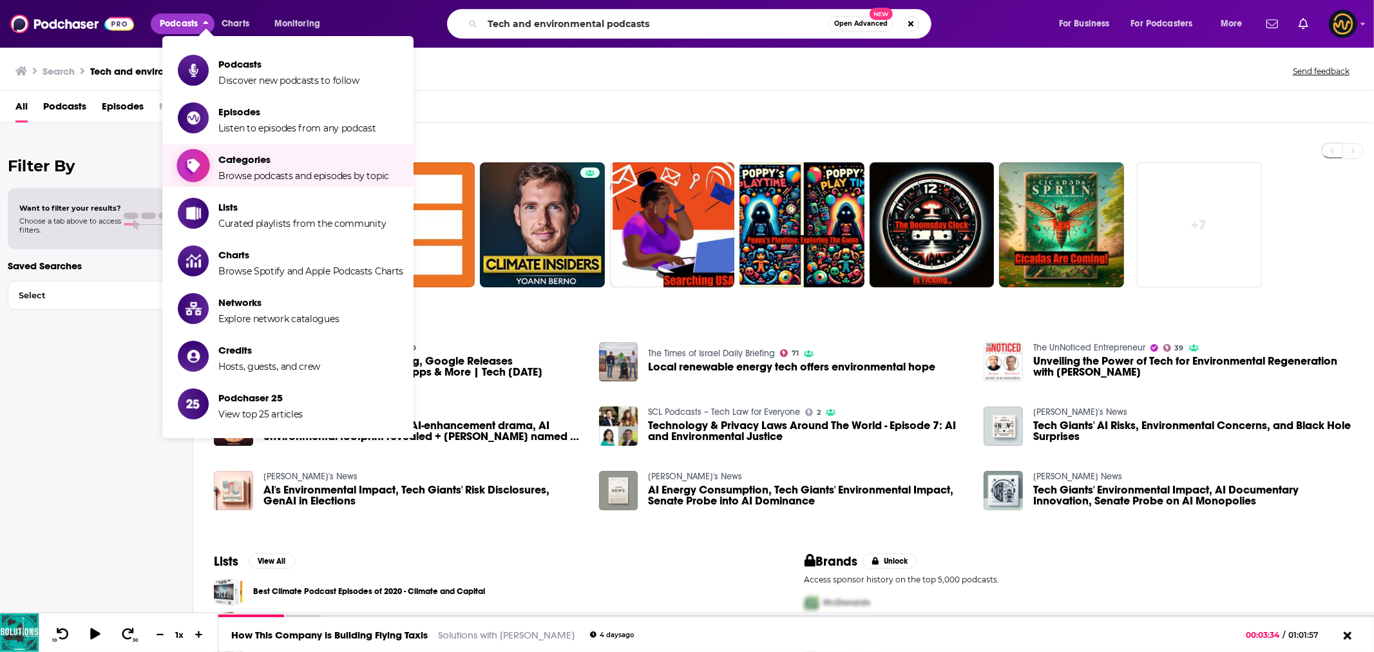
click at [265, 169] on span "Categories Browse podcasts and episodes by topic" at bounding box center [303, 165] width 171 height 32
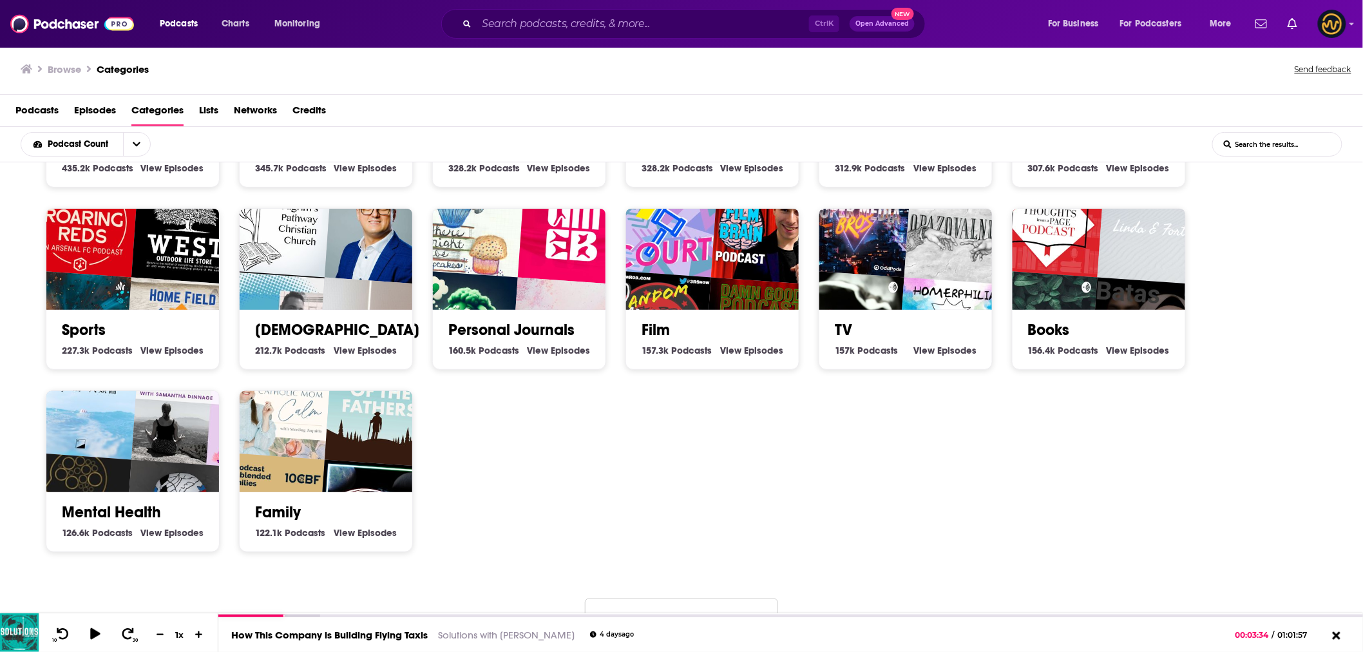
scroll to position [2, 0]
click at [1338, 634] on icon at bounding box center [1337, 637] width 16 height 13
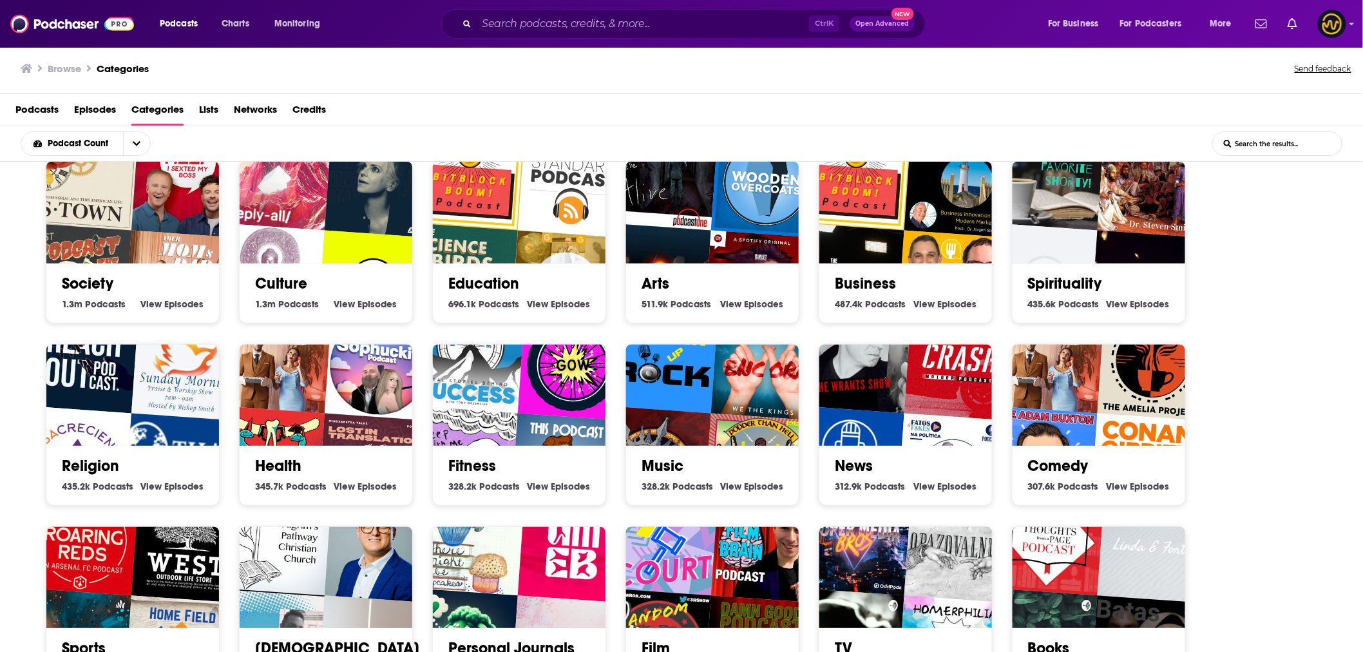
scroll to position [0, 0]
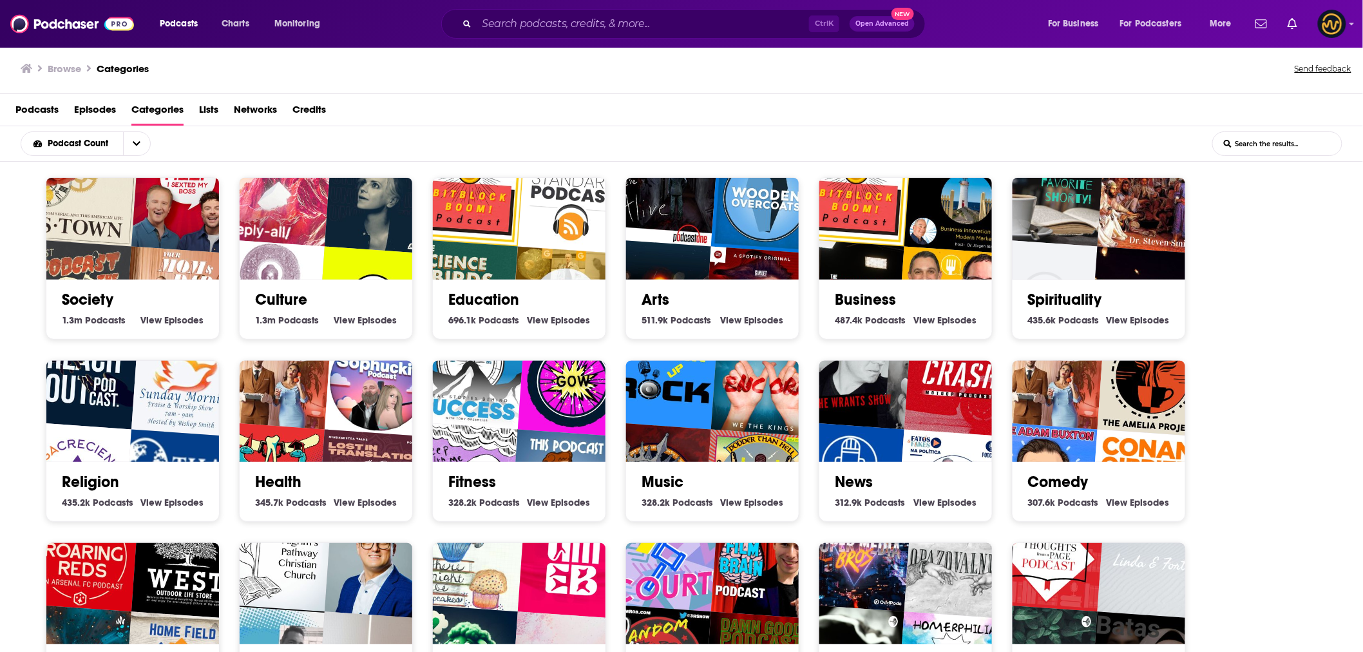
click at [526, 250] on img "Die Geschichtsmacher" at bounding box center [566, 302] width 111 height 111
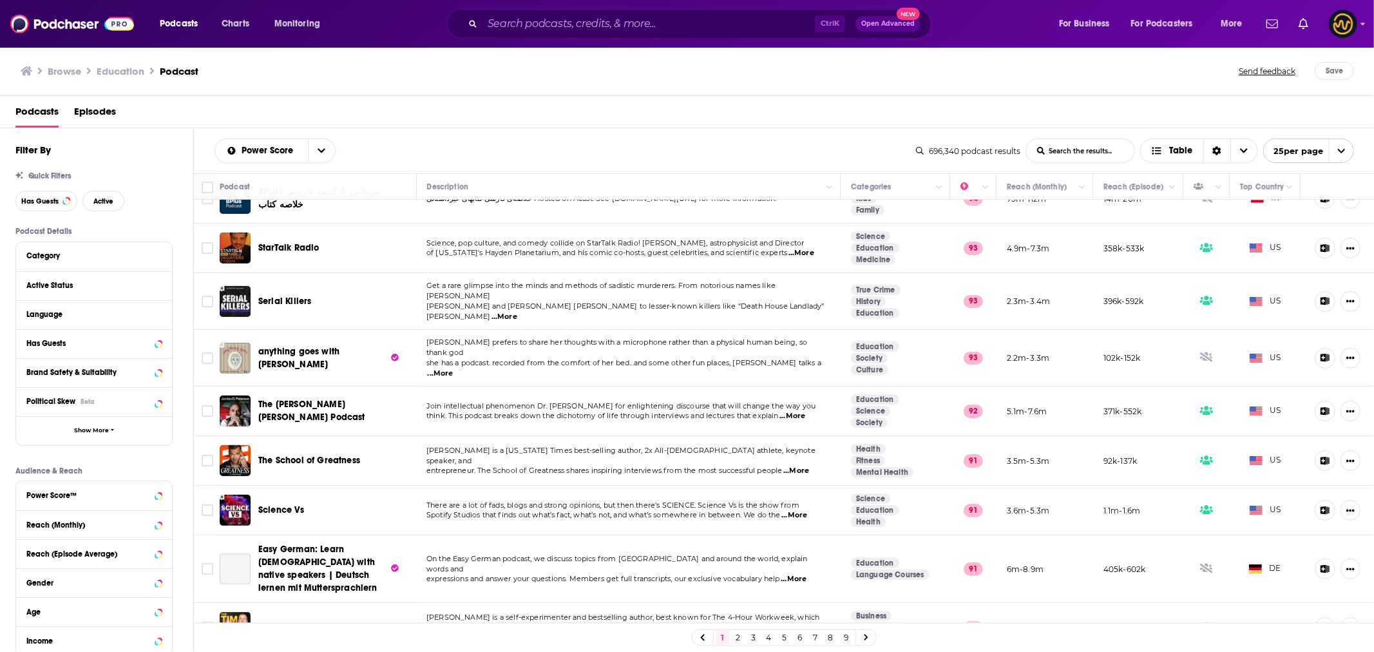
scroll to position [501, 0]
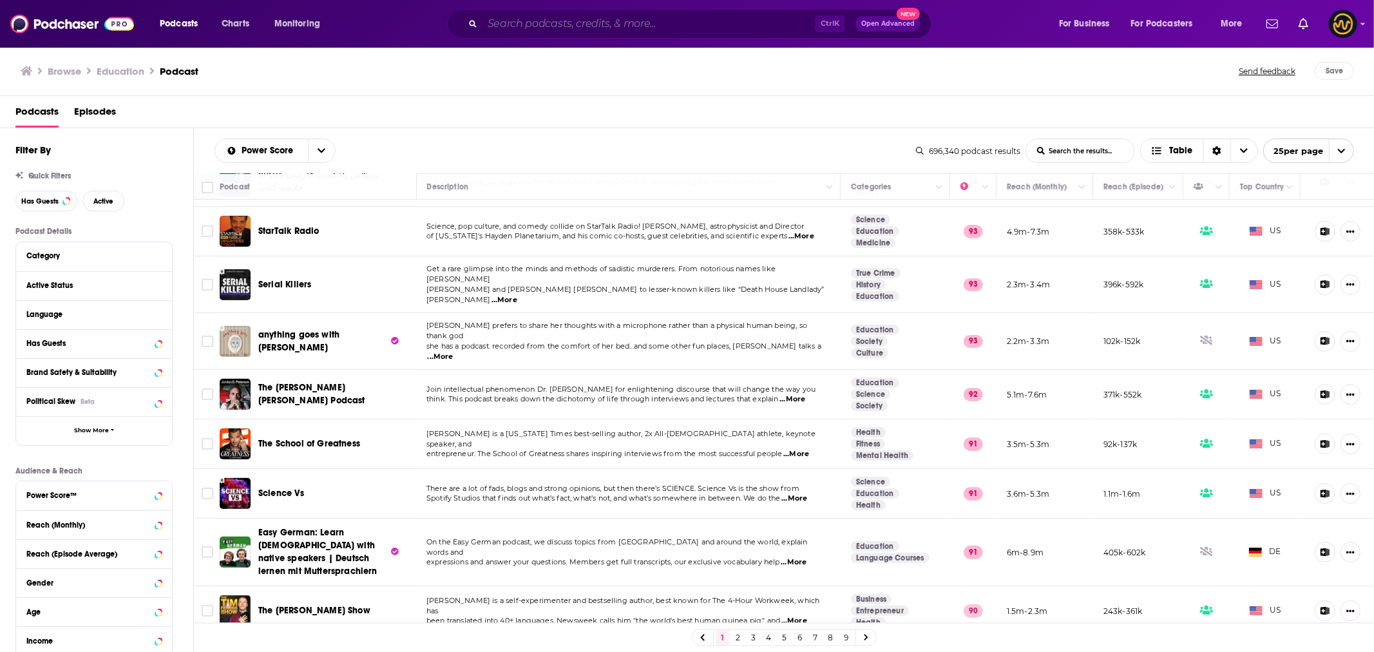
click at [616, 23] on input "Search podcasts, credits, & more..." at bounding box center [649, 24] width 332 height 21
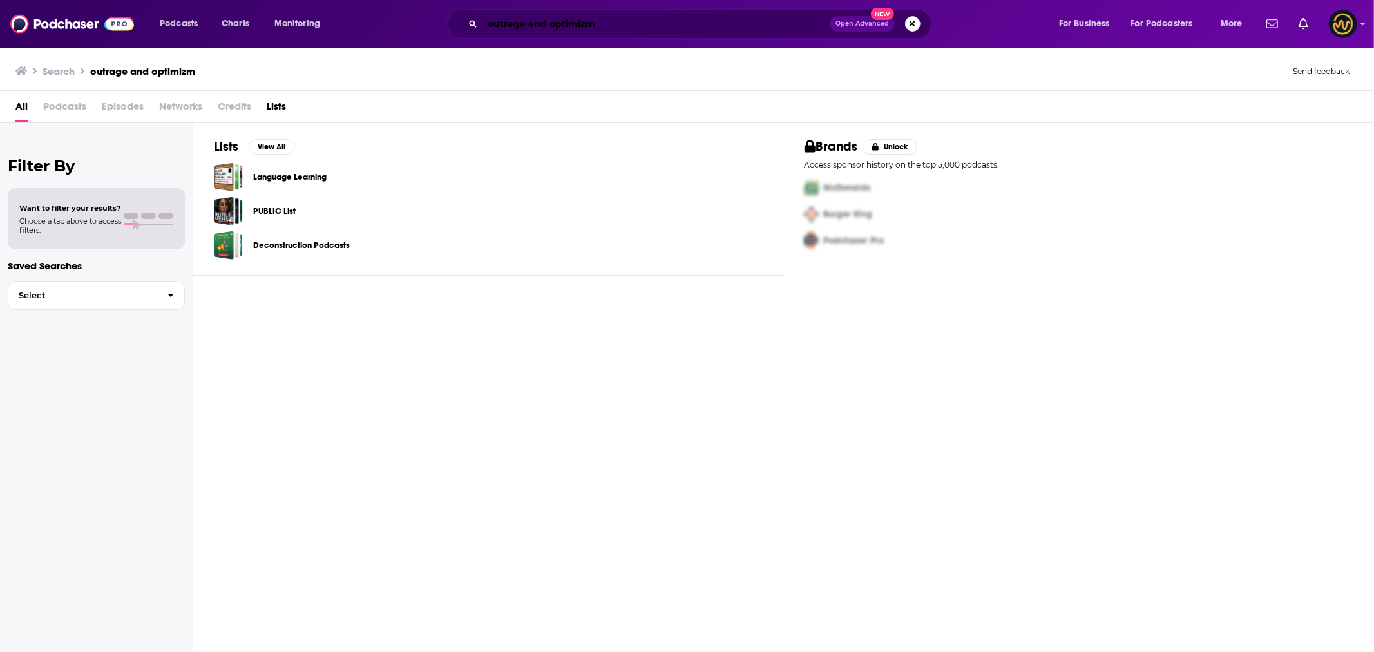
click at [619, 23] on input "outrage and optimizm" at bounding box center [656, 24] width 347 height 21
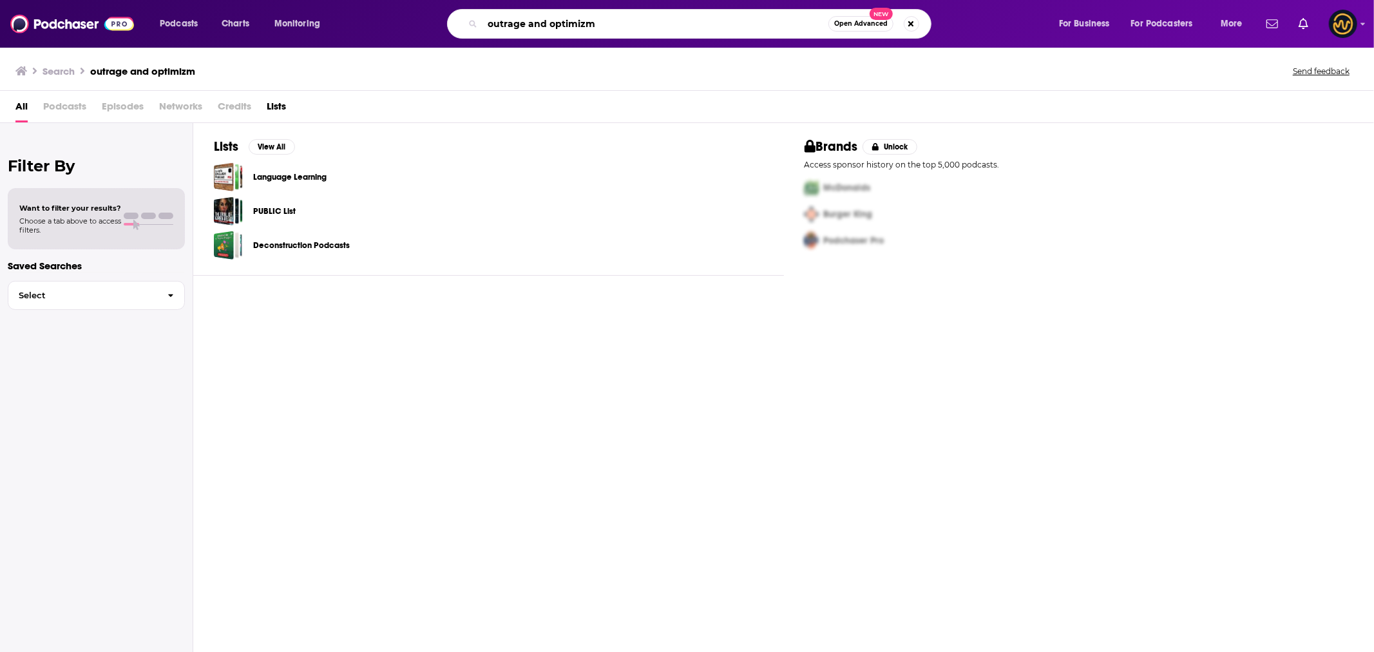
click at [610, 22] on input "outrage and optimizm" at bounding box center [656, 24] width 346 height 21
drag, startPoint x: 606, startPoint y: 23, endPoint x: 537, endPoint y: 27, distance: 69.1
click at [537, 27] on input "outrage and optimizm" at bounding box center [656, 24] width 346 height 21
click at [549, 24] on input "outrage and" at bounding box center [656, 24] width 346 height 21
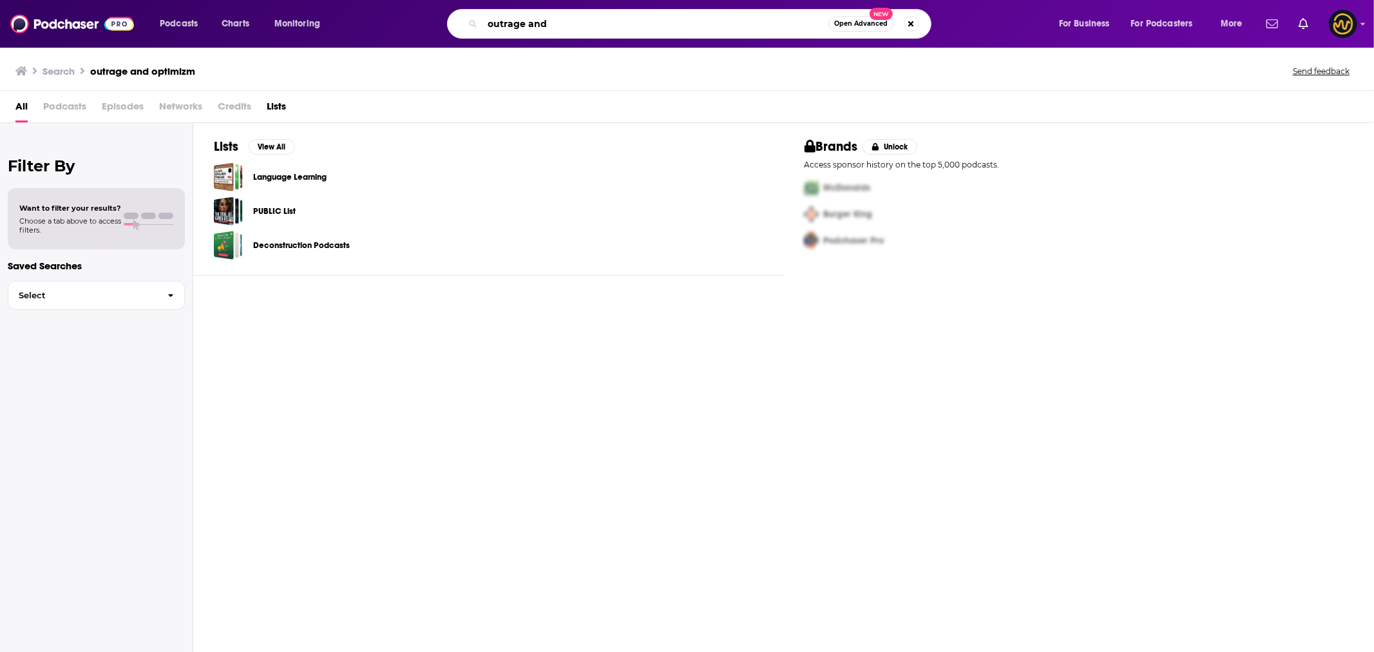
click at [549, 24] on input "outrage and" at bounding box center [656, 24] width 346 height 21
paste input "Climate One How to Save a Planet Outrage + Optimism: The Climate Podcast Outrag…"
drag, startPoint x: 524, startPoint y: 24, endPoint x: 396, endPoint y: 24, distance: 128.2
click at [396, 24] on div "Climate One How to Save a Planet Outrage + Optimism: The Climate Podcast Outrag…" at bounding box center [702, 24] width 688 height 30
drag, startPoint x: 582, startPoint y: 24, endPoint x: 974, endPoint y: 29, distance: 391.1
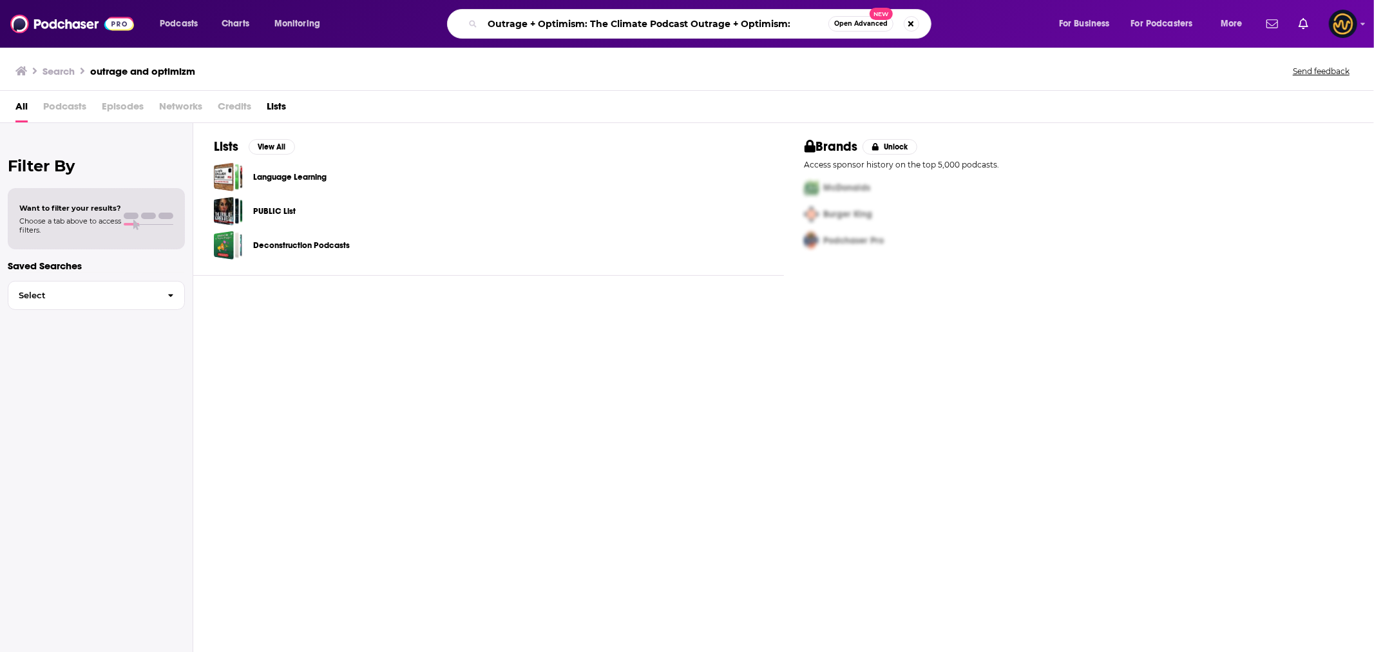
click at [974, 29] on div "Outrage + Optimism: The Climate Podcast Outrage + Optimism: Open Advanced New" at bounding box center [702, 24] width 688 height 30
type input "Outrage + Optimism"
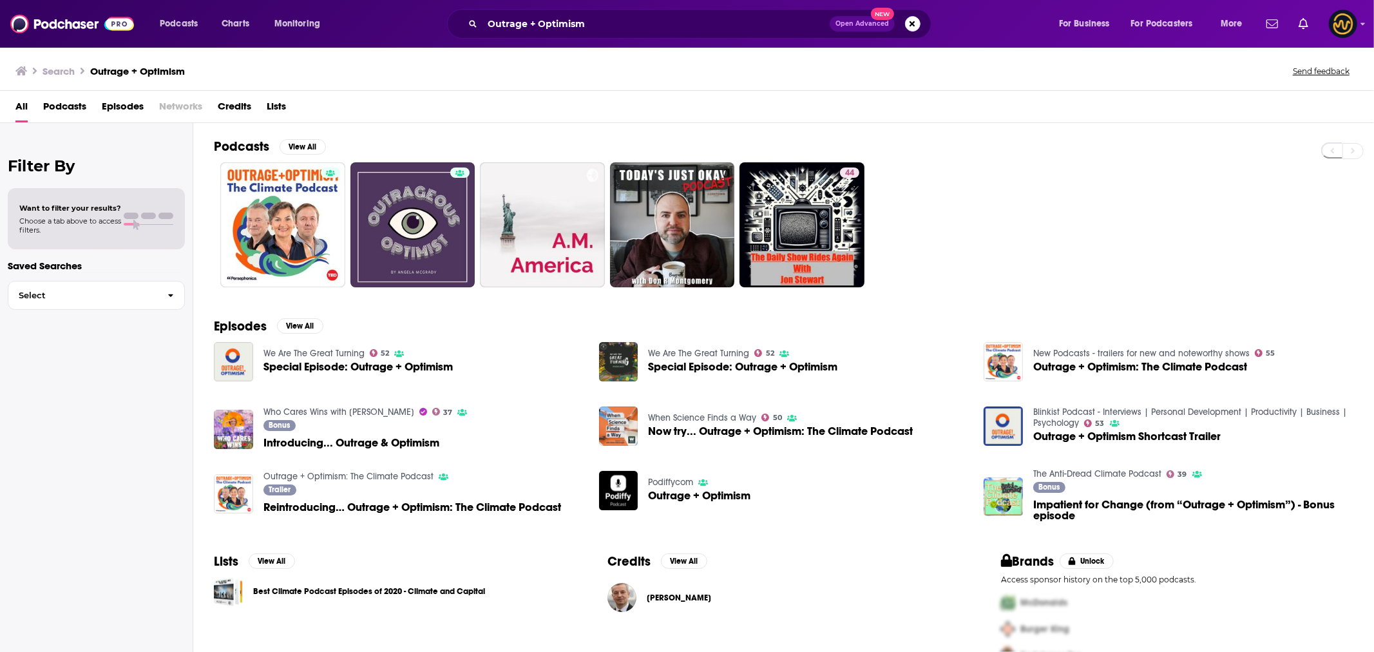
click at [332, 367] on span "Special Episode: Outrage + Optimism" at bounding box center [358, 366] width 189 height 11
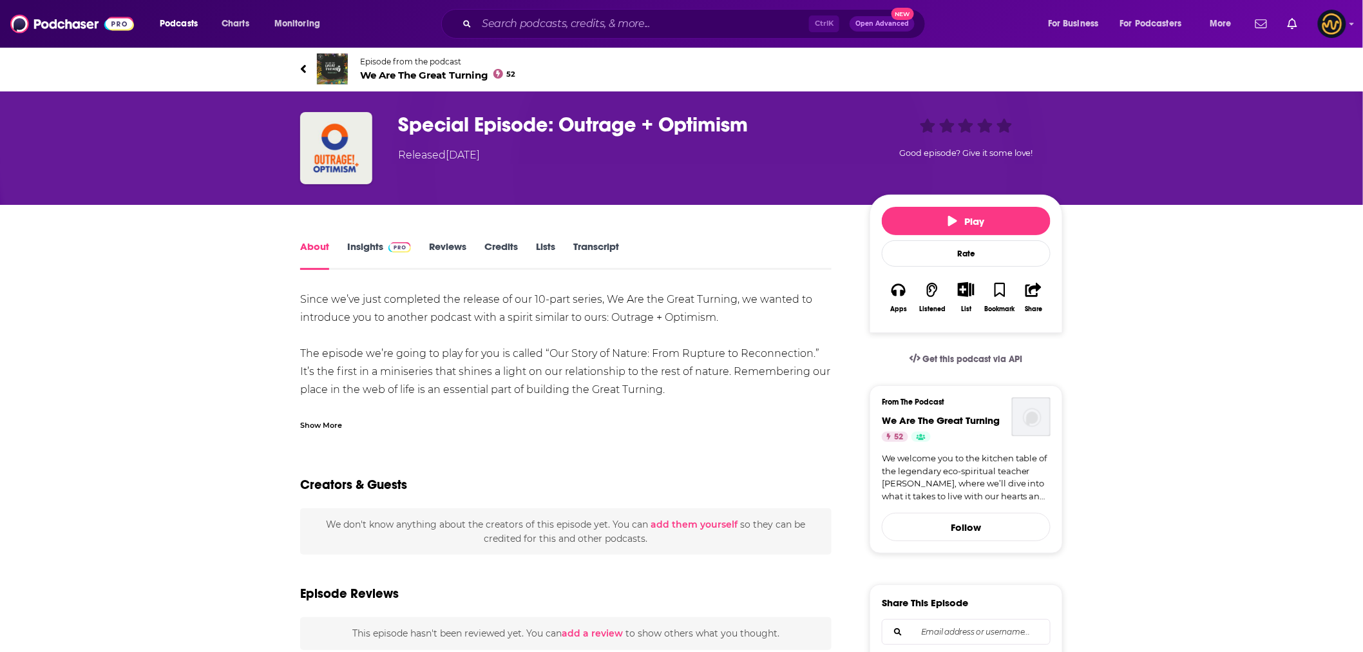
click at [364, 252] on link "Insights" at bounding box center [379, 255] width 64 height 30
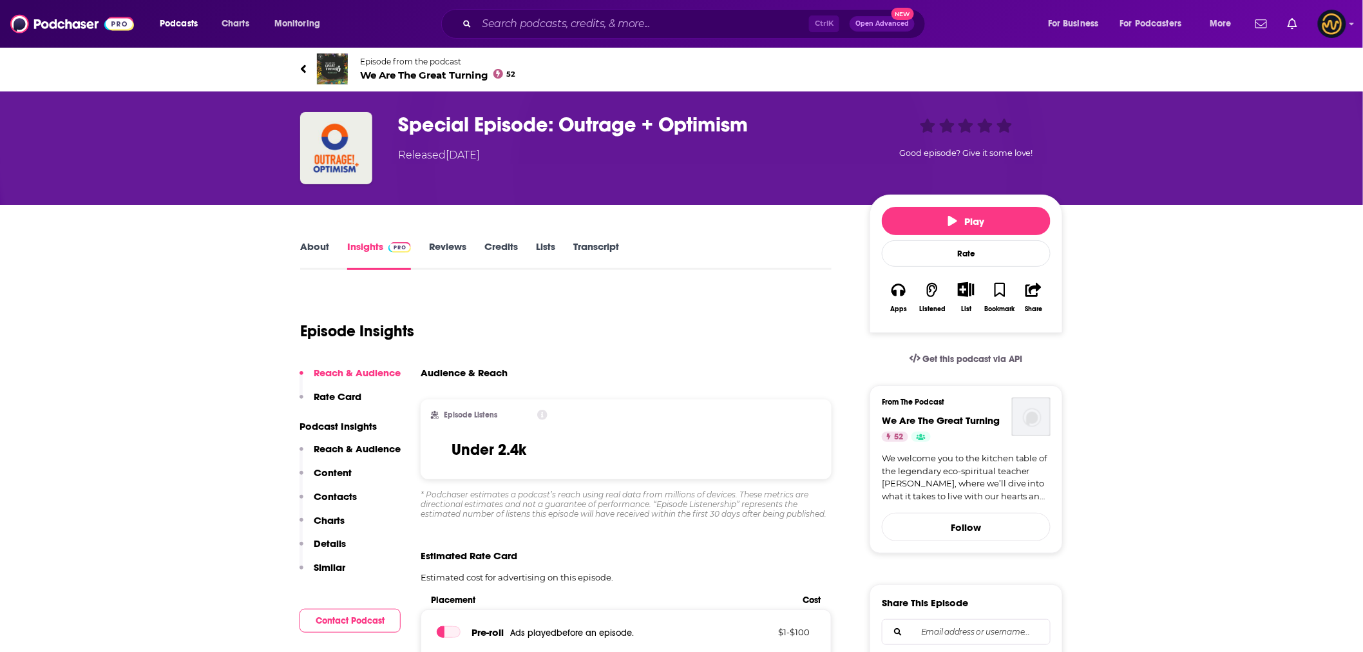
click at [312, 249] on link "About" at bounding box center [314, 255] width 29 height 30
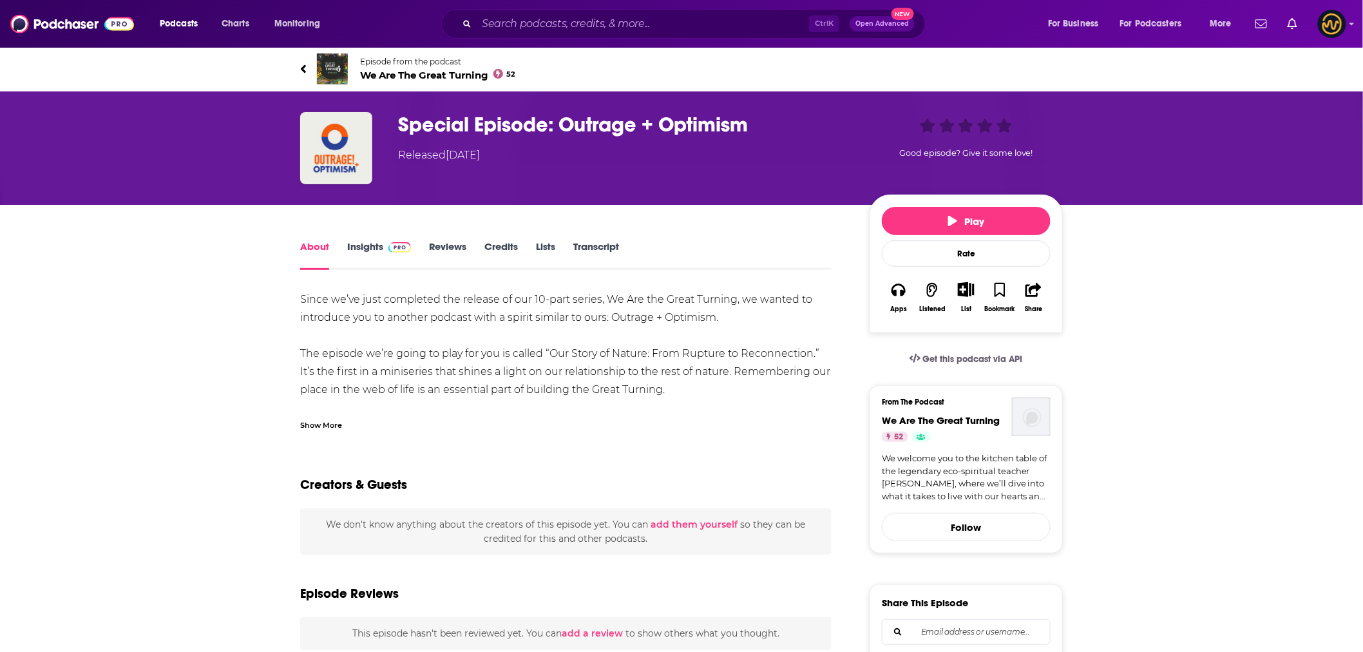
click at [303, 66] on icon at bounding box center [303, 68] width 5 height 8
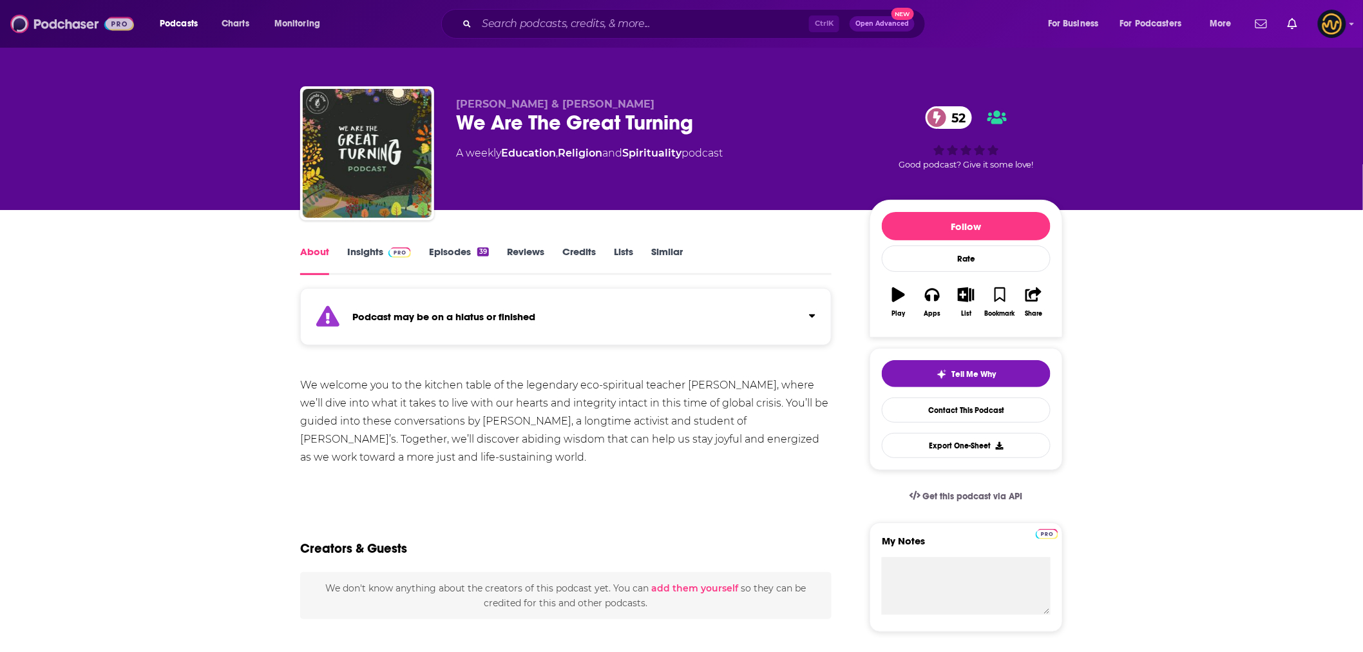
click at [73, 26] on img at bounding box center [72, 24] width 124 height 24
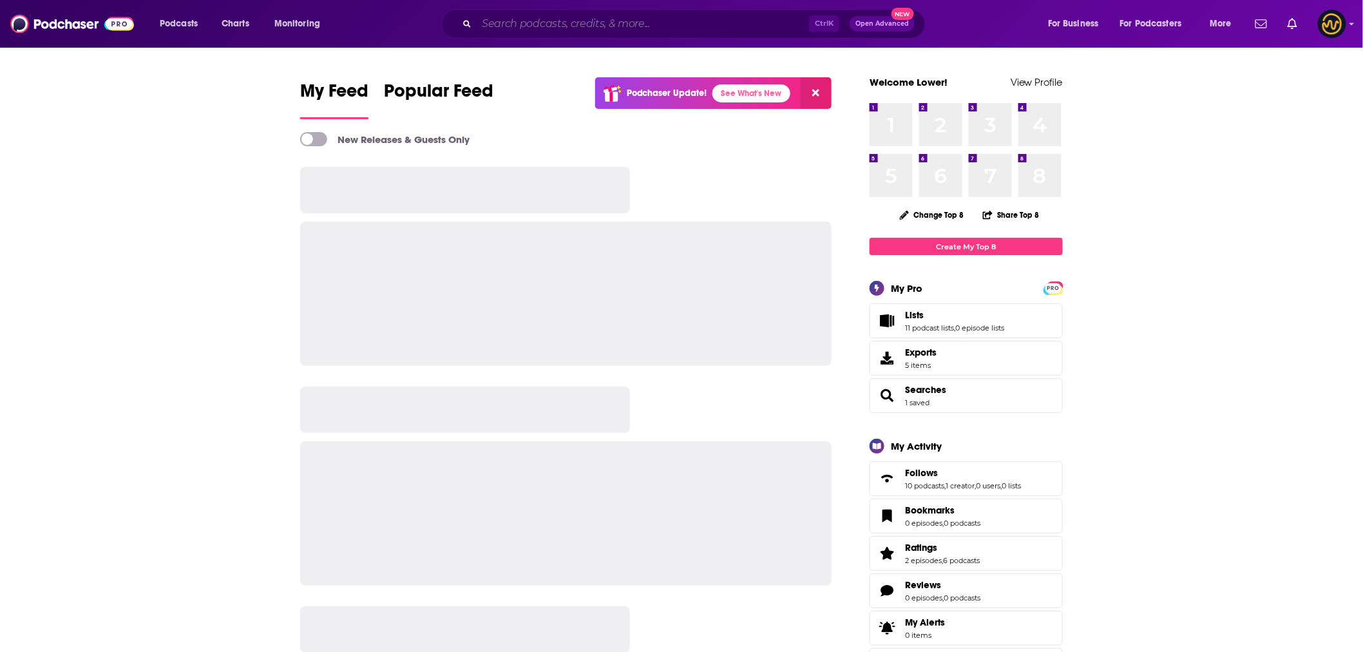
click at [512, 28] on input "Search podcasts, credits, & more..." at bounding box center [643, 24] width 332 height 21
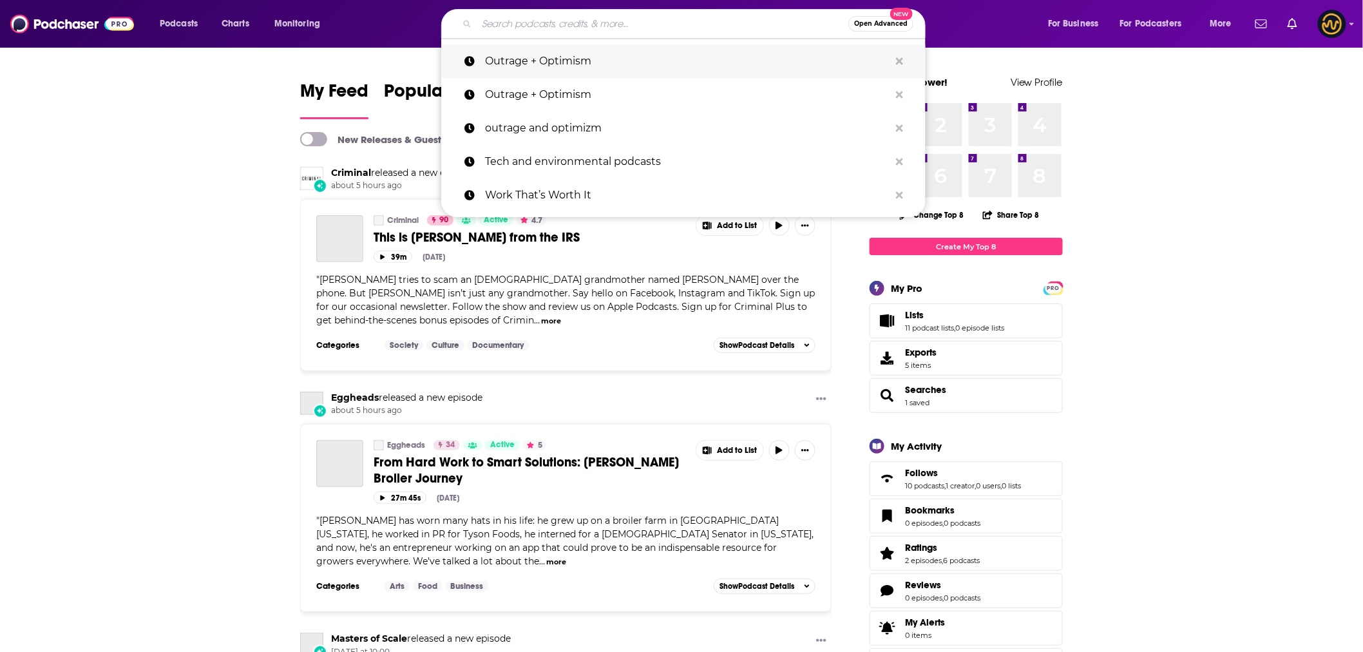
click at [522, 63] on p "Outrage + Optimism" at bounding box center [687, 61] width 405 height 34
type input "Outrage + Optimism"
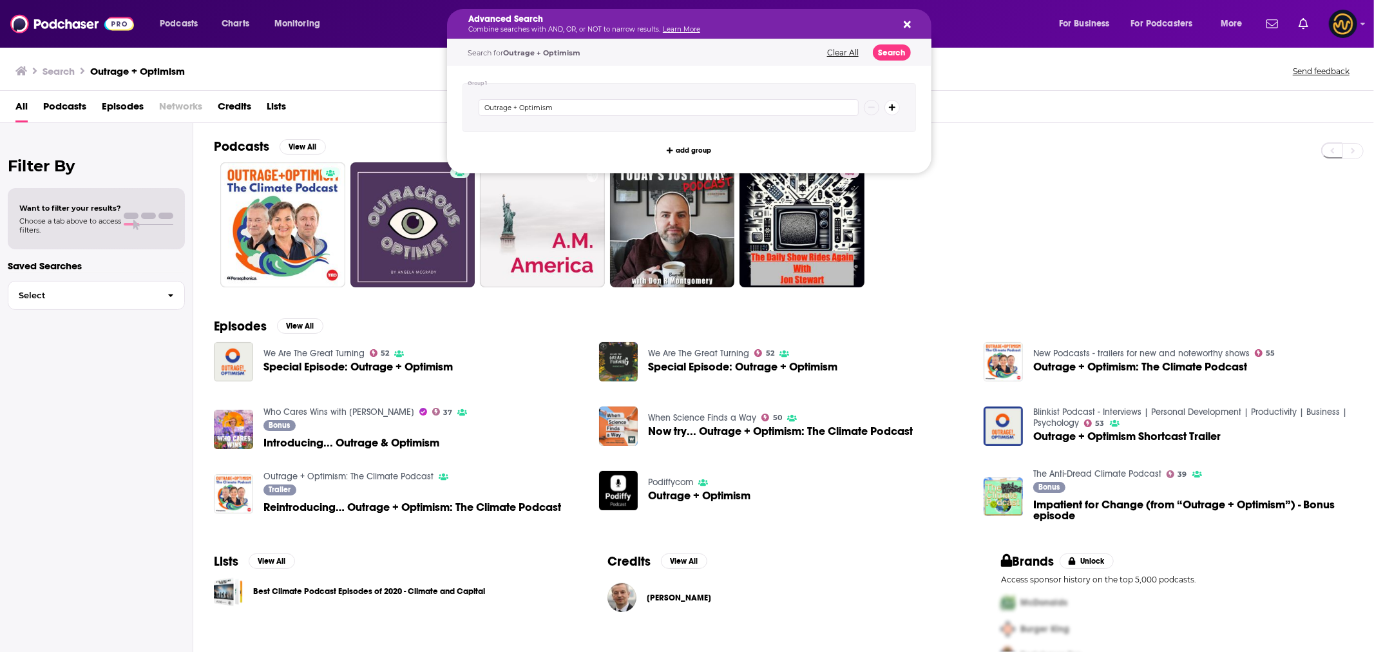
click at [905, 24] on icon "Search podcasts, credits, & more..." at bounding box center [907, 24] width 7 height 10
click at [886, 52] on button "Search" at bounding box center [892, 52] width 38 height 16
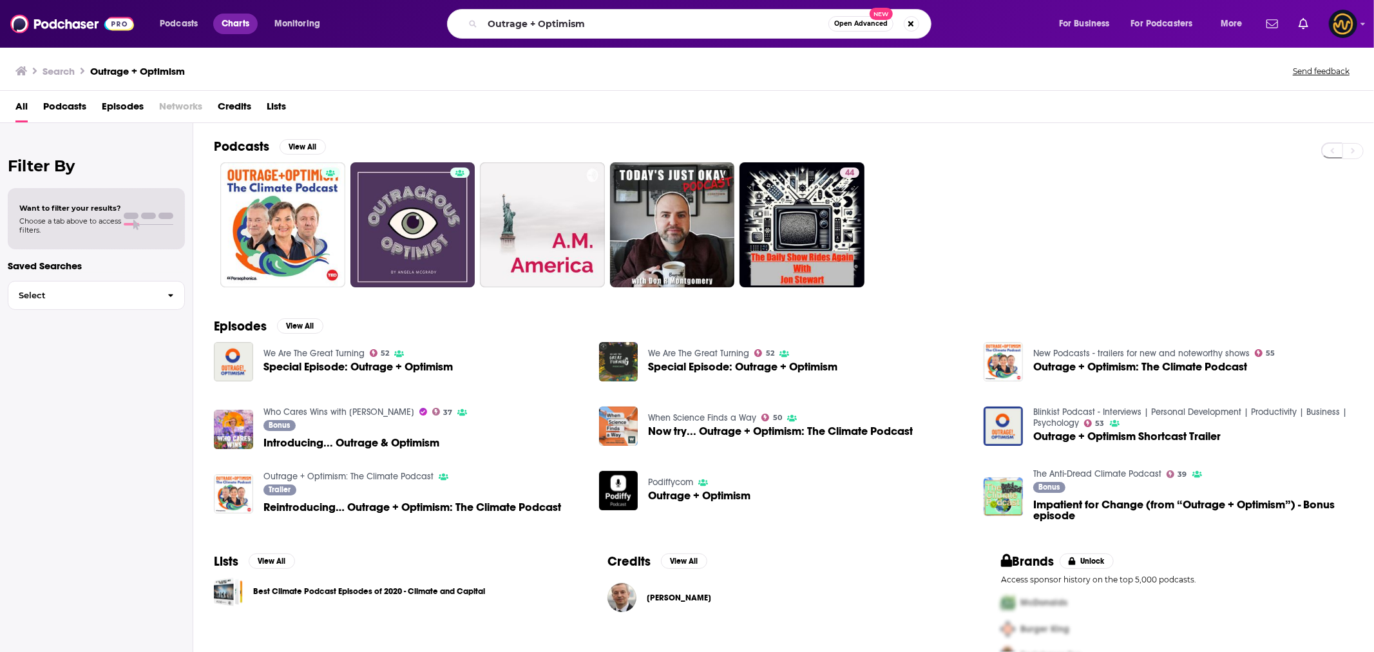
click at [246, 26] on span "Charts" at bounding box center [236, 24] width 28 height 18
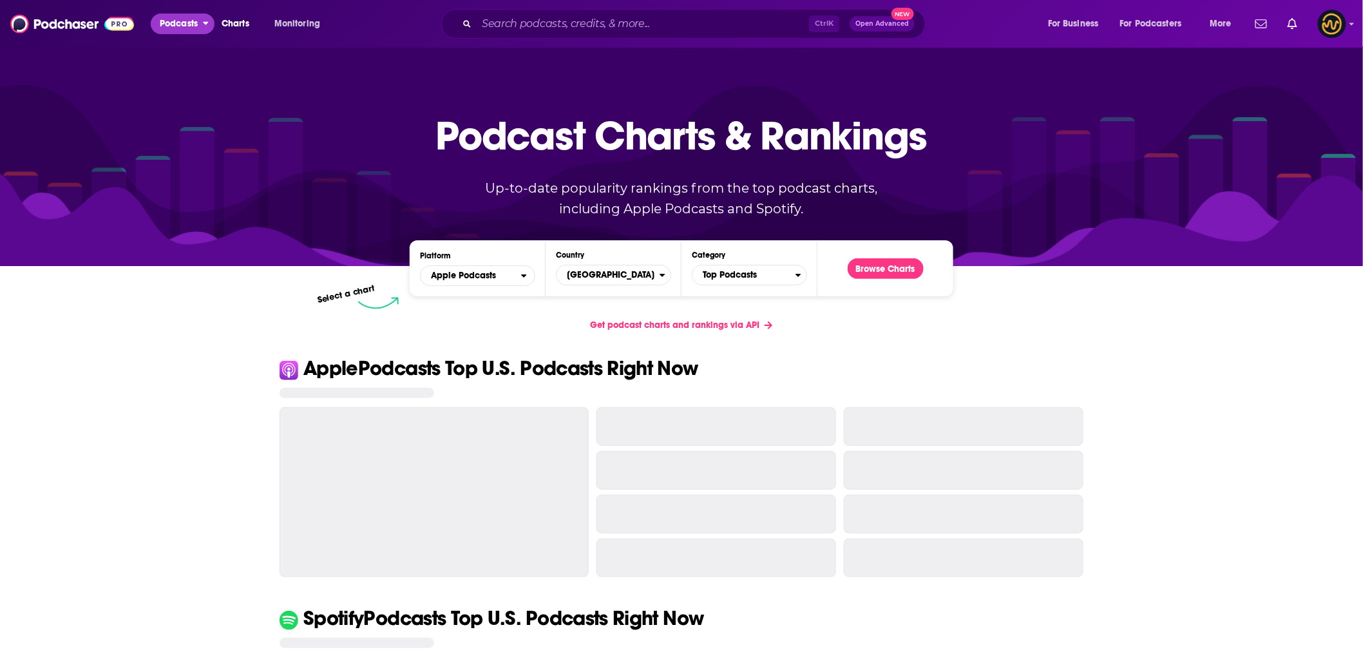
click at [177, 21] on span "Podcasts" at bounding box center [179, 24] width 38 height 18
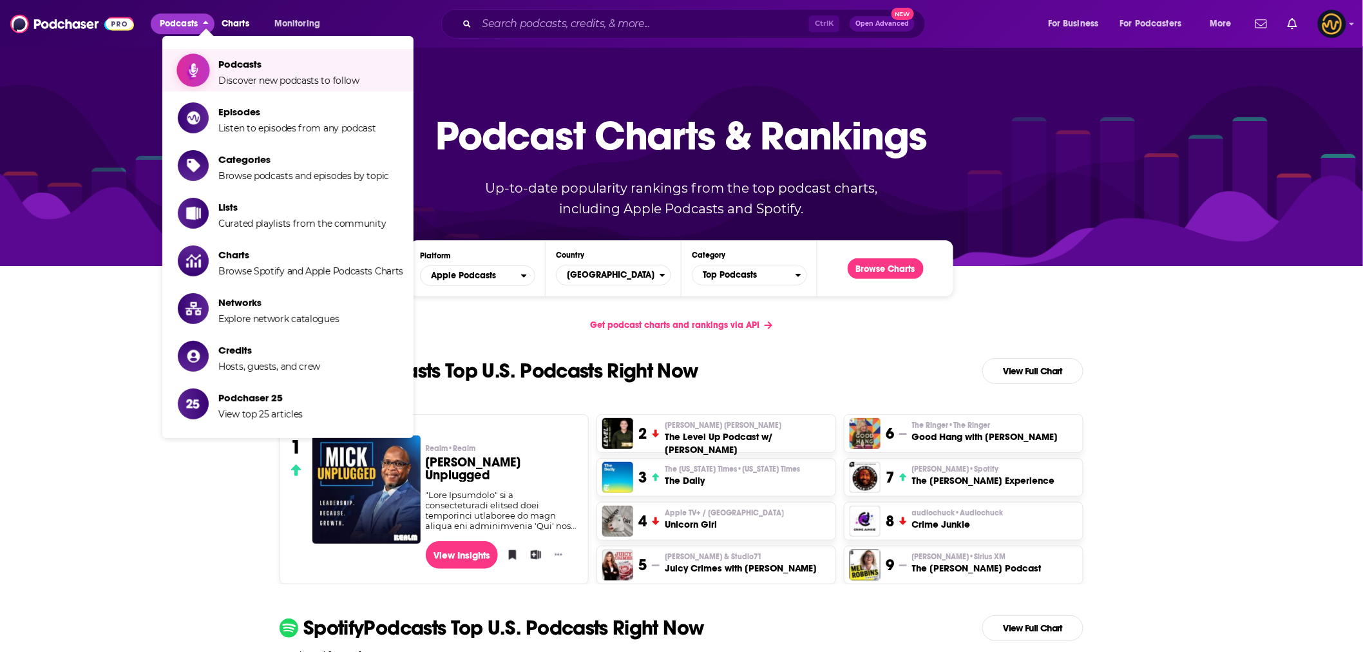
click at [278, 85] on span "Discover new podcasts to follow" at bounding box center [288, 81] width 141 height 12
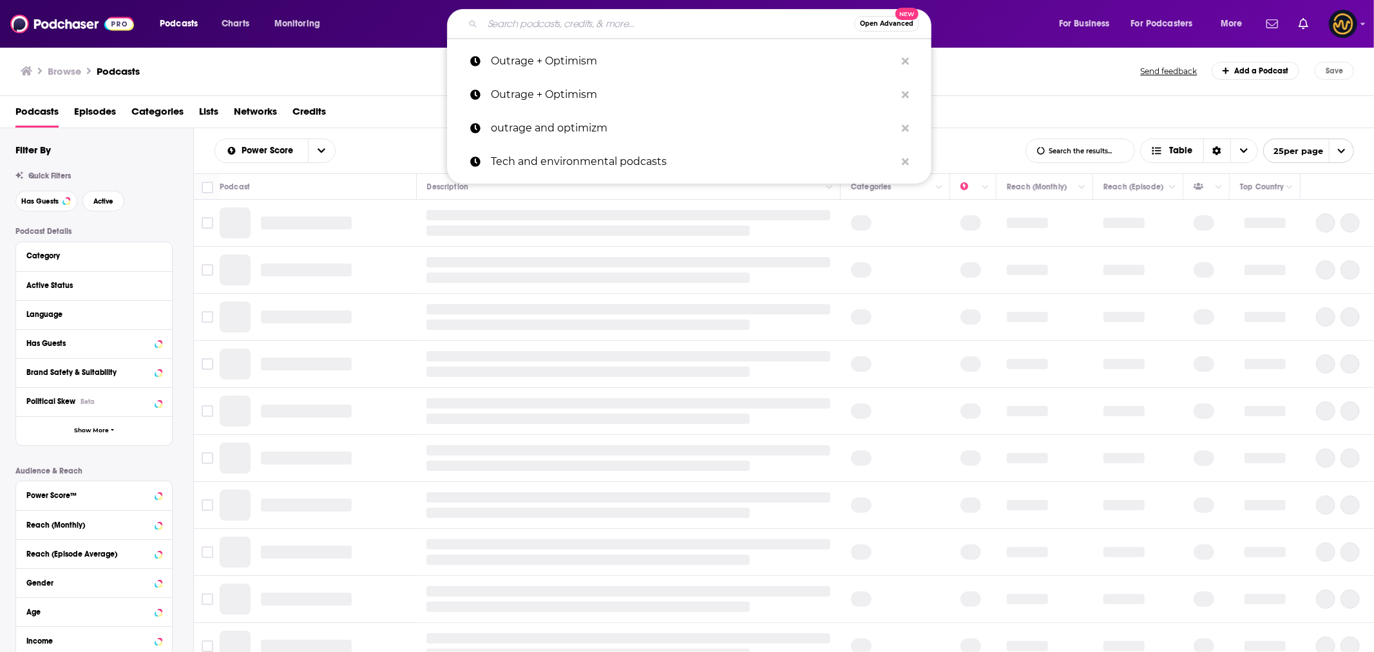
click at [549, 28] on input "Search podcasts, credits, & more..." at bounding box center [669, 24] width 372 height 21
click at [536, 56] on p "Outrage + Optimism" at bounding box center [693, 61] width 405 height 34
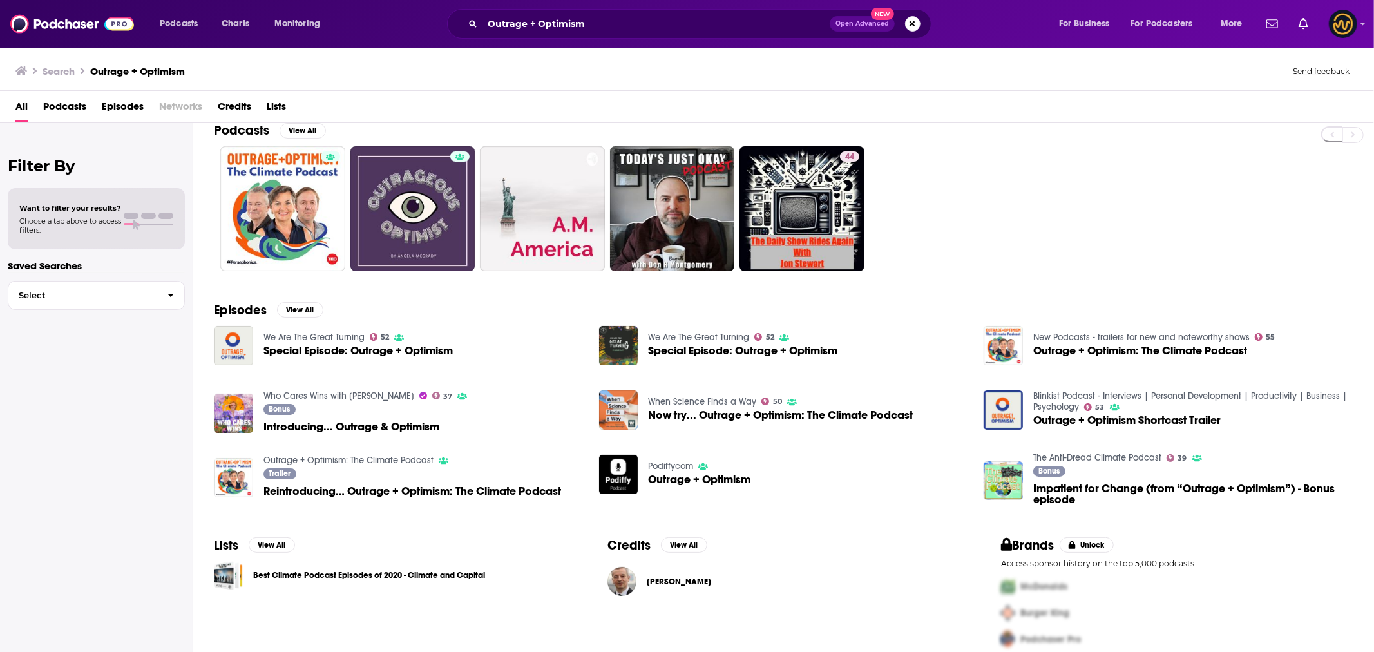
scroll to position [32, 0]
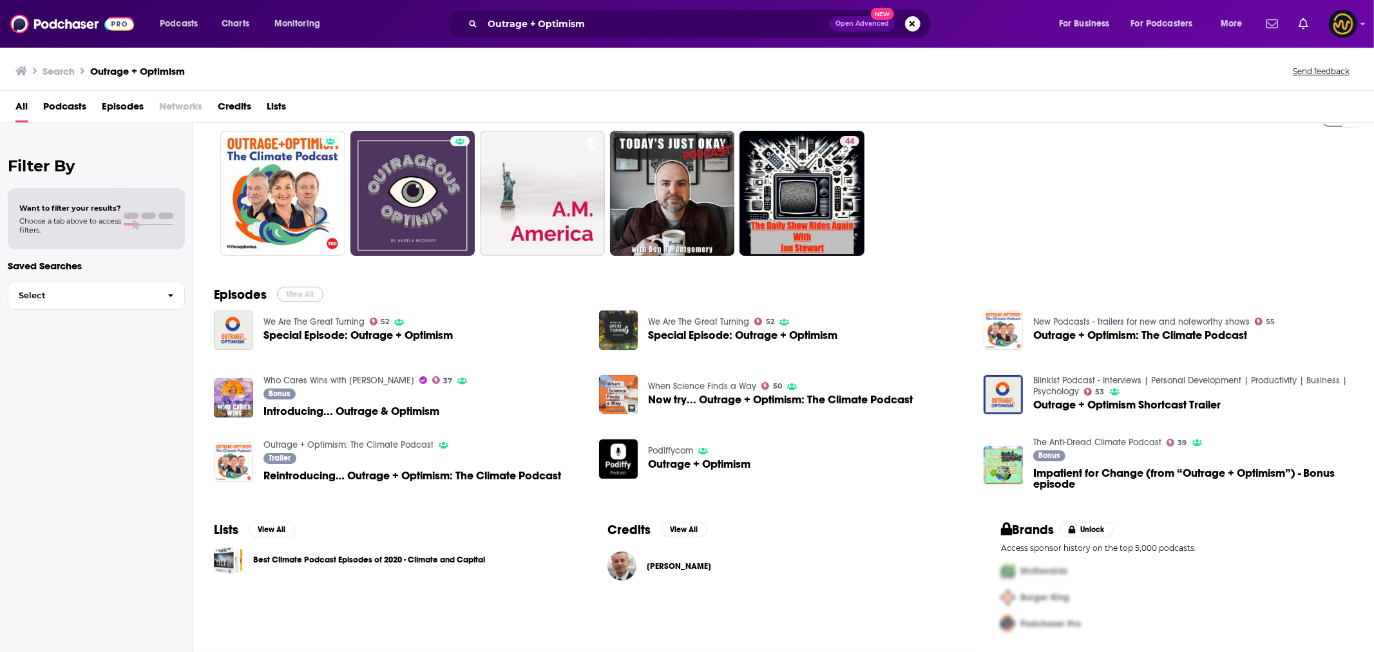
click at [300, 290] on button "View All" at bounding box center [300, 294] width 46 height 15
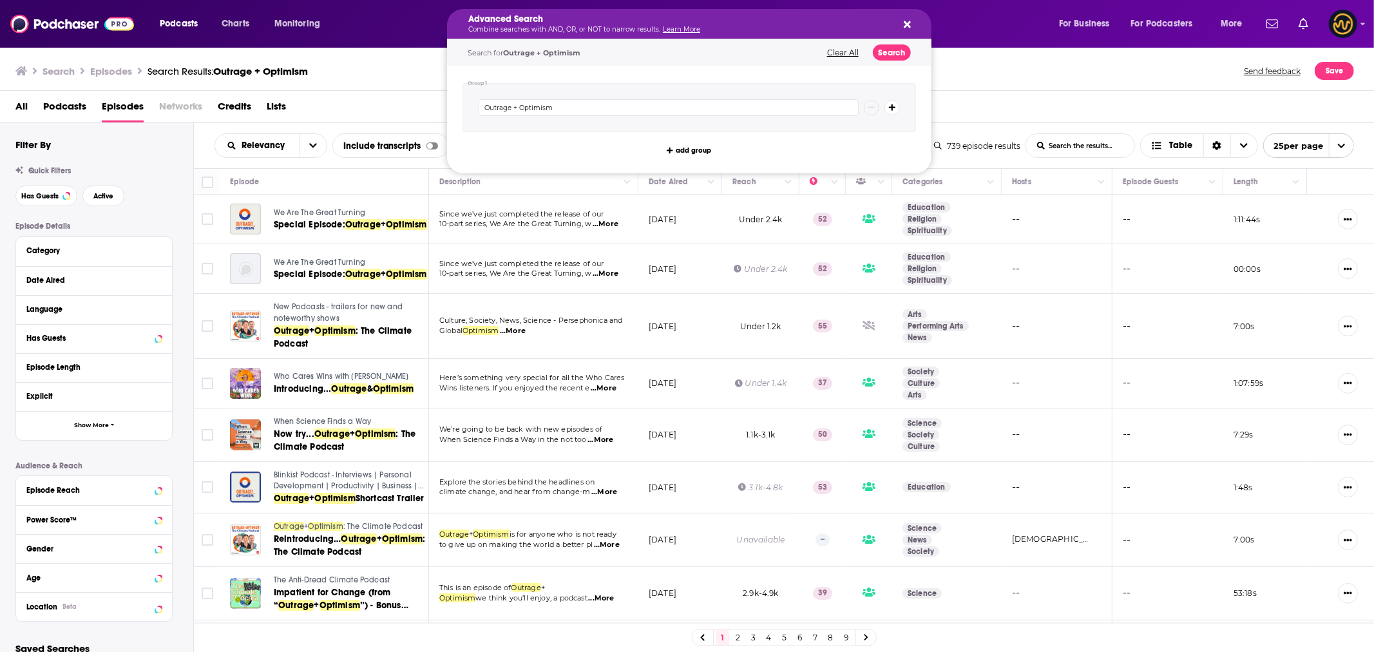
click at [570, 23] on h5 "Advanced Search" at bounding box center [678, 19] width 421 height 9
drag, startPoint x: 909, startPoint y: 29, endPoint x: 908, endPoint y: 22, distance: 7.1
click at [908, 22] on icon "Search podcasts, credits, & more..." at bounding box center [907, 24] width 7 height 10
click at [854, 50] on button "Clear All" at bounding box center [842, 52] width 39 height 9
click at [908, 23] on icon "Search podcasts, credits, & more..." at bounding box center [907, 24] width 7 height 7
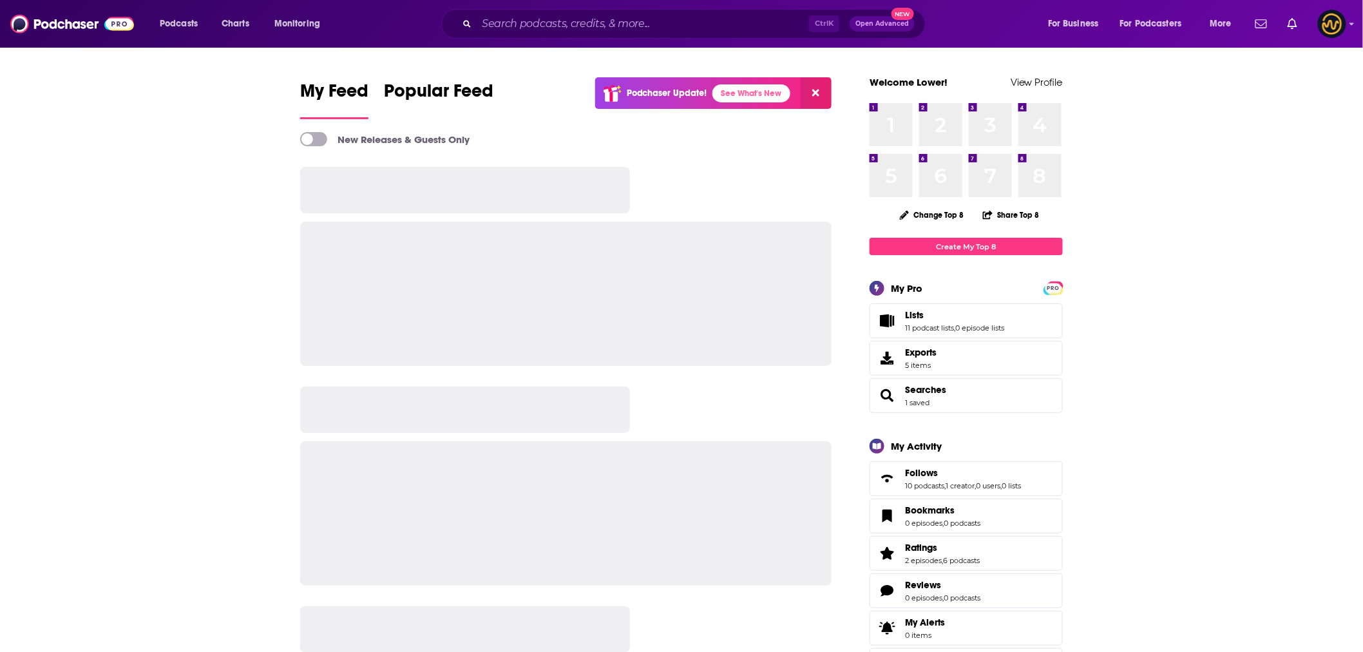
click at [52, 24] on img at bounding box center [72, 24] width 124 height 24
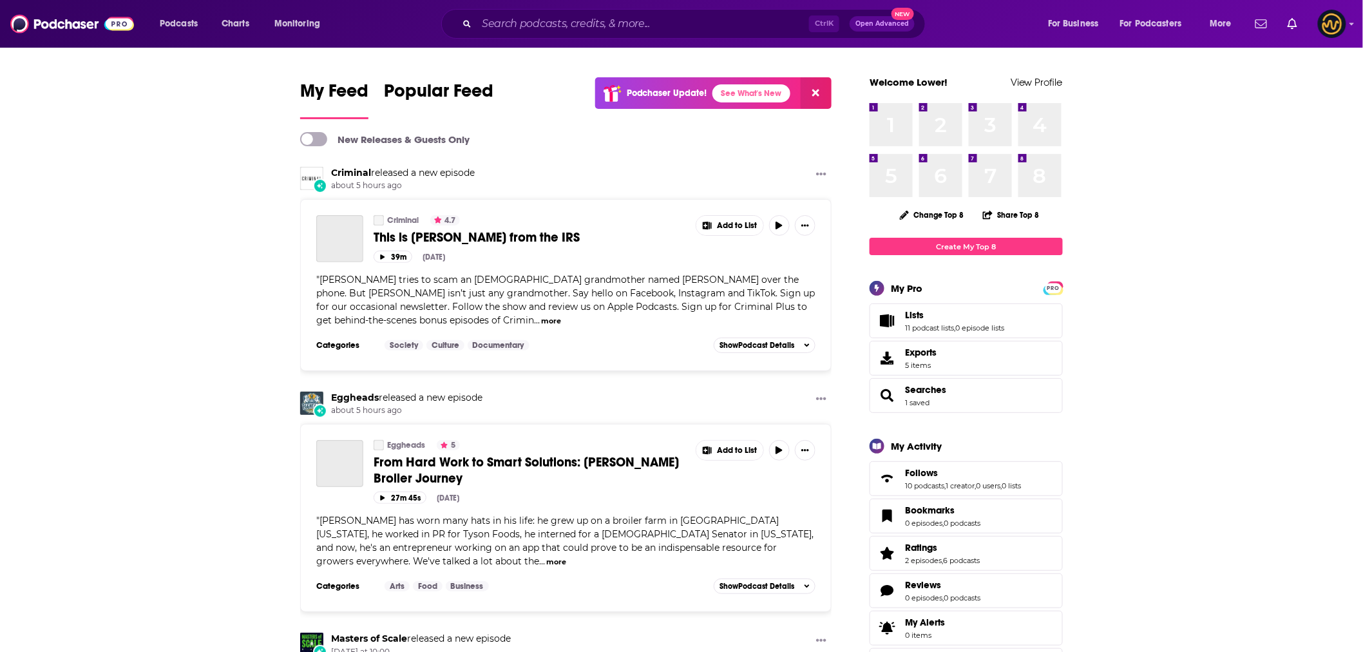
click at [52, 24] on img at bounding box center [72, 24] width 124 height 24
click at [487, 26] on input "Search podcasts, credits, & more..." at bounding box center [643, 24] width 332 height 21
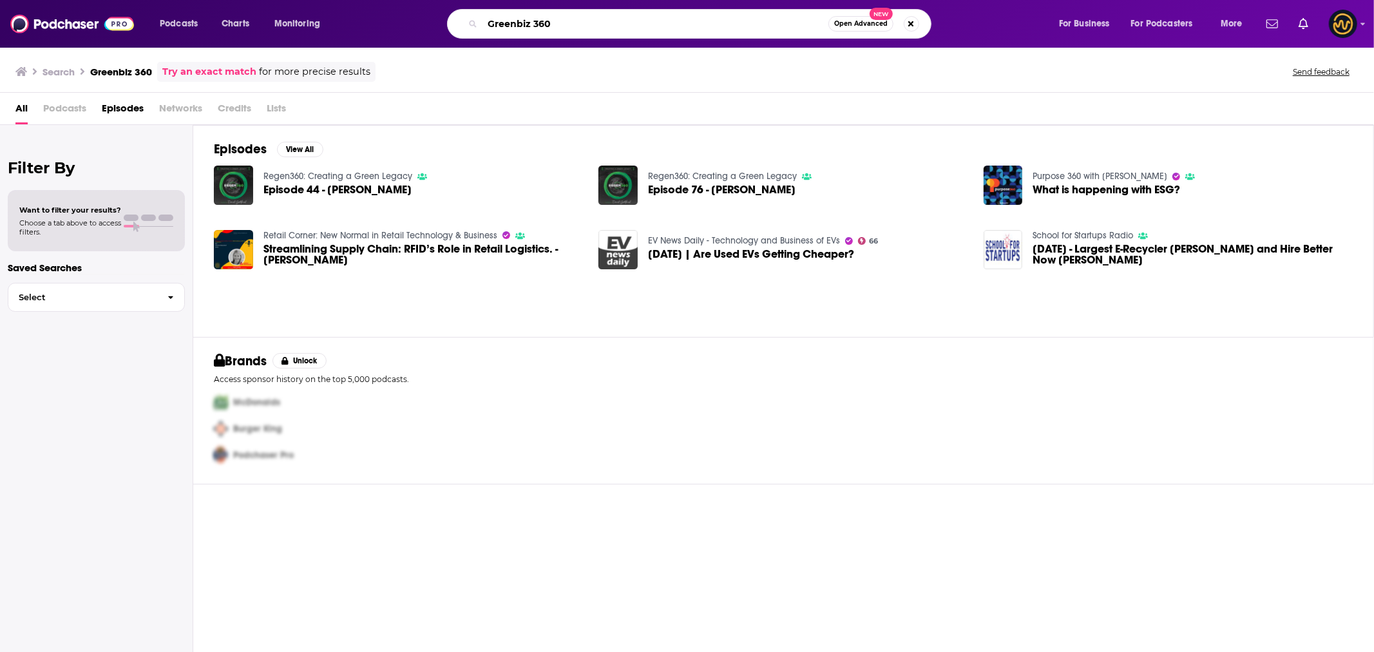
drag, startPoint x: 528, startPoint y: 21, endPoint x: 575, endPoint y: 21, distance: 46.4
click at [575, 21] on input "Greenbiz 360" at bounding box center [656, 24] width 346 height 21
type input "Greenbiz"
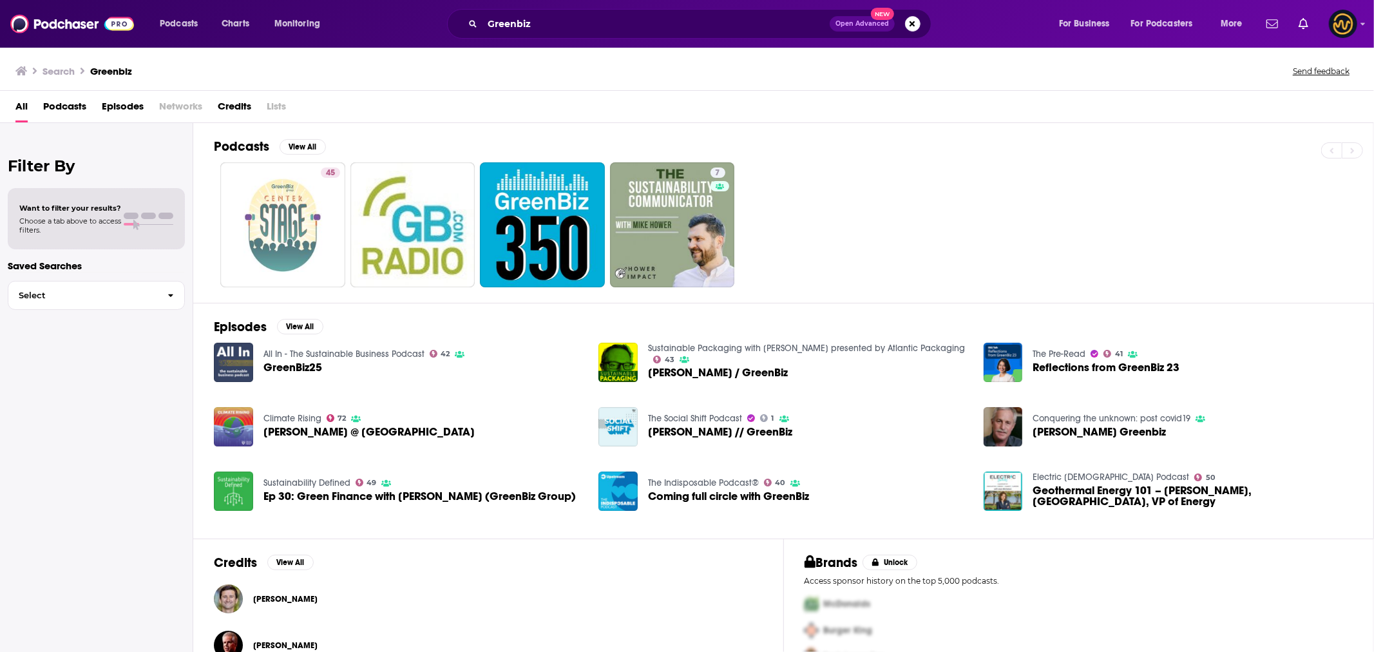
click at [368, 356] on link "All In - The Sustainable Business Podcast" at bounding box center [344, 354] width 161 height 11
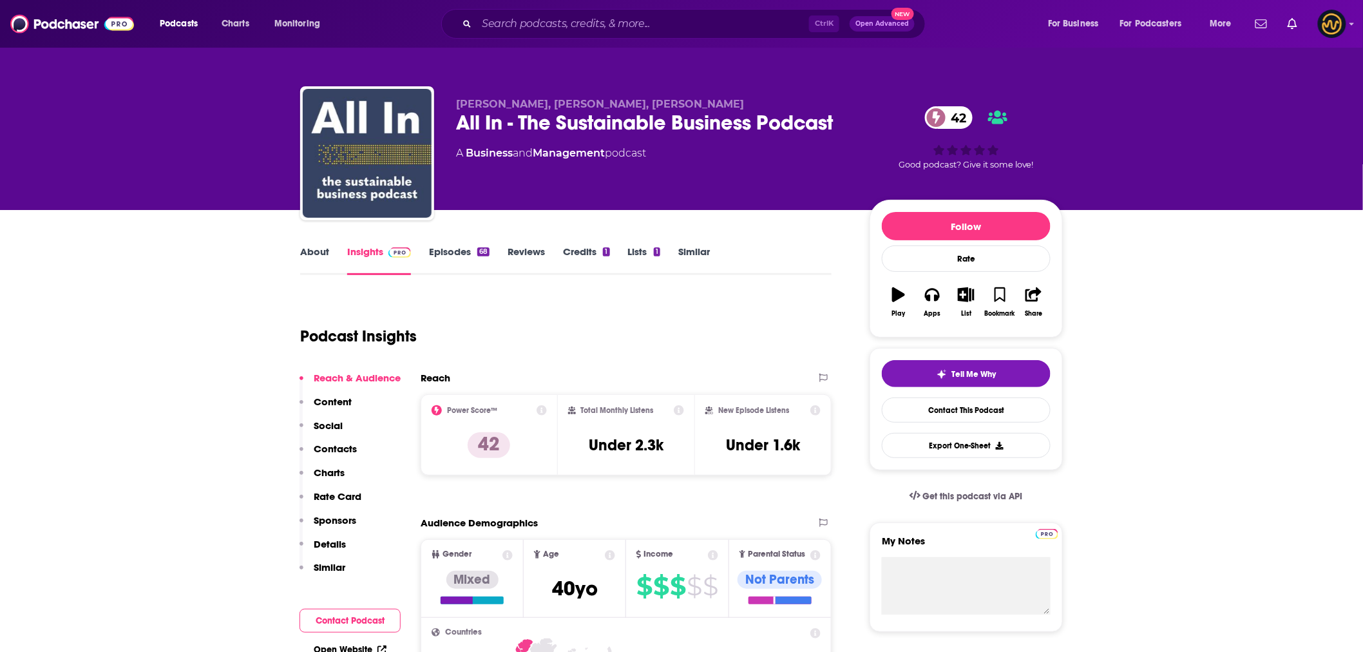
click at [311, 253] on link "About" at bounding box center [314, 260] width 29 height 30
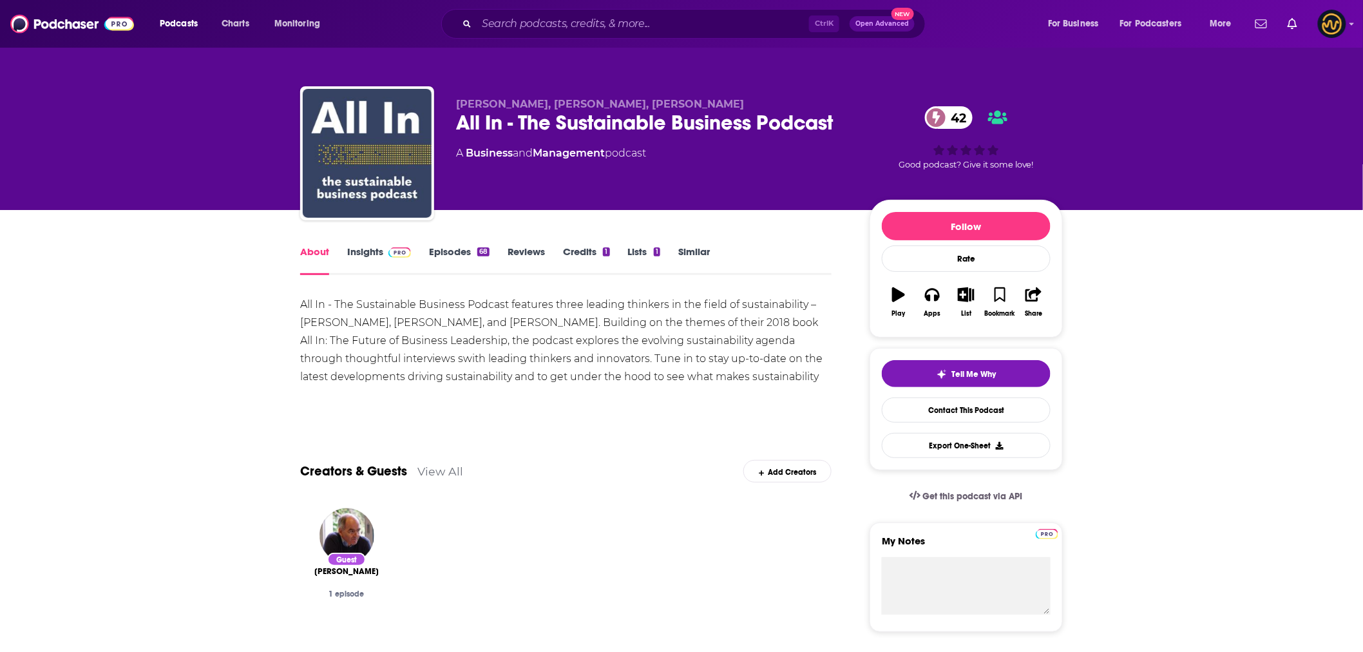
click at [463, 253] on link "Episodes 68" at bounding box center [459, 260] width 61 height 30
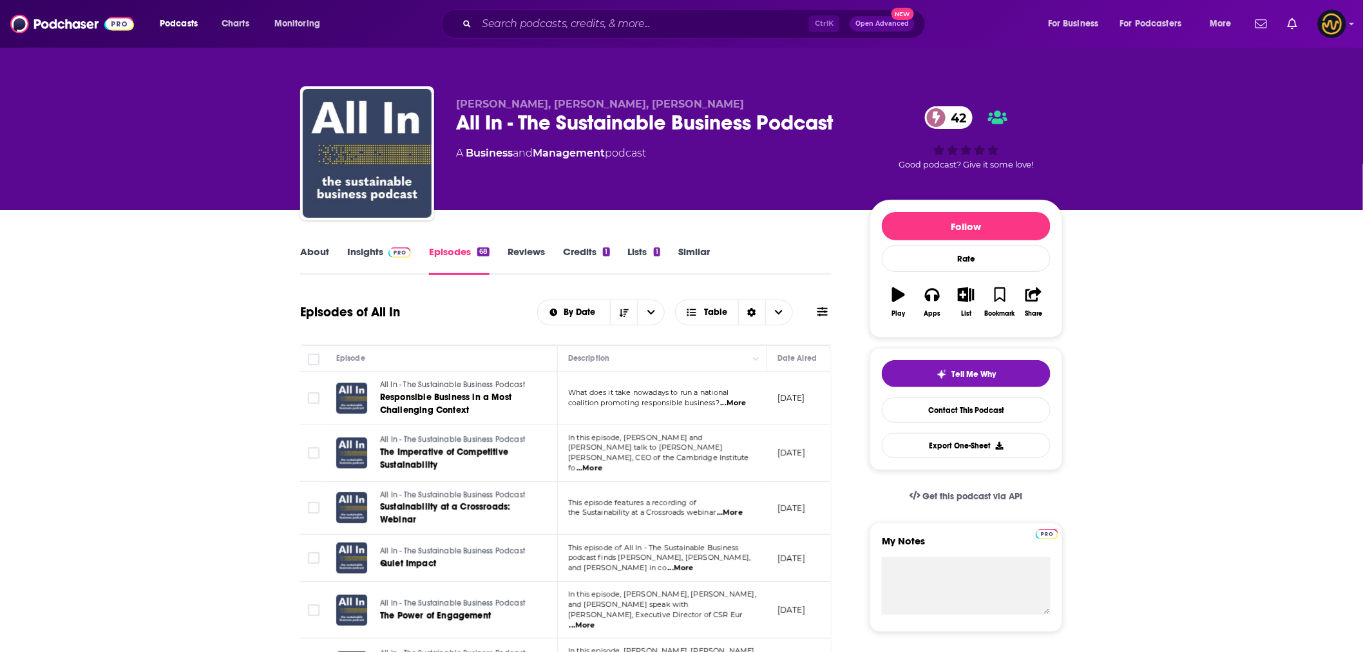
click at [733, 403] on span "...More" at bounding box center [734, 403] width 26 height 10
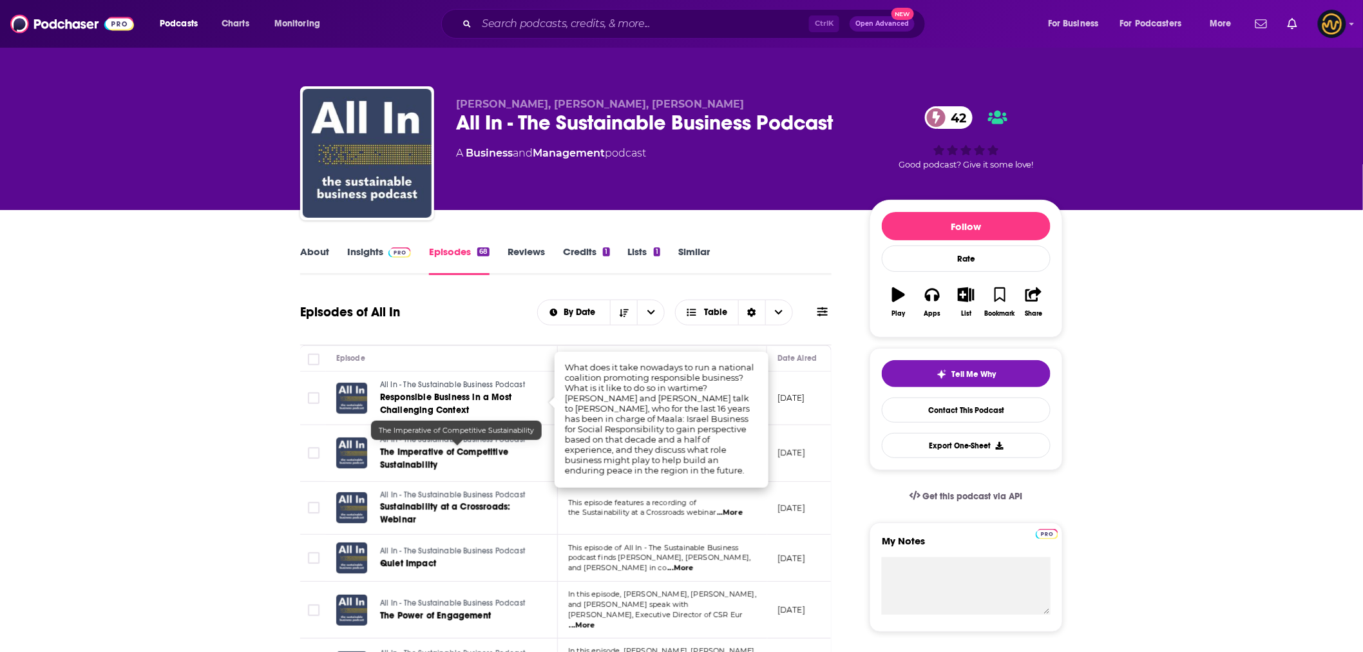
click at [523, 466] on link "The Imperative of Competitive Sustainability" at bounding box center [457, 459] width 155 height 26
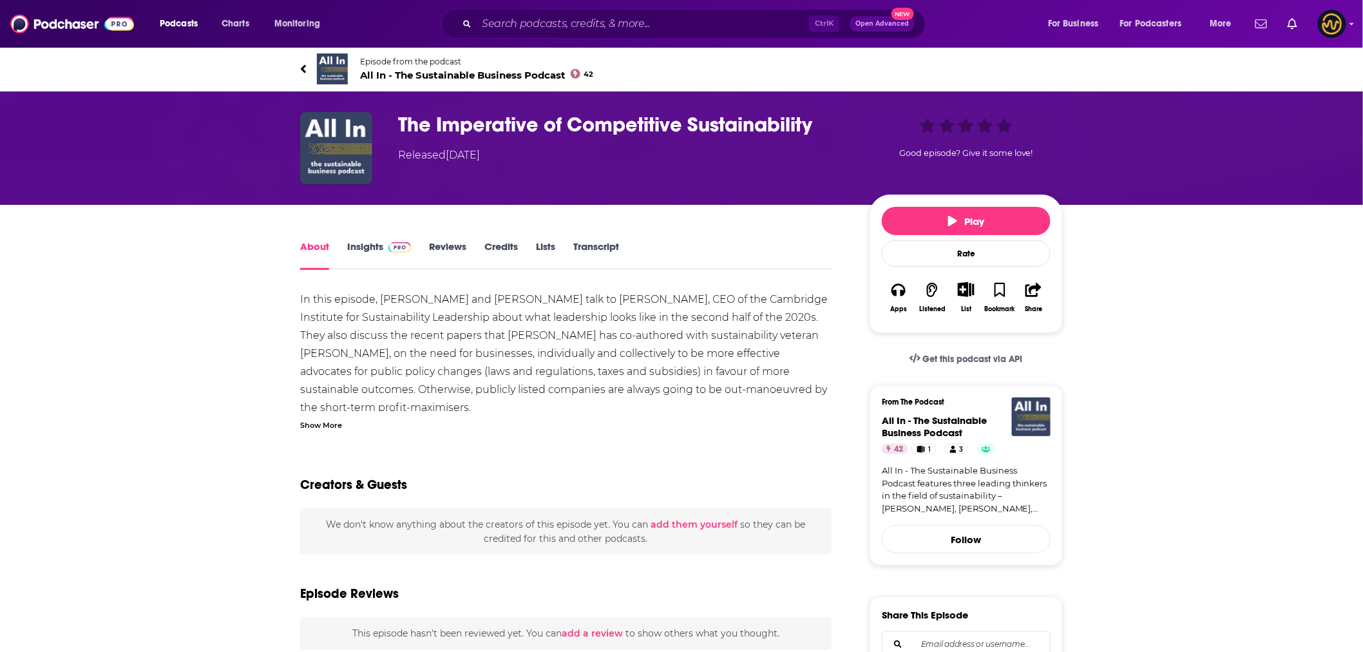
click at [375, 249] on link "Insights" at bounding box center [379, 255] width 64 height 30
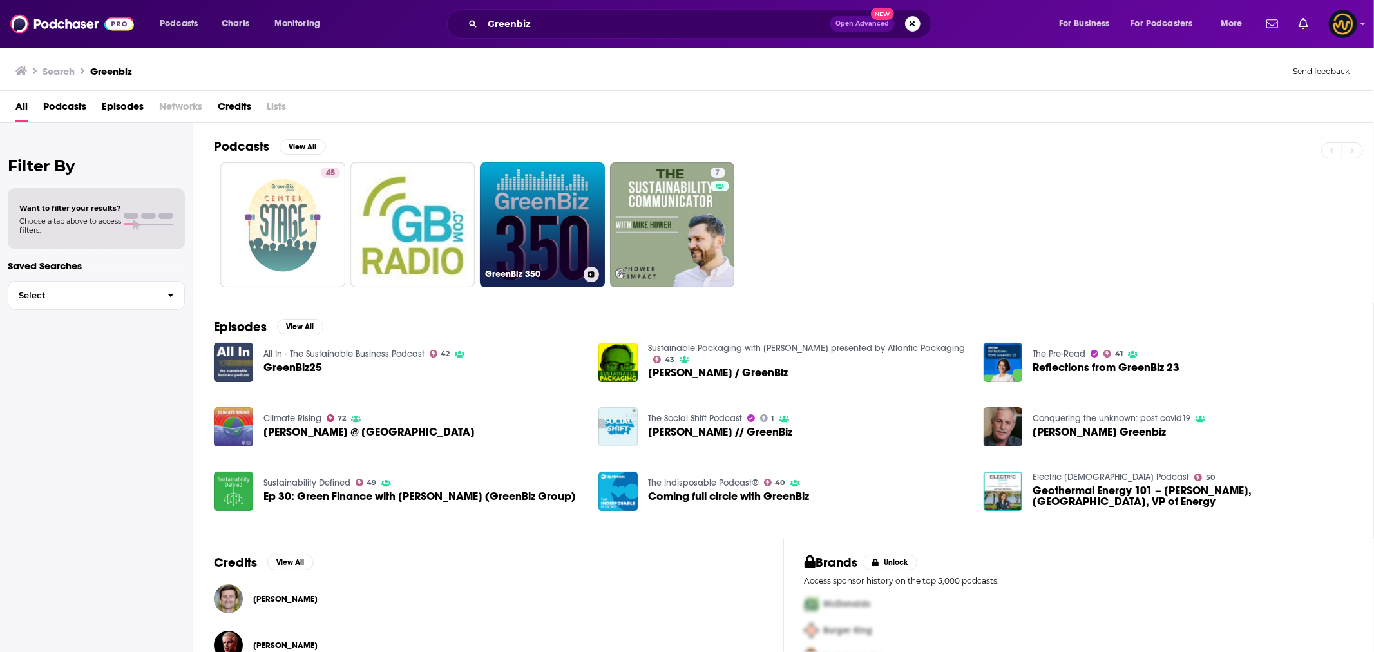
click at [554, 219] on link "GreenBiz 350" at bounding box center [542, 224] width 125 height 125
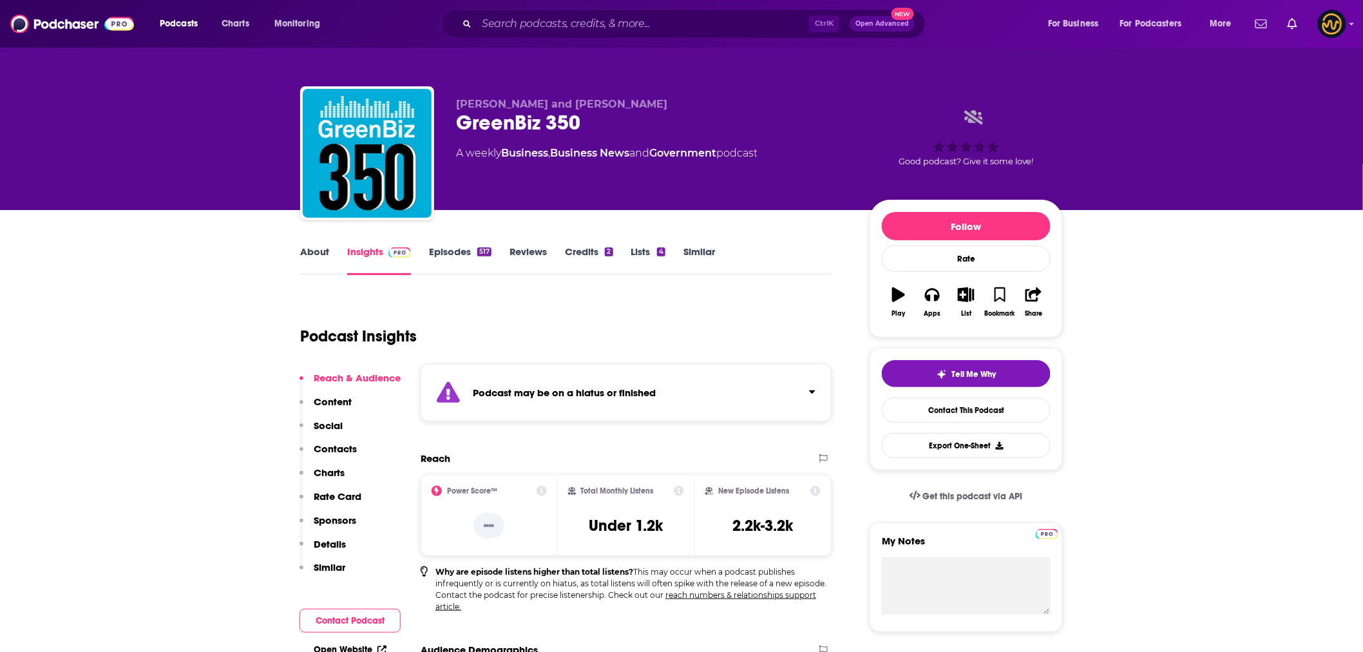
click at [456, 256] on link "Episodes 517" at bounding box center [460, 260] width 62 height 30
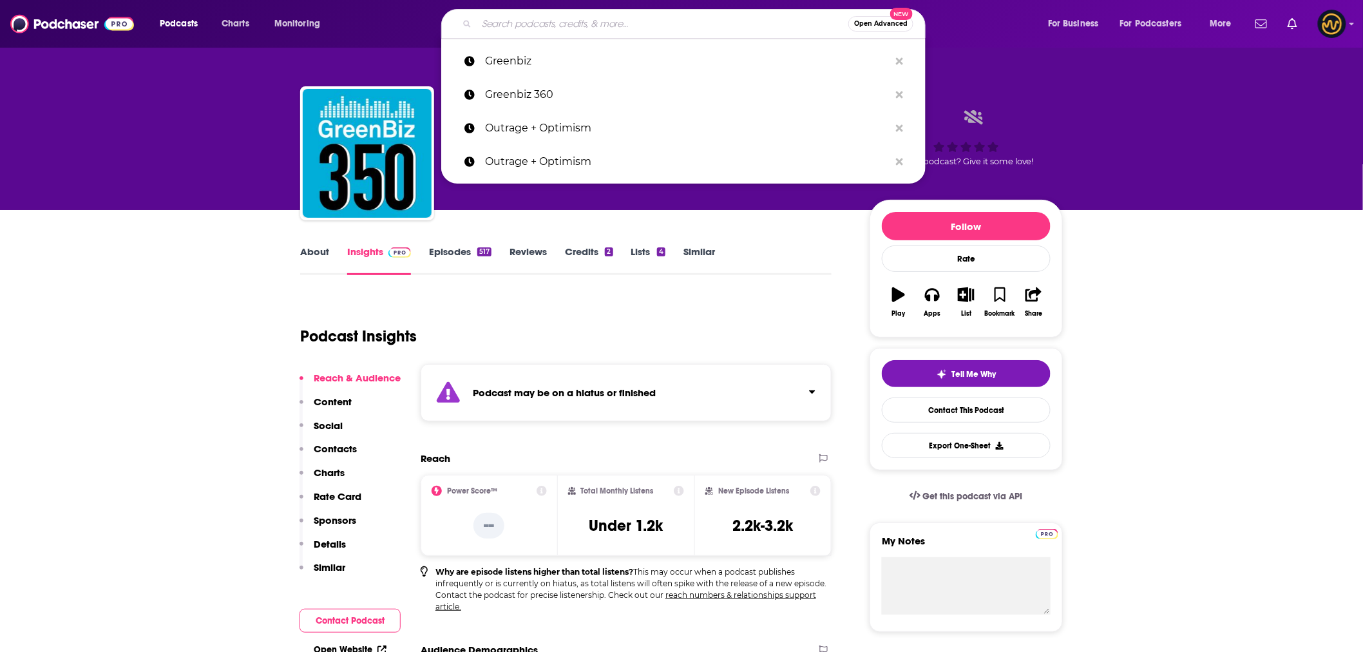
click at [528, 26] on input "Search podcasts, credits, & more..." at bounding box center [663, 24] width 372 height 21
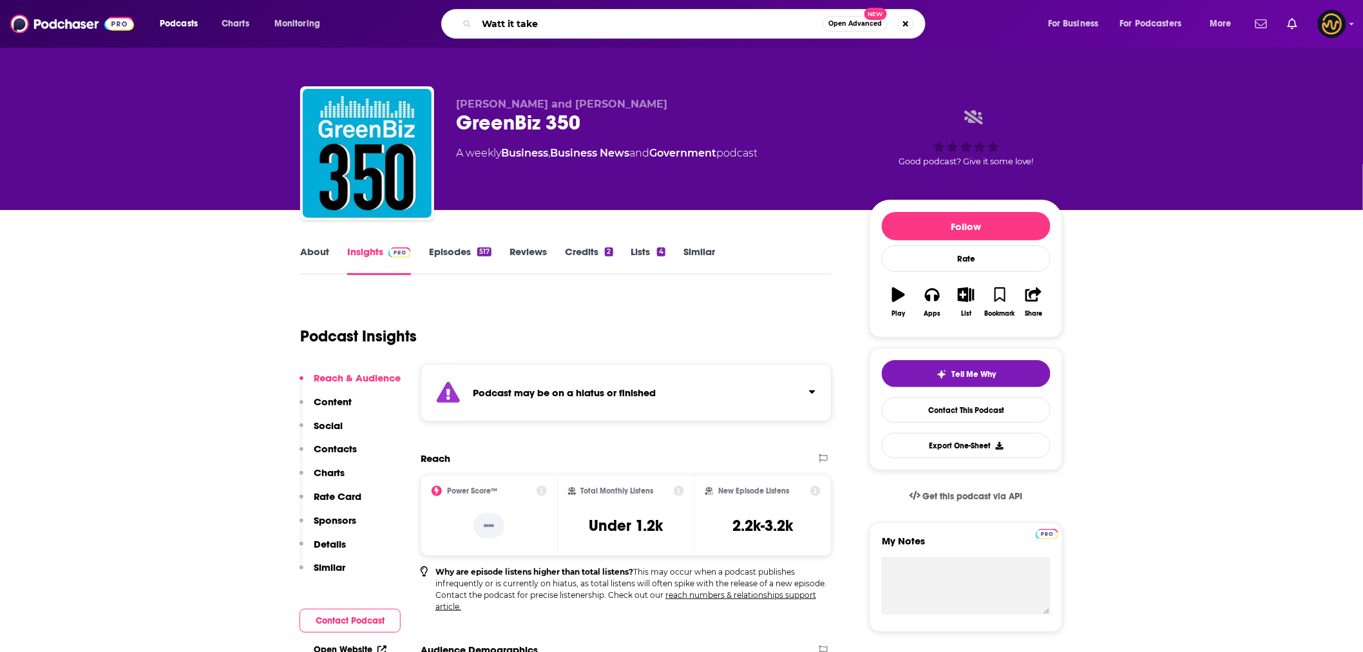
type input "Watt it takes"
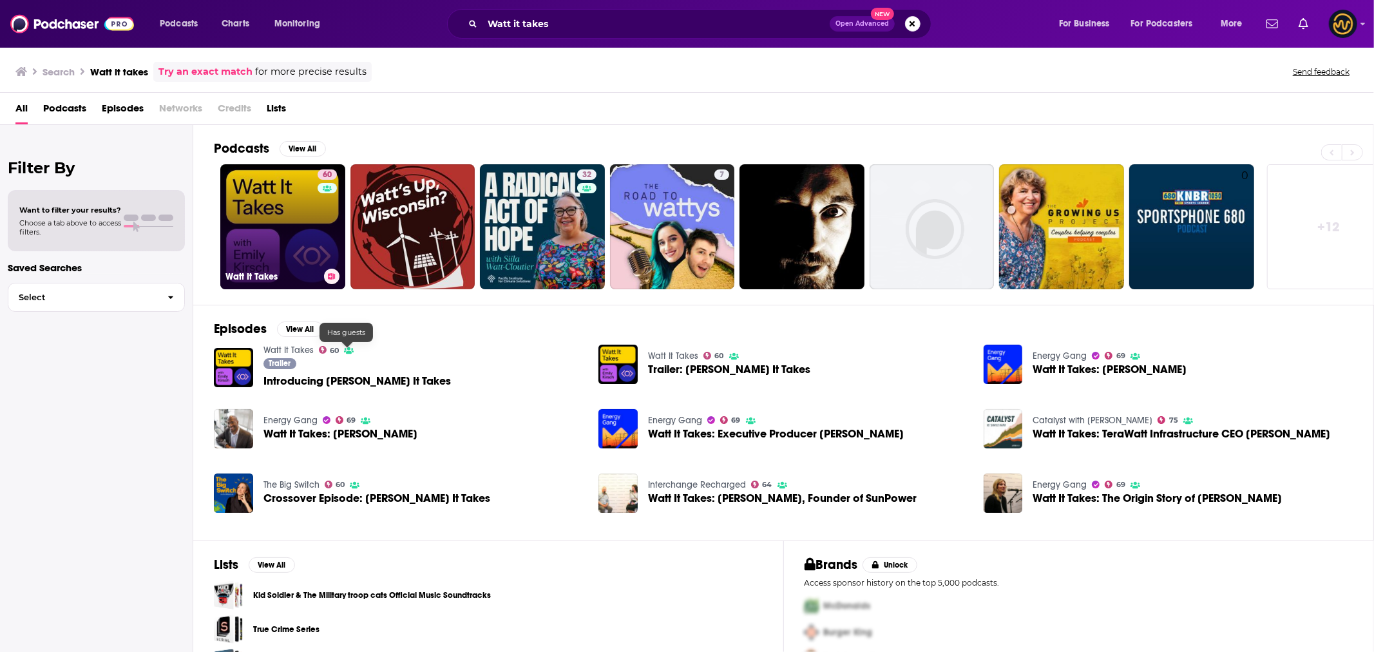
click at [284, 213] on link "60 Watt It Takes" at bounding box center [282, 226] width 125 height 125
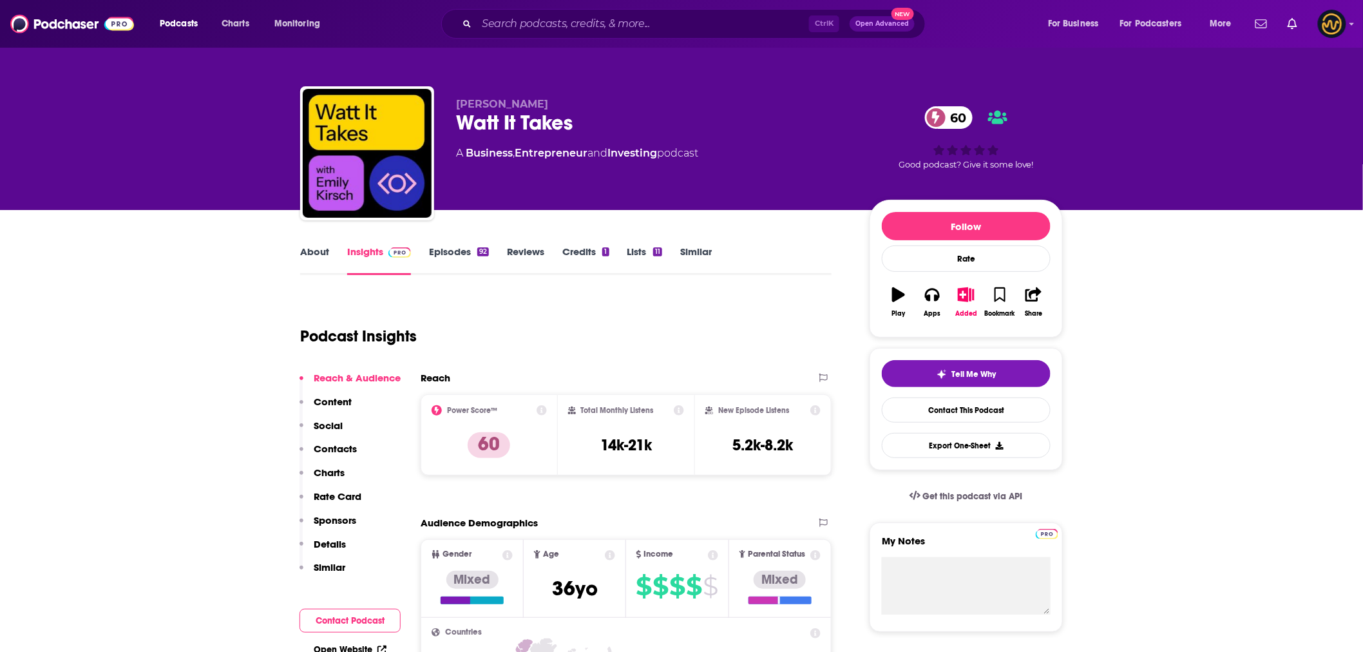
click at [453, 253] on link "Episodes 92" at bounding box center [459, 260] width 60 height 30
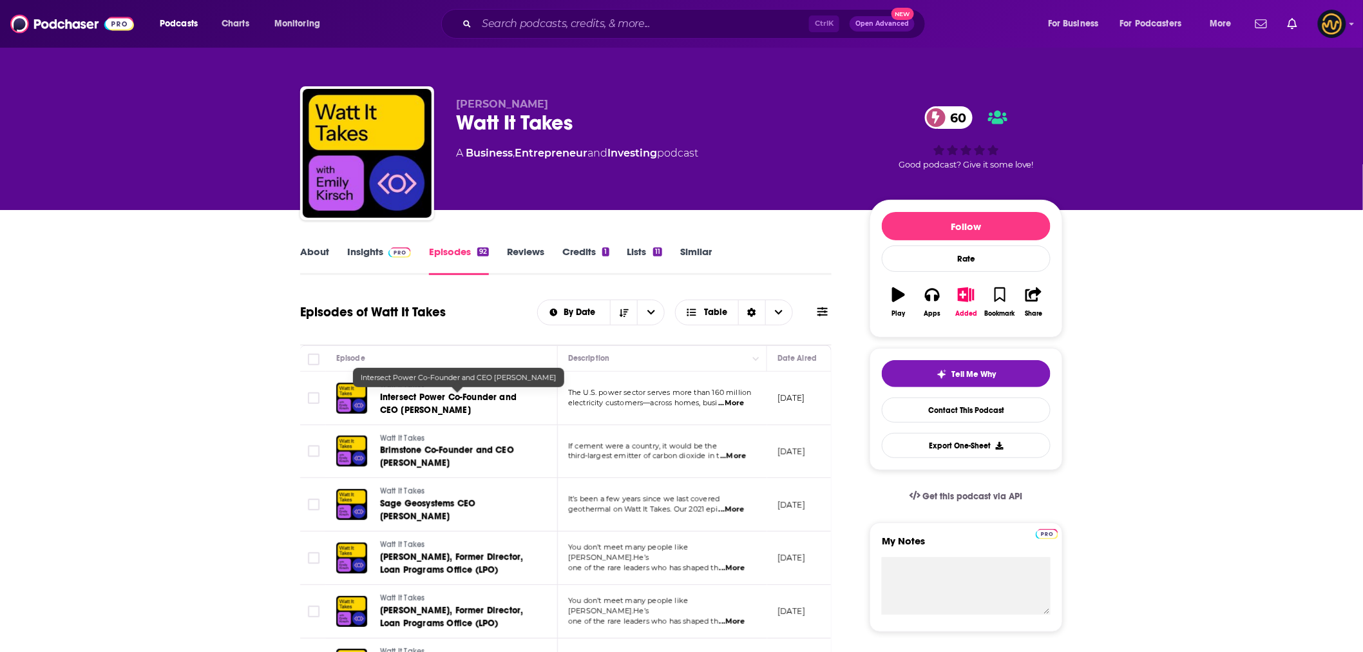
click at [442, 399] on span "Intersect Power Co-Founder and CEO Sheldon Kimber" at bounding box center [448, 404] width 137 height 24
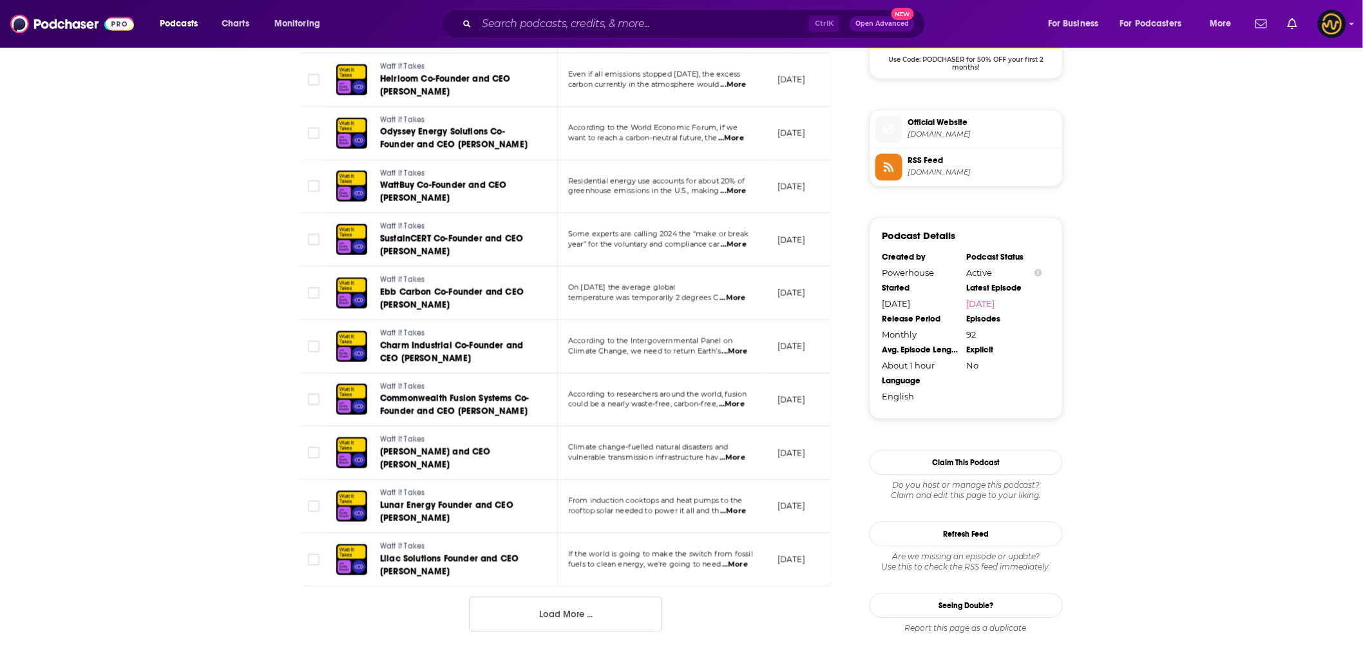
scroll to position [1145, 0]
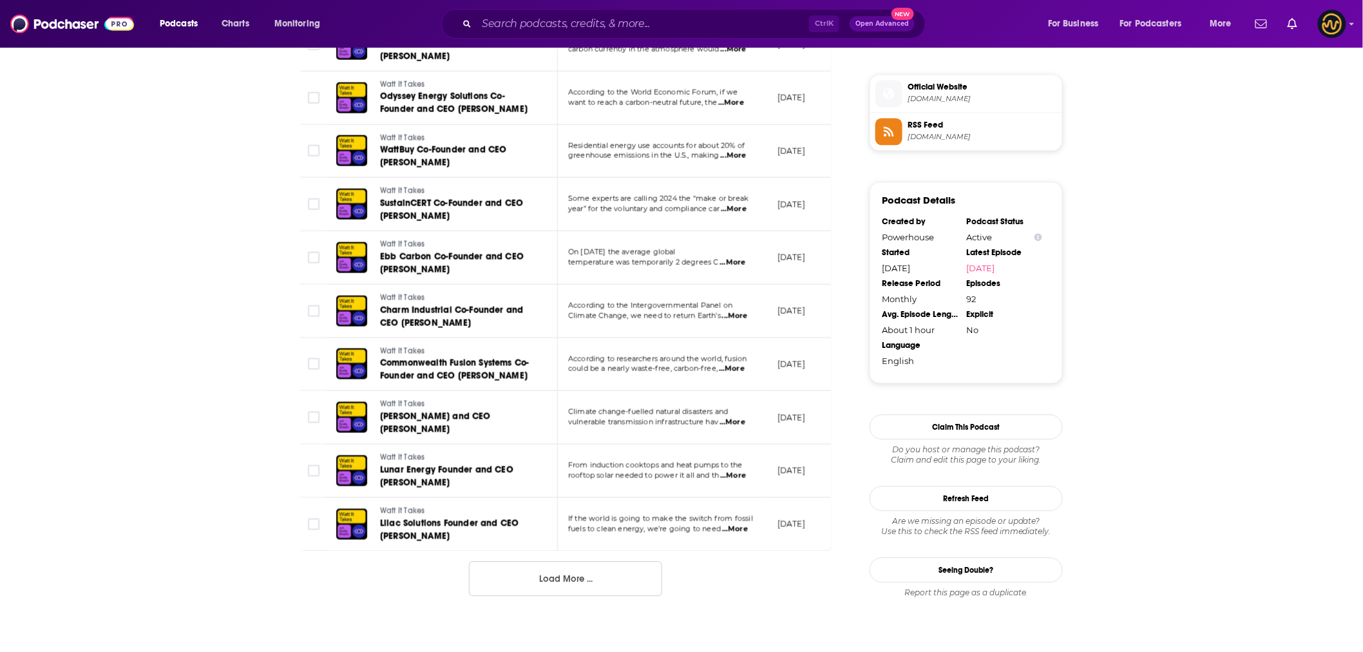
click at [520, 574] on button "Load More ..." at bounding box center [565, 578] width 193 height 35
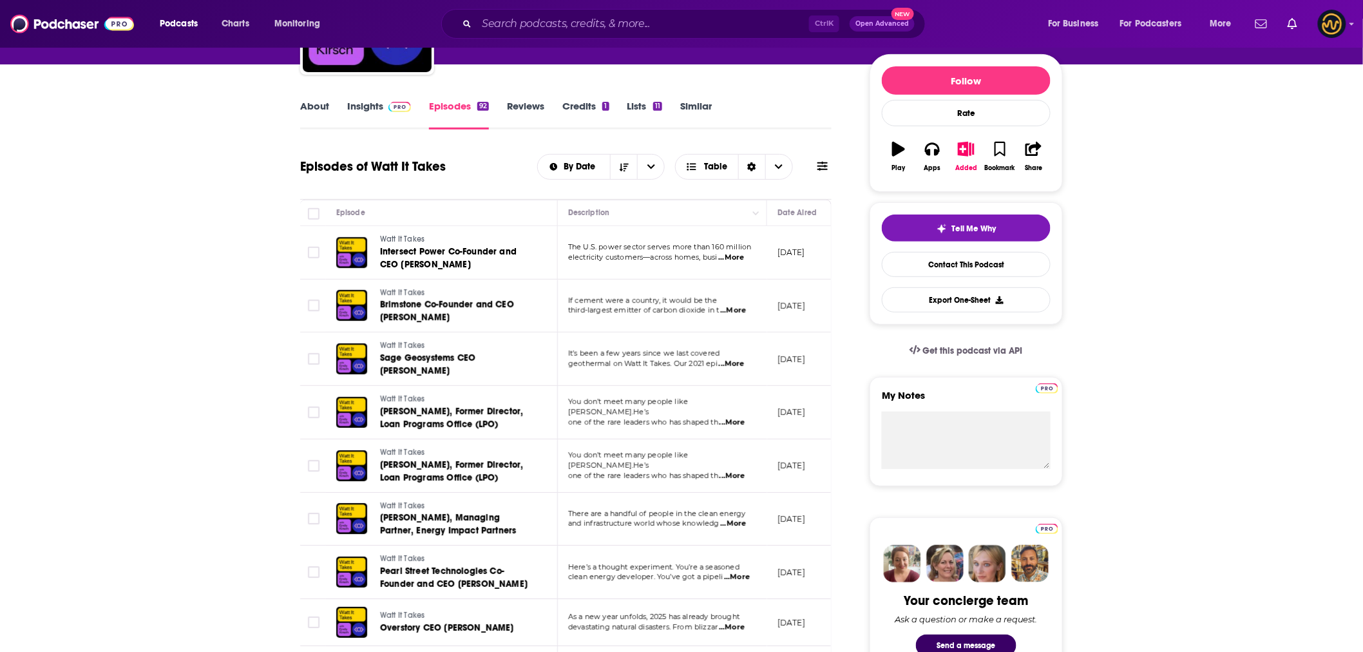
scroll to position [0, 0]
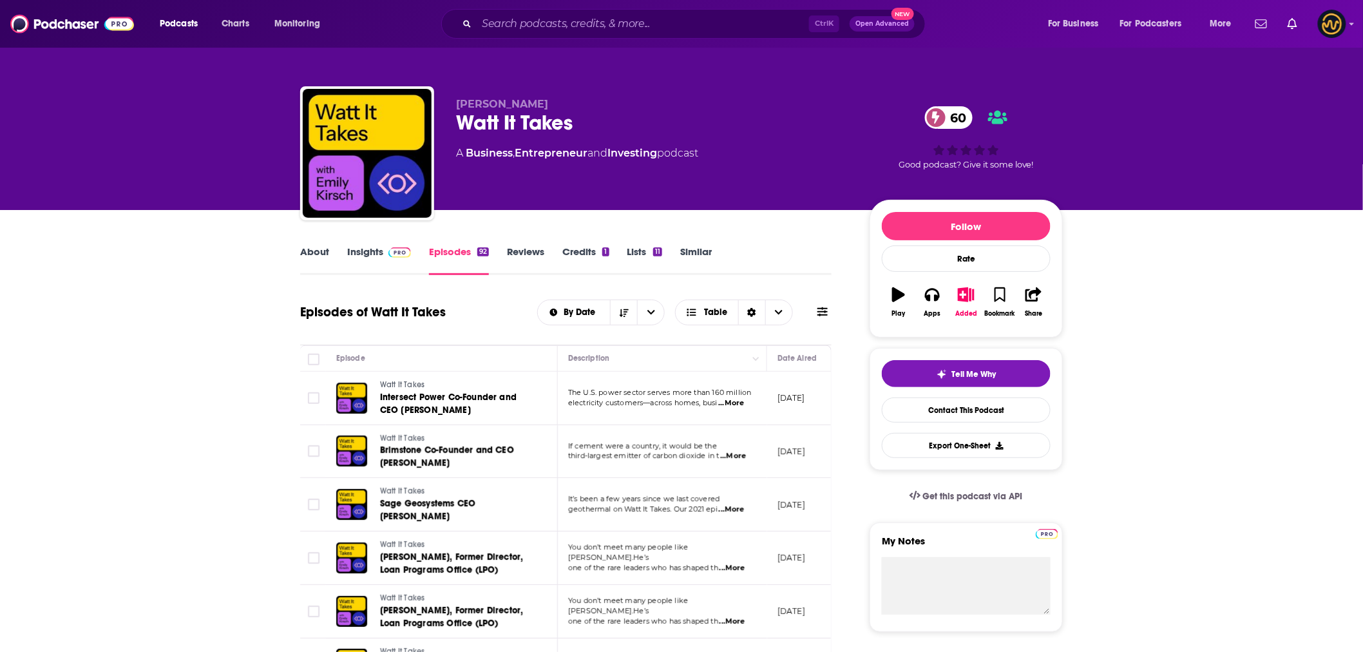
click at [370, 254] on link "Insights" at bounding box center [379, 260] width 64 height 30
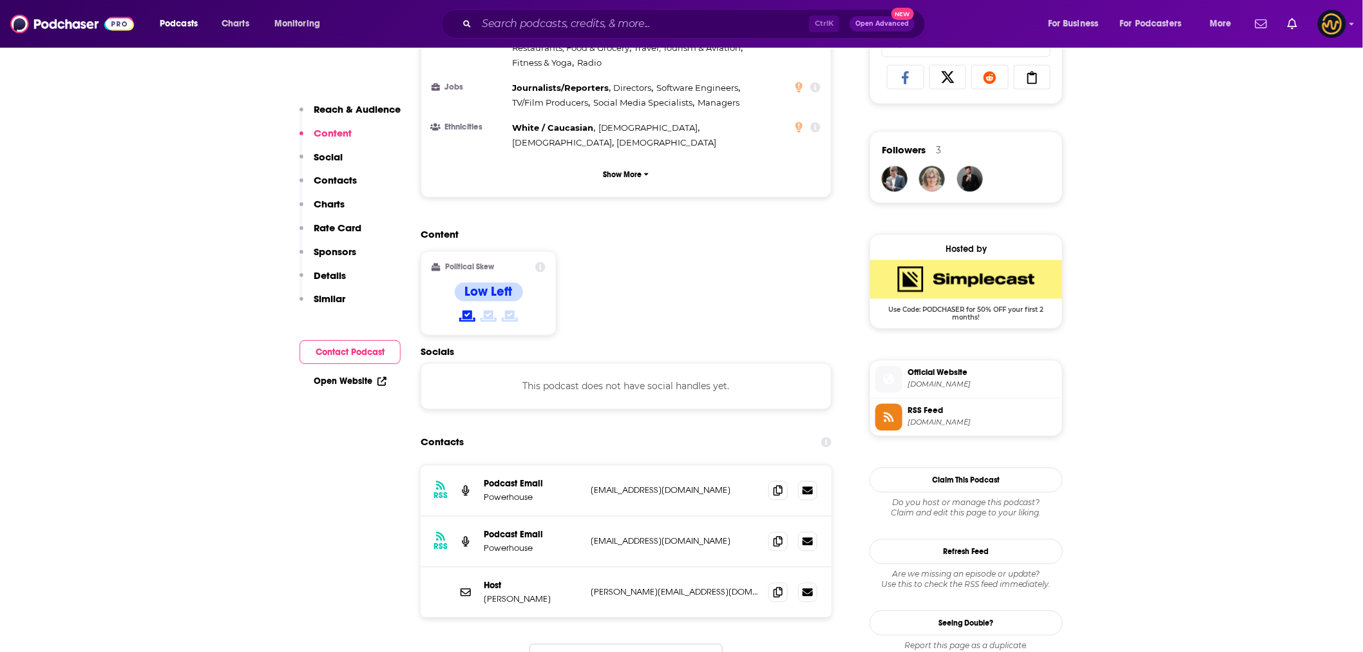
click at [341, 186] on p "Contacts" at bounding box center [335, 180] width 43 height 12
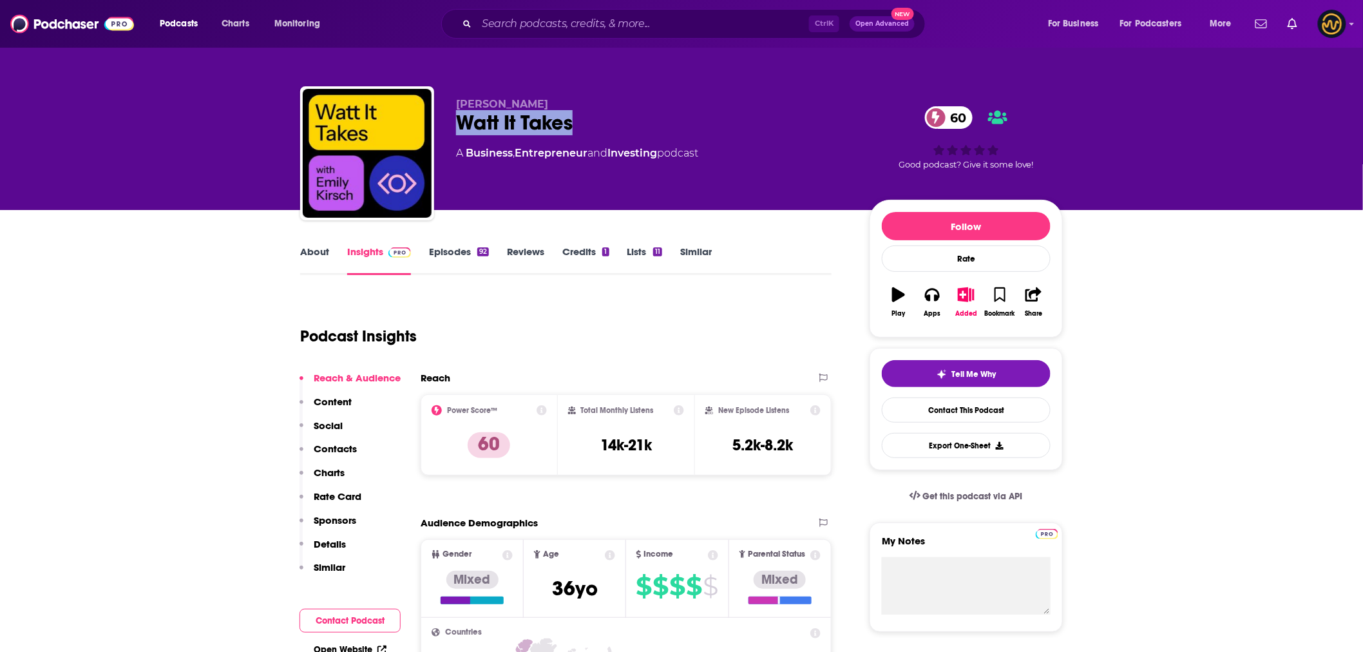
drag, startPoint x: 583, startPoint y: 119, endPoint x: 456, endPoint y: 113, distance: 127.7
click at [456, 113] on div "Watt It Takes 60" at bounding box center [652, 122] width 393 height 25
copy h2 "Watt It Takes"
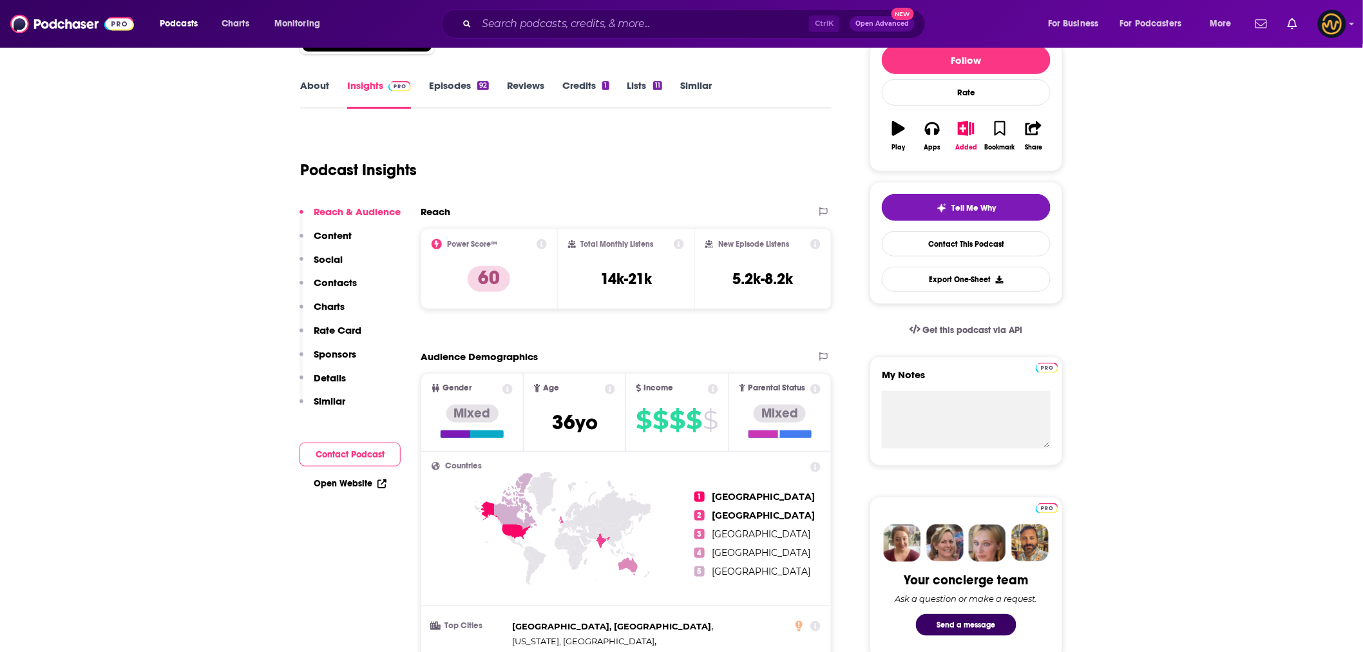
scroll to position [215, 0]
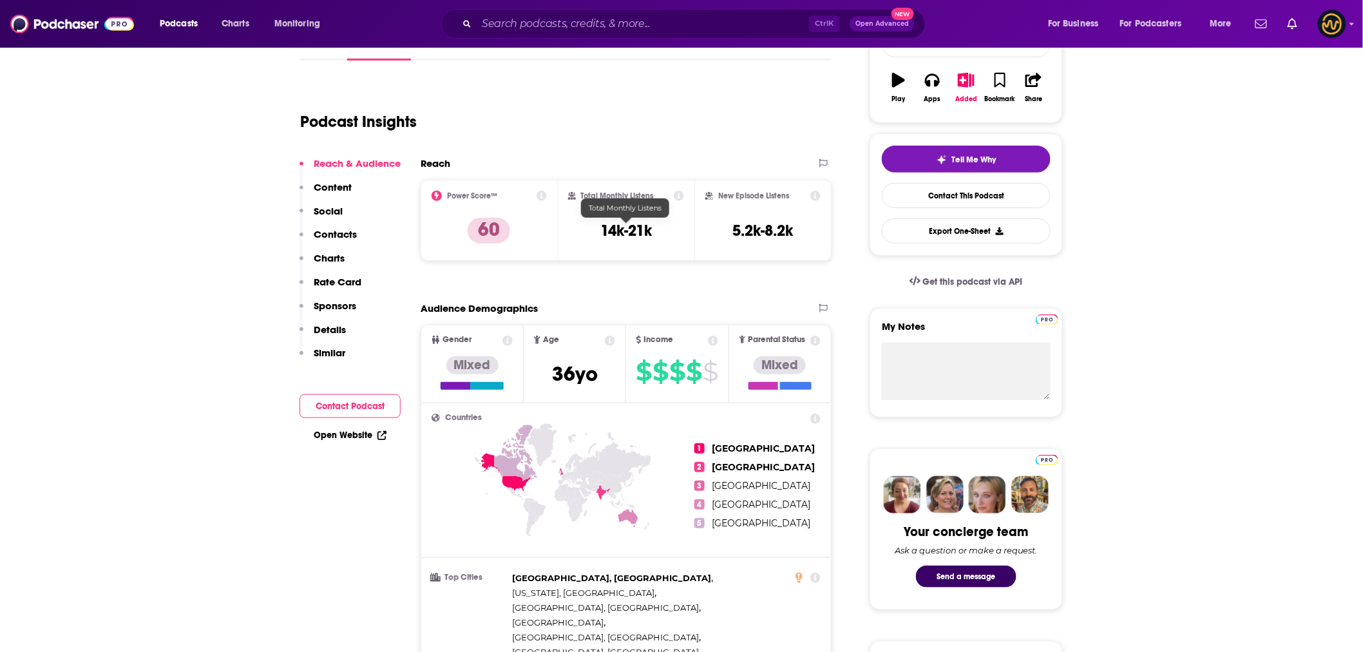
click at [620, 229] on h3 "14k-21k" at bounding box center [626, 230] width 52 height 19
copy div "14k-21k"
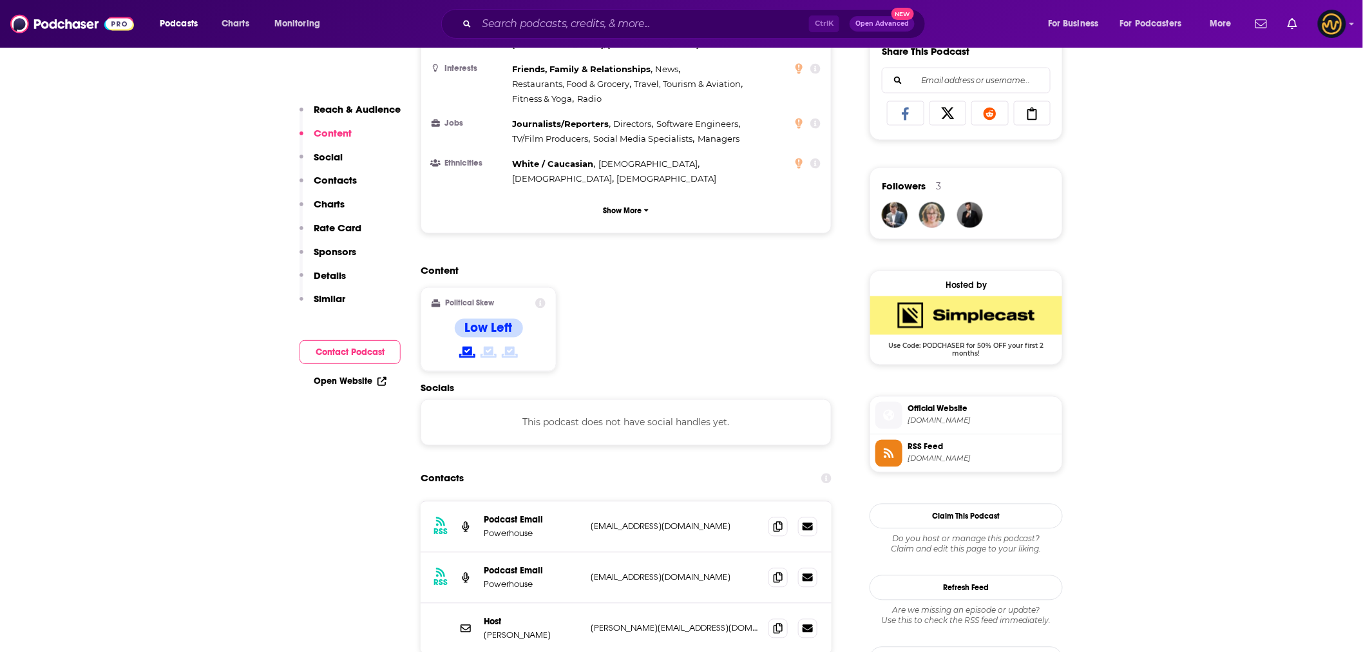
scroll to position [930, 0]
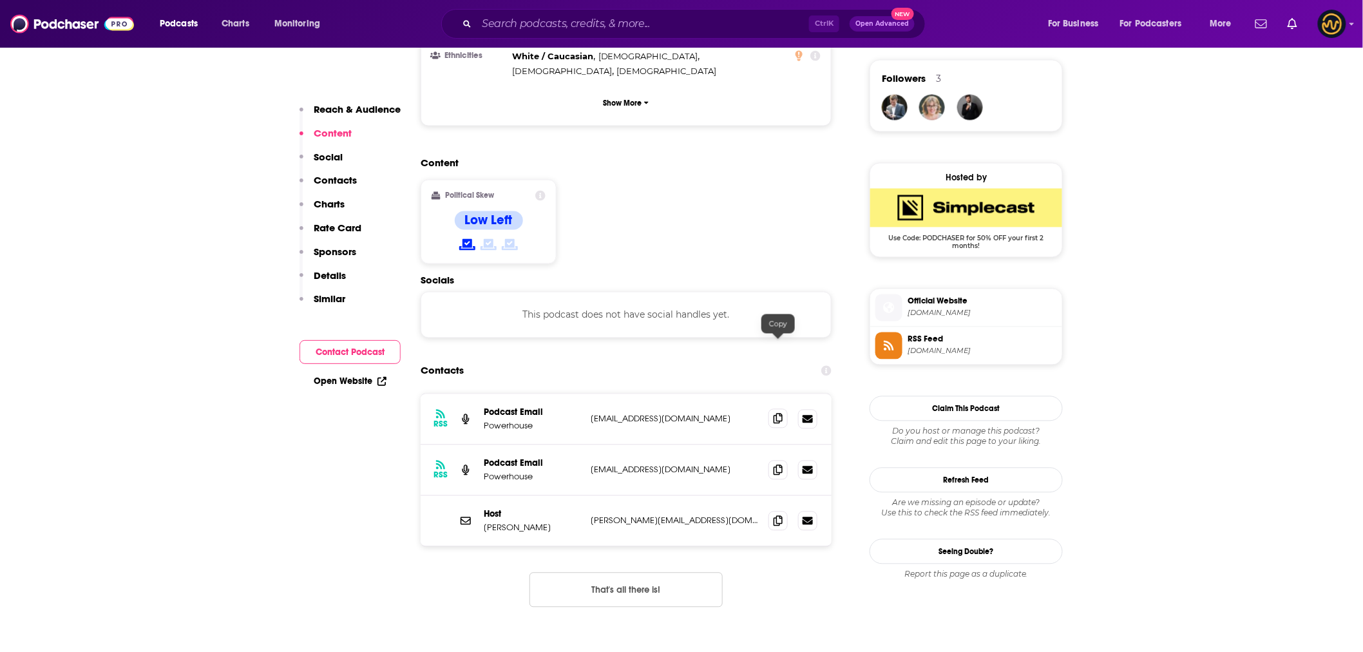
click at [777, 414] on icon at bounding box center [778, 419] width 9 height 10
click at [778, 465] on icon at bounding box center [778, 470] width 9 height 10
click at [783, 511] on span at bounding box center [778, 520] width 19 height 19
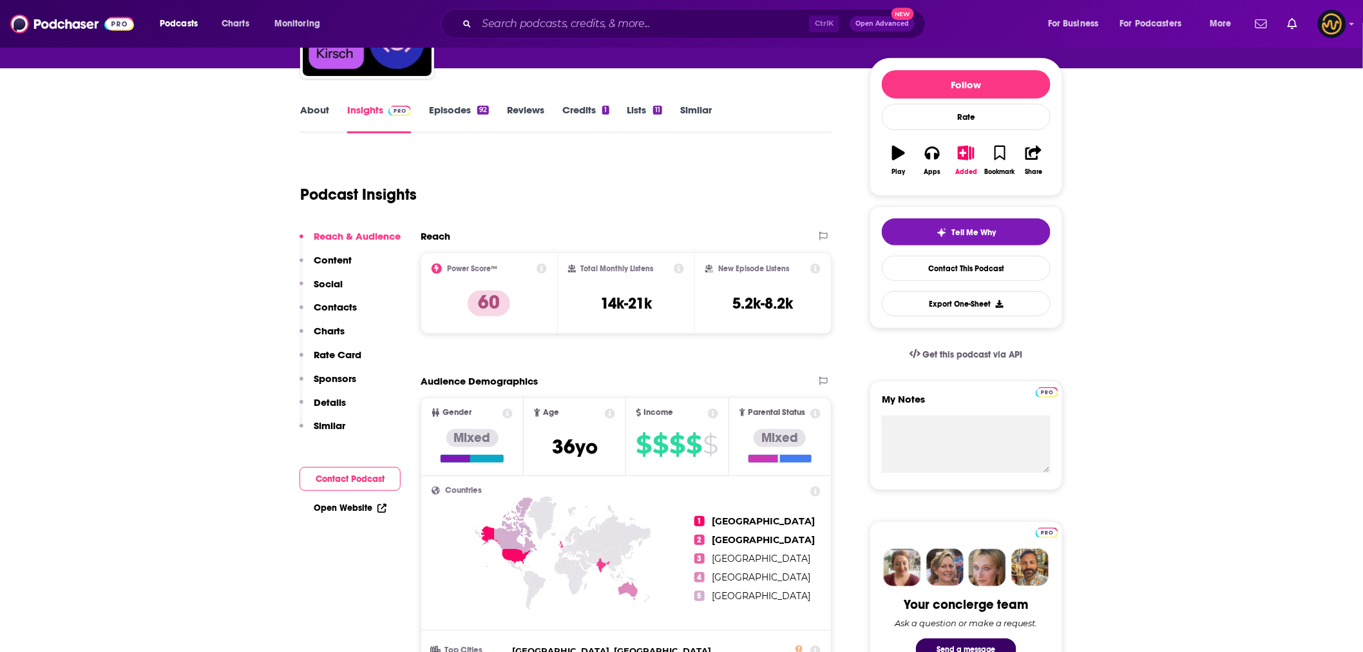
scroll to position [143, 0]
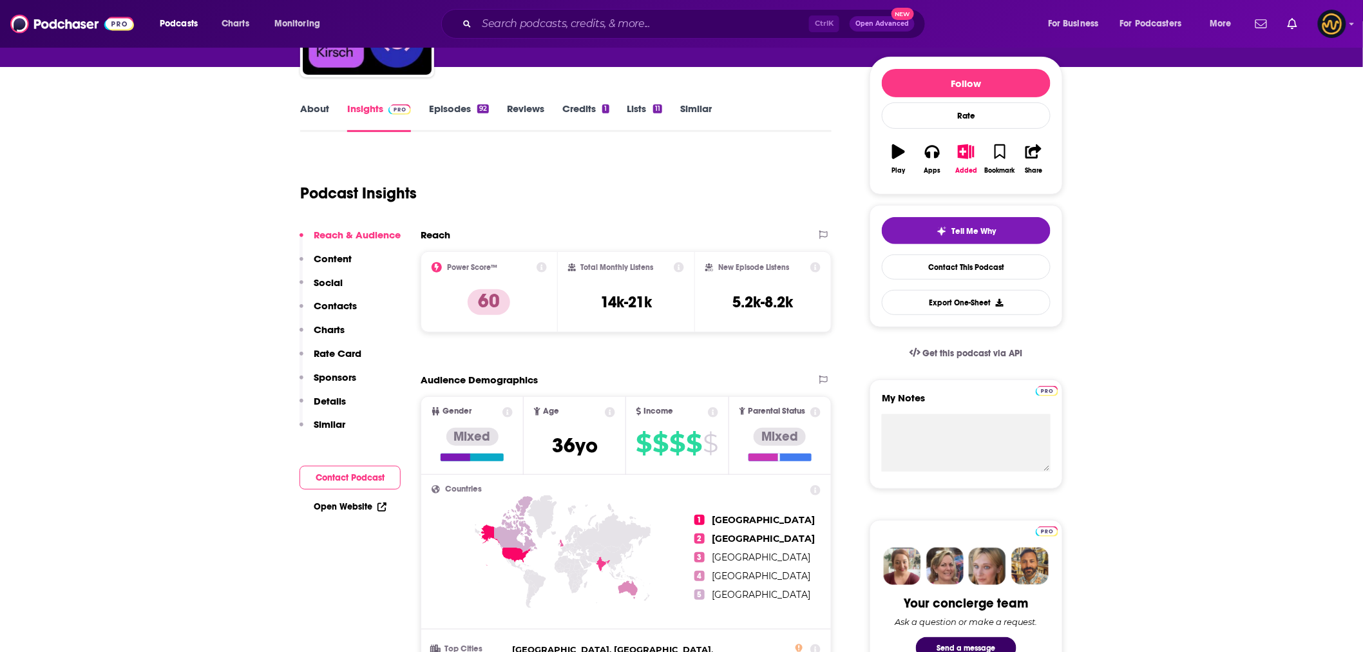
click at [314, 106] on link "About" at bounding box center [314, 117] width 29 height 30
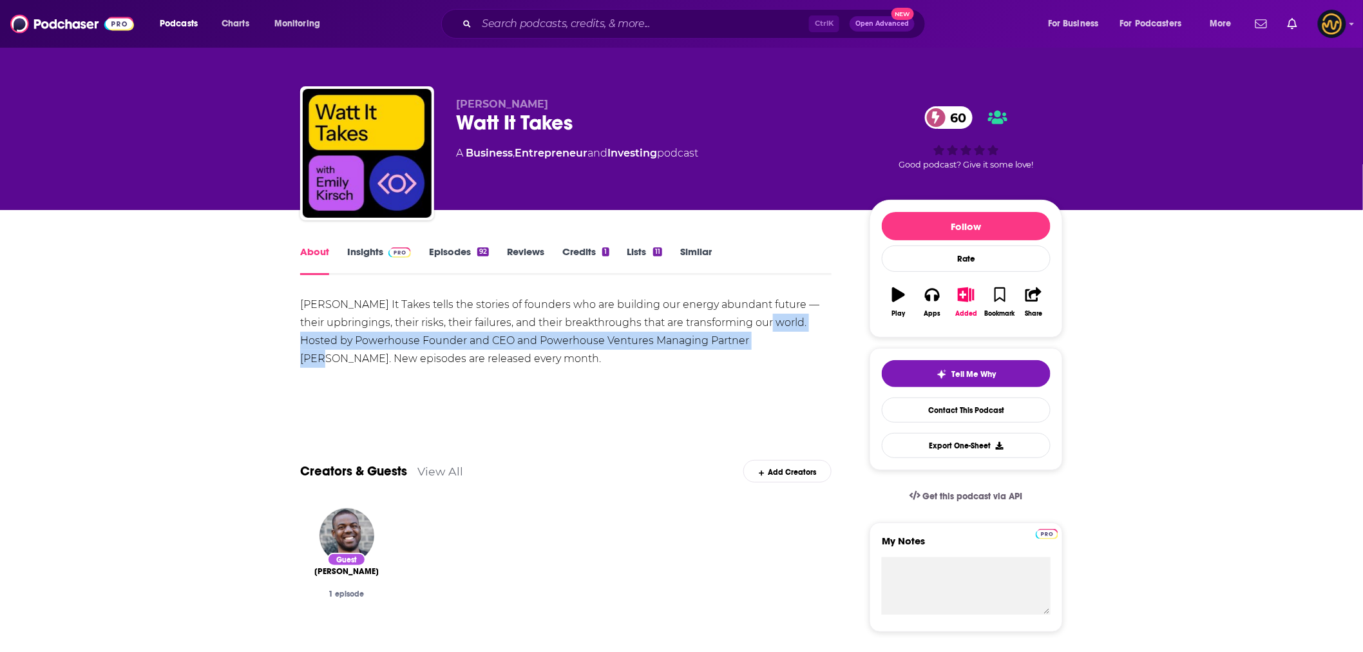
drag, startPoint x: 788, startPoint y: 323, endPoint x: 774, endPoint y: 341, distance: 23.1
click at [774, 341] on div "Watt It Takes tells the stories of founders who are building our energy abundan…" at bounding box center [566, 332] width 532 height 72
copy div "osted by Powerhouse Founder and CEO and Powerhouse Ventures Managing Partner Em…"
click at [366, 251] on link "Insights" at bounding box center [379, 260] width 64 height 30
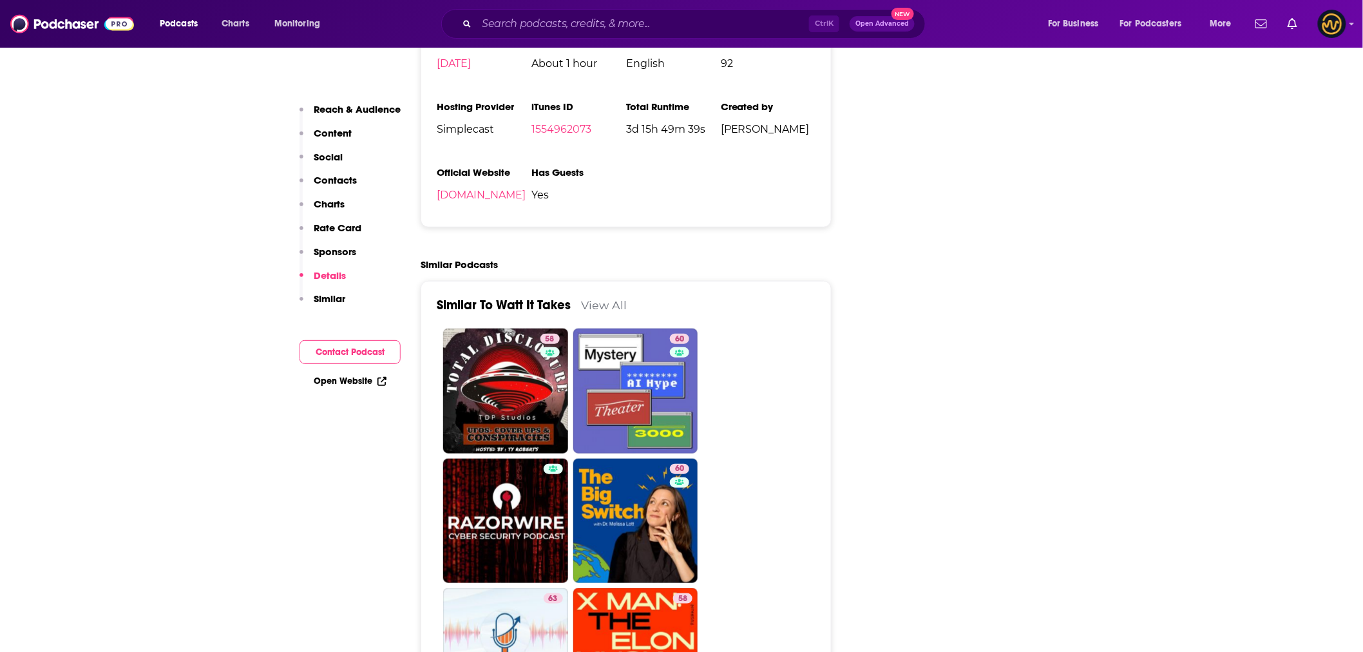
scroll to position [2505, 0]
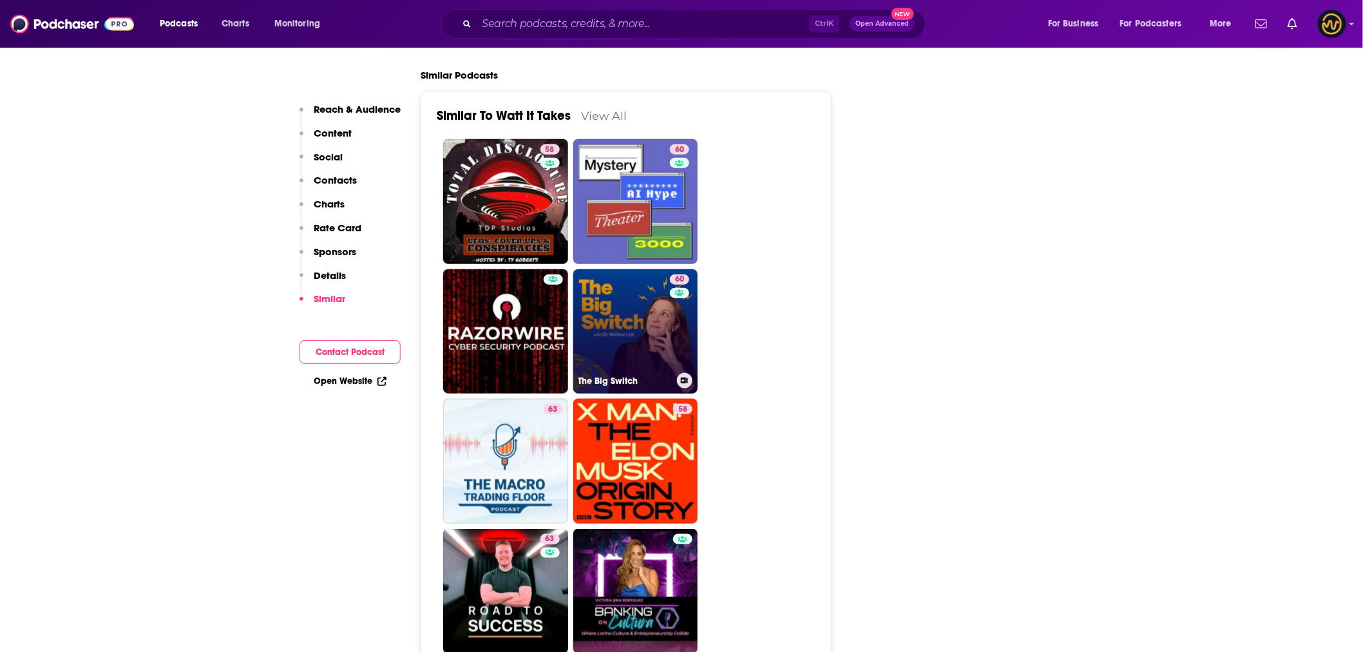
click at [607, 277] on link "60 The Big Switch" at bounding box center [635, 331] width 125 height 125
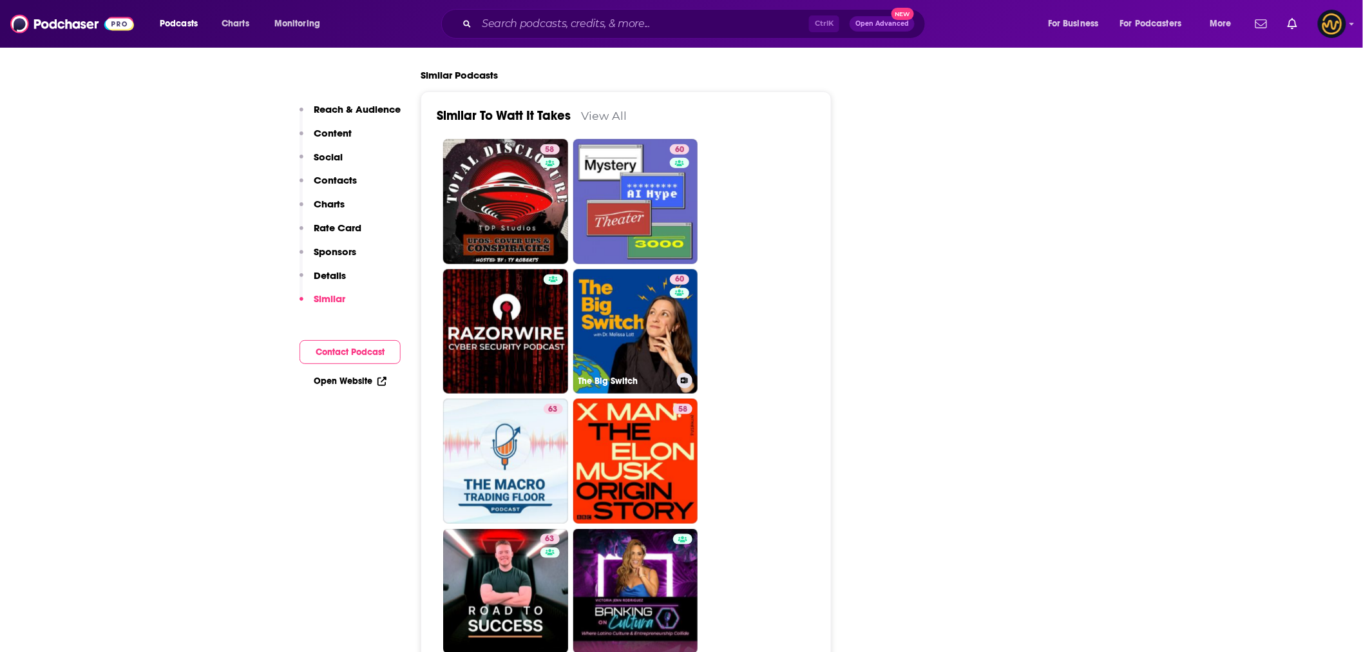
type input "https://www.podchaser.com/podcasts/the-big-switch-1934775"
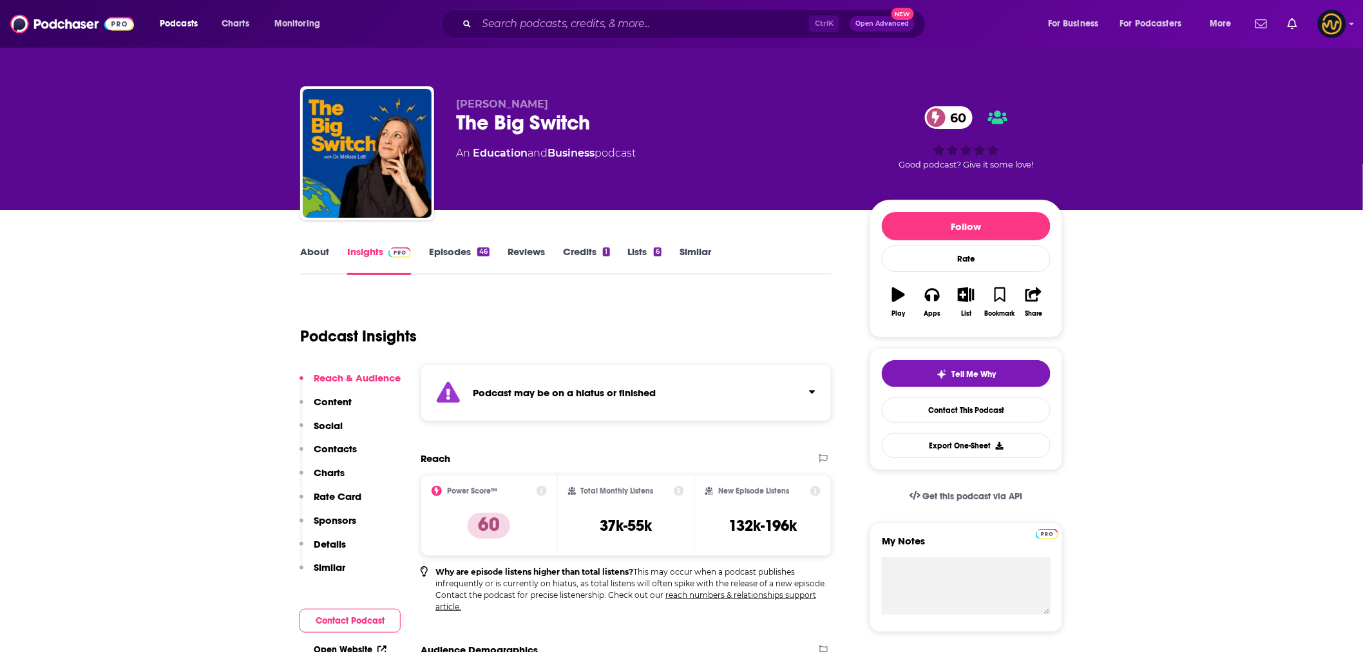
click at [473, 254] on link "Episodes 46" at bounding box center [459, 260] width 61 height 30
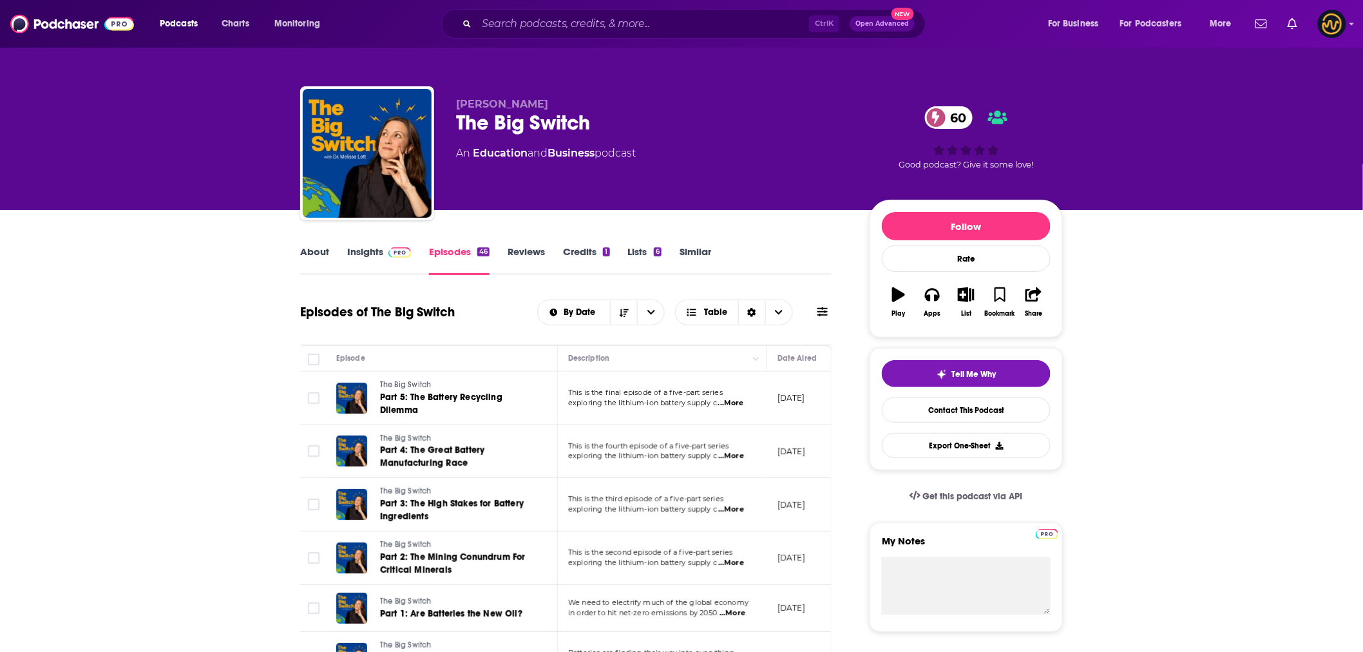
click at [791, 397] on p "March 27, 2024" at bounding box center [792, 397] width 28 height 11
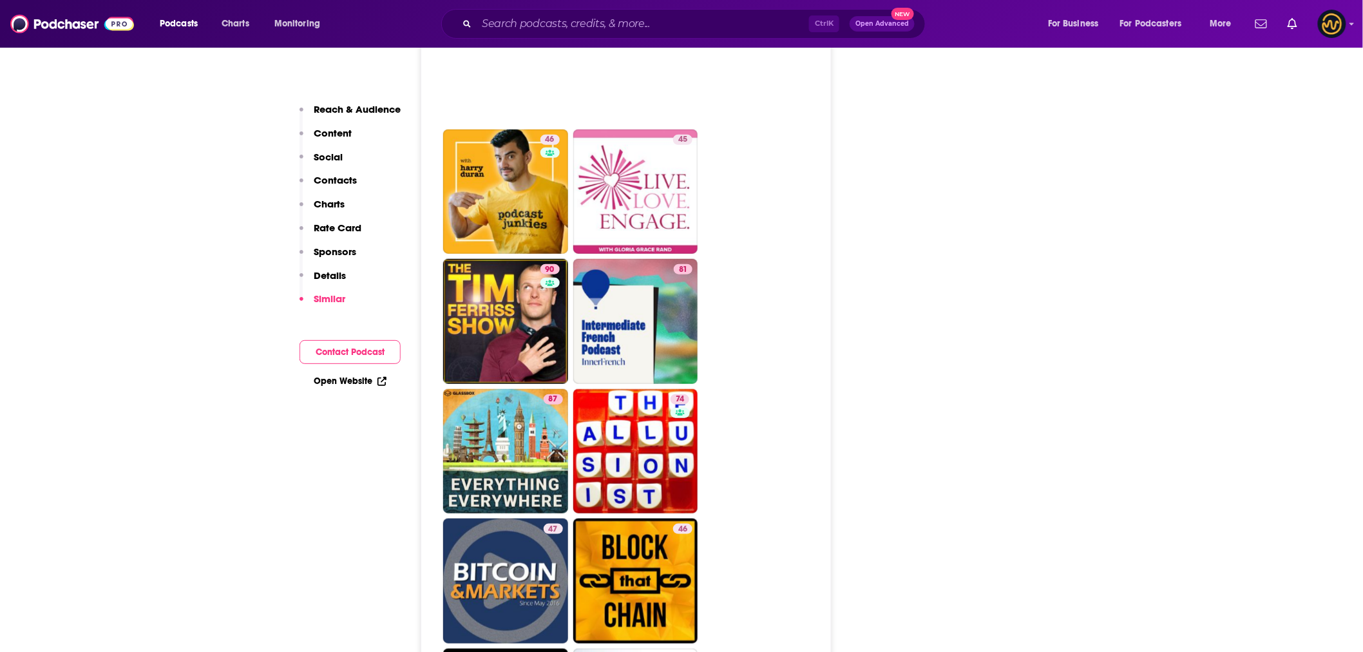
scroll to position [4438, 0]
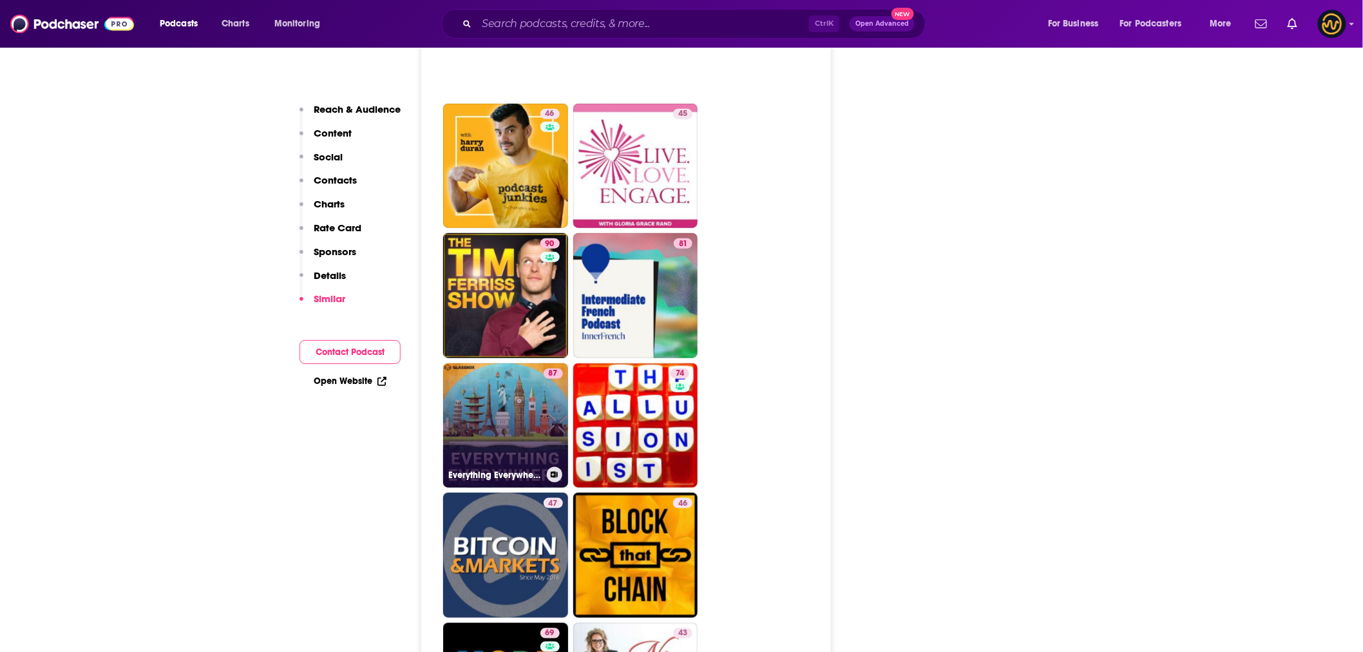
click at [530, 369] on link "87 Everything Everywhere Daily" at bounding box center [505, 425] width 125 height 125
type input "https://www.podchaser.com/podcasts/everything-everywhere-daily-1324776"
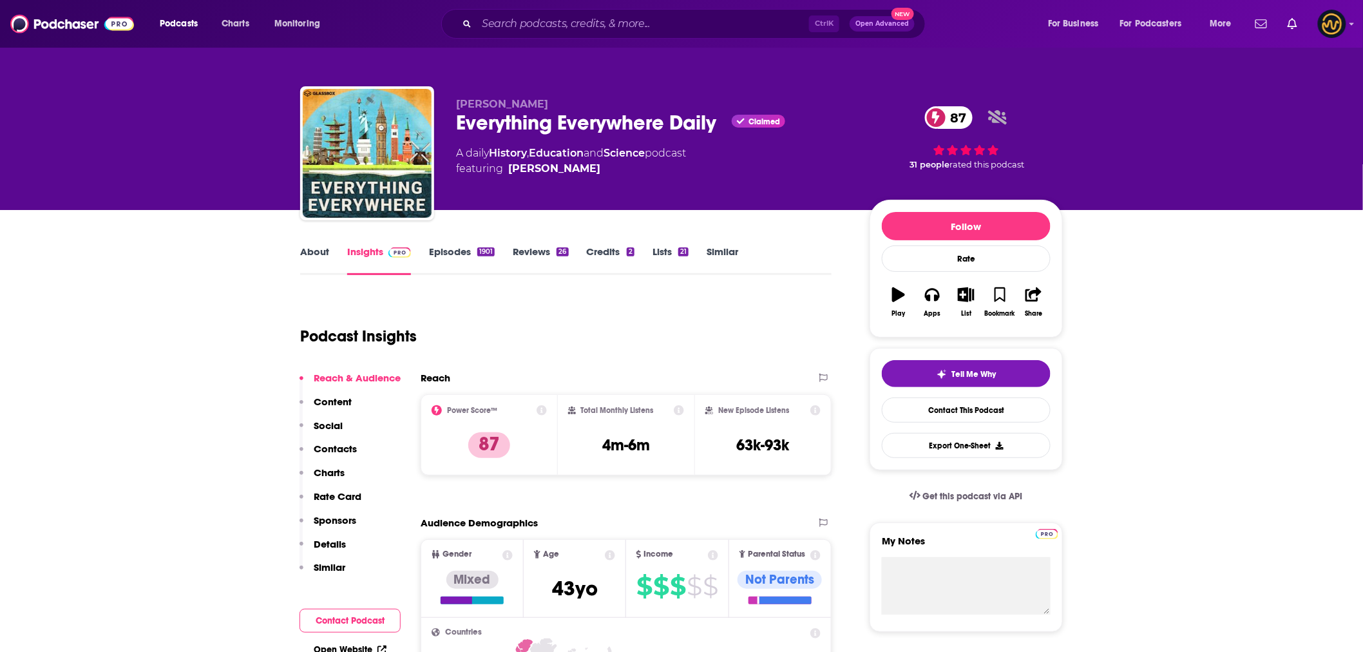
click at [456, 254] on link "Episodes 1901" at bounding box center [462, 260] width 66 height 30
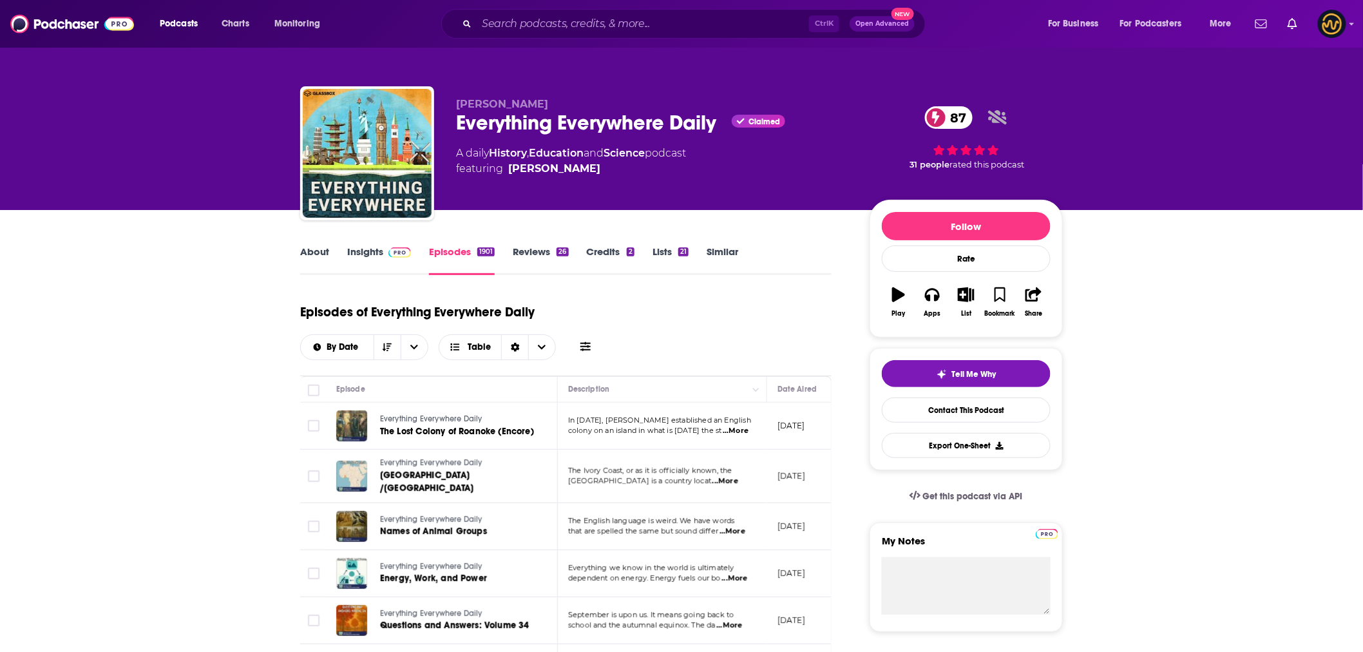
click at [311, 256] on link "About" at bounding box center [314, 260] width 29 height 30
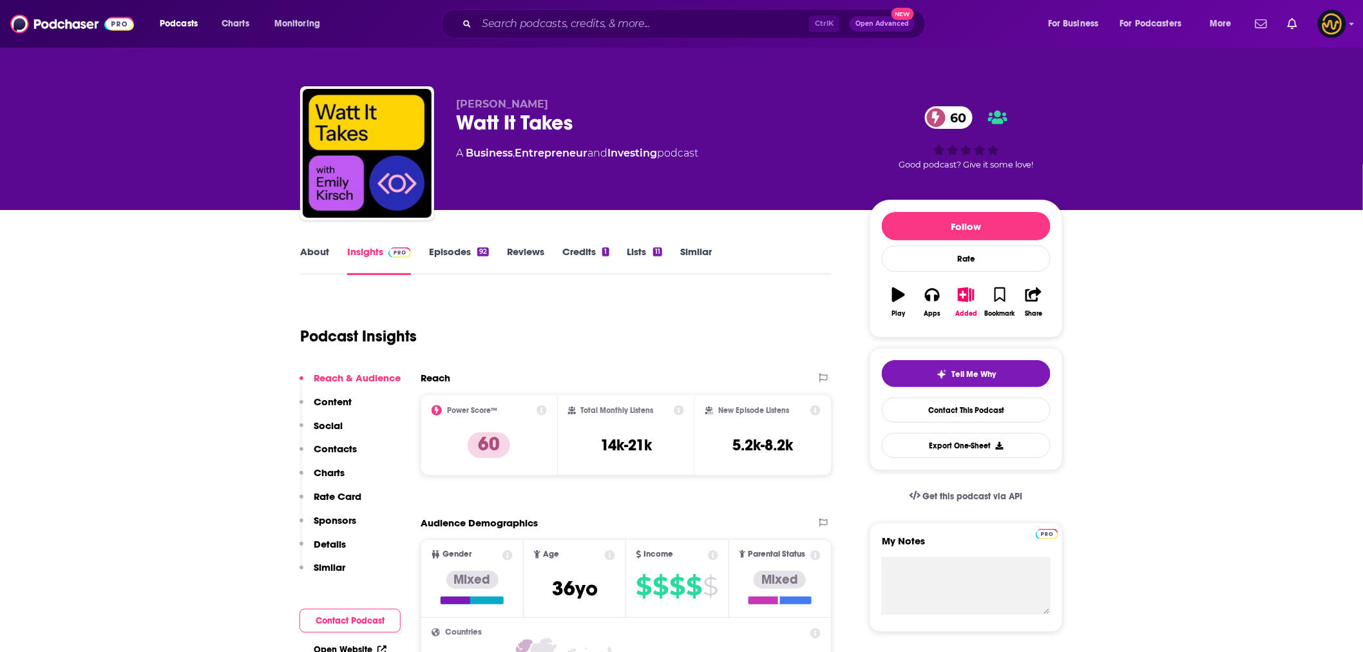
type input "https://www.podchaser.com/podcasts/watt-it-takes-1681298"
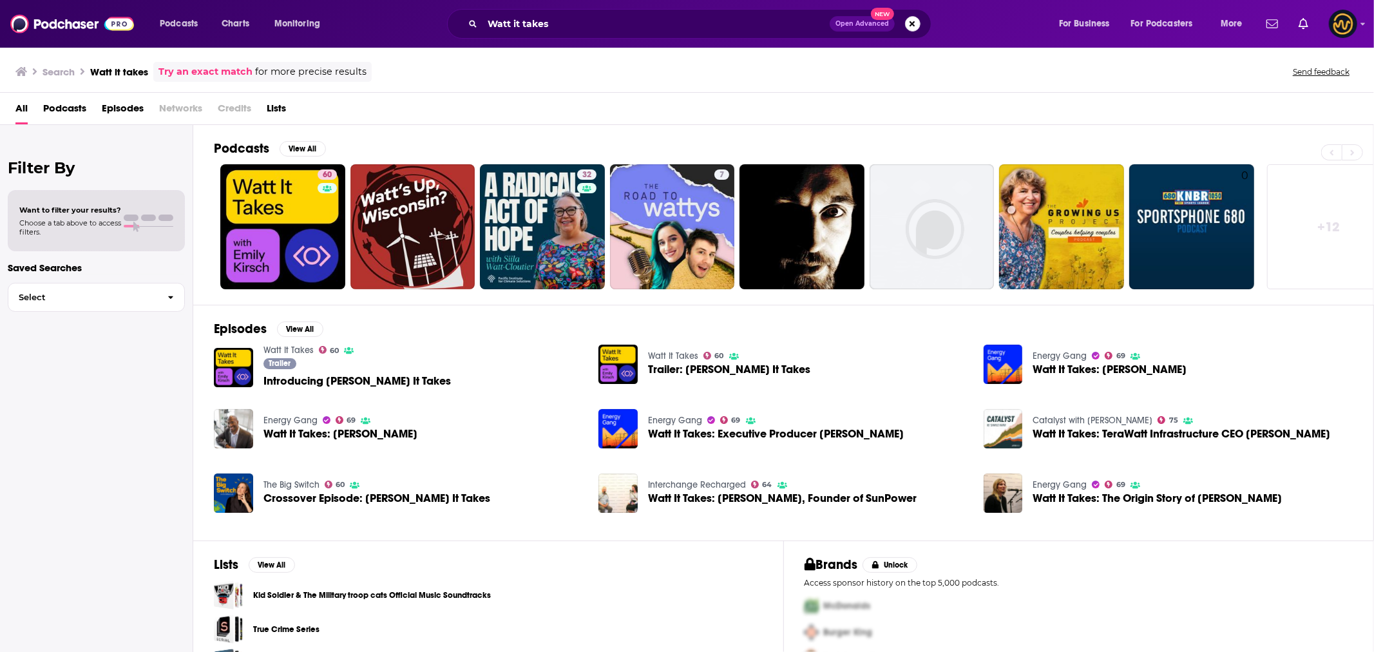
click at [910, 23] on button "Search podcasts, credits, & more..." at bounding box center [912, 23] width 15 height 15
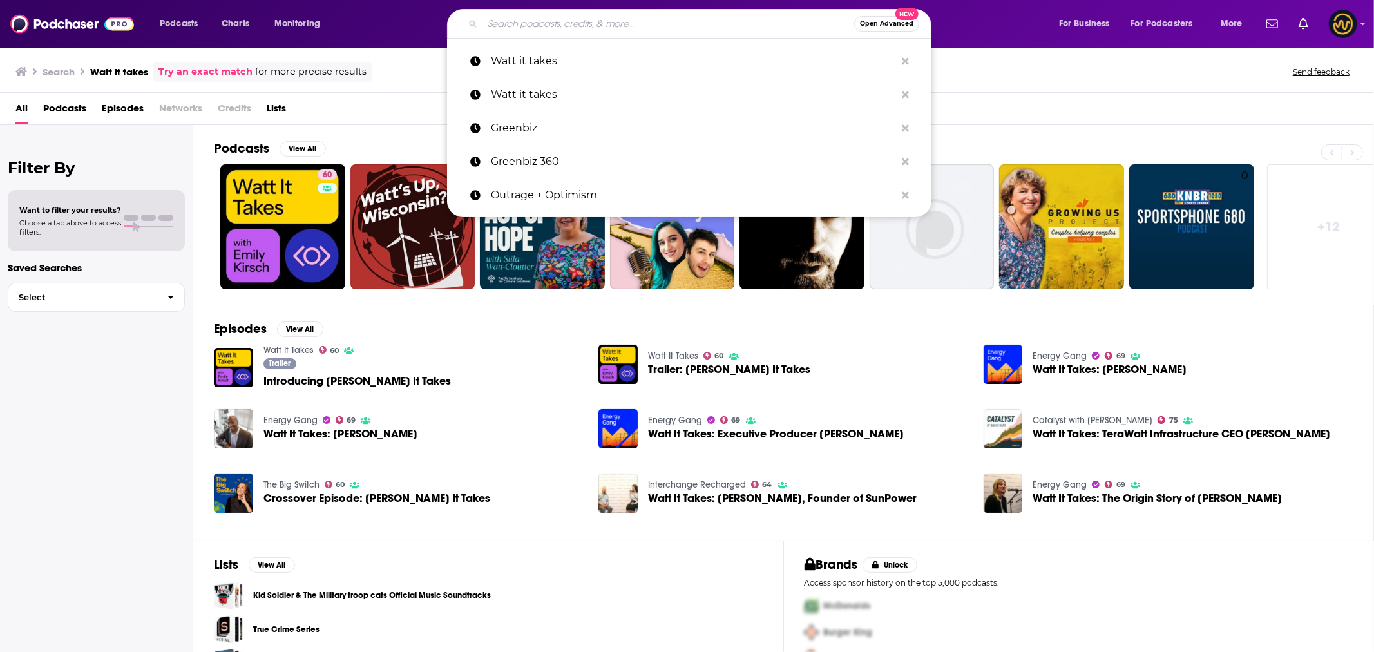
click at [483, 371] on div "Watt It Takes 60 Trailer Introducing Watt It Takes" at bounding box center [398, 368] width 369 height 46
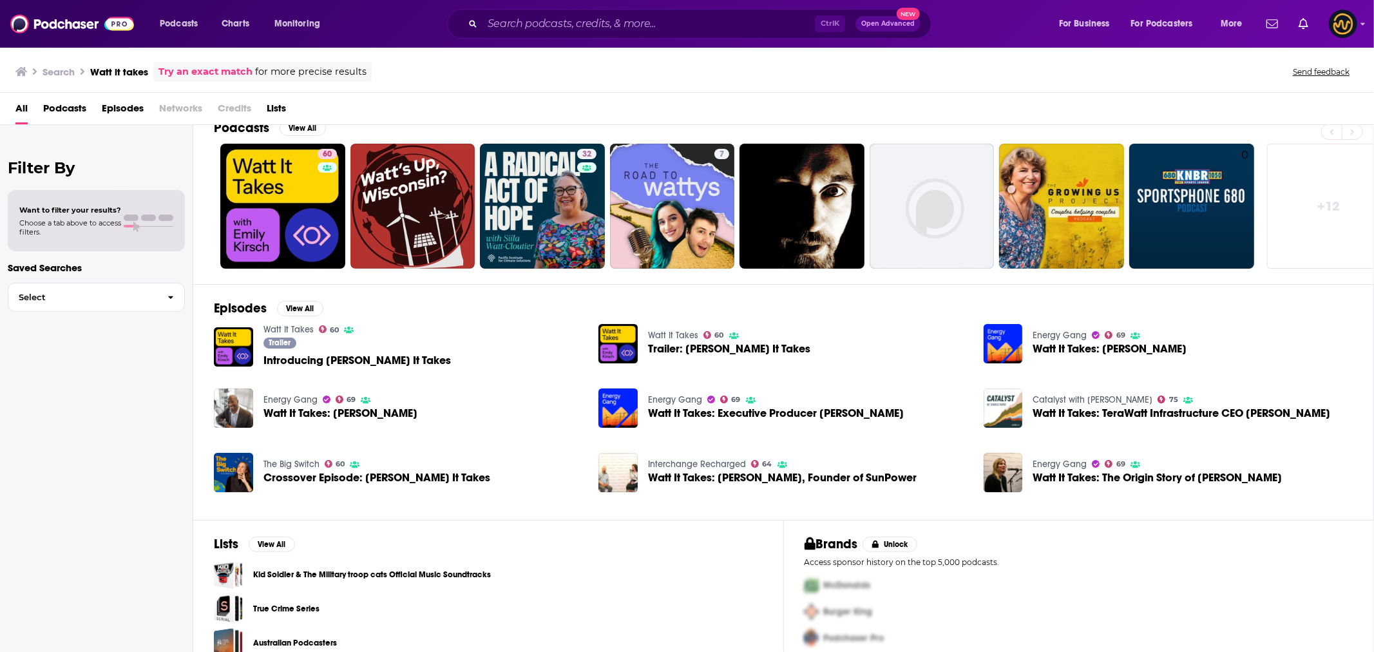
scroll to position [39, 0]
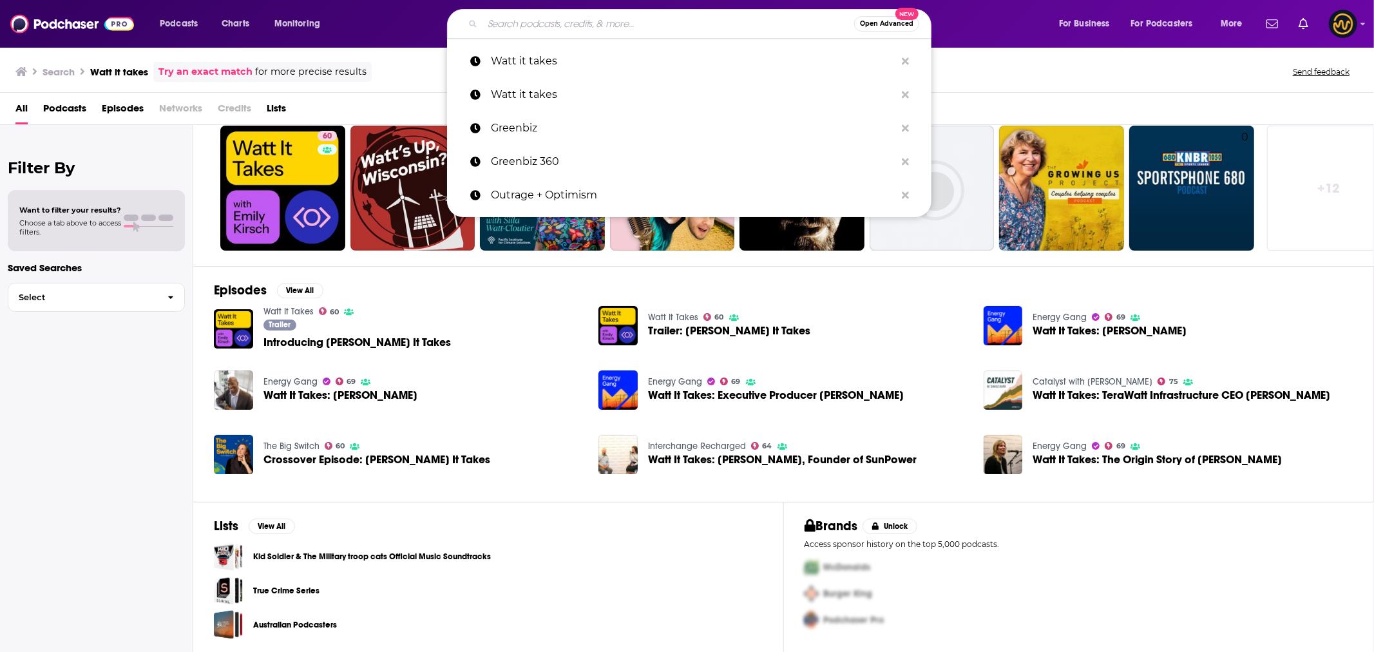
click at [591, 22] on input "Search podcasts, credits, & more..." at bounding box center [669, 24] width 372 height 21
paste input "The Cleantech Show by InvestorIdeas"
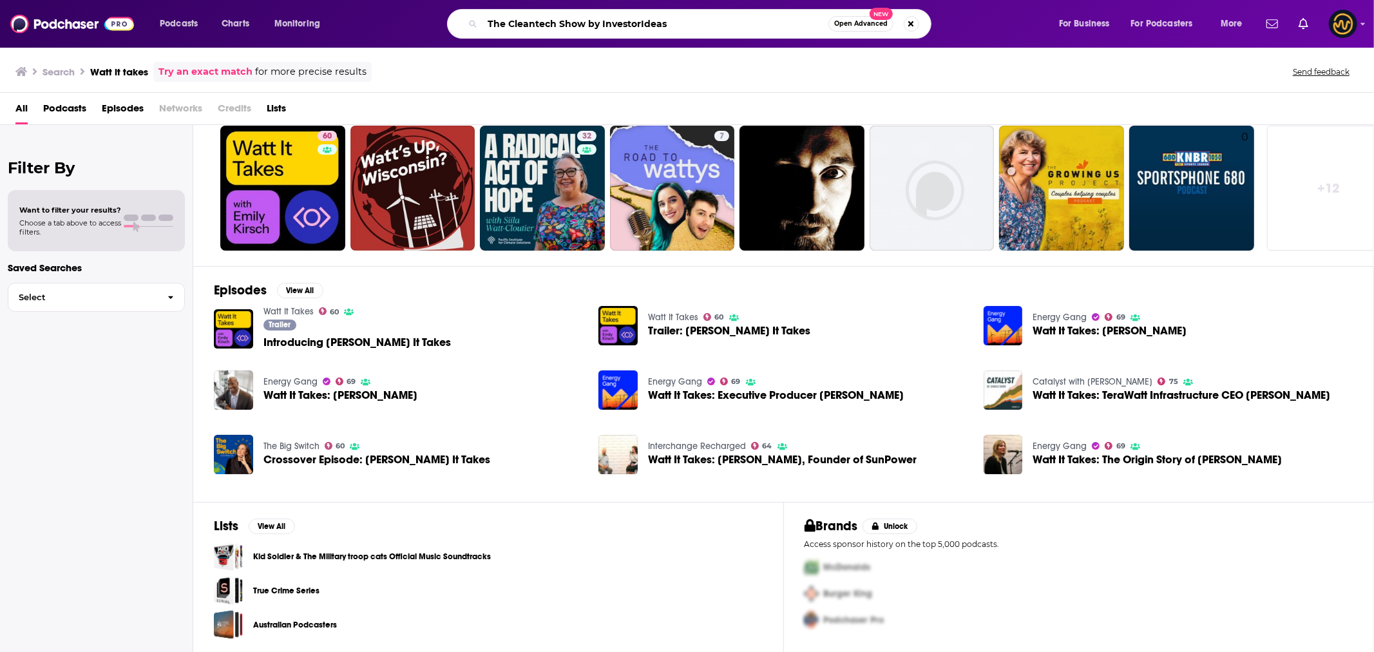
type input "The Cleantech Show by InvestorIdeas"
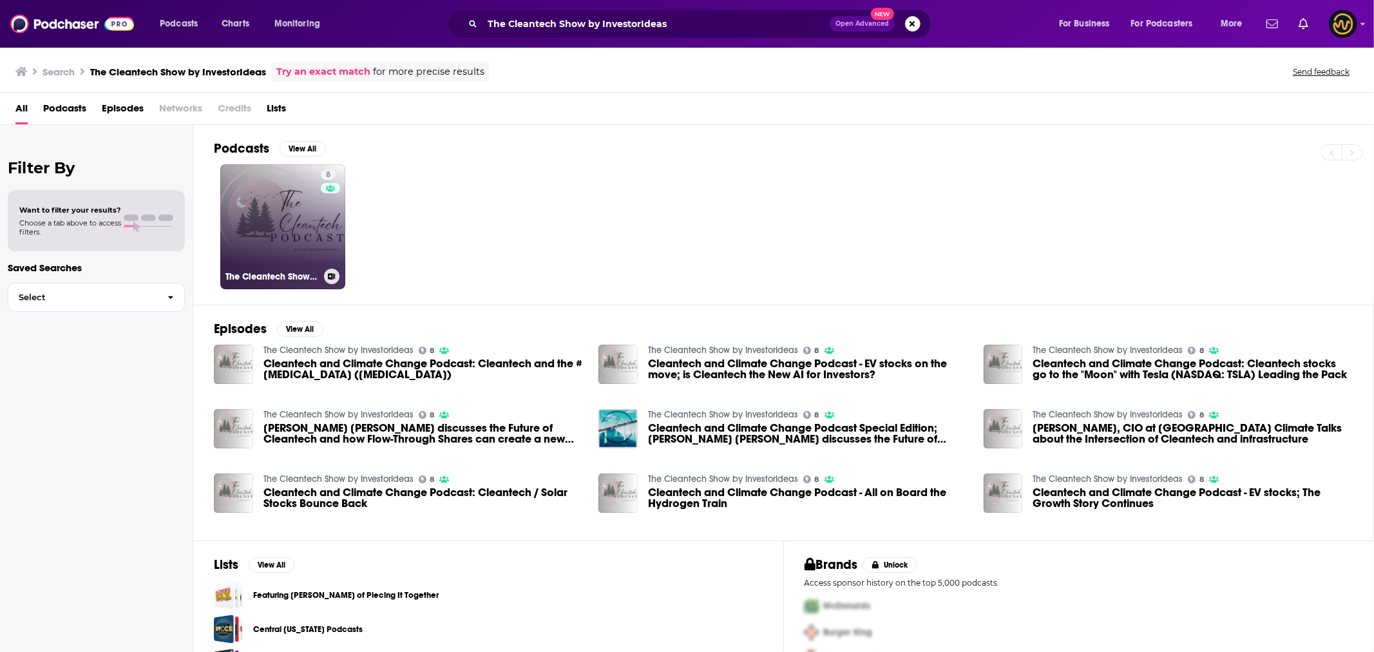
click at [286, 227] on link "8 The Cleantech Show by InvestorIdeas" at bounding box center [282, 226] width 125 height 125
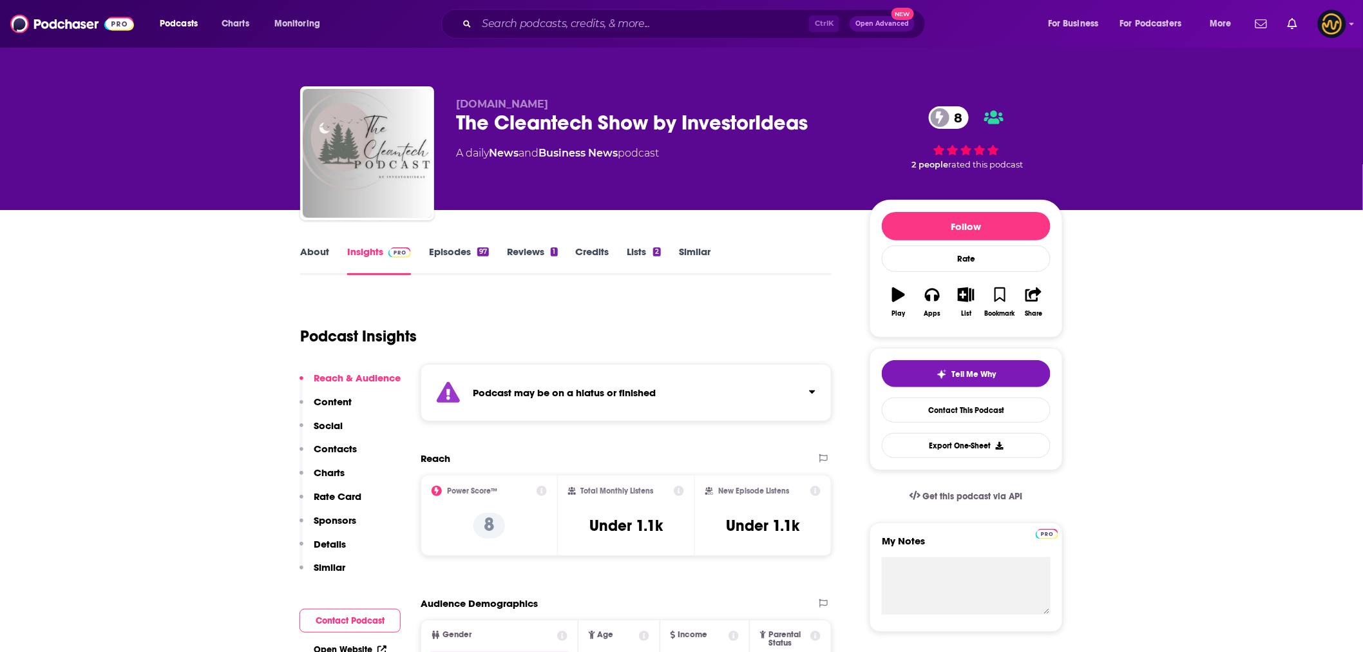
click at [458, 254] on link "Episodes 97" at bounding box center [459, 260] width 60 height 30
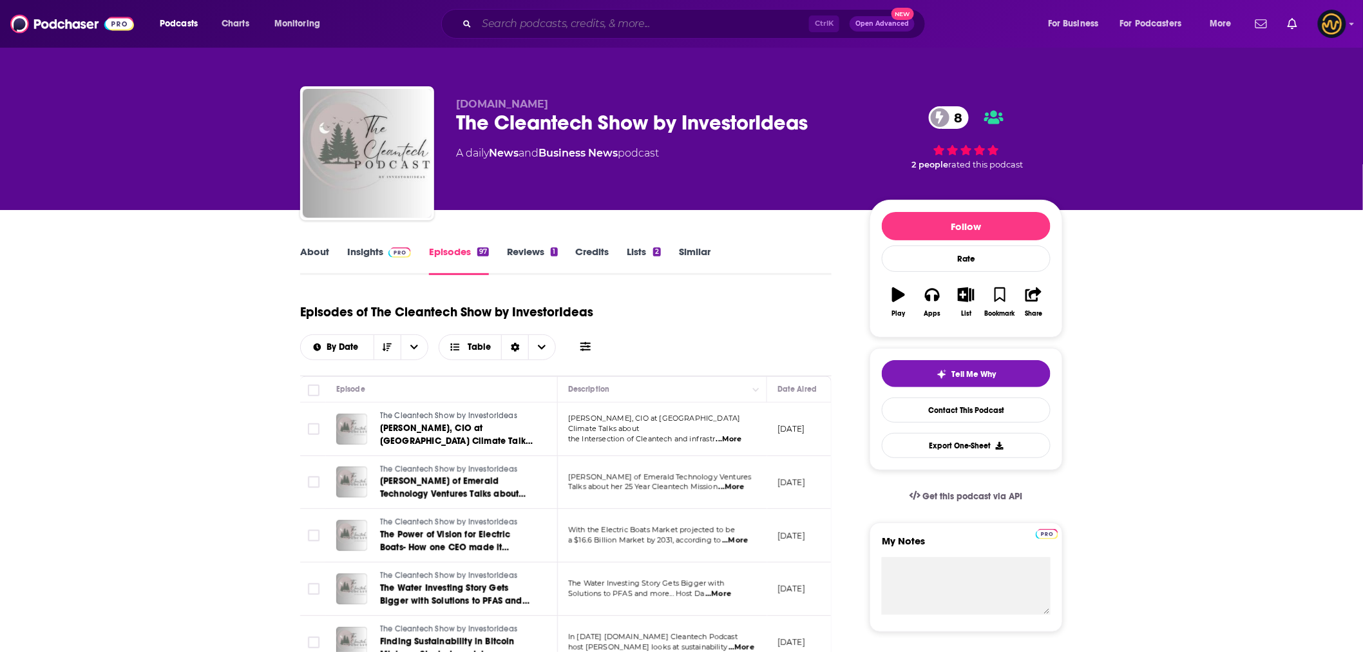
click at [656, 24] on input "Search podcasts, credits, & more..." at bounding box center [643, 24] width 332 height 21
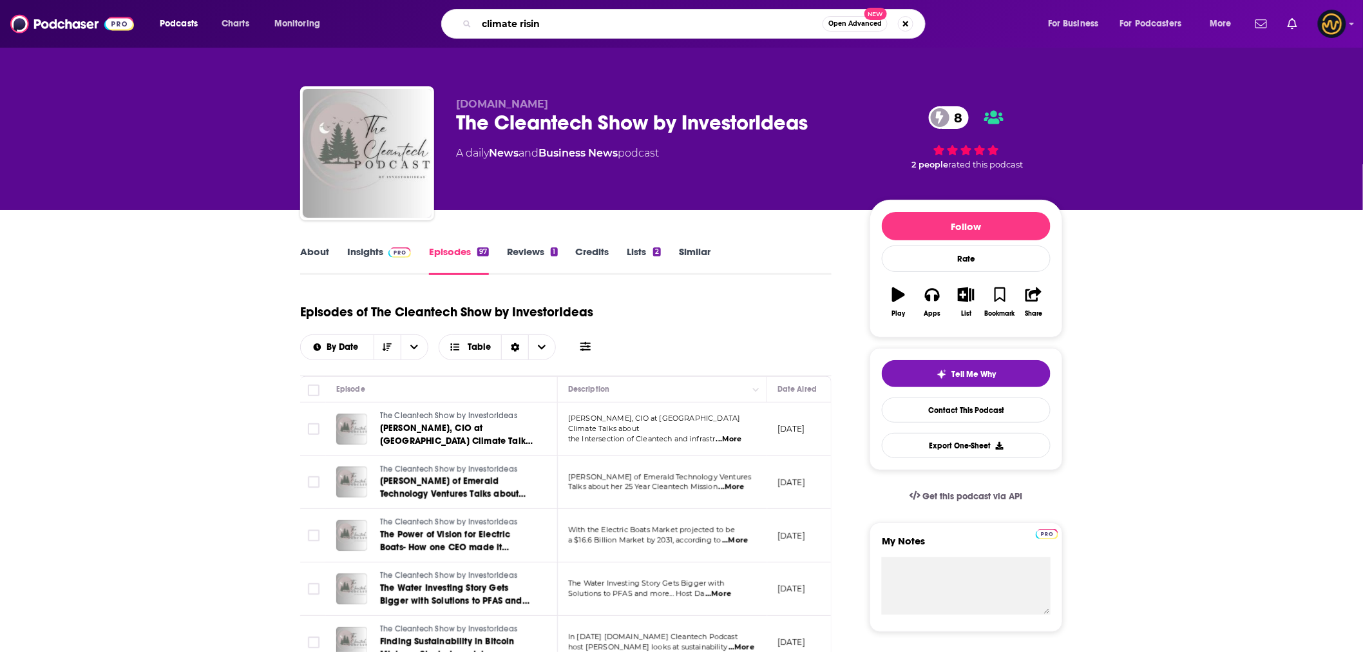
type input "climate rising"
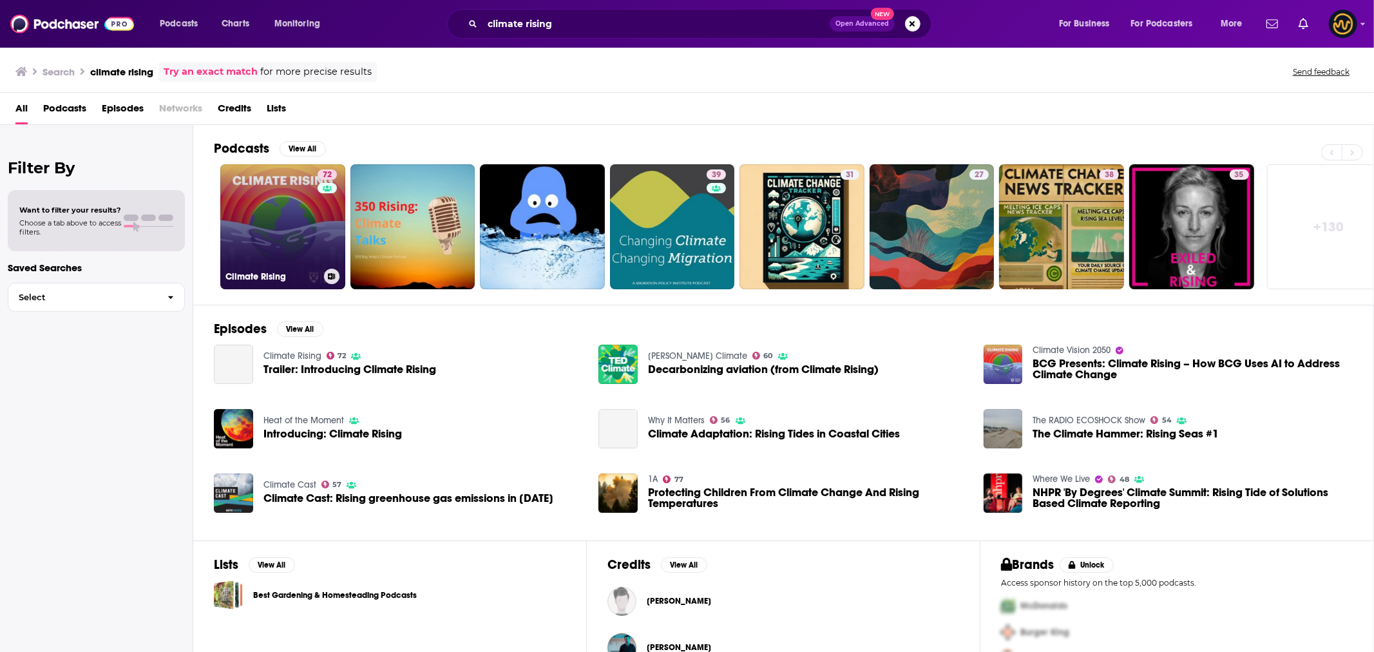
click at [254, 243] on link "72 Climate Rising" at bounding box center [282, 226] width 125 height 125
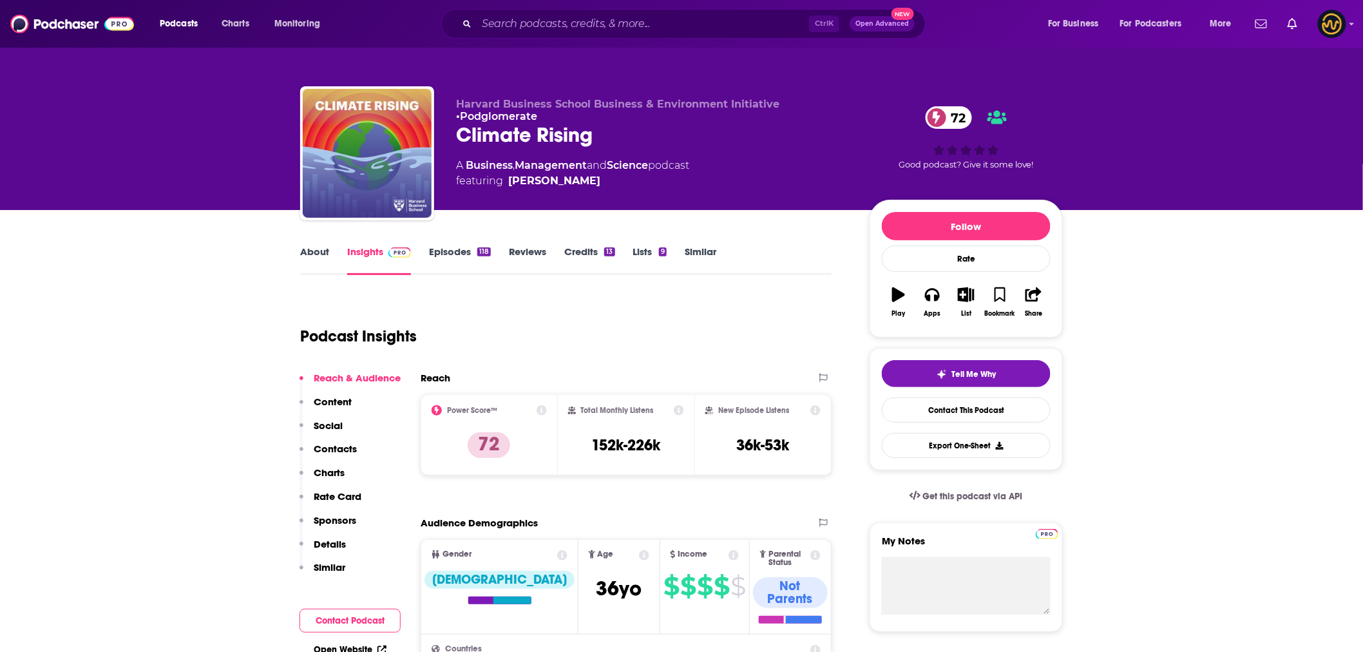
click at [316, 253] on link "About" at bounding box center [314, 260] width 29 height 30
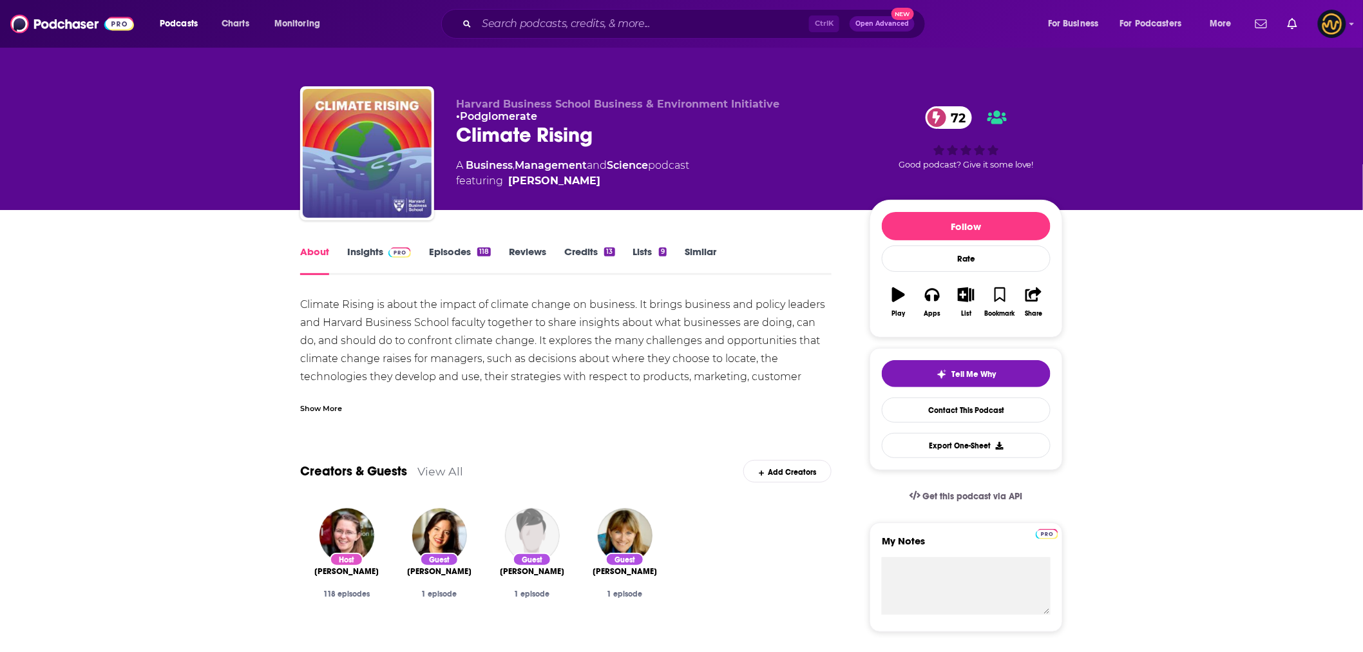
click at [390, 253] on img at bounding box center [400, 252] width 23 height 10
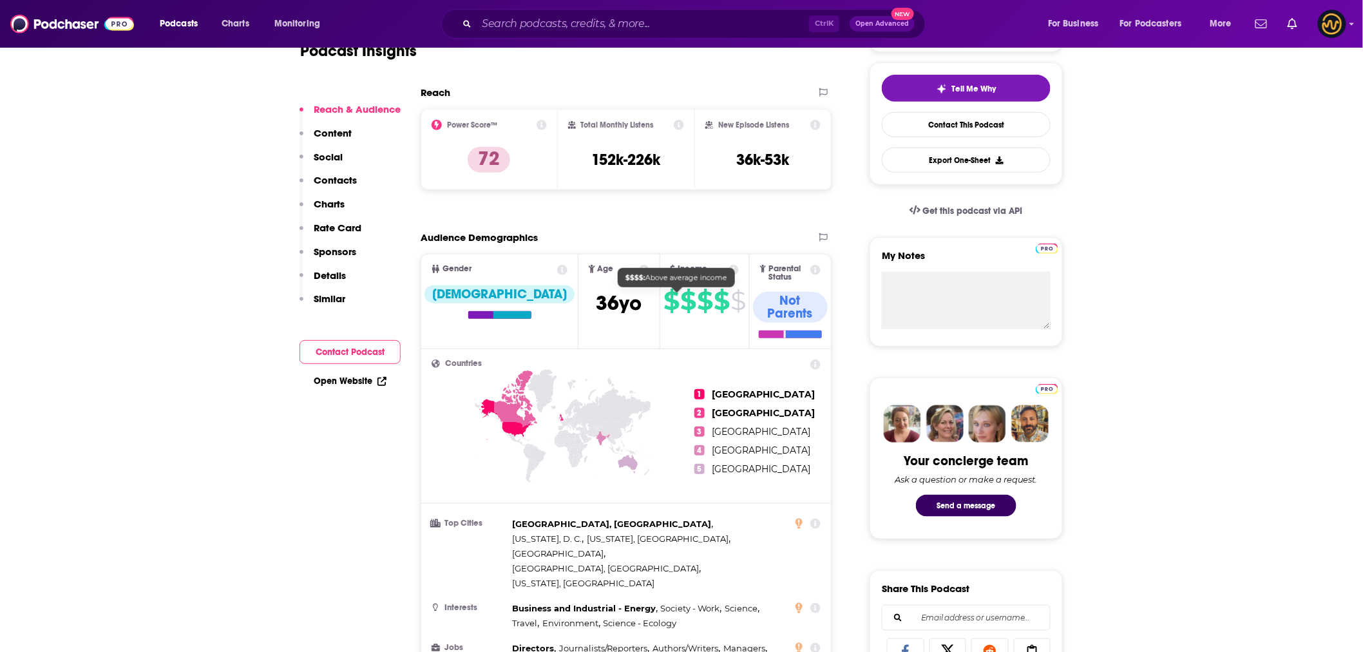
scroll to position [286, 0]
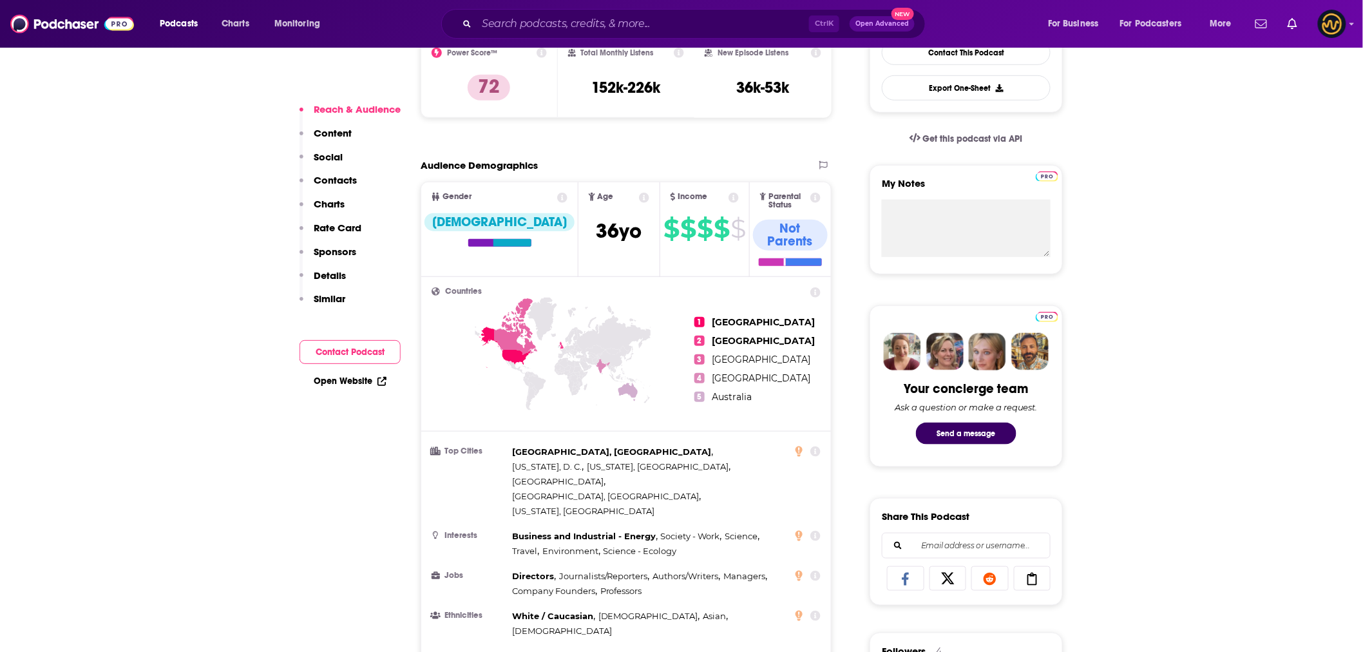
click at [332, 182] on p "Contacts" at bounding box center [335, 180] width 43 height 12
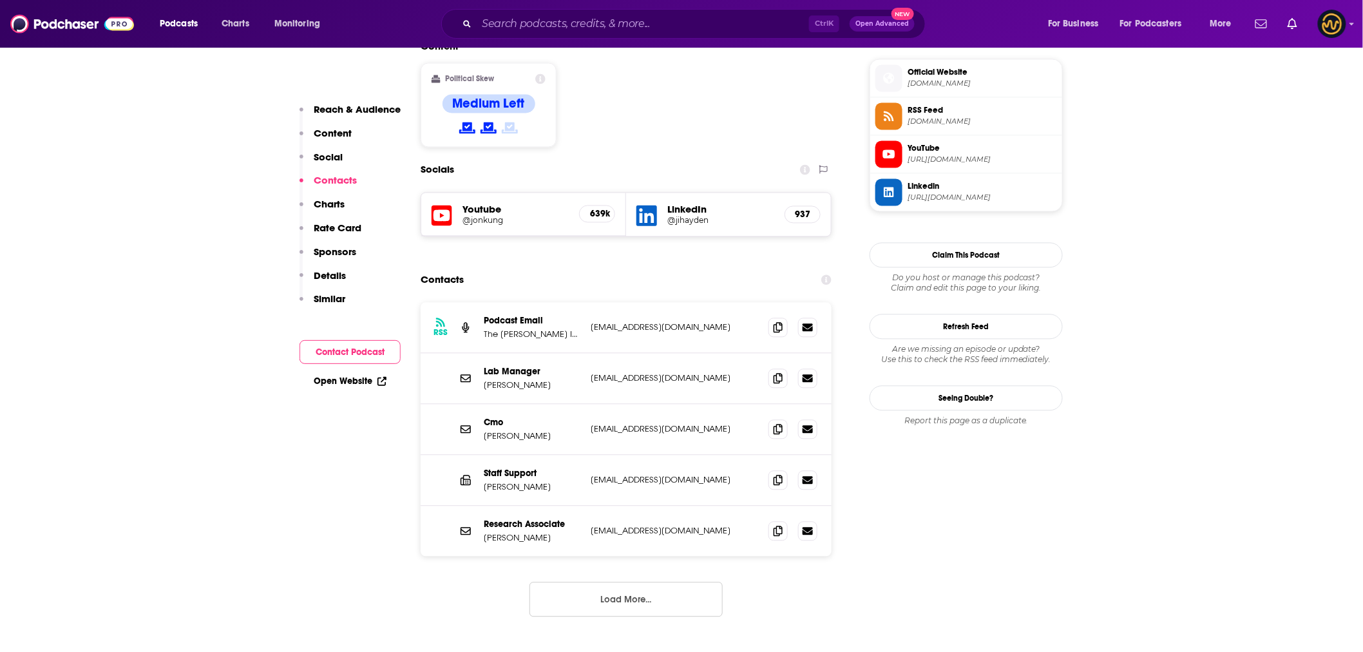
scroll to position [1048, 0]
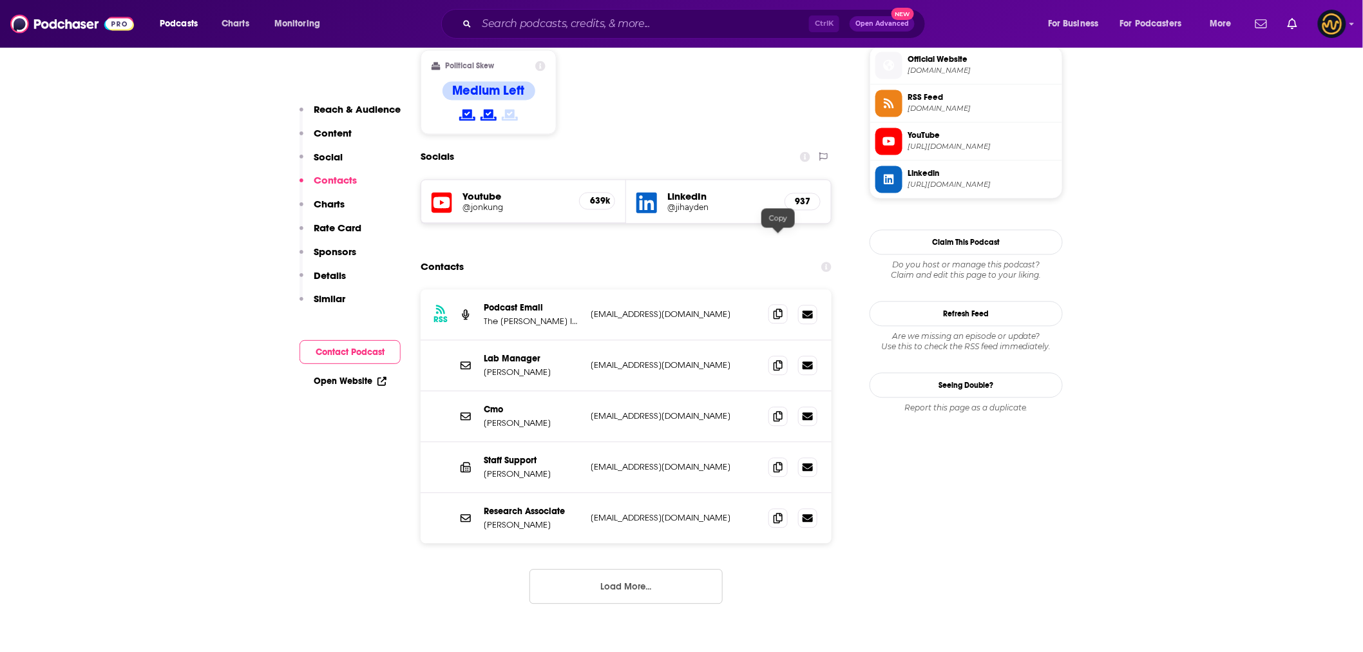
click at [776, 309] on icon at bounding box center [778, 314] width 9 height 10
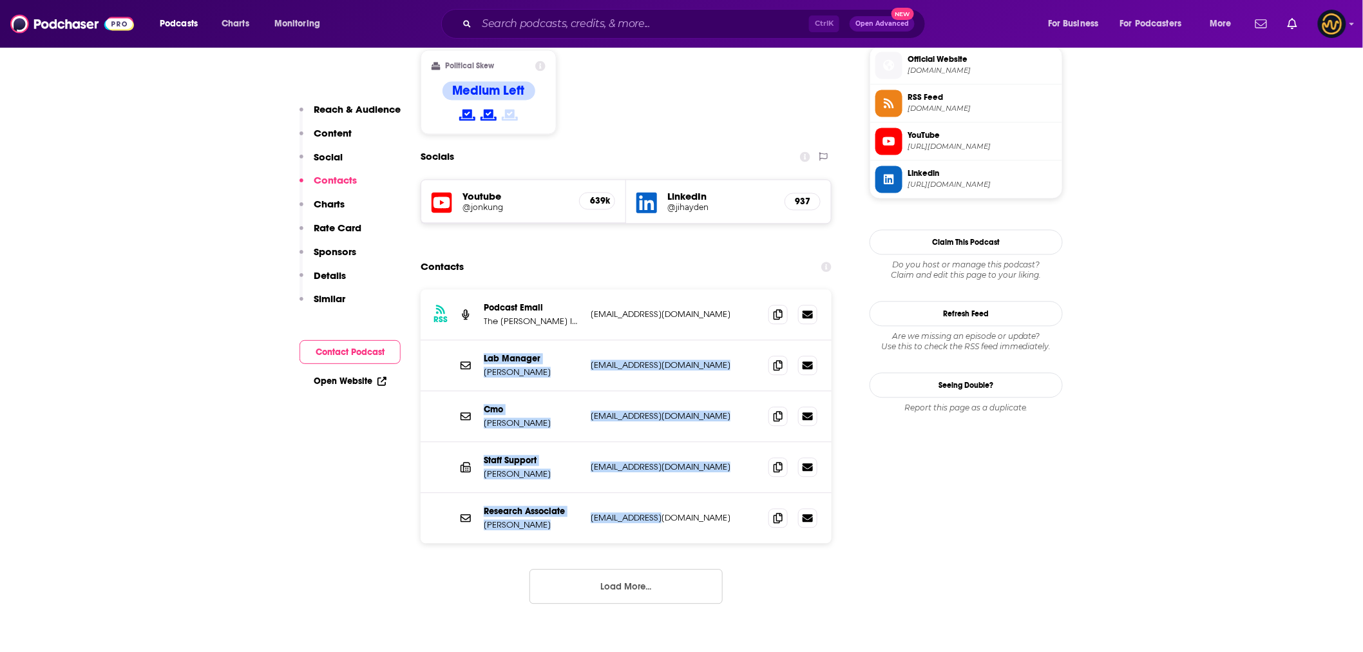
drag, startPoint x: 435, startPoint y: 280, endPoint x: 707, endPoint y: 432, distance: 311.5
click at [707, 432] on div "RSS Podcast Email The [PERSON_NAME] Institute [EMAIL_ADDRESS][DOMAIN_NAME] [EMA…" at bounding box center [626, 416] width 411 height 254
copy div "Lab Manager [PERSON_NAME] [EMAIL_ADDRESS][DOMAIN_NAME] [EMAIL_ADDRESS][DOMAIN_N…"
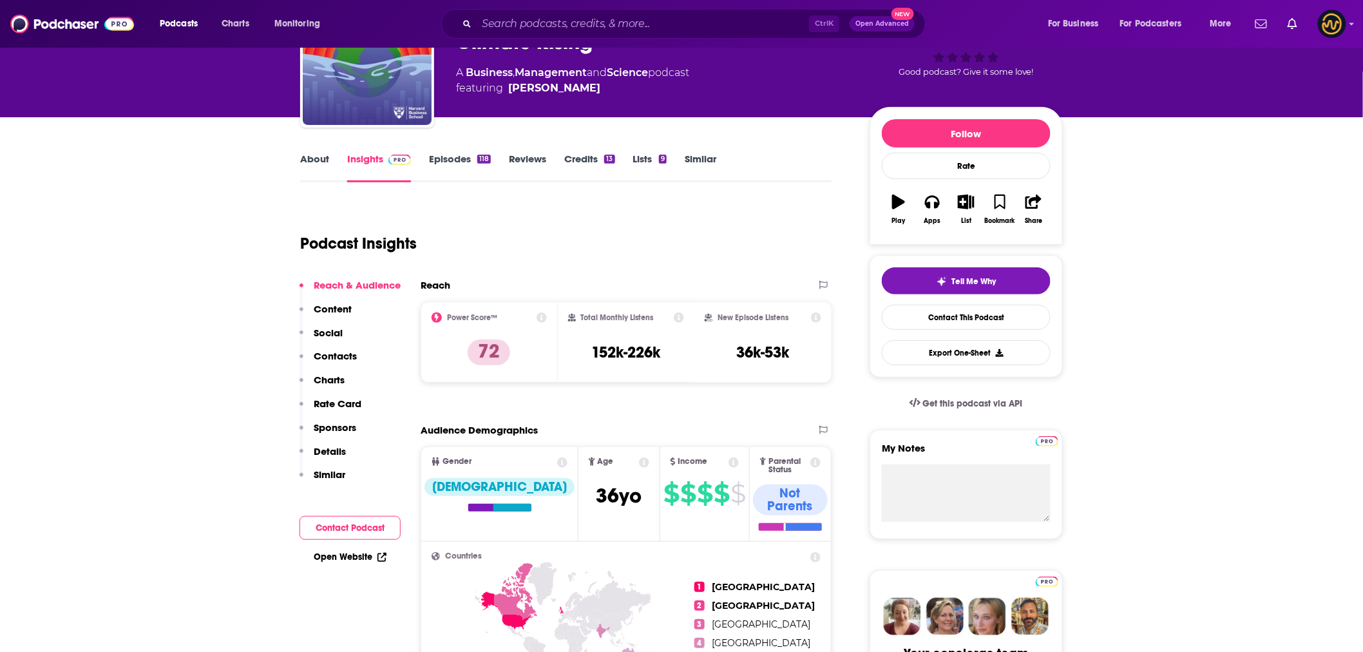
scroll to position [0, 0]
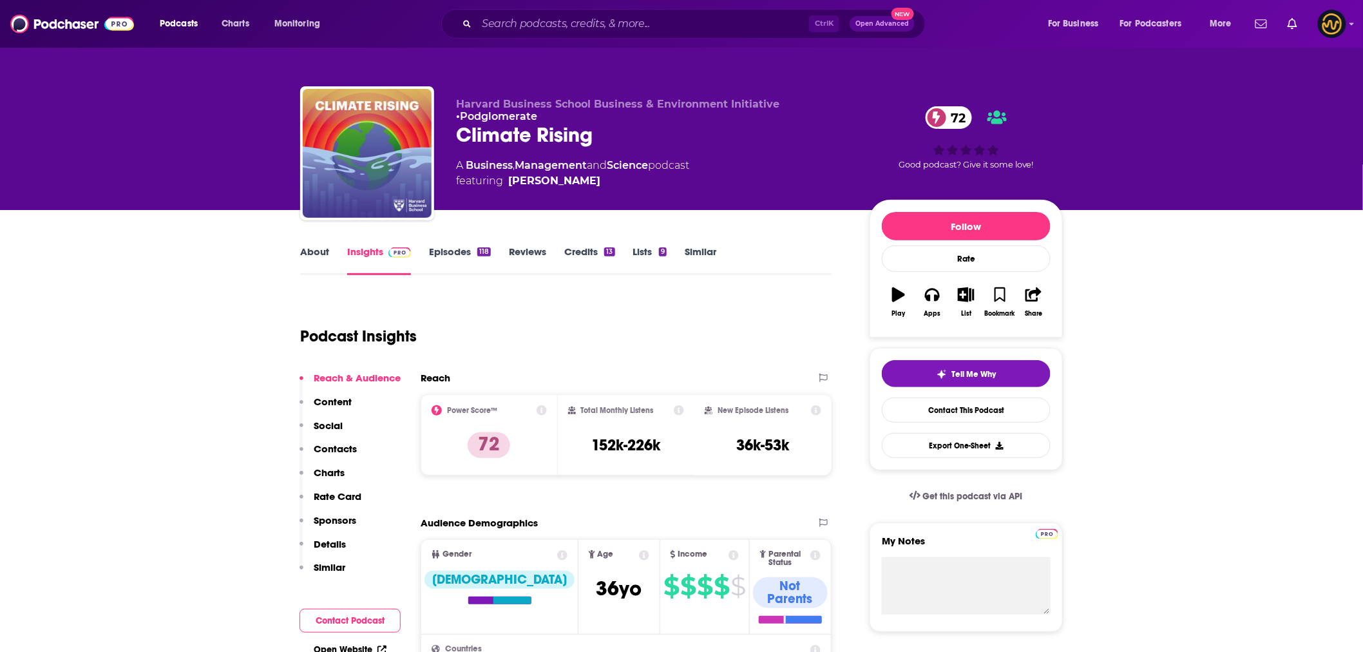
drag, startPoint x: 801, startPoint y: 137, endPoint x: 775, endPoint y: 133, distance: 26.1
click at [801, 137] on div "Climate Rising 72" at bounding box center [652, 134] width 393 height 25
drag, startPoint x: 454, startPoint y: 101, endPoint x: 777, endPoint y: 100, distance: 323.4
click at [777, 100] on div "Harvard Business School Business & Environment Initiative • Podglomerate Climat…" at bounding box center [681, 155] width 763 height 139
copy p "Harvard Business School Business & Environment Initiative"
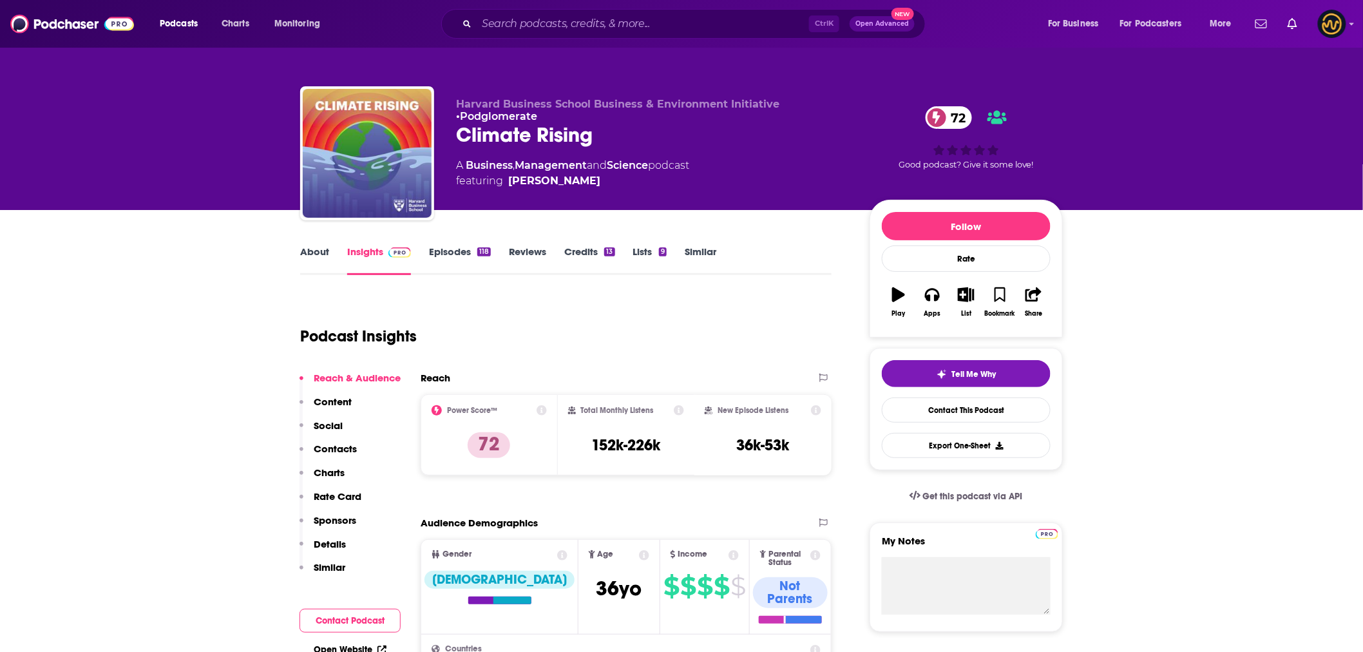
click at [607, 137] on div "Climate Rising 72" at bounding box center [652, 134] width 393 height 25
click at [778, 143] on div "Climate Rising 72" at bounding box center [652, 134] width 393 height 25
click at [644, 445] on h3 "152k-226k" at bounding box center [625, 445] width 69 height 19
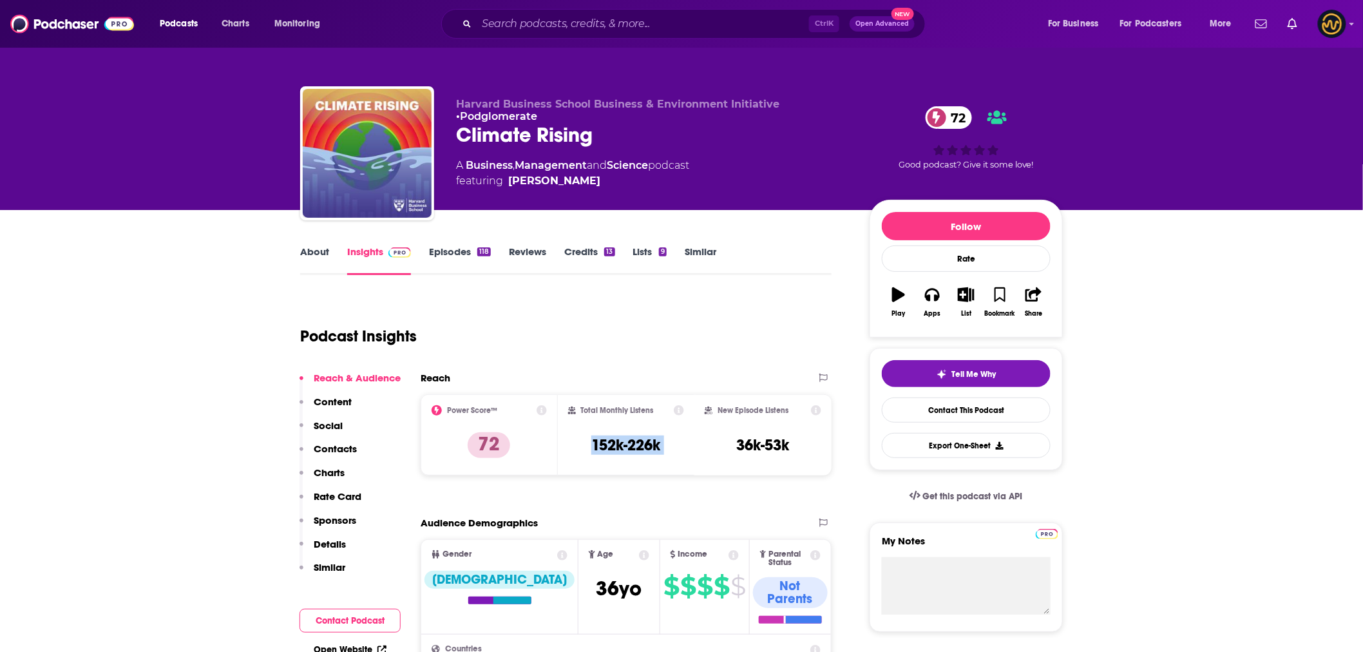
copy div "152k-226k"
click at [459, 253] on link "Episodes 118" at bounding box center [460, 260] width 62 height 30
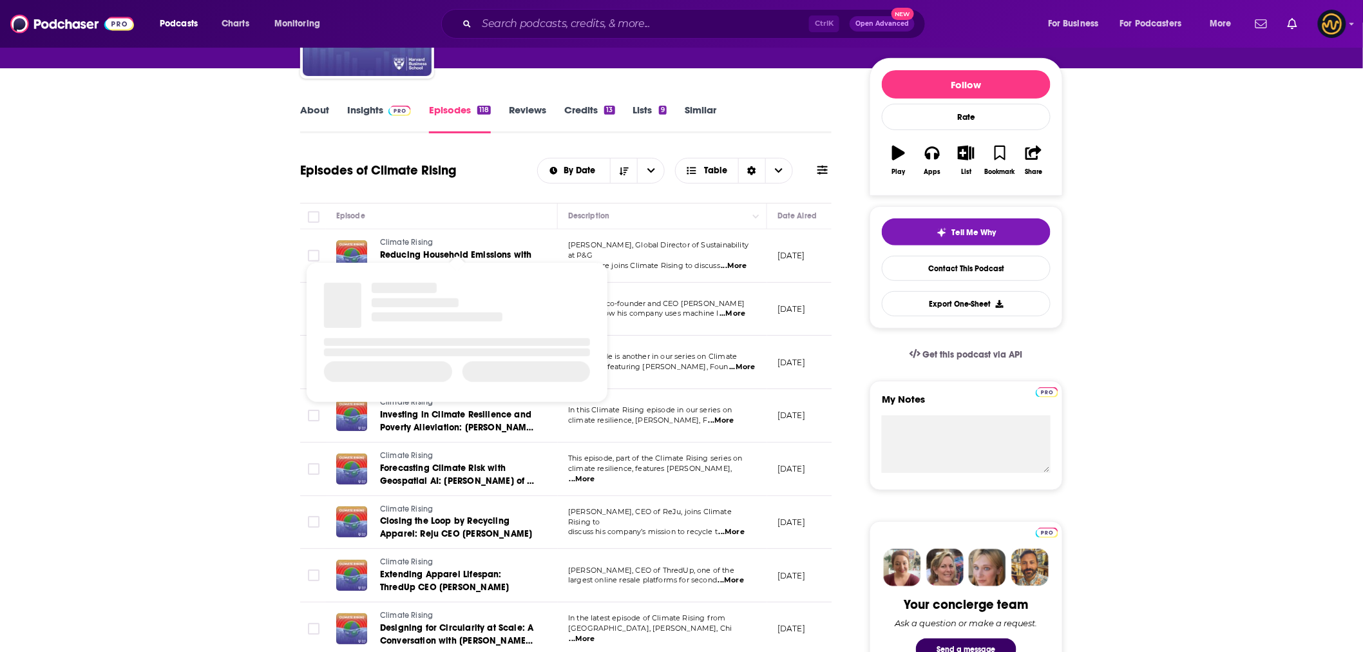
scroll to position [215, 0]
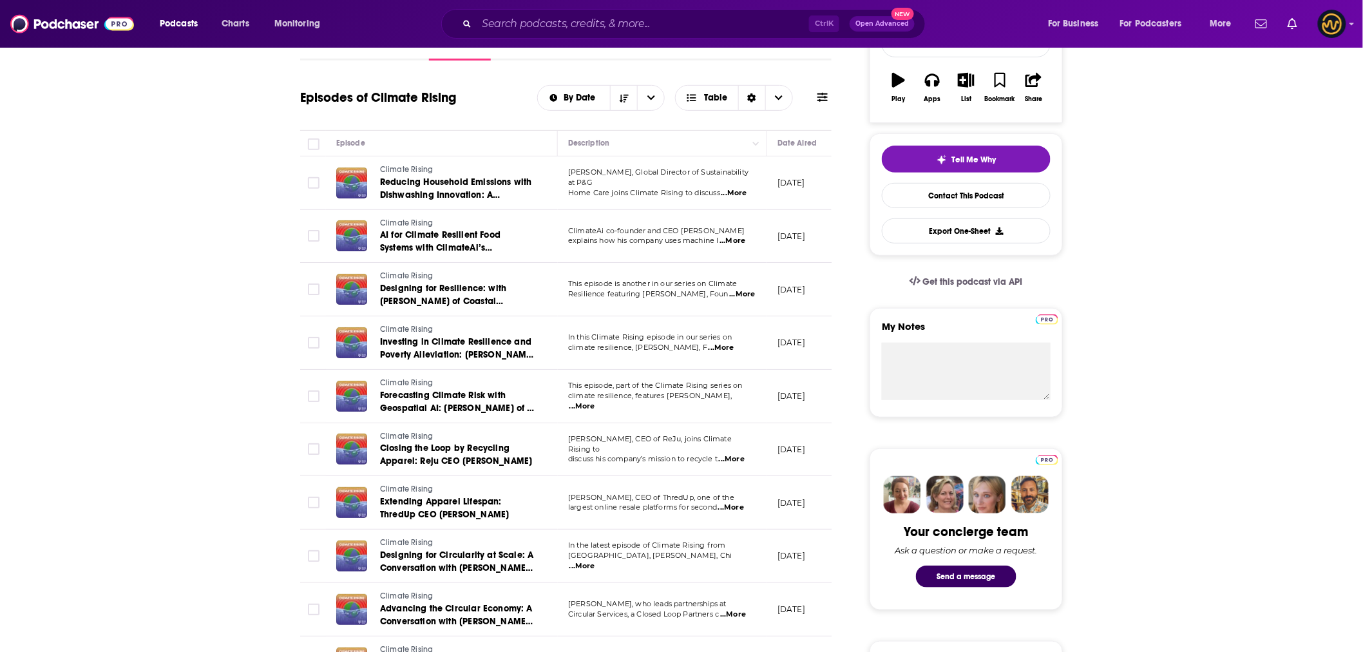
click at [742, 188] on span "...More" at bounding box center [735, 193] width 26 height 10
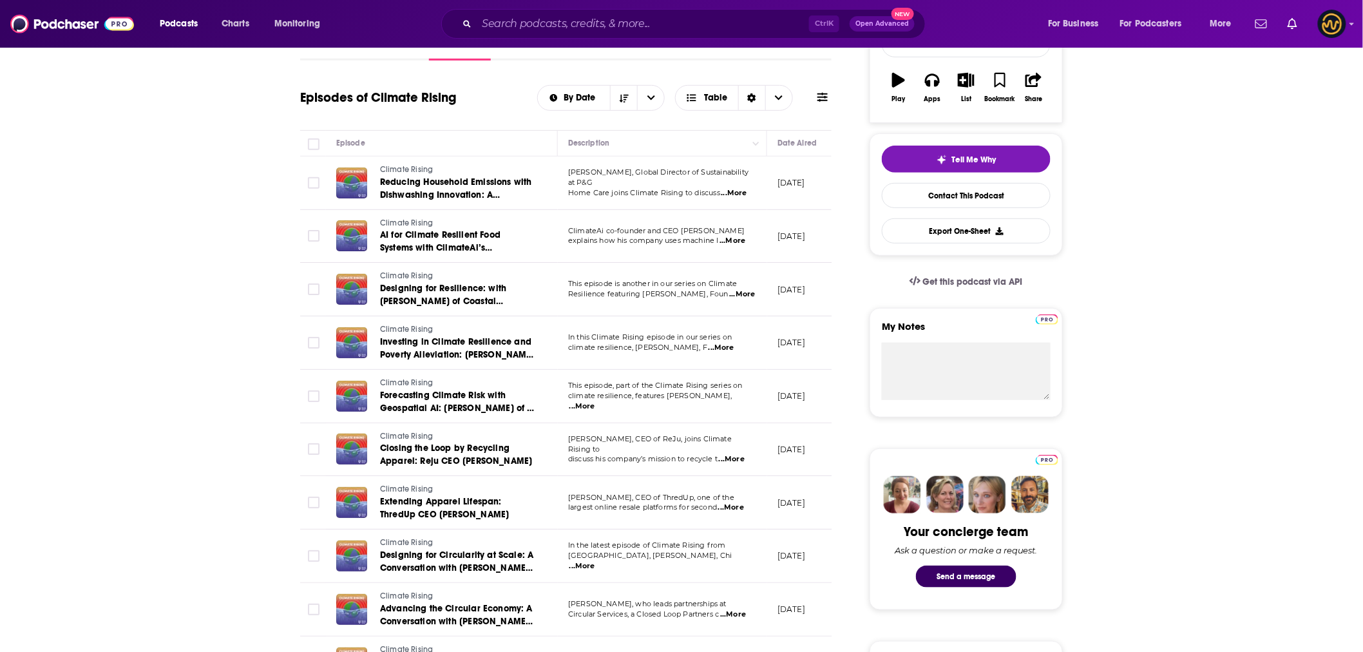
drag, startPoint x: 316, startPoint y: 174, endPoint x: 305, endPoint y: 174, distance: 10.3
drag, startPoint x: 305, startPoint y: 174, endPoint x: 253, endPoint y: 187, distance: 54.4
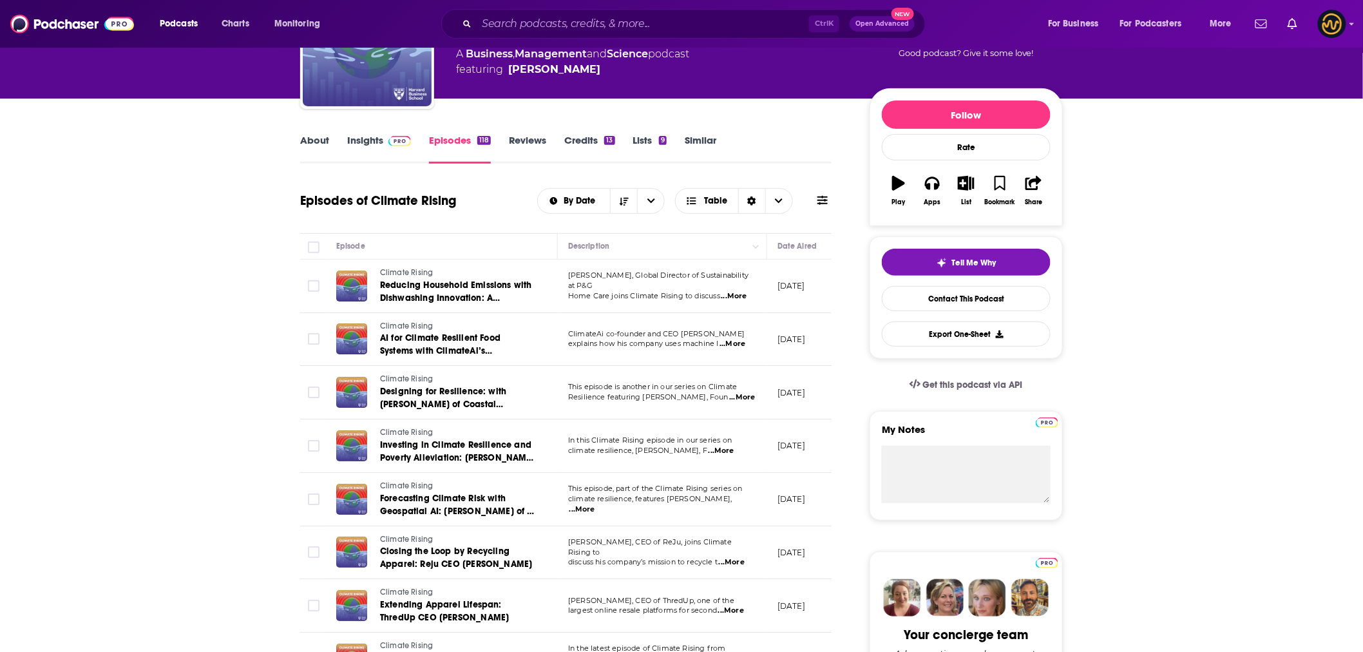
scroll to position [0, 0]
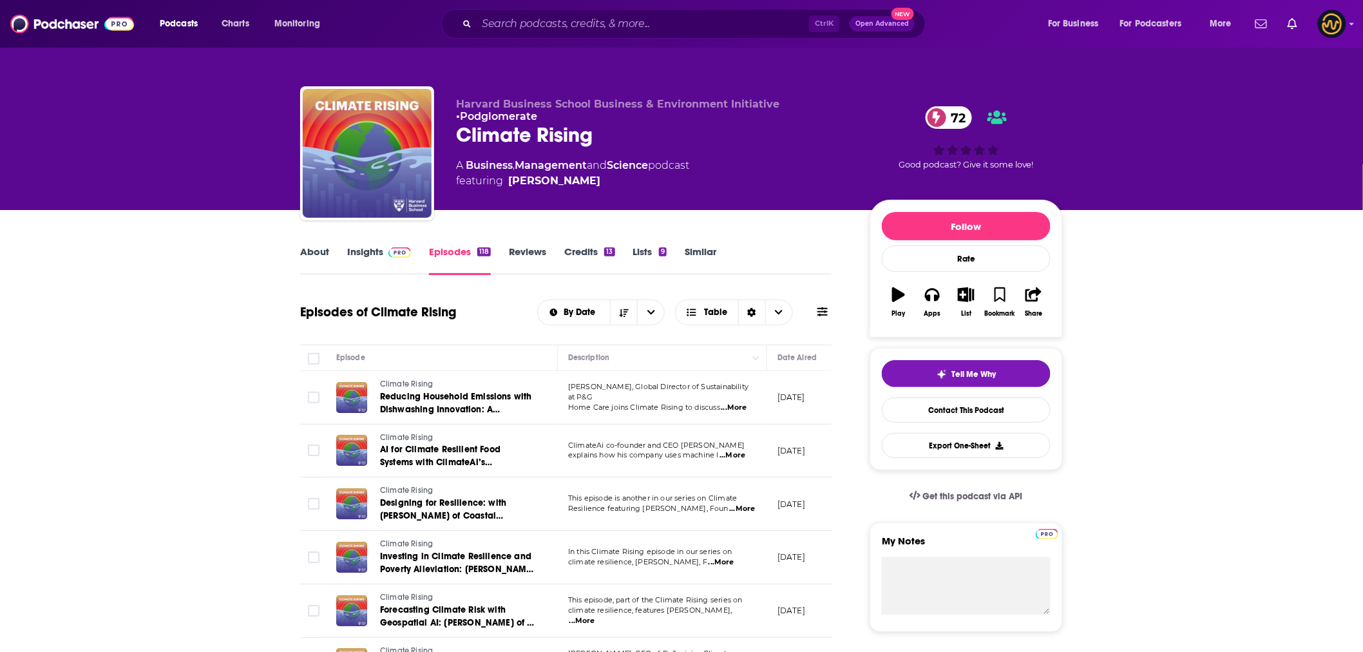
click at [316, 255] on link "About" at bounding box center [314, 260] width 29 height 30
